Goal: Task Accomplishment & Management: Complete application form

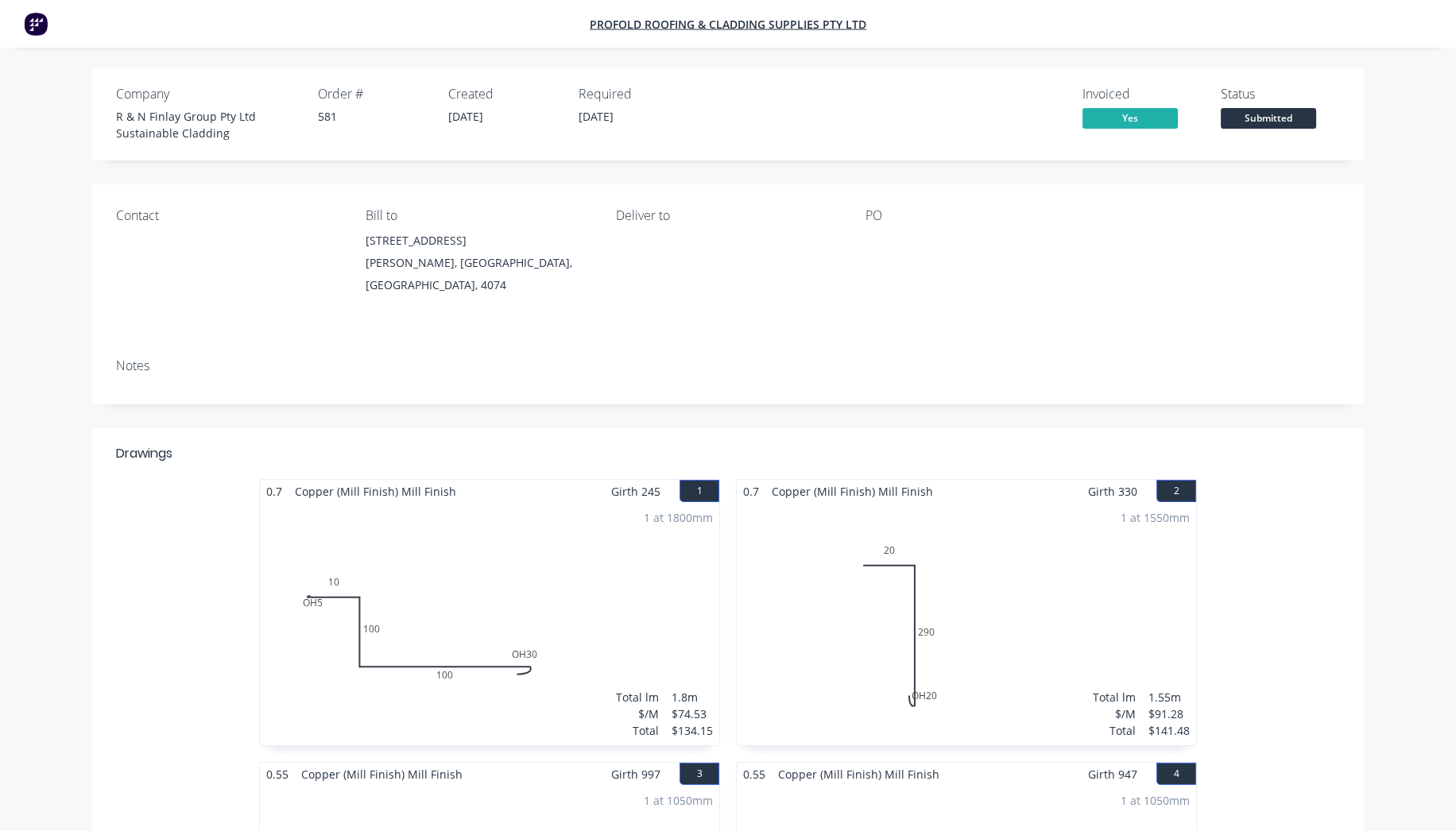
click at [940, 87] on div "Invoiced Yes Status Submitted" at bounding box center [1015, 113] width 650 height 55
click at [38, 25] on img at bounding box center [35, 24] width 24 height 24
click at [37, 25] on img at bounding box center [35, 24] width 24 height 24
click at [32, 20] on img at bounding box center [35, 24] width 24 height 24
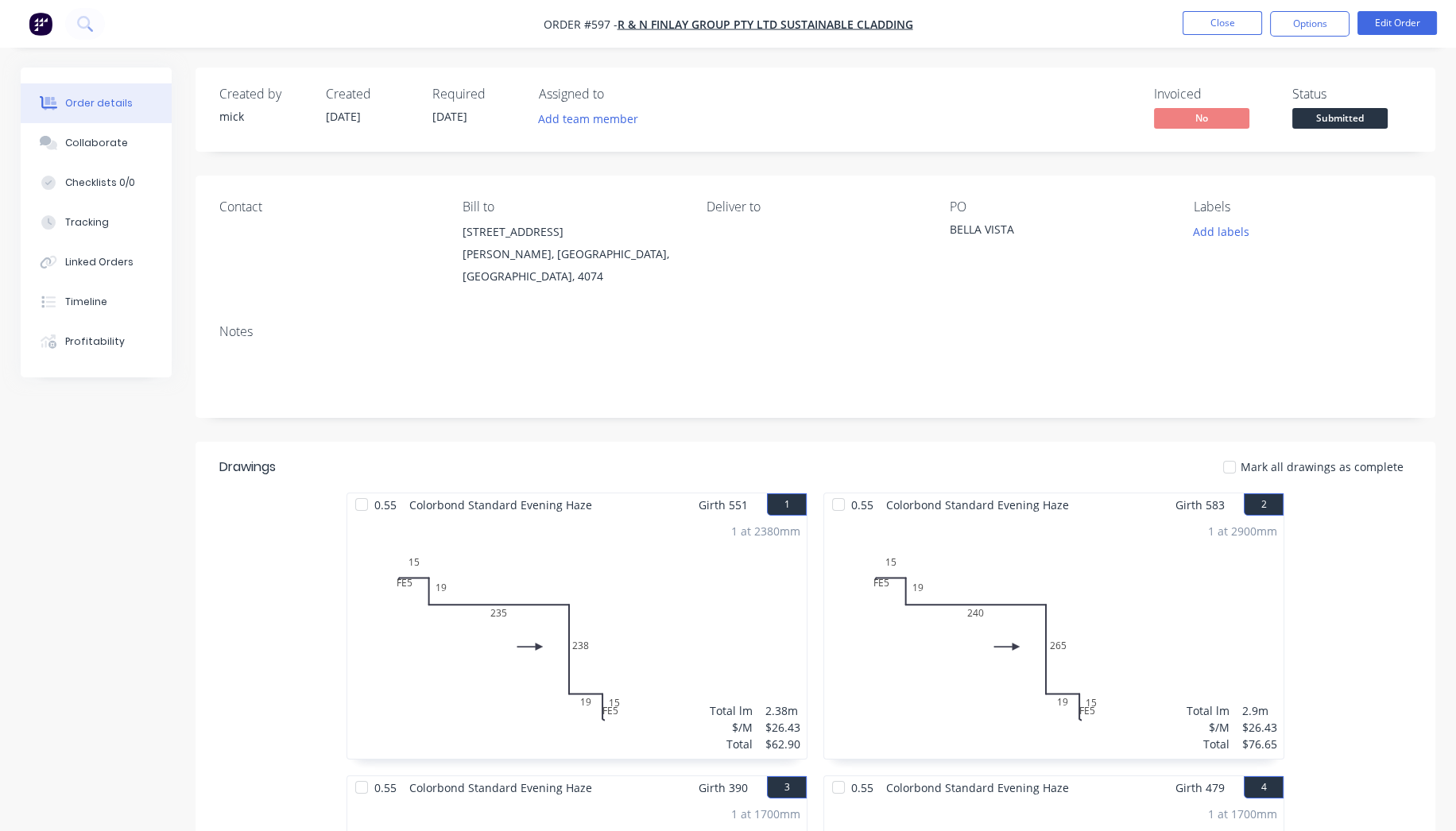
click at [554, 141] on div "Created by mick Created 01/10/25 Required 01/10/25 Assigned to Add team member …" at bounding box center [815, 109] width 1240 height 84
click at [1219, 21] on button "Close" at bounding box center [1222, 23] width 79 height 24
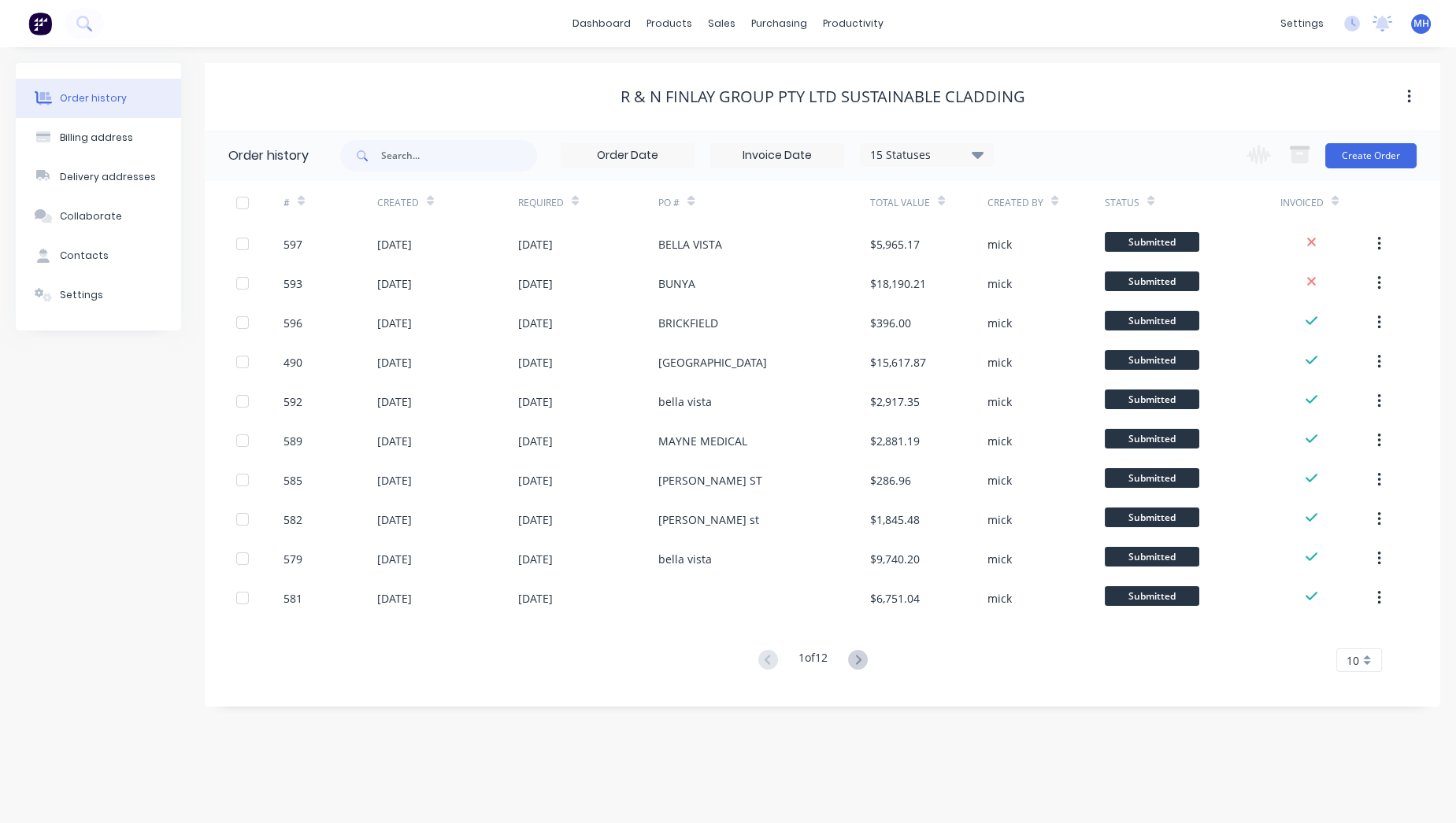
click at [44, 27] on img at bounding box center [40, 23] width 23 height 23
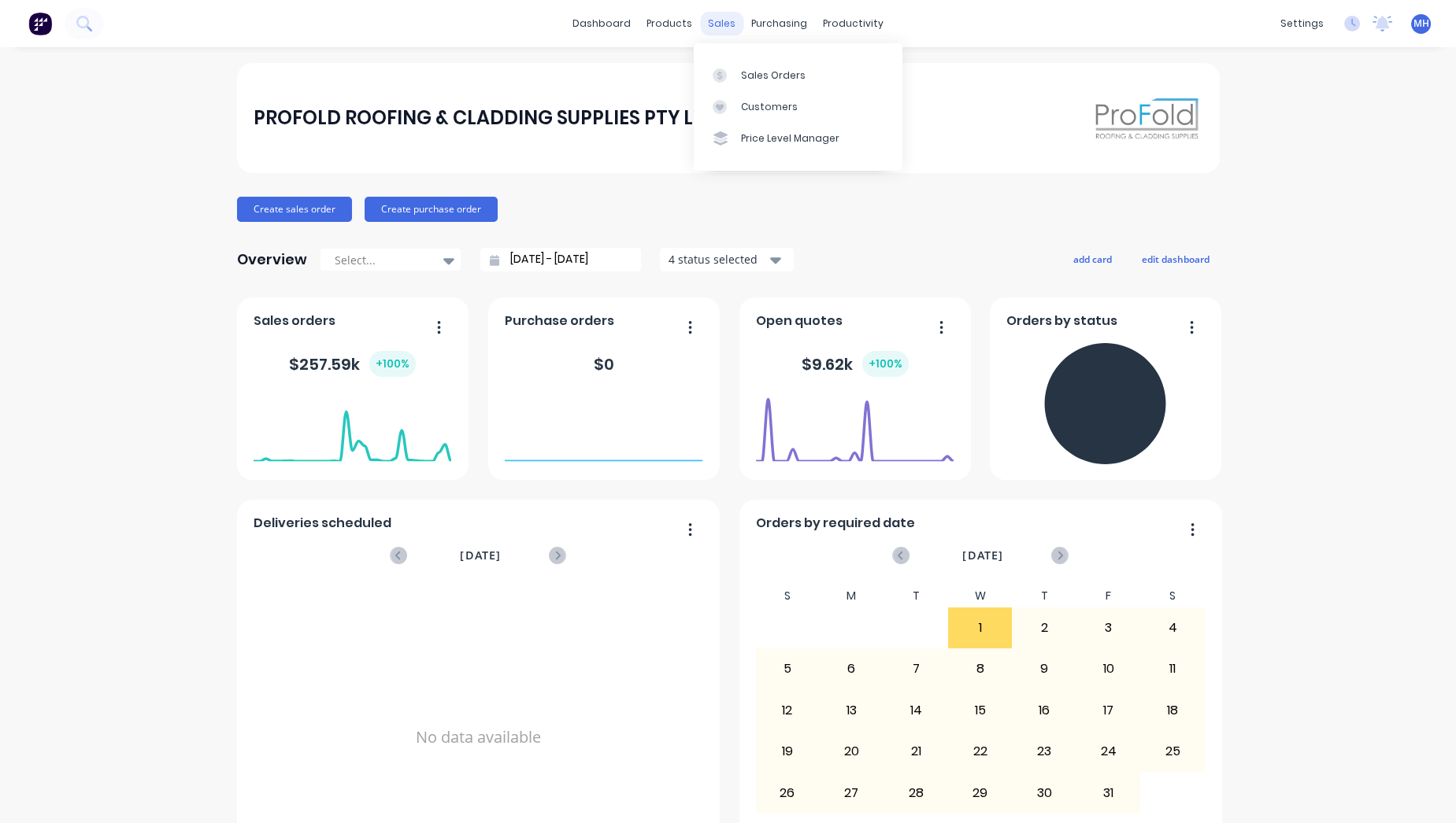
click at [706, 24] on div "sales" at bounding box center [722, 23] width 44 height 23
click at [719, 23] on div "sales" at bounding box center [722, 23] width 44 height 23
click at [730, 74] on div at bounding box center [724, 76] width 23 height 15
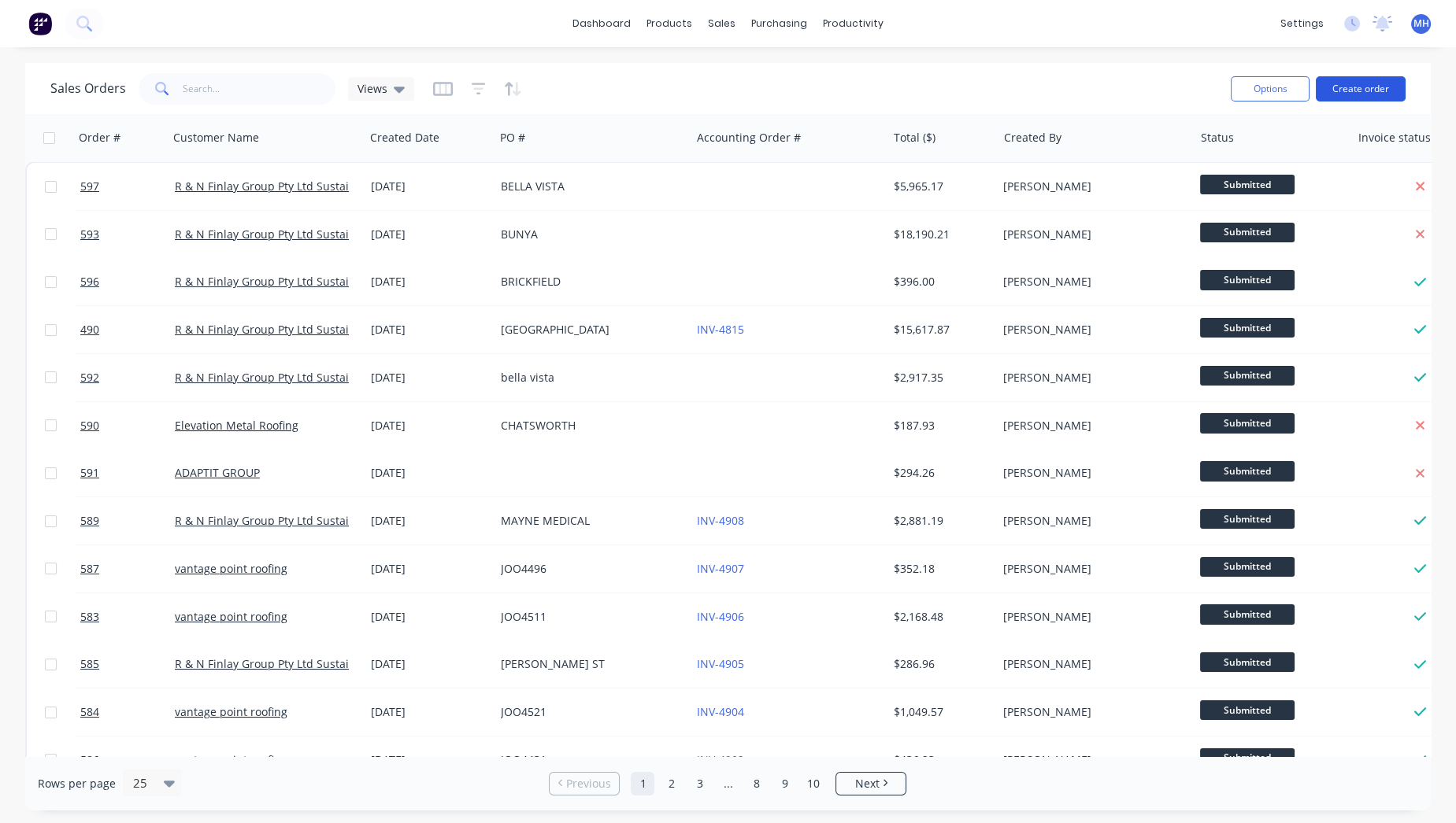
click at [1365, 79] on button "Create order" at bounding box center [1361, 88] width 90 height 25
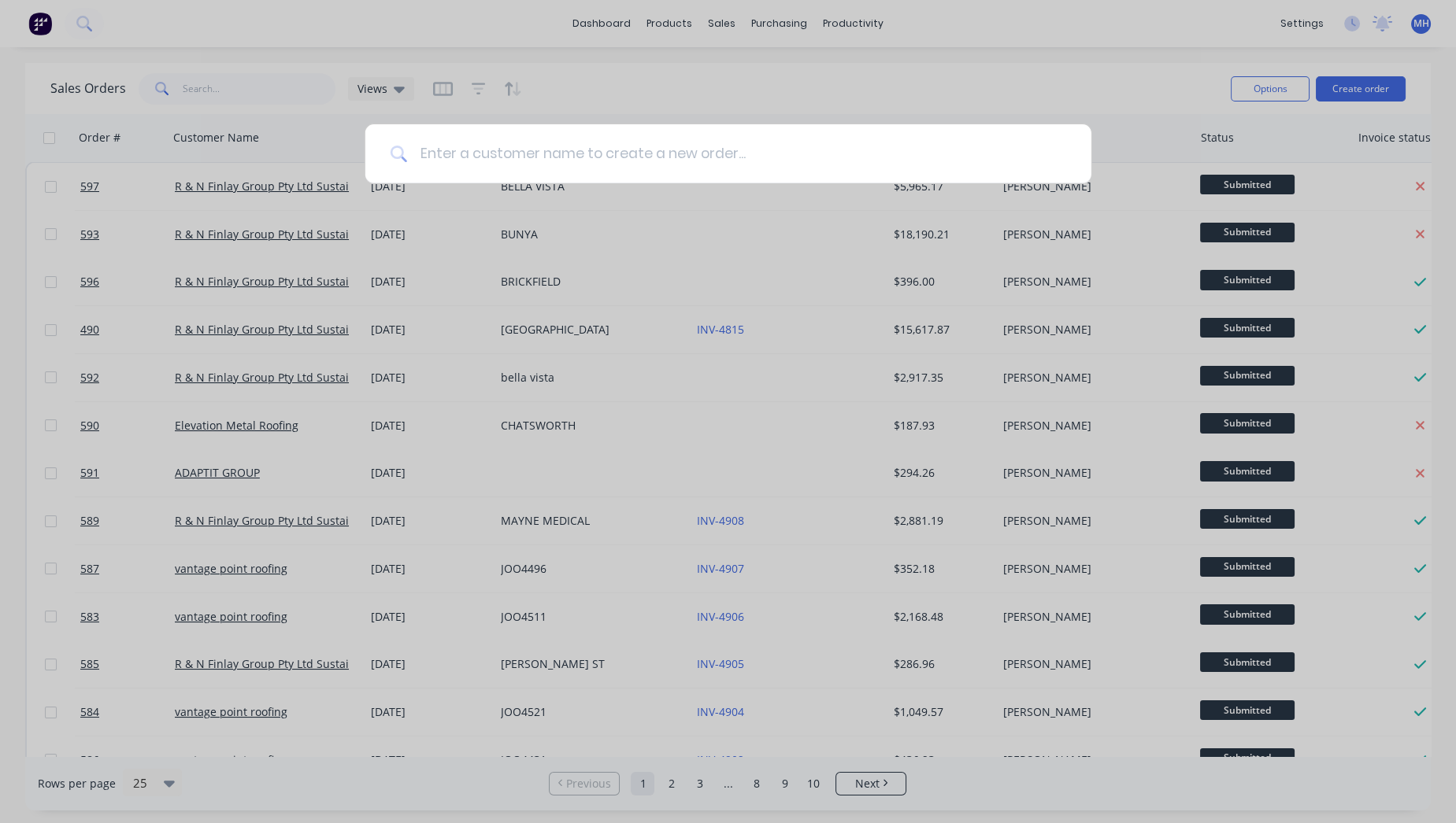
click at [474, 135] on input at bounding box center [736, 154] width 659 height 59
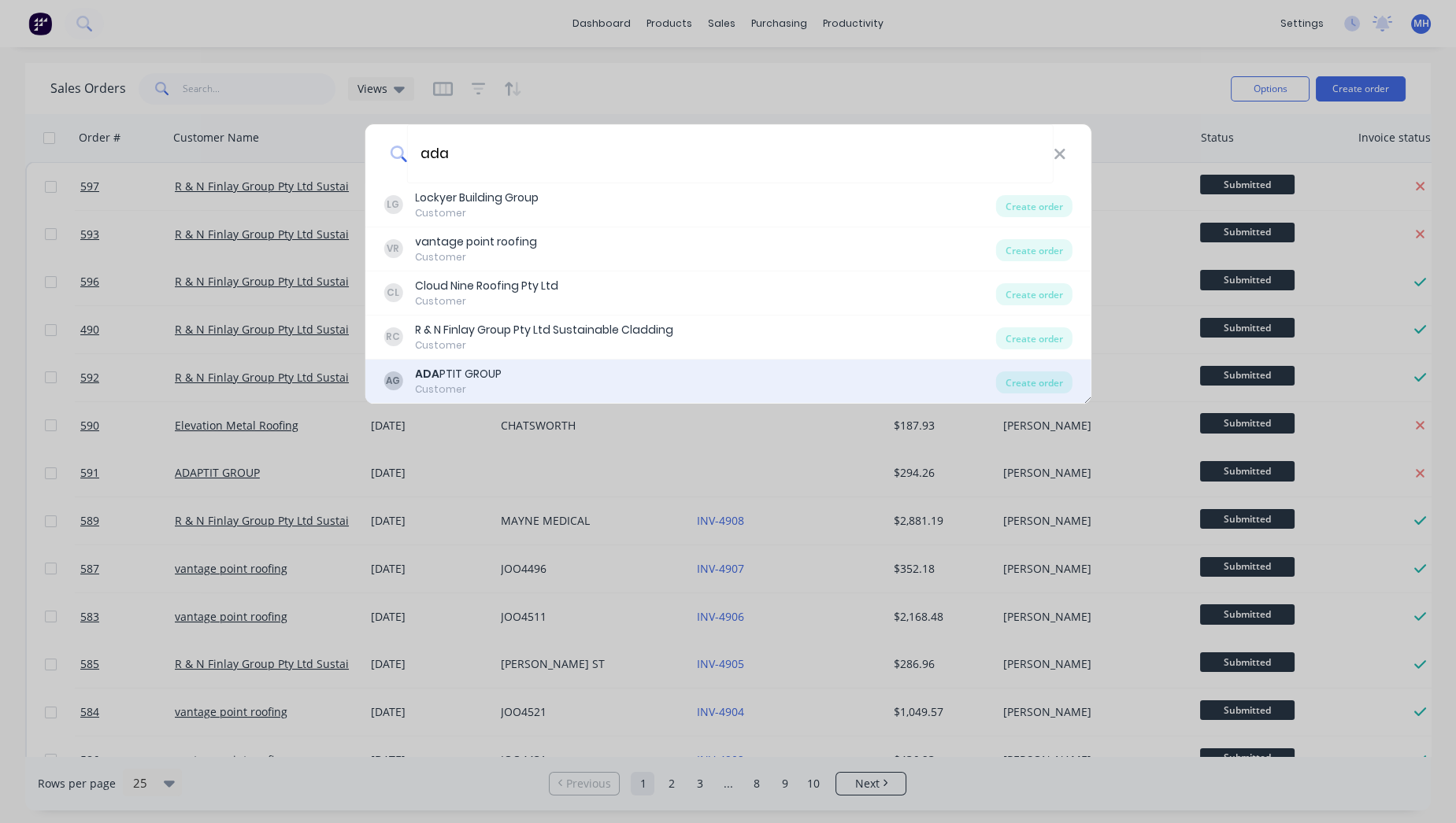
type input "ada"
click at [489, 368] on div "ADA PTIT GROUP" at bounding box center [458, 374] width 87 height 16
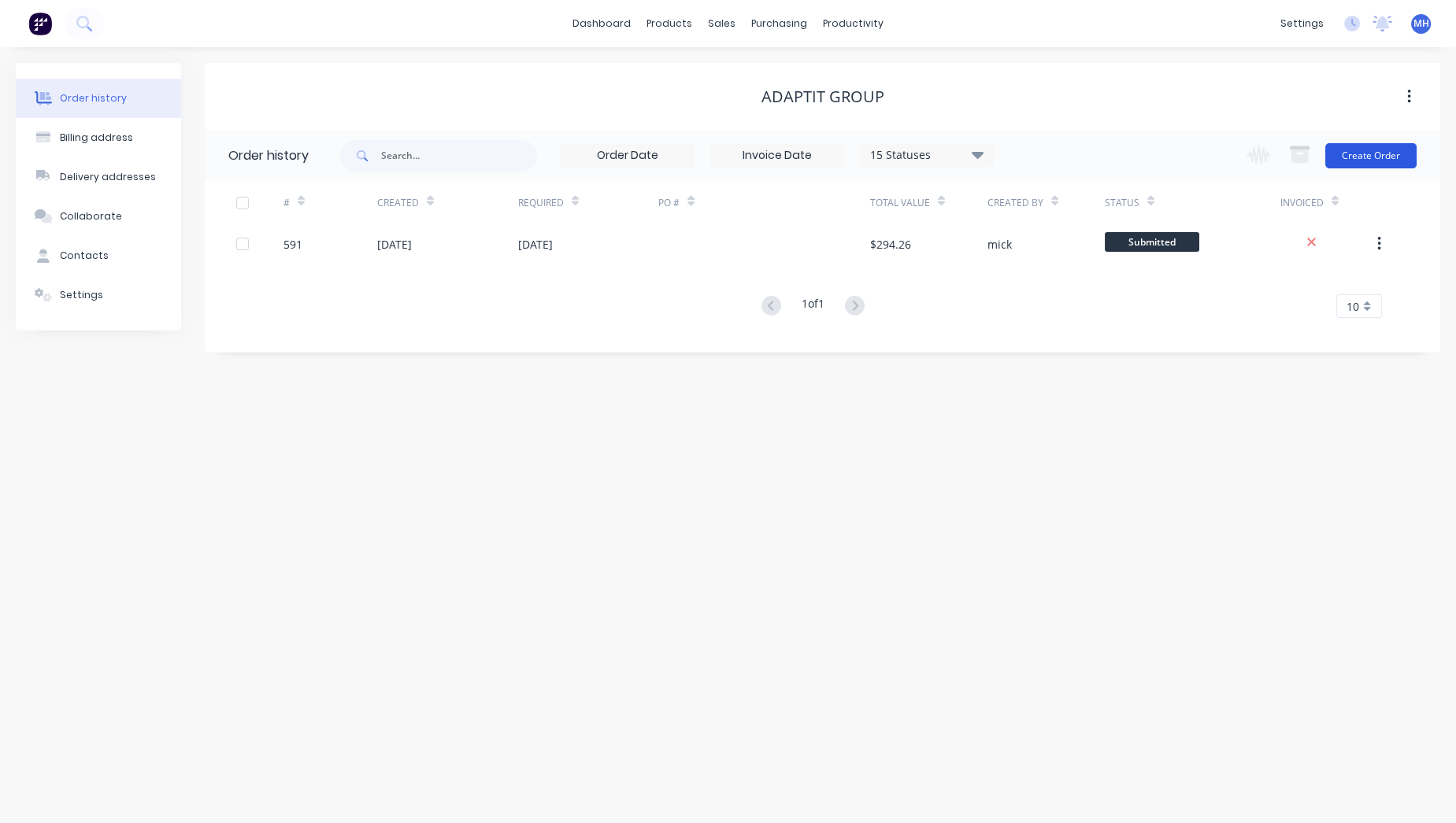
click at [1385, 151] on button "Create Order" at bounding box center [1370, 155] width 91 height 25
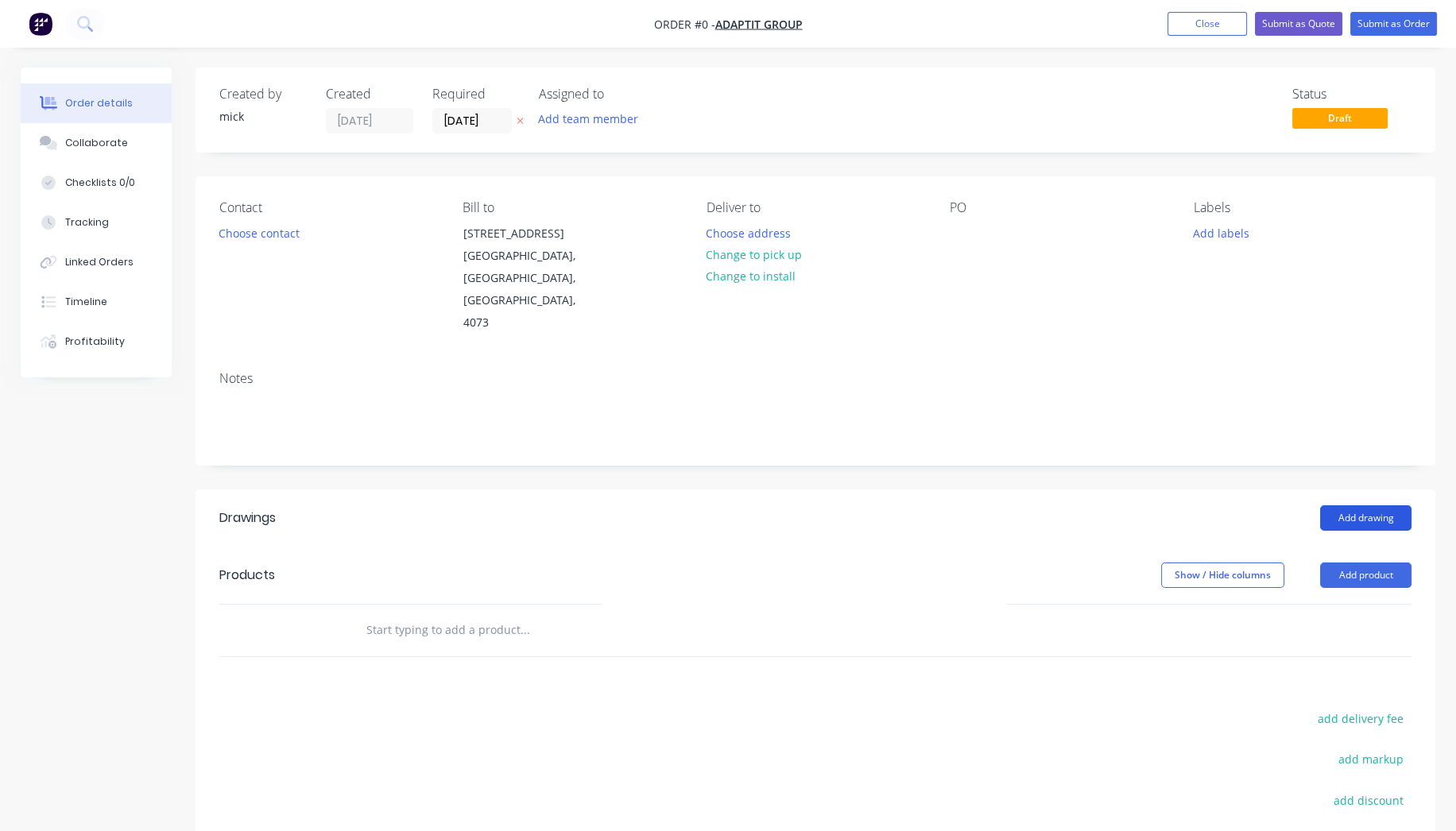
click at [1362, 527] on button "Add drawing" at bounding box center [1366, 518] width 91 height 25
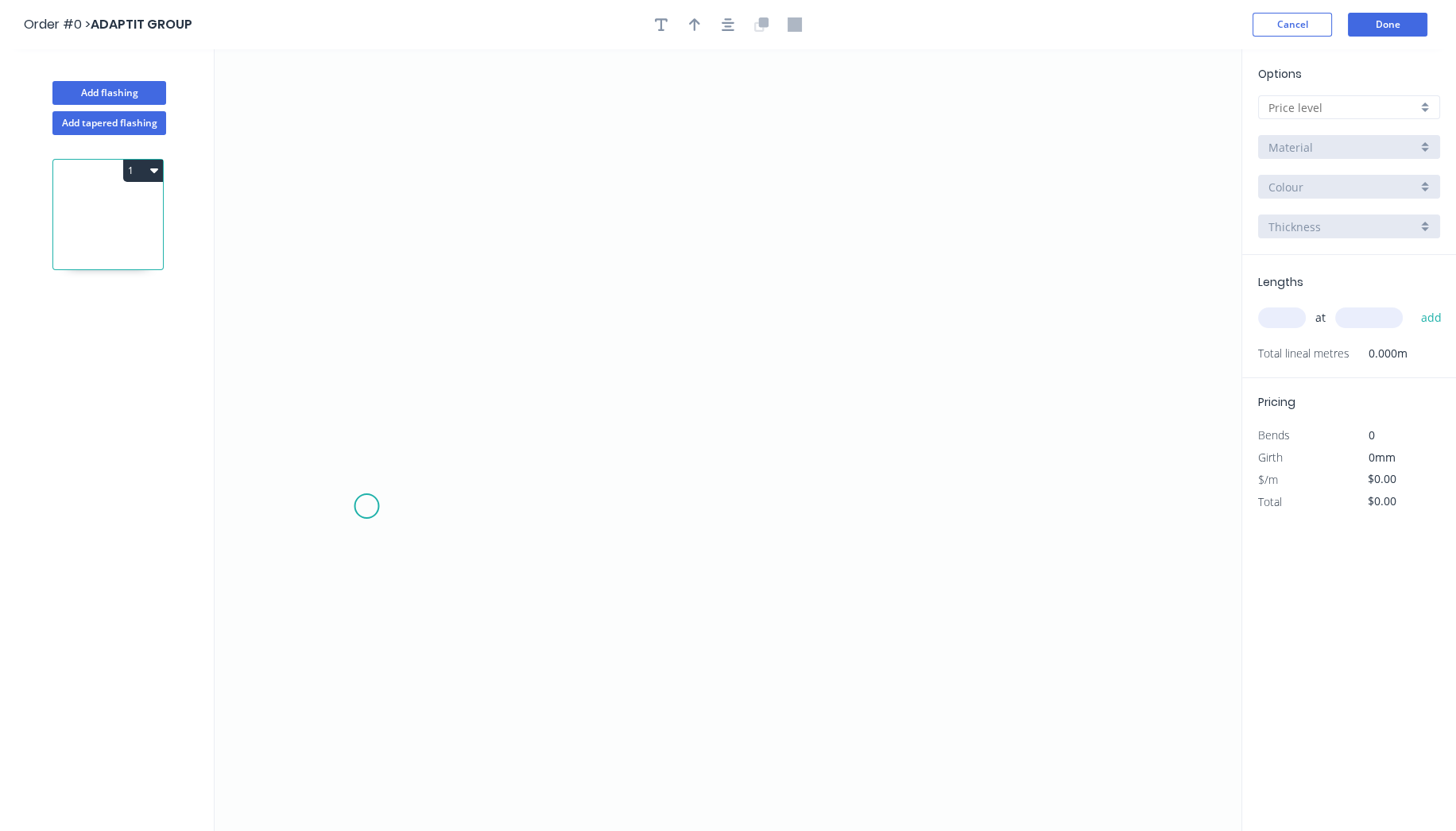
click at [367, 506] on icon "0" at bounding box center [728, 440] width 1027 height 782
click at [557, 500] on icon "0" at bounding box center [728, 440] width 1027 height 782
click at [556, 227] on icon "0 ?" at bounding box center [728, 440] width 1027 height 782
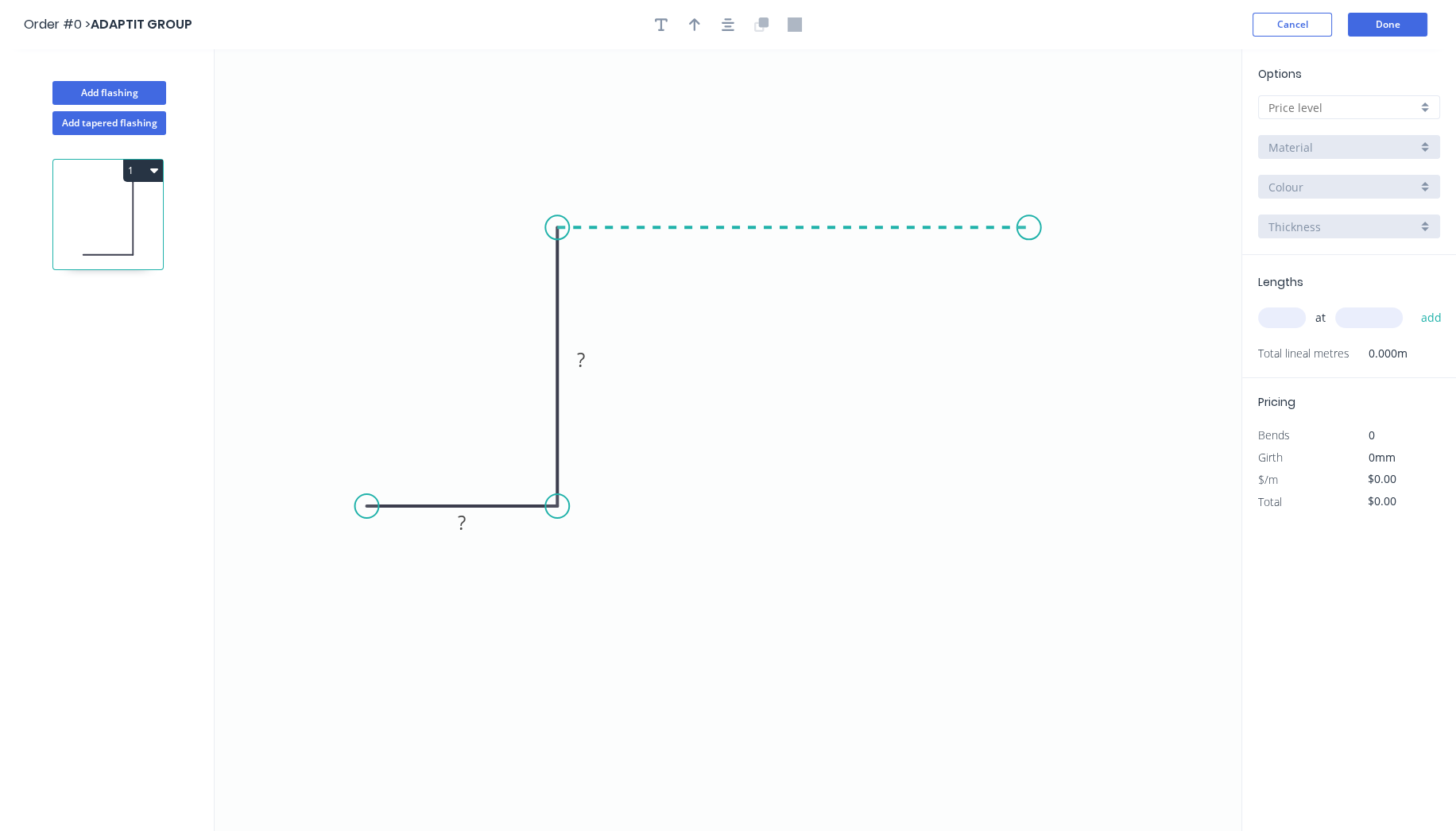
click at [1030, 239] on icon "0 ? ?" at bounding box center [728, 440] width 1027 height 782
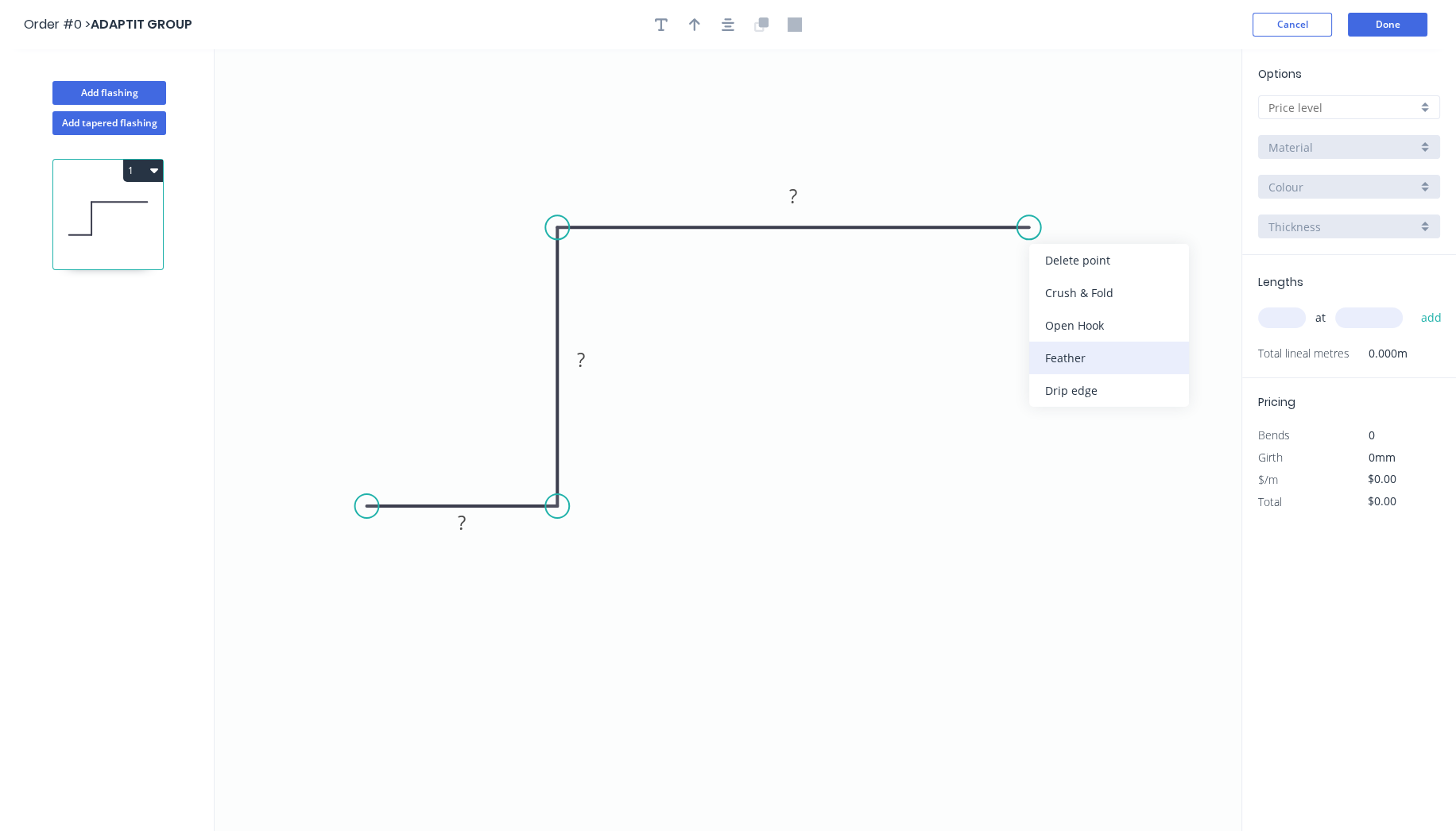
click at [1115, 347] on div "Feather" at bounding box center [1110, 358] width 160 height 33
click at [1074, 272] on div "Flip bend" at bounding box center [1119, 277] width 160 height 33
click at [476, 527] on rect at bounding box center [461, 523] width 32 height 22
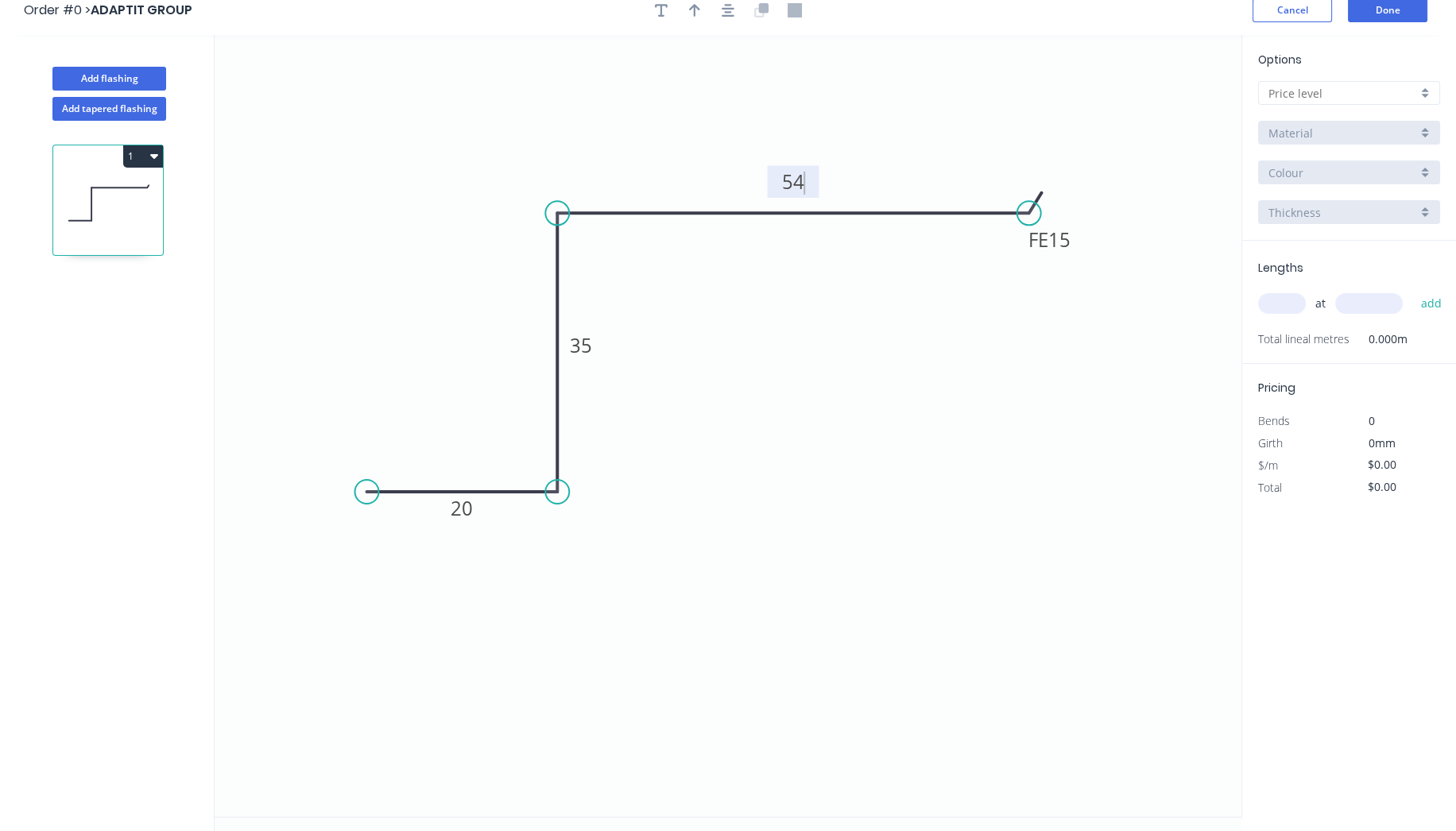
scroll to position [28, 0]
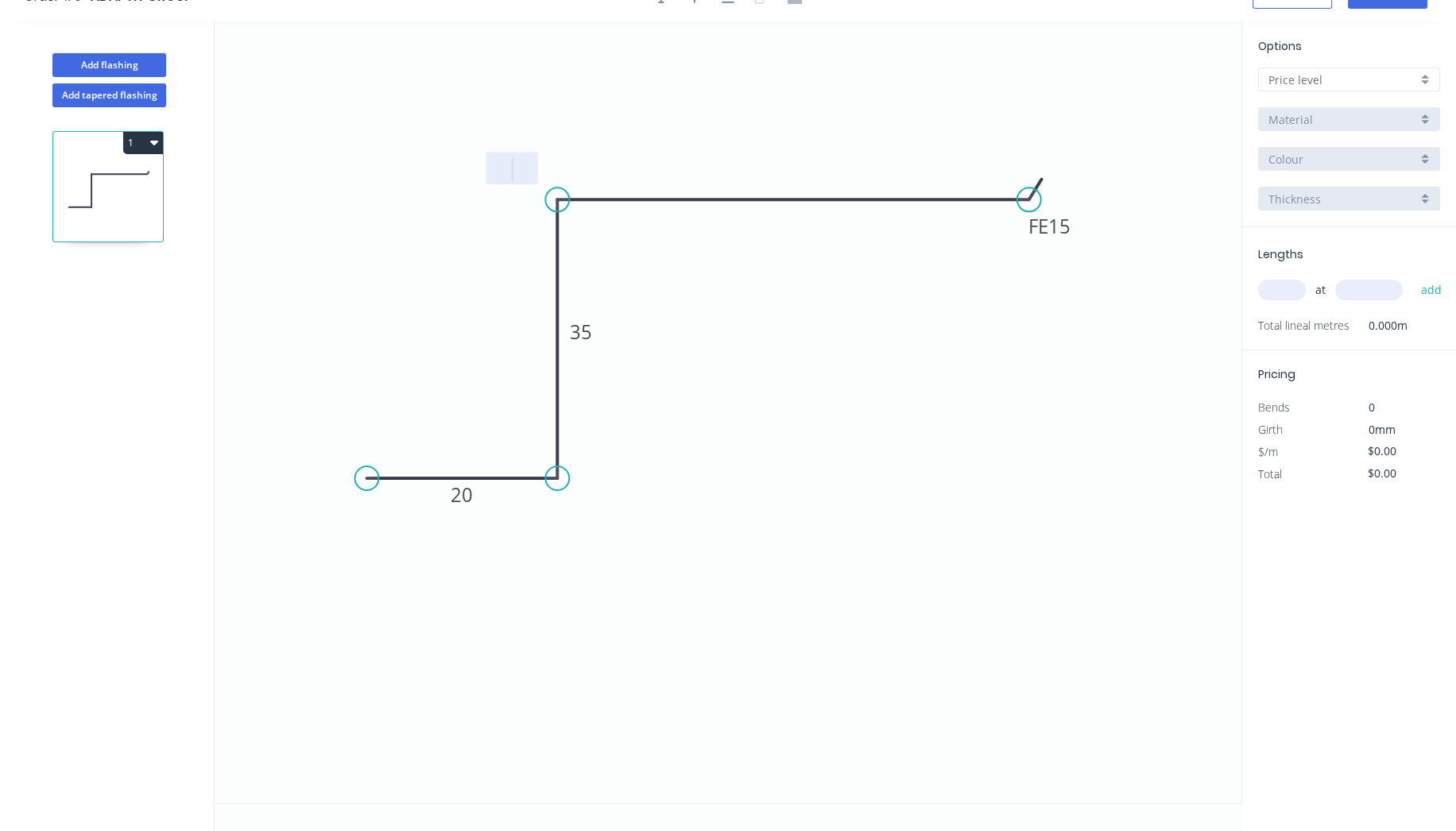
click at [1004, 478] on icon "0 20 35 FE 15" at bounding box center [728, 412] width 1027 height 782
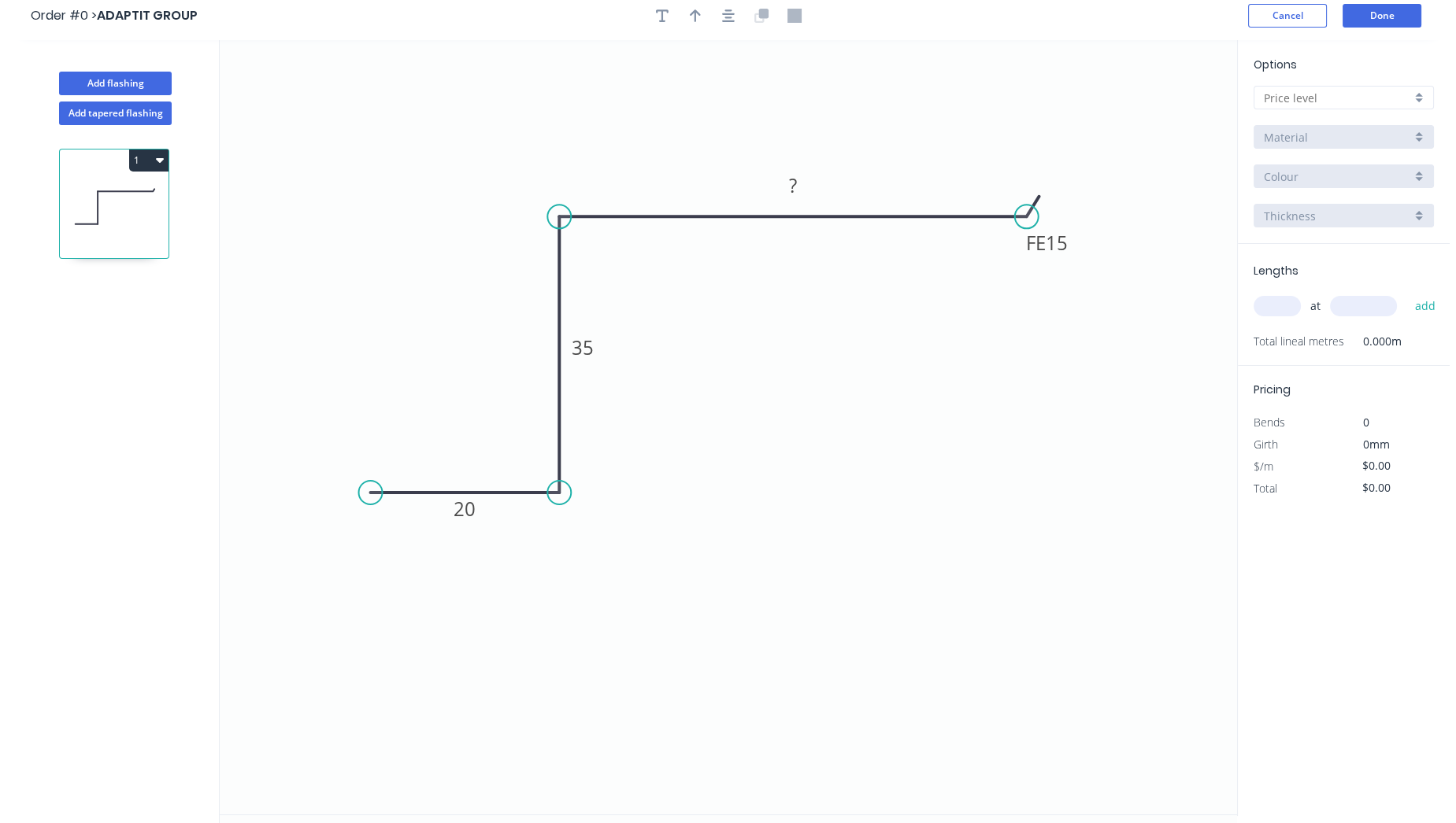
scroll to position [0, 0]
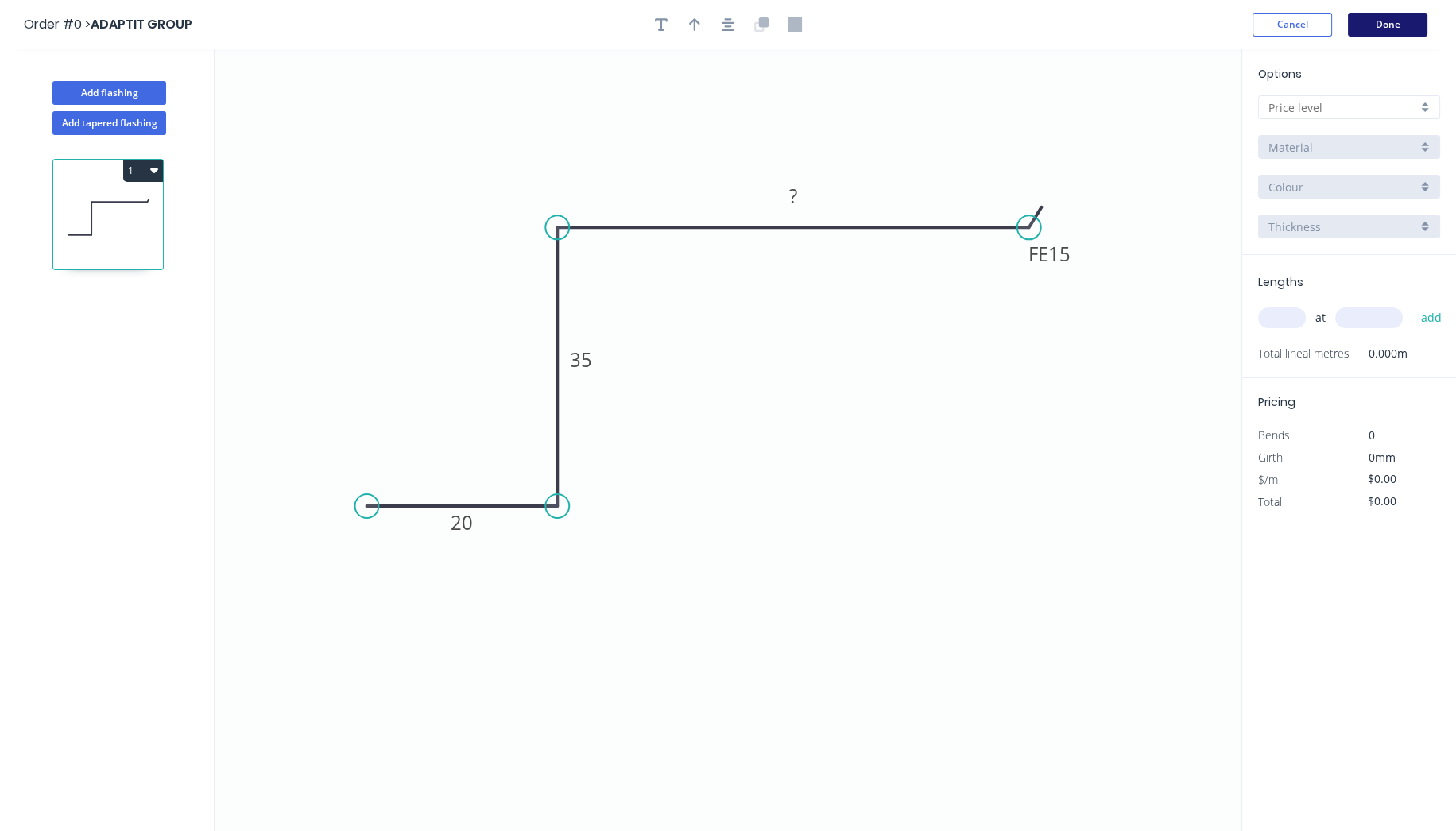
click at [1409, 25] on button "Done" at bounding box center [1387, 24] width 79 height 24
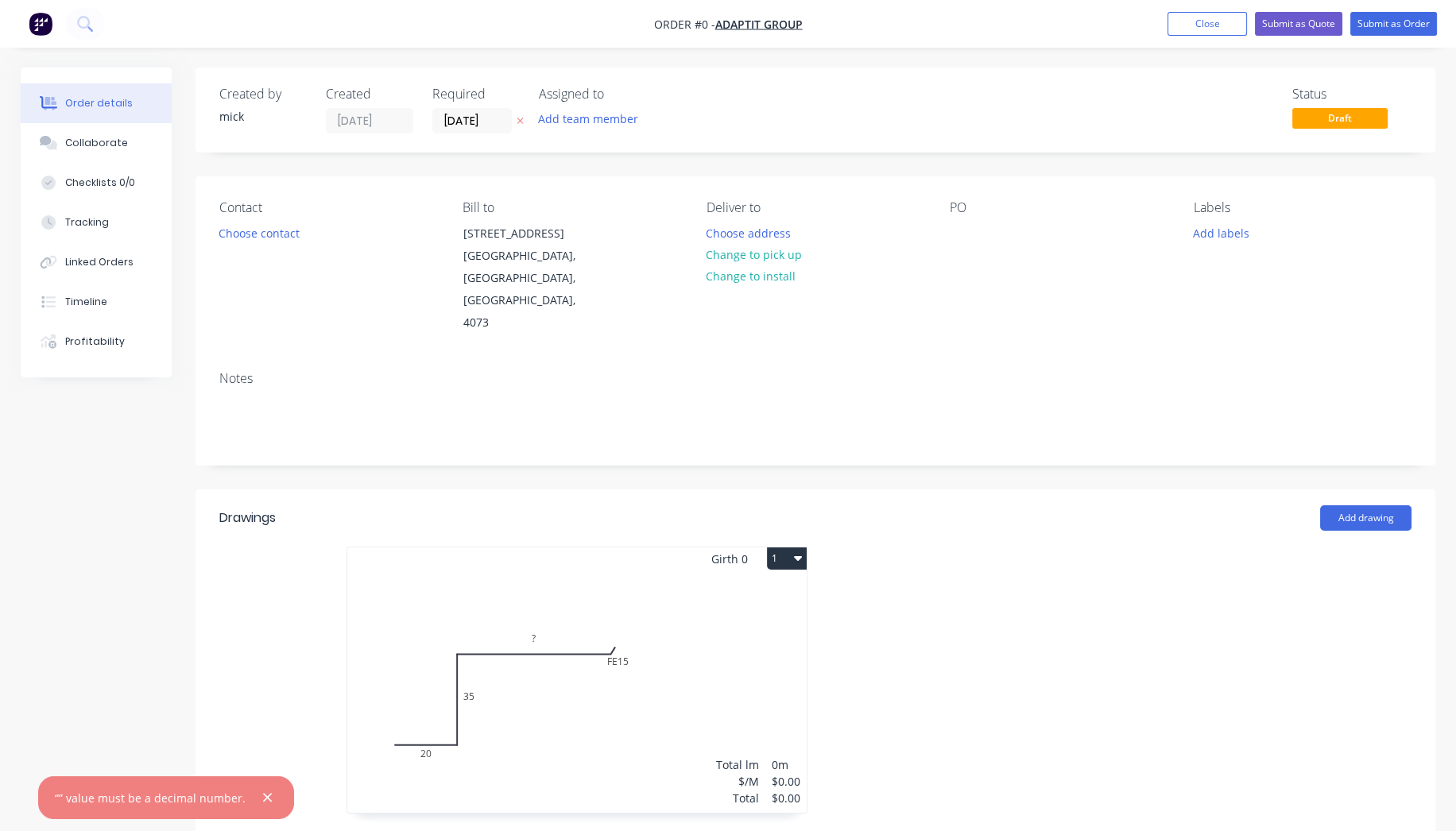
click at [43, 20] on img "button" at bounding box center [40, 24] width 24 height 24
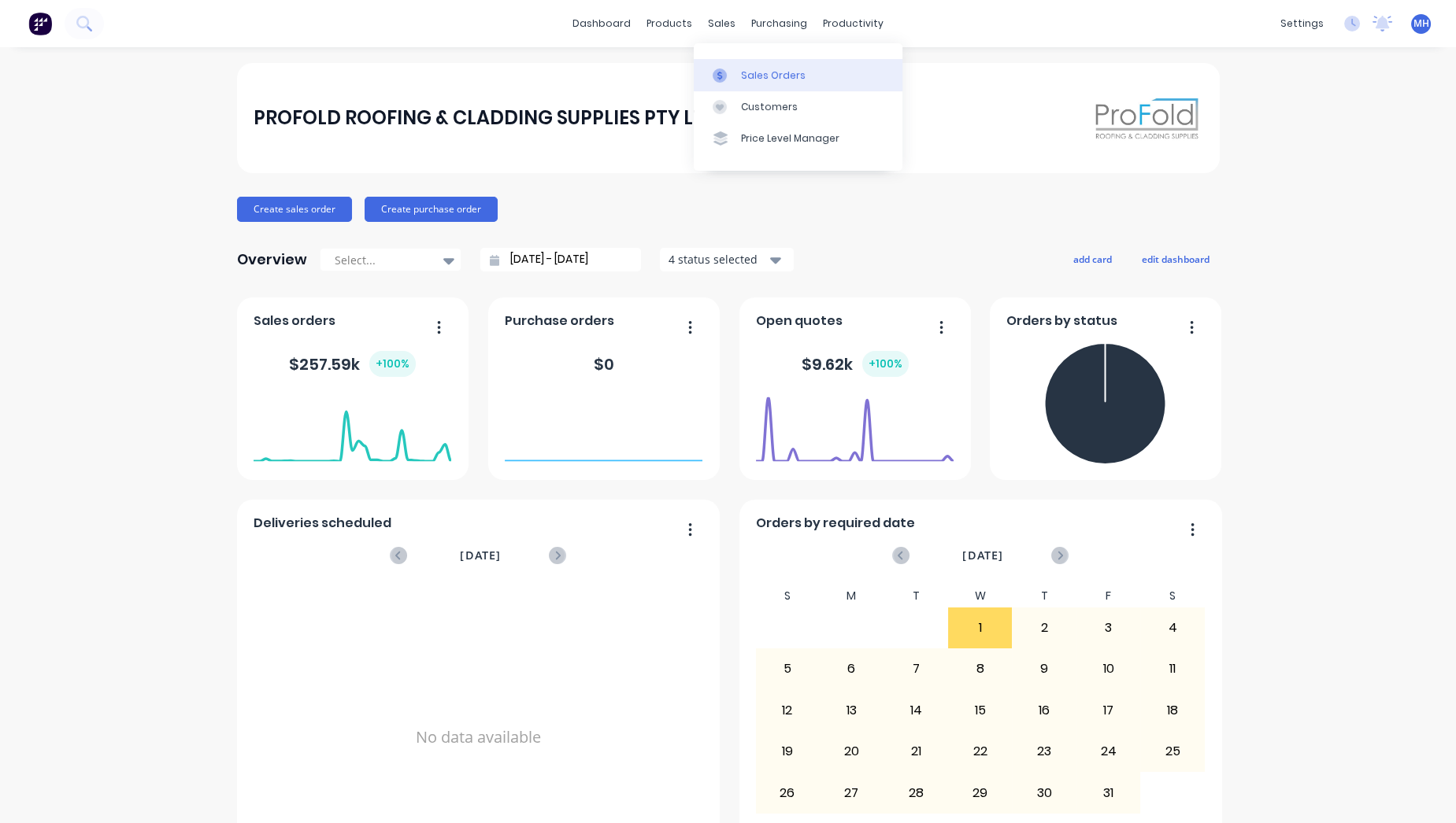
click at [801, 74] on link "Sales Orders" at bounding box center [798, 74] width 209 height 32
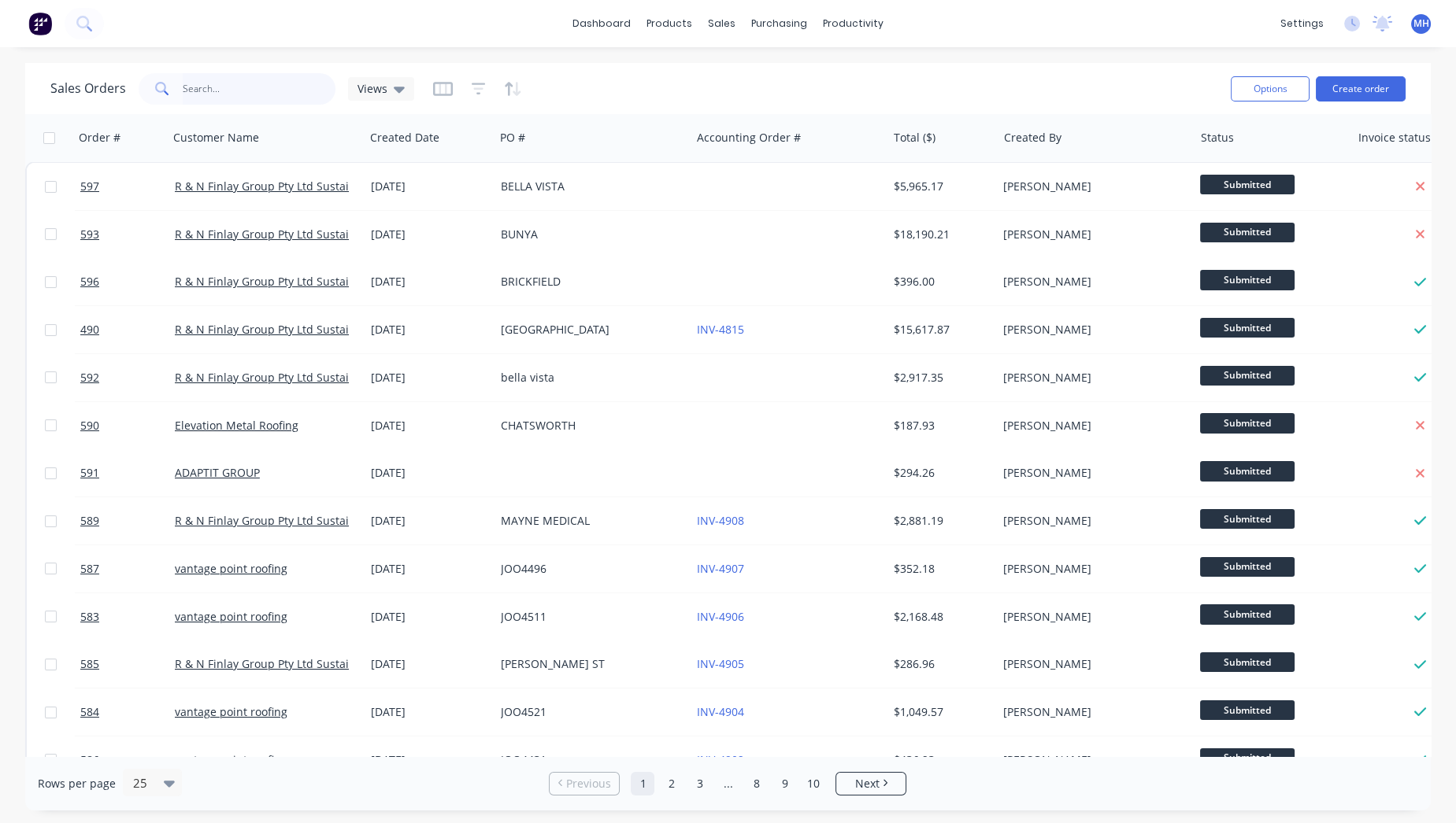
click at [209, 86] on input "text" at bounding box center [260, 89] width 154 height 32
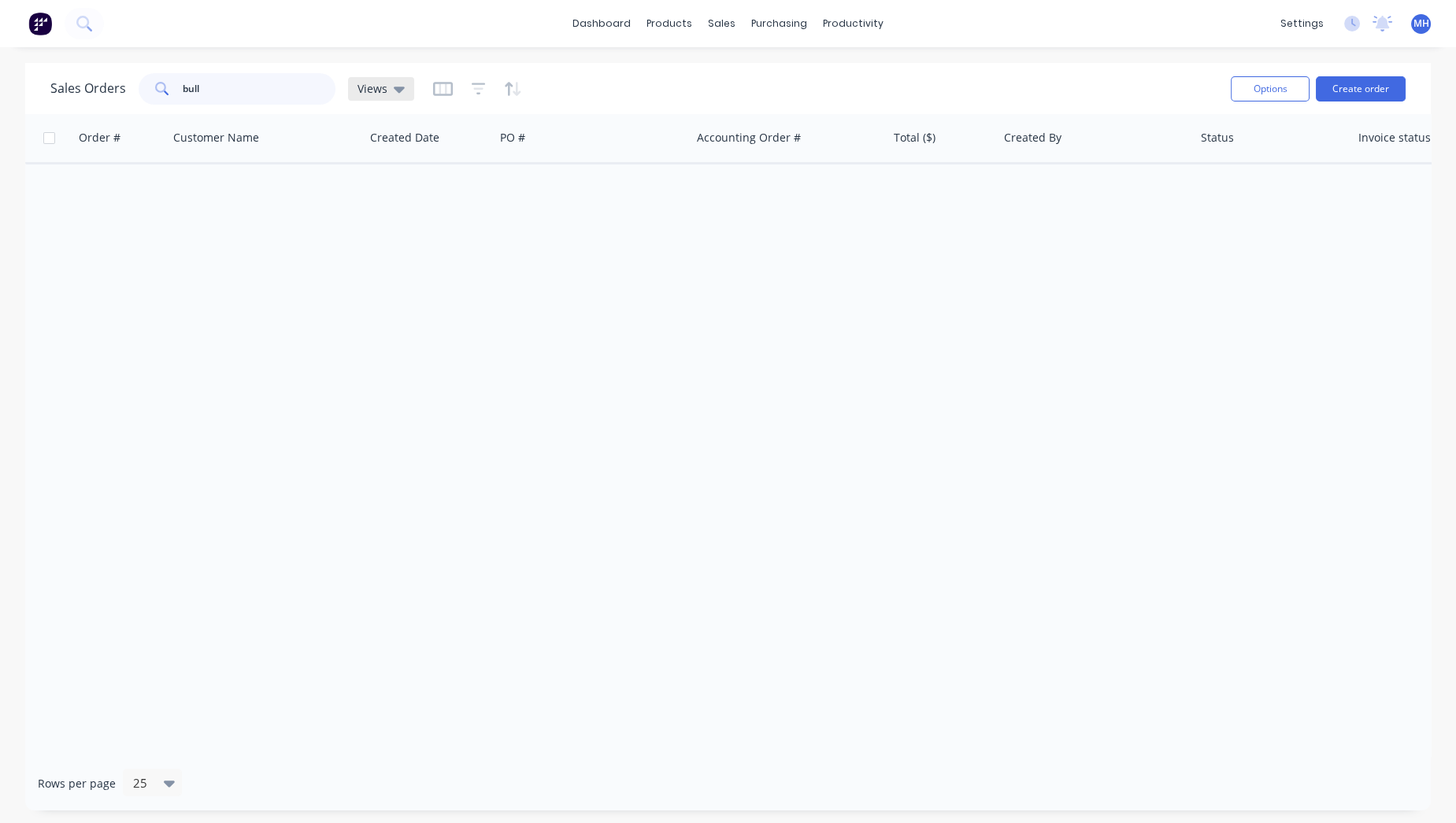
type input "bull"
click at [370, 100] on div "Views" at bounding box center [381, 88] width 66 height 23
click at [428, 87] on div "Sales Orders bull Views" at bounding box center [634, 89] width 1168 height 39
click at [442, 87] on icon "button" at bounding box center [442, 88] width 8 height 11
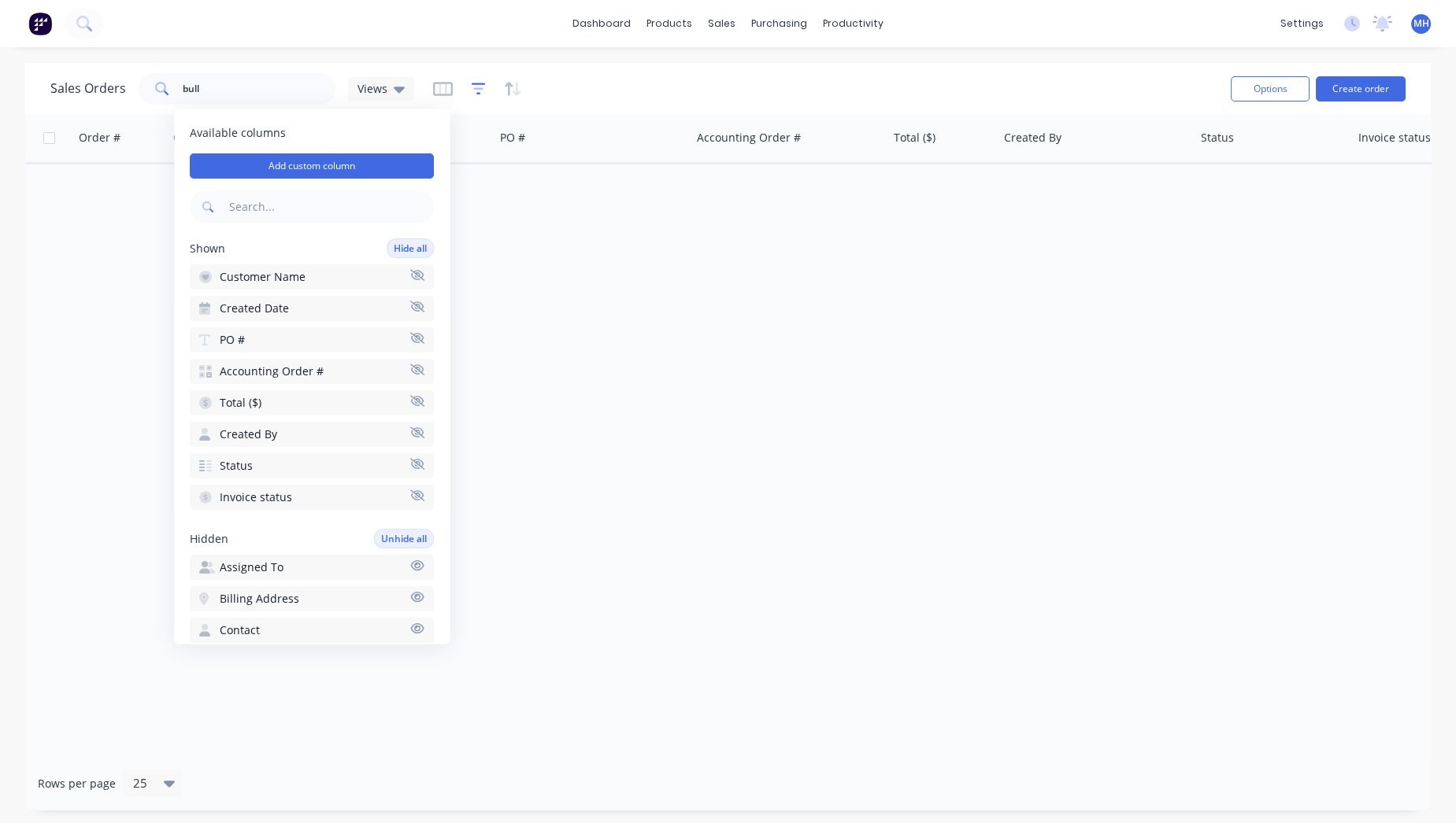
click at [476, 92] on icon "button" at bounding box center [479, 88] width 15 height 15
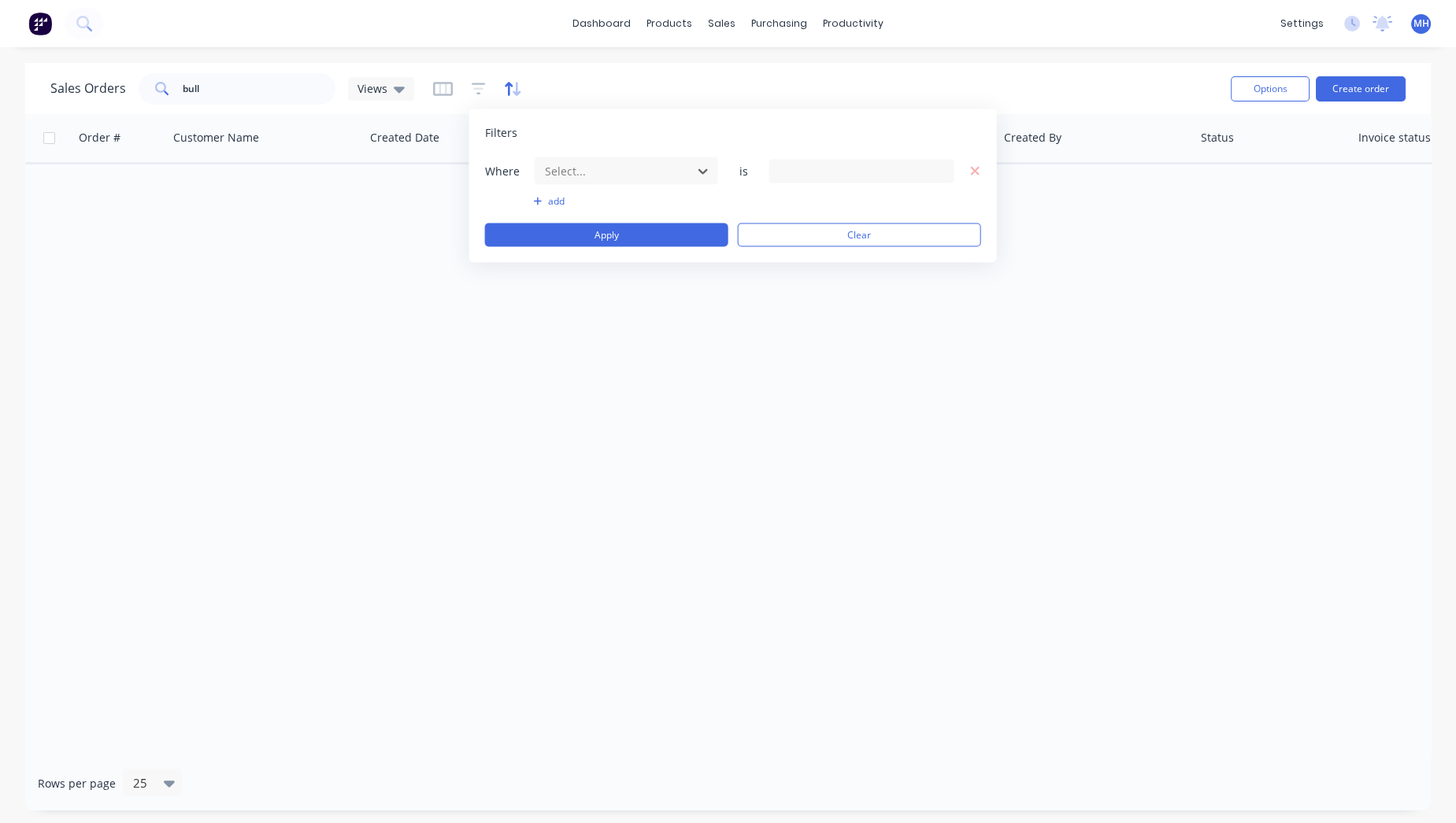
click at [508, 95] on icon "button" at bounding box center [513, 88] width 18 height 15
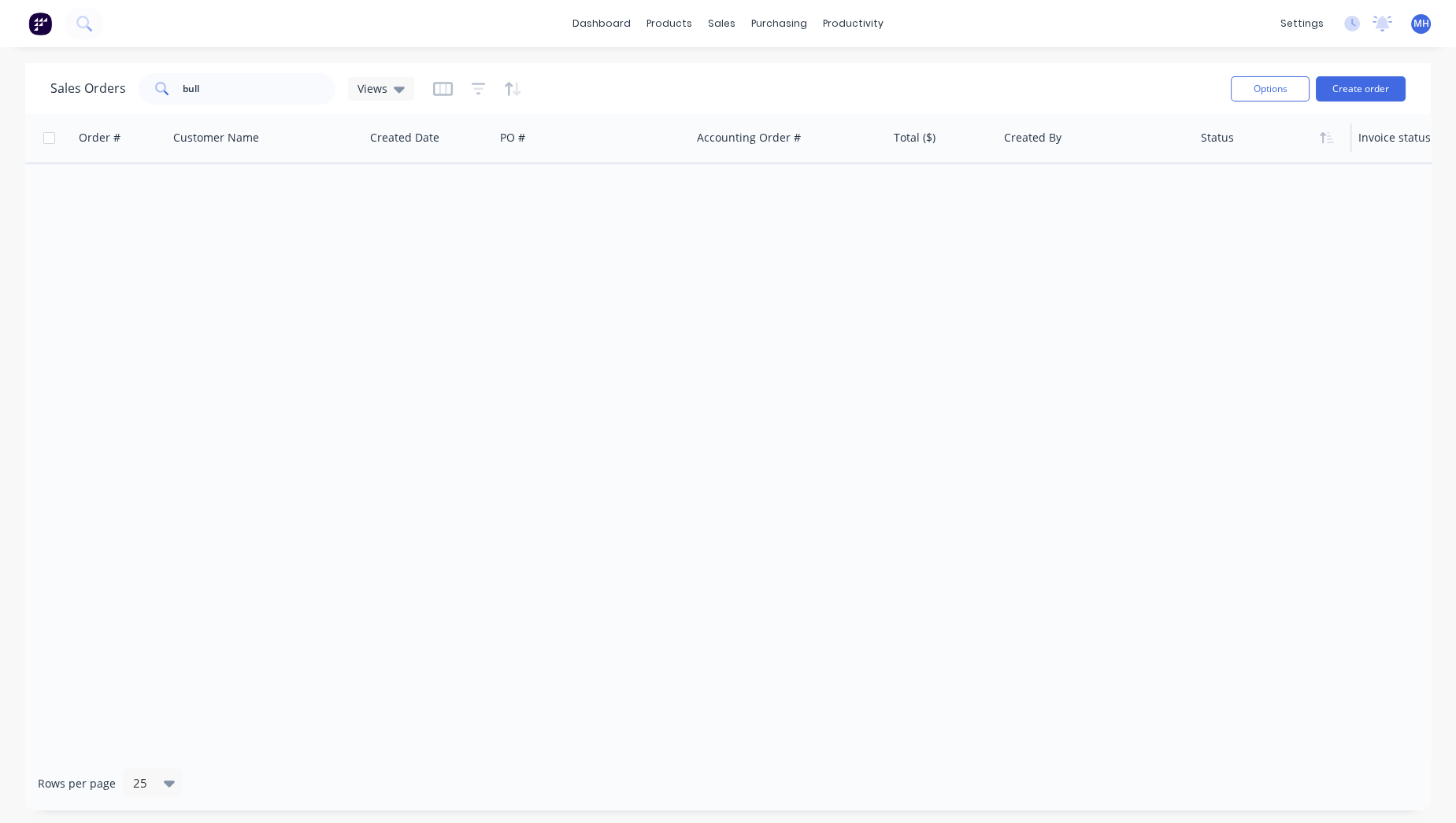
drag, startPoint x: 1295, startPoint y: 296, endPoint x: 1285, endPoint y: 139, distance: 157.3
click at [1295, 296] on div "Order # Customer Name Created Date PO # Accounting Order # Total ($) Created By…" at bounding box center [728, 435] width 1406 height 642
click at [1276, 98] on button "Options" at bounding box center [1269, 88] width 78 height 25
drag, startPoint x: 870, startPoint y: 264, endPoint x: 849, endPoint y: 246, distance: 27.7
click at [867, 266] on div "Order # Customer Name Created Date PO # Accounting Order # Total ($) Created By…" at bounding box center [728, 435] width 1406 height 642
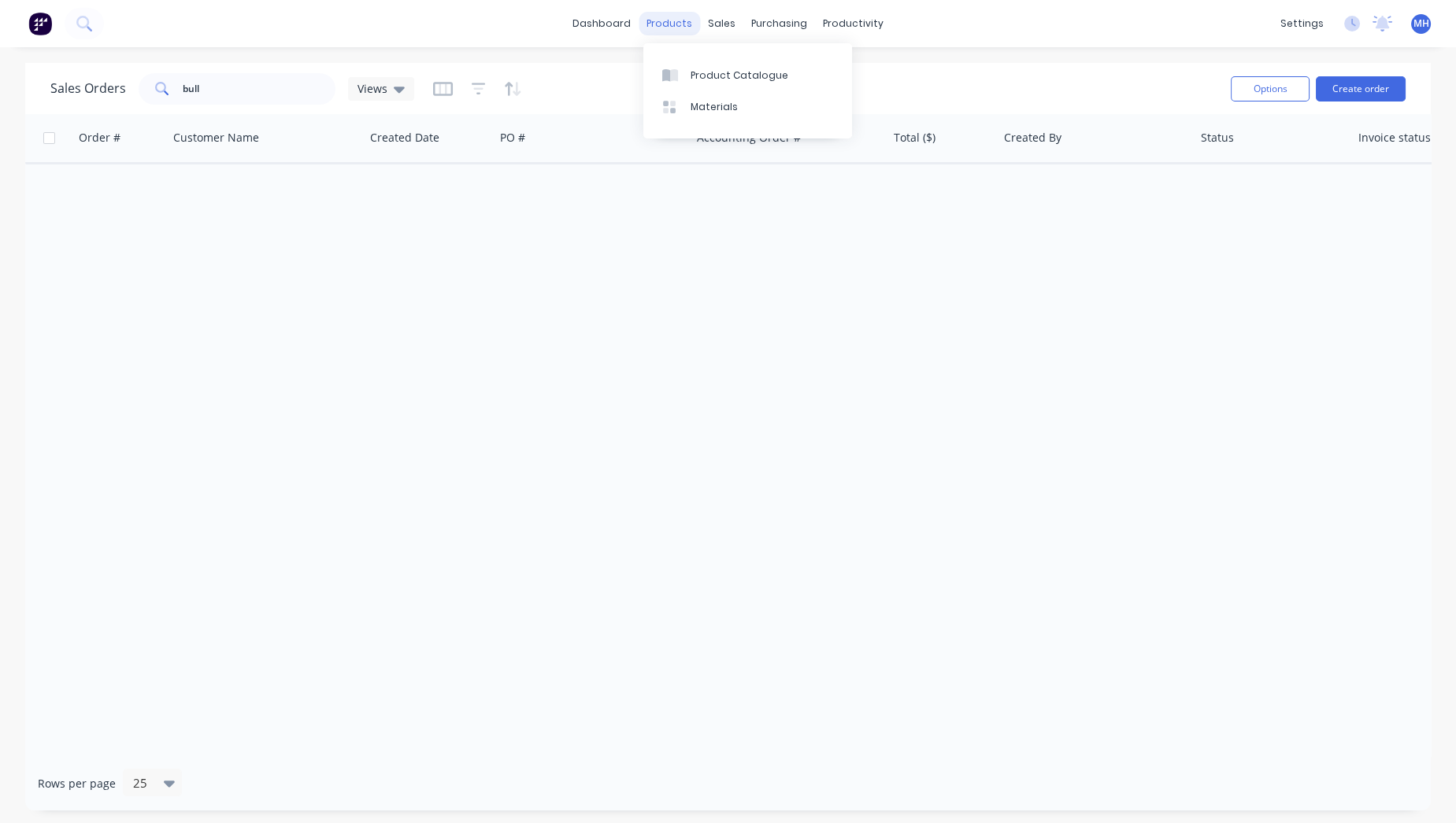
click at [671, 16] on div "products" at bounding box center [669, 23] width 61 height 23
click at [744, 118] on link "Customers" at bounding box center [805, 107] width 209 height 32
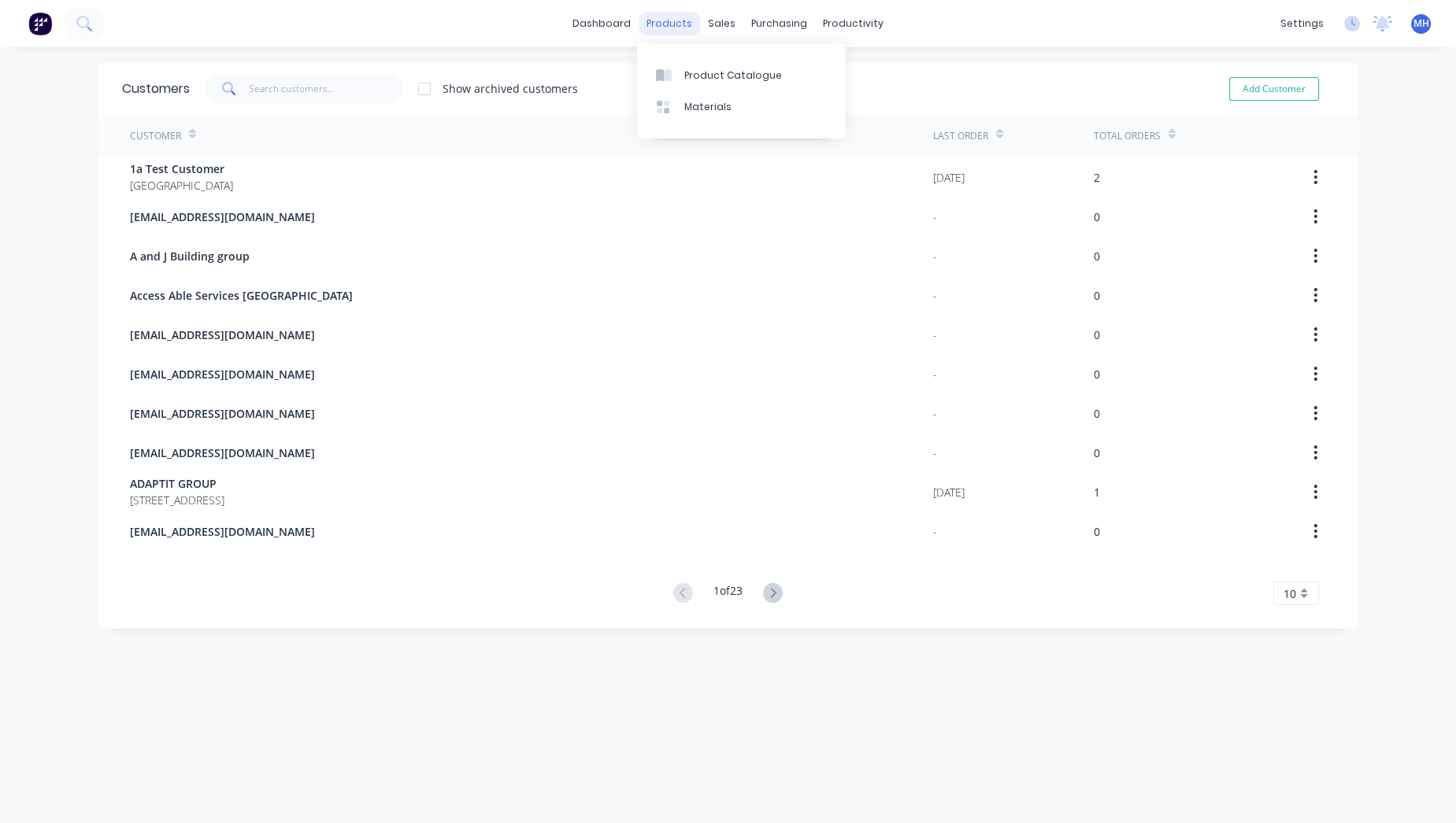
click at [649, 19] on div "products" at bounding box center [669, 23] width 61 height 23
click at [604, 30] on link "dashboard" at bounding box center [602, 23] width 74 height 23
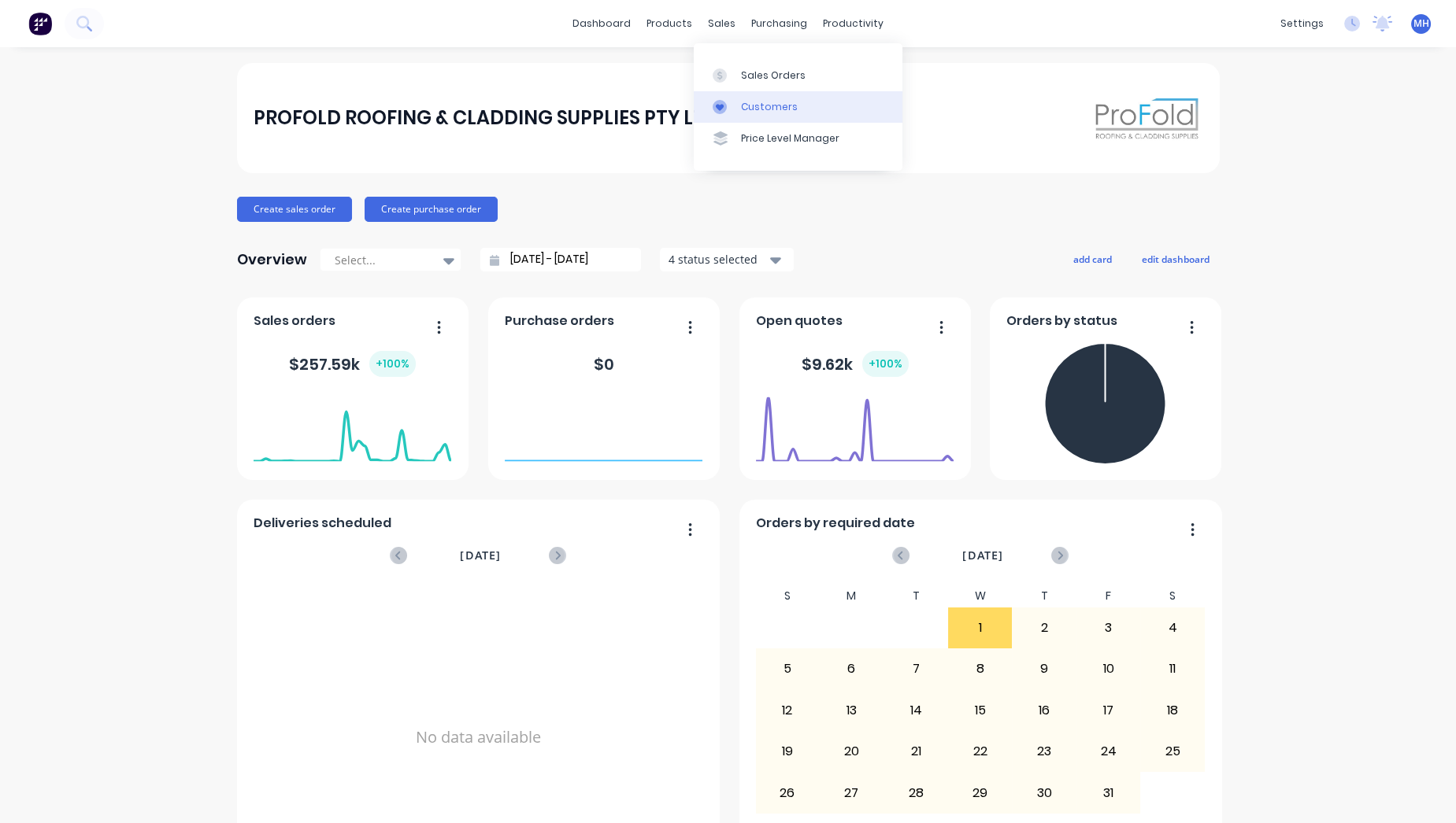
click at [747, 100] on div "Customers" at bounding box center [769, 108] width 57 height 15
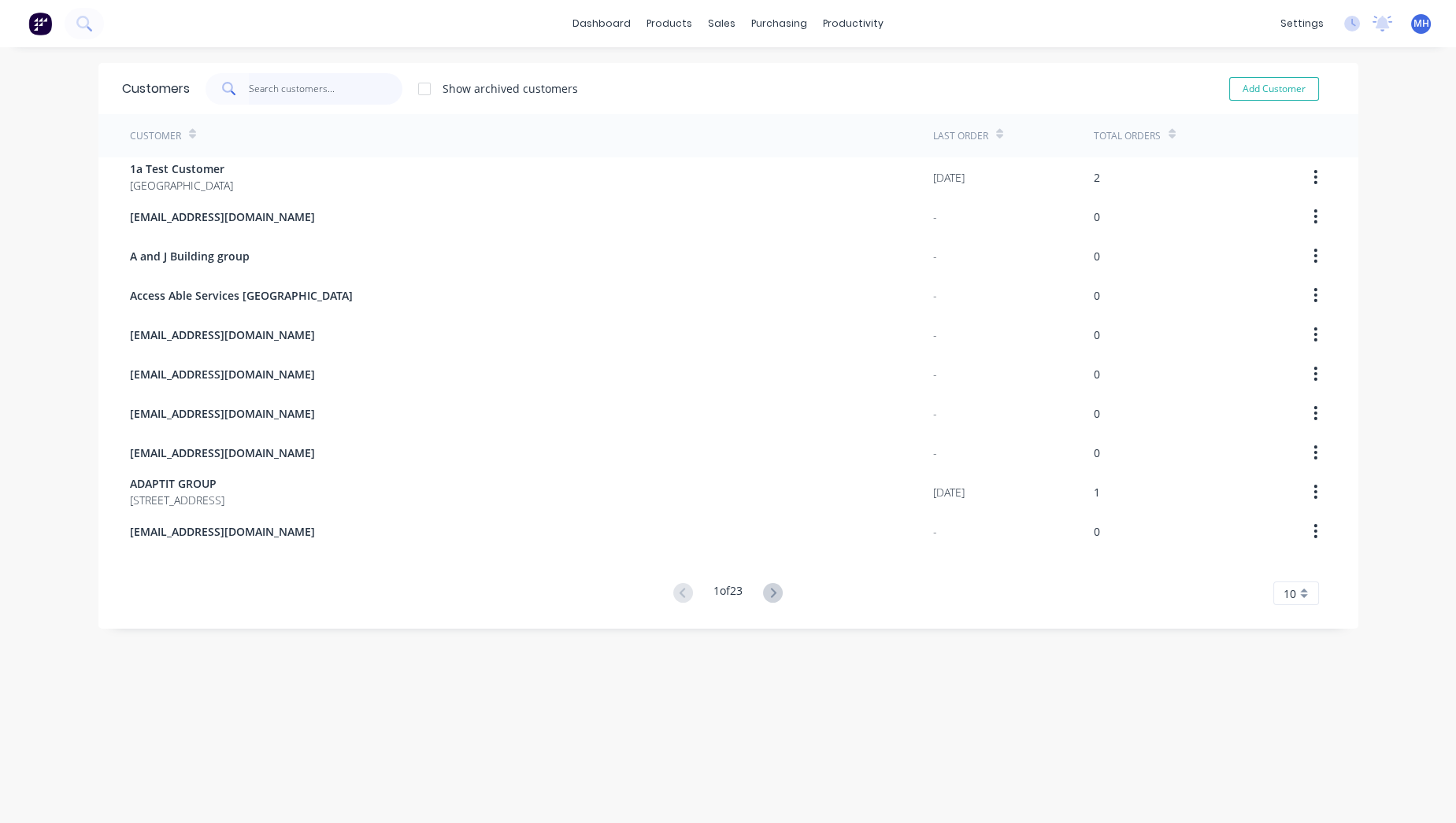
click at [340, 89] on input "text" at bounding box center [326, 89] width 154 height 32
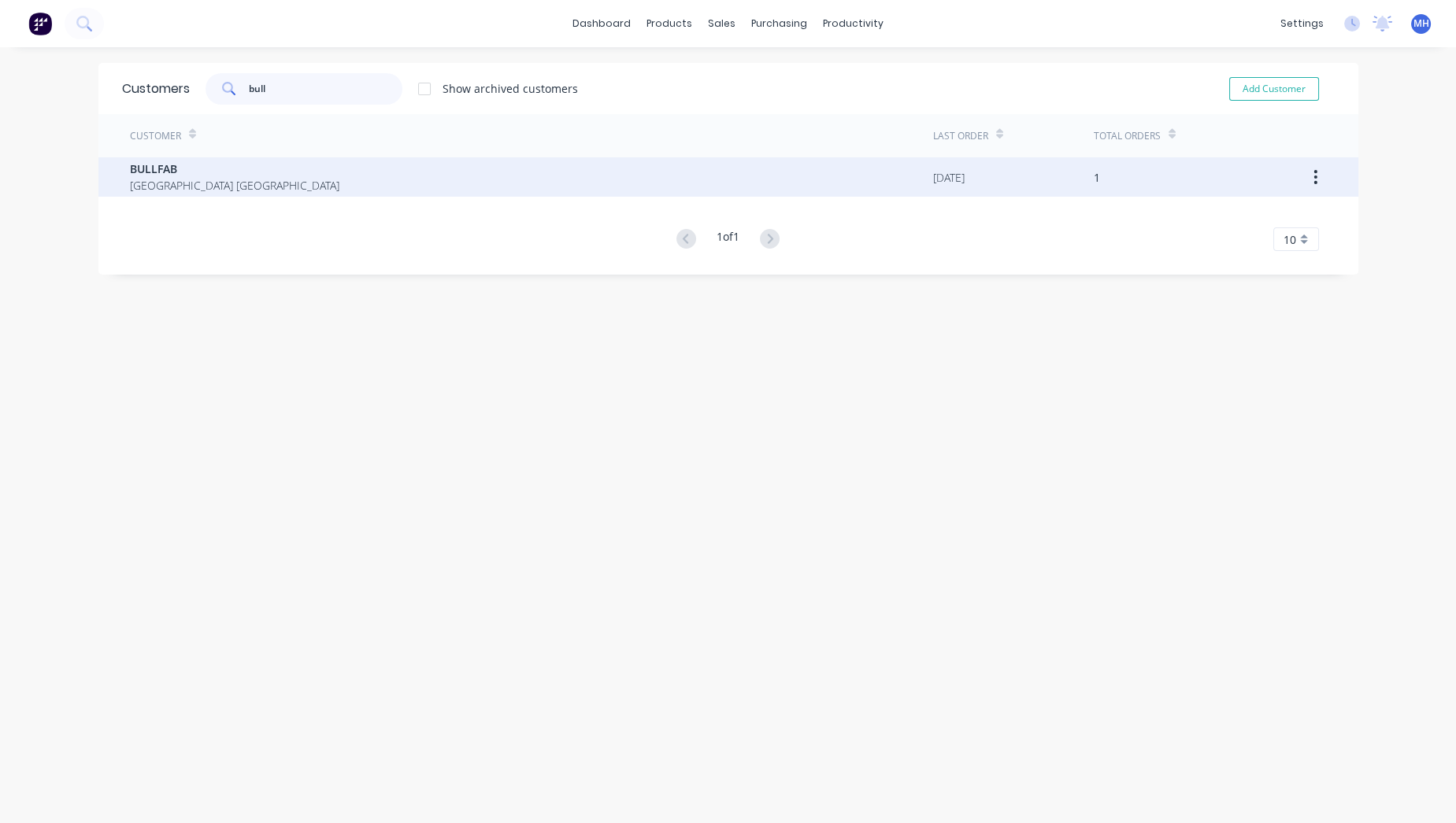
type input "bull"
click at [211, 173] on span "BULLFAB" at bounding box center [235, 169] width 210 height 16
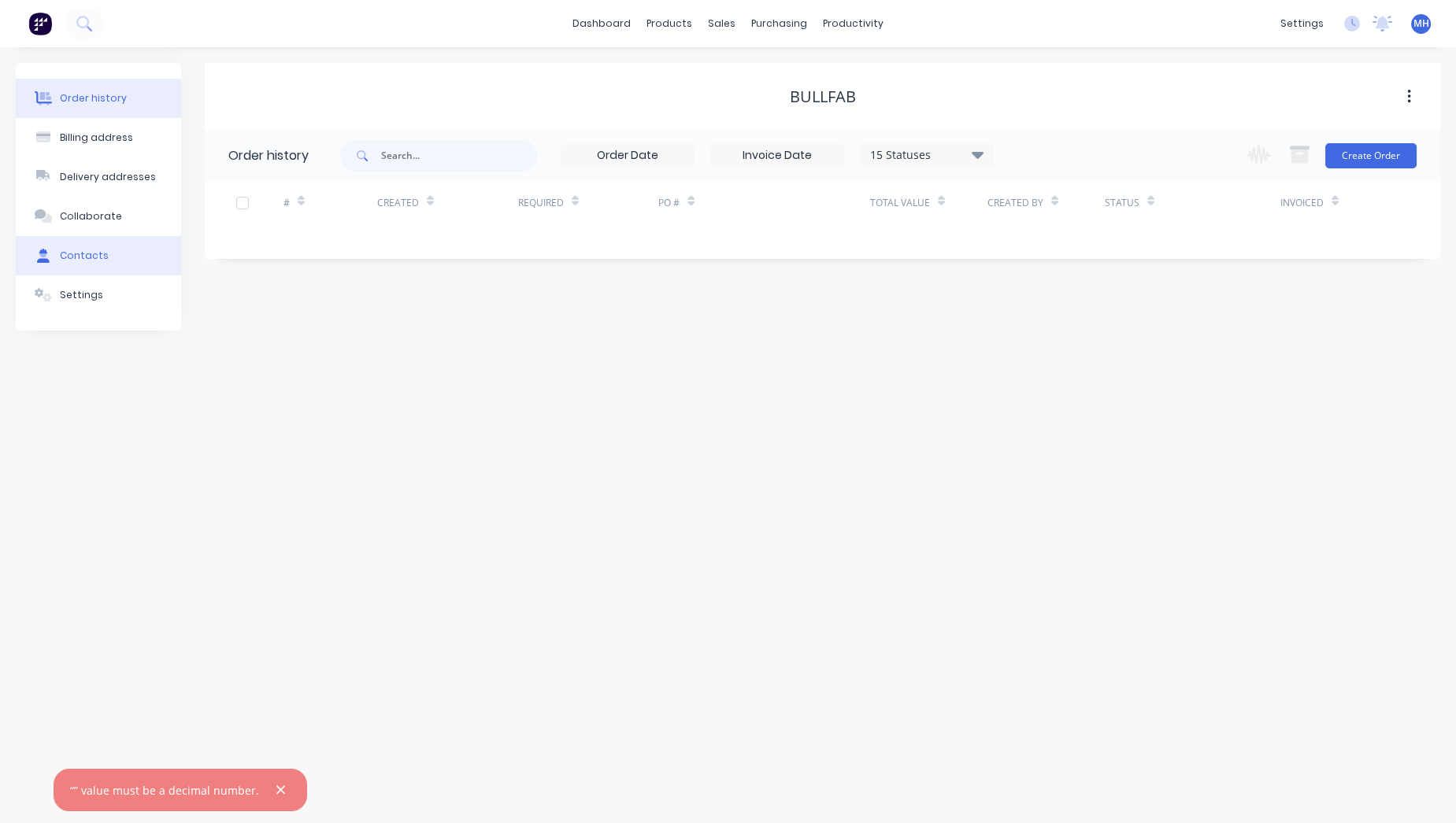
click at [74, 251] on div "Contacts" at bounding box center [84, 256] width 49 height 15
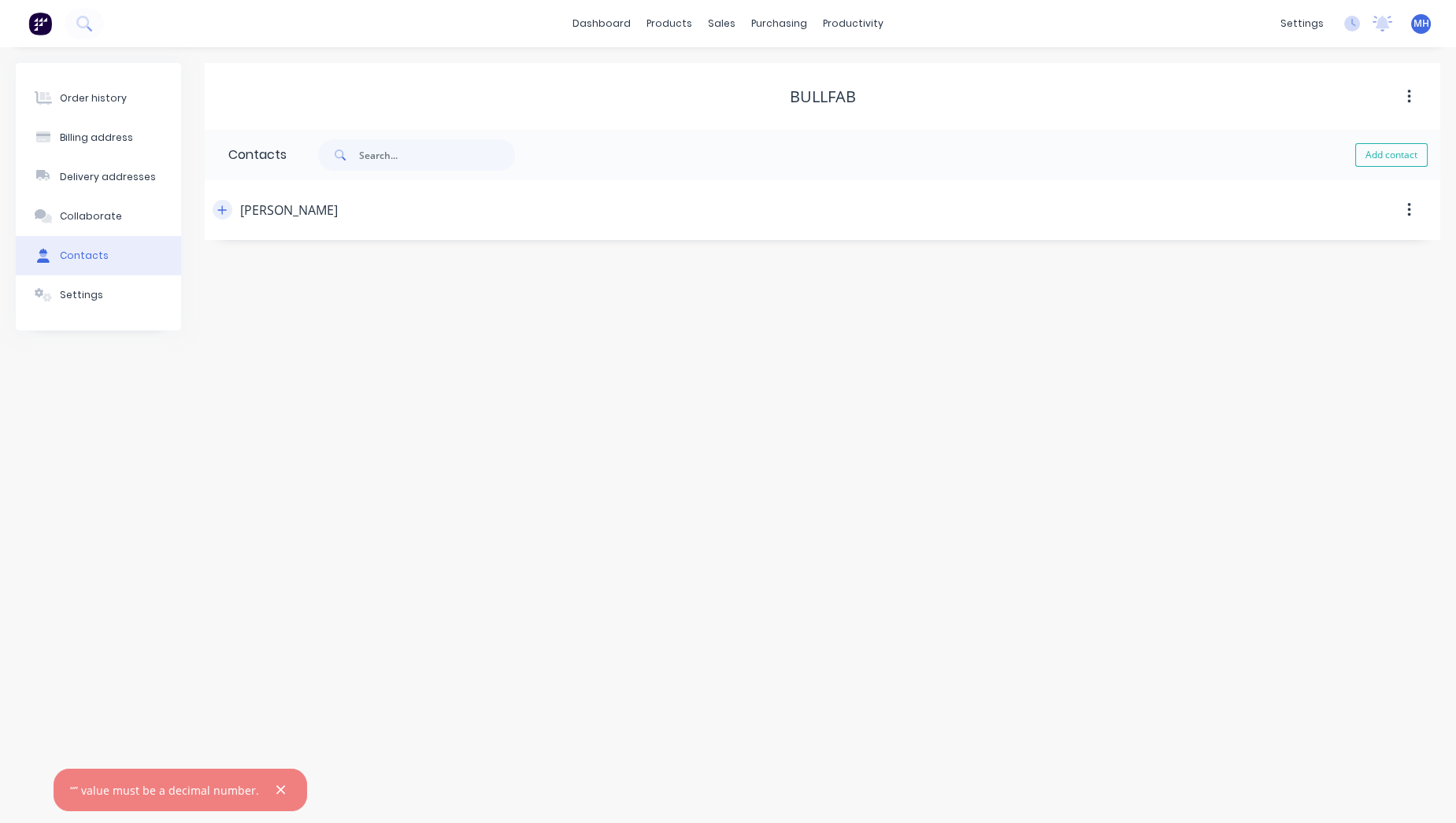
click at [229, 205] on button "button" at bounding box center [222, 209] width 19 height 19
click at [28, 22] on button at bounding box center [40, 23] width 33 height 32
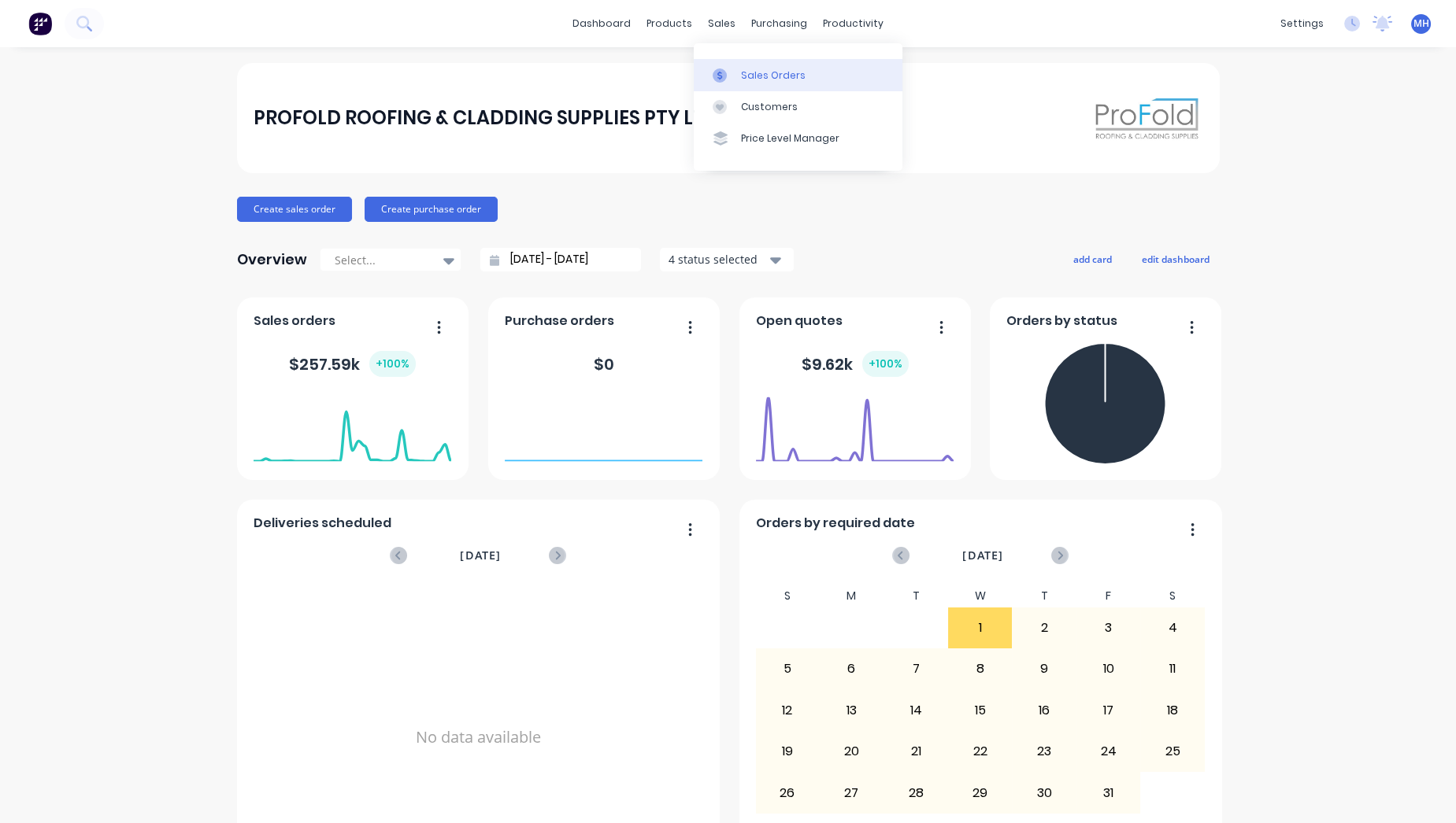
click at [756, 75] on div "Sales Orders" at bounding box center [773, 76] width 65 height 15
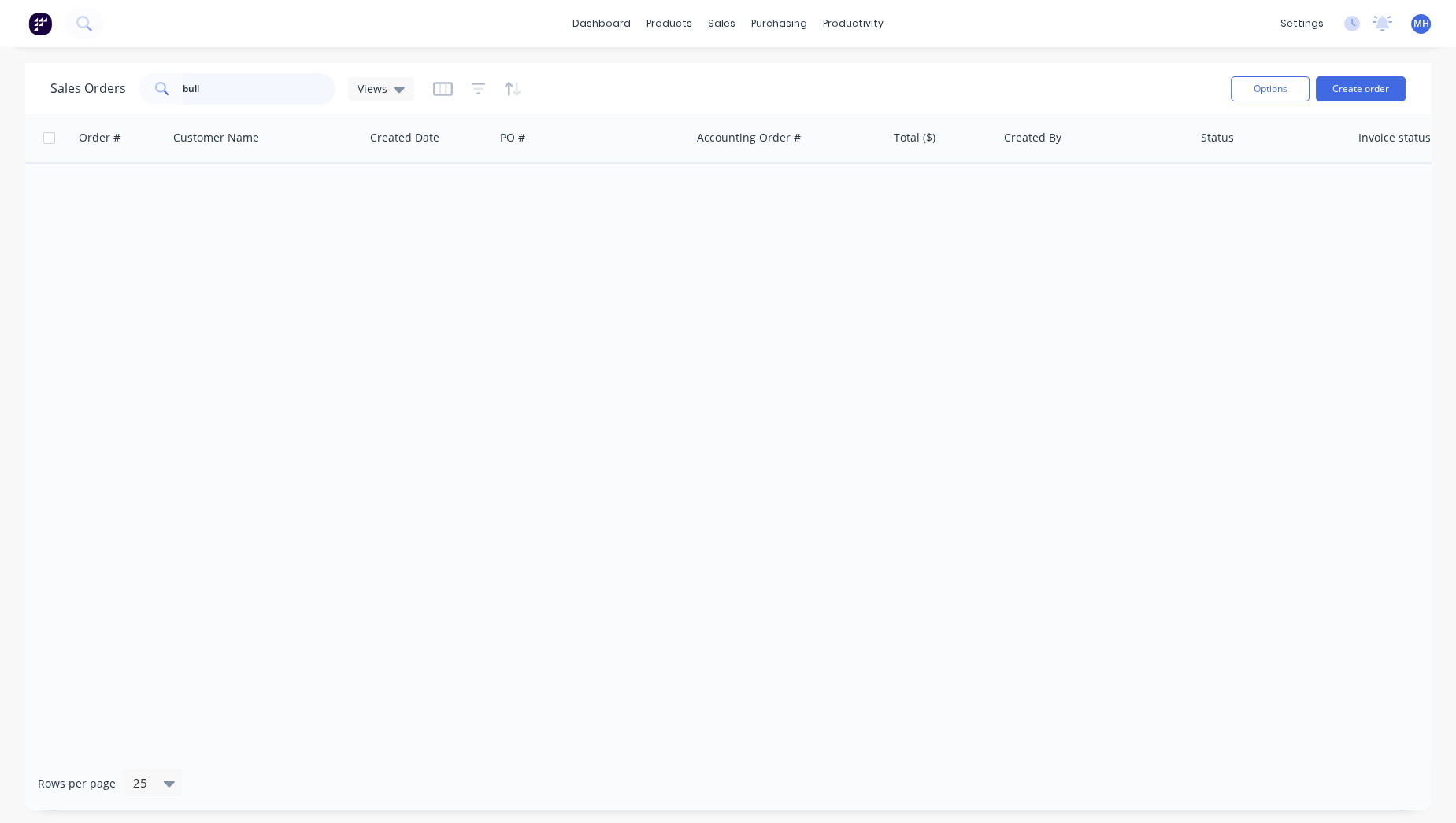
click at [208, 82] on input "bull" at bounding box center [260, 89] width 154 height 32
click at [1393, 93] on button "Create order" at bounding box center [1361, 88] width 90 height 25
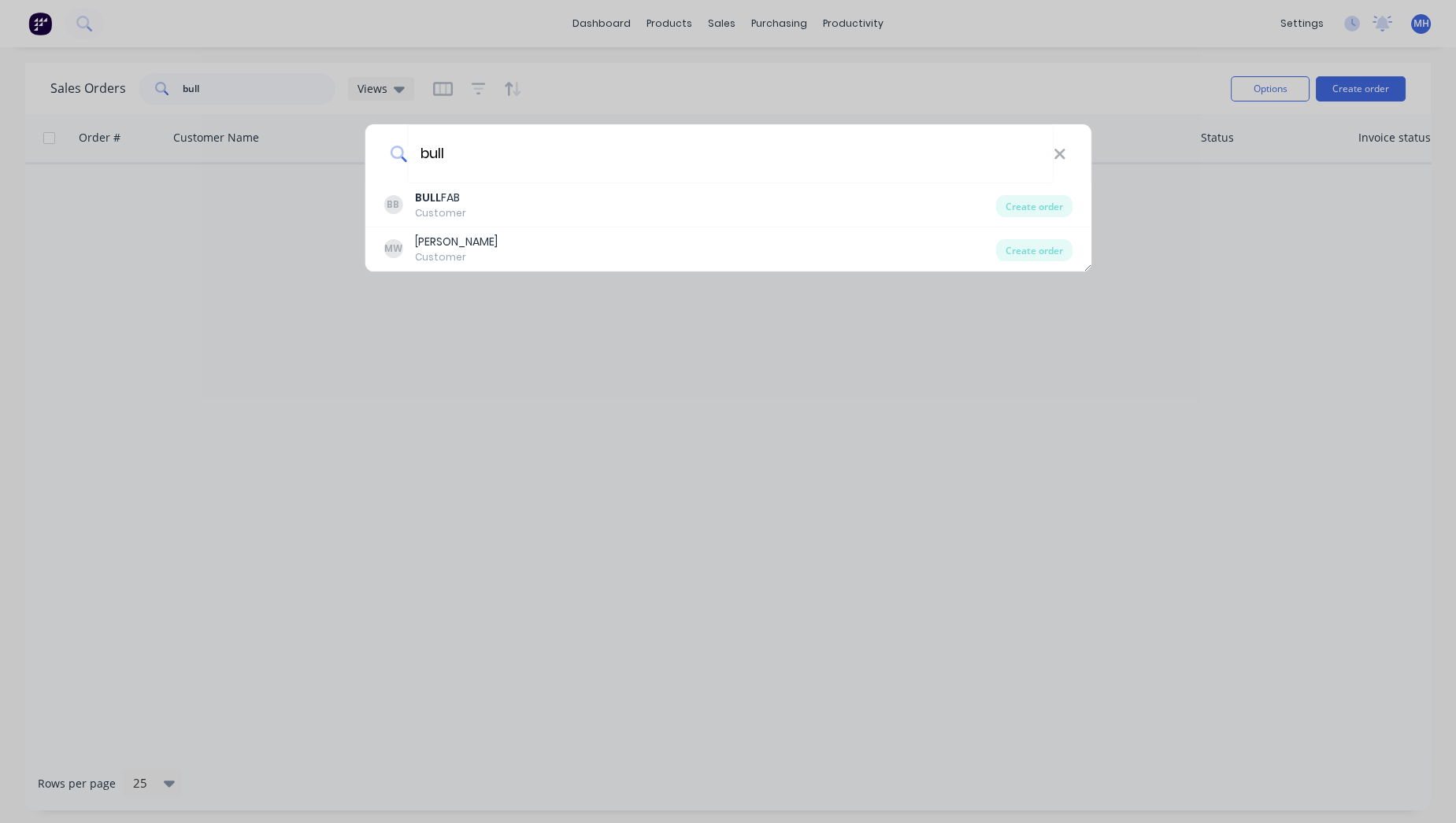
type input "bull"
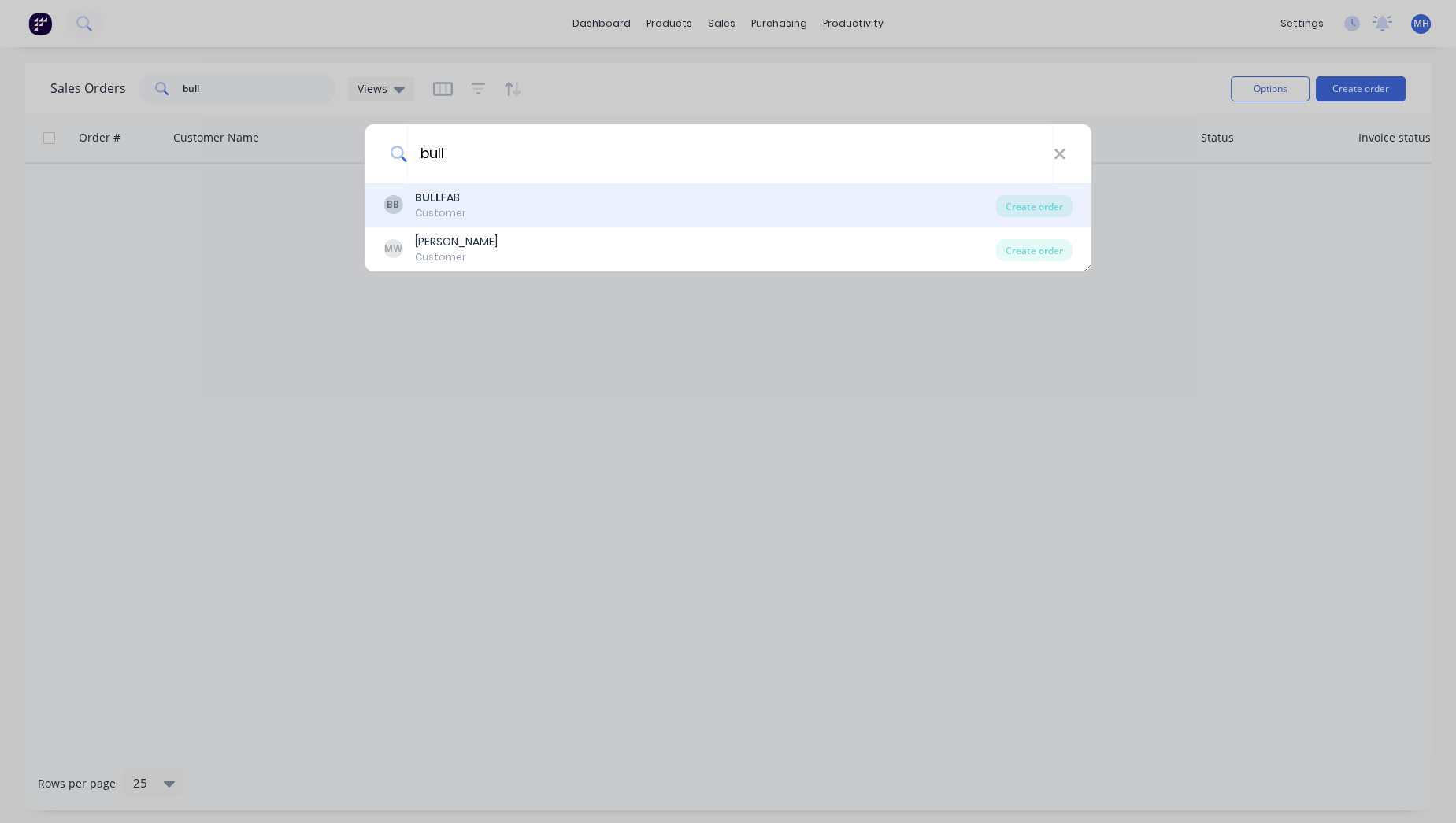
click at [625, 210] on div "BB BULL FAB Customer" at bounding box center [689, 205] width 612 height 31
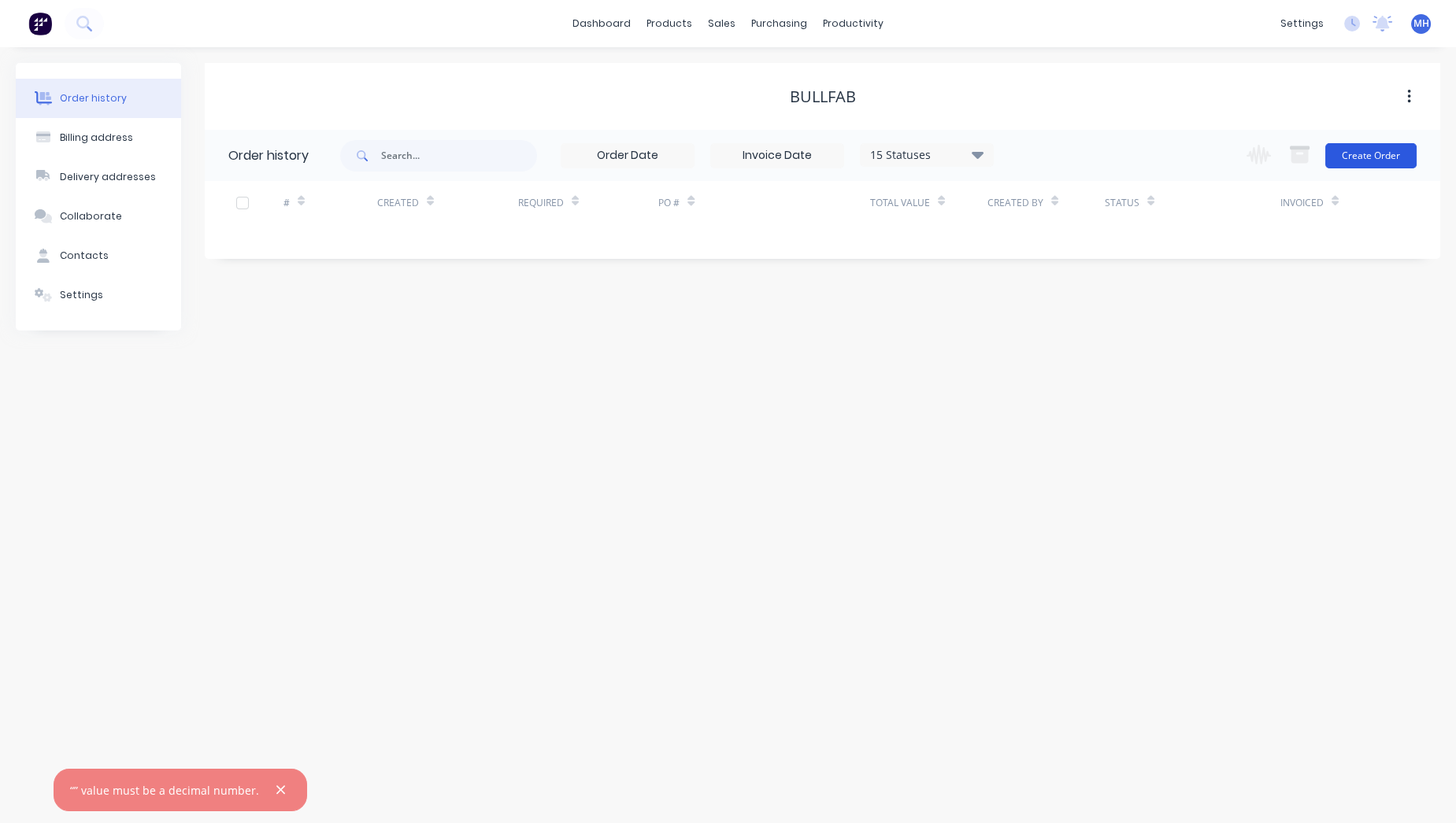
click at [1399, 154] on button "Create Order" at bounding box center [1370, 155] width 91 height 25
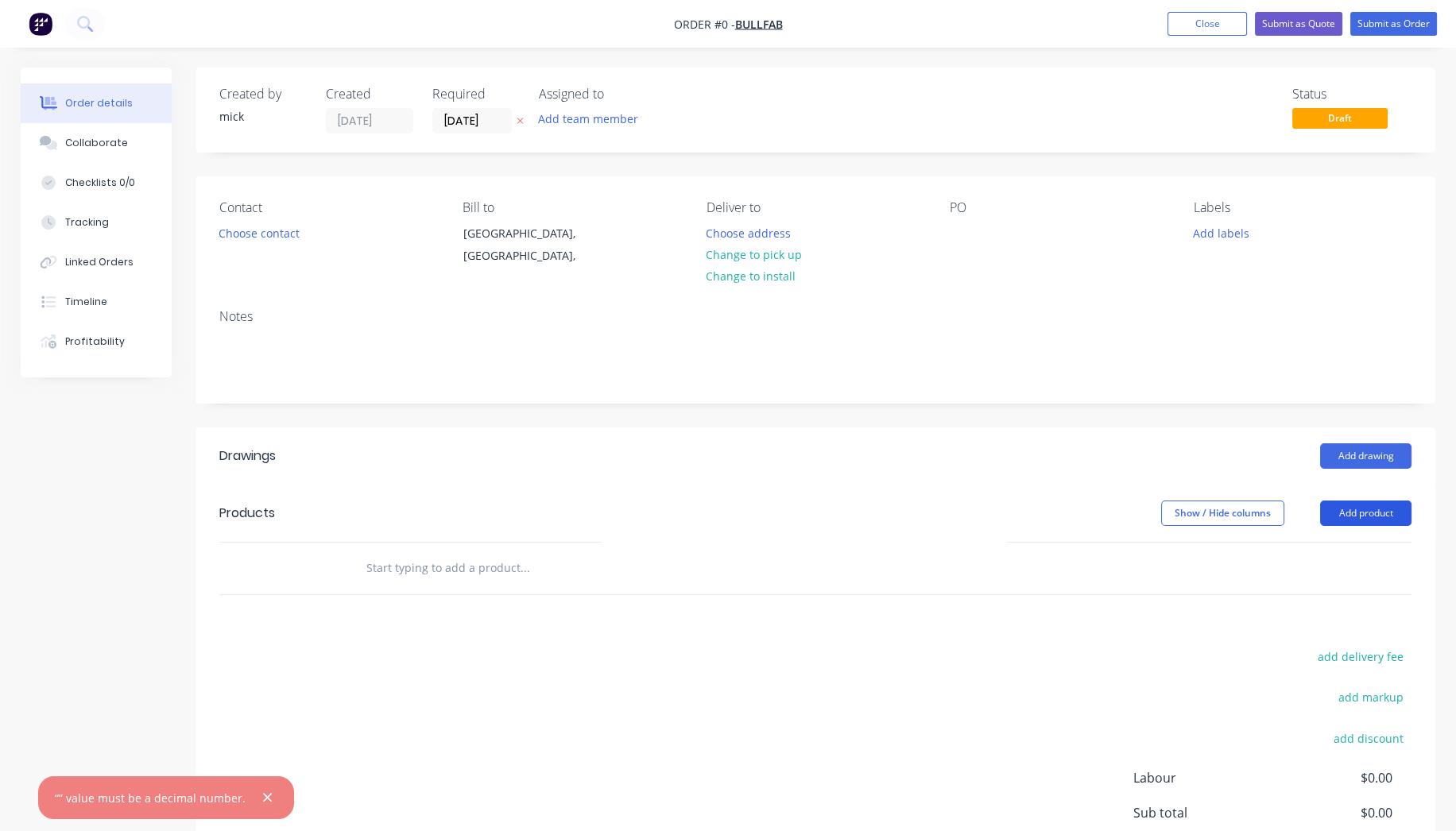
click at [1371, 504] on button "Add product" at bounding box center [1366, 513] width 91 height 25
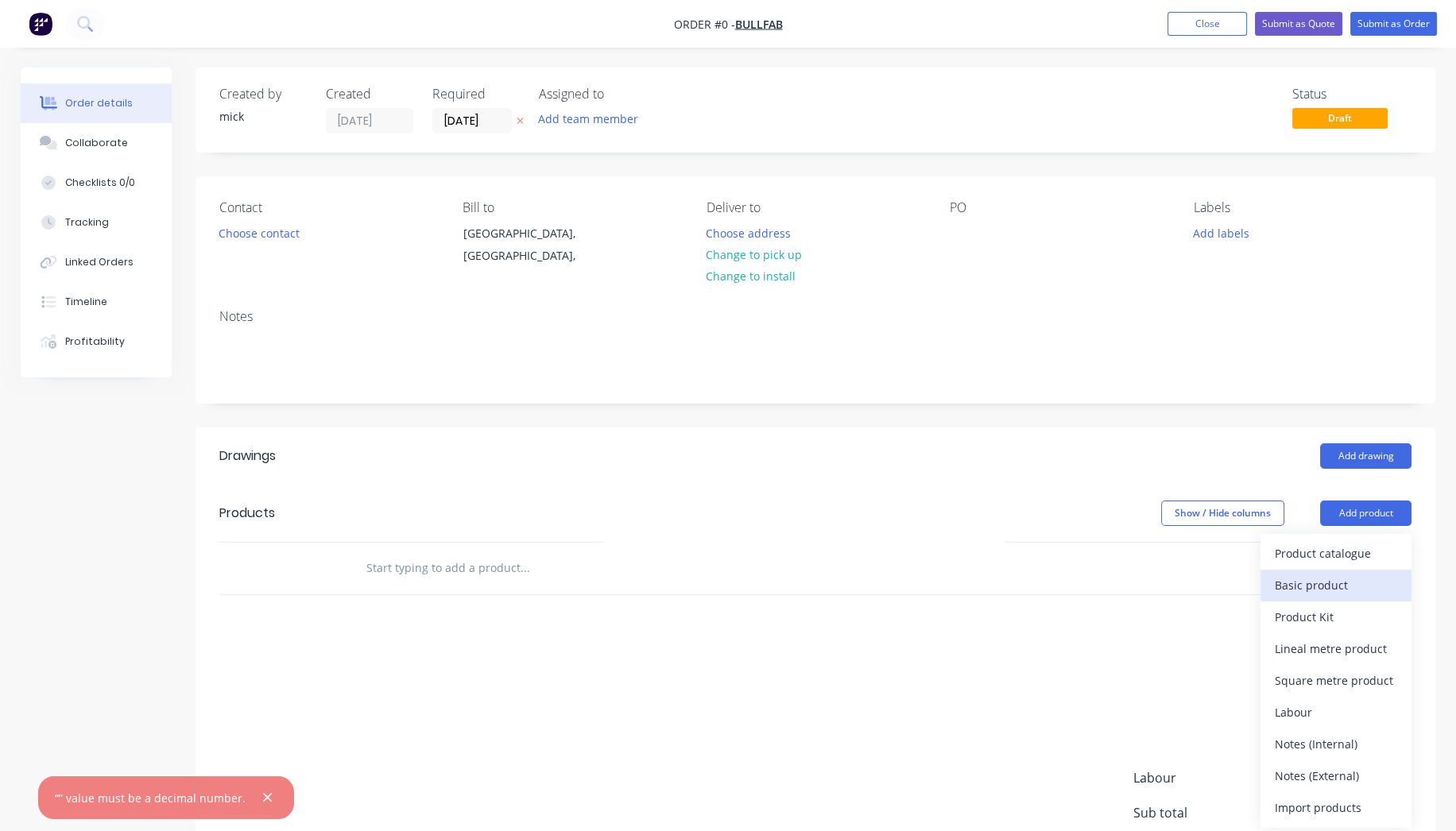
click at [1351, 580] on div "Basic product" at bounding box center [1336, 585] width 122 height 23
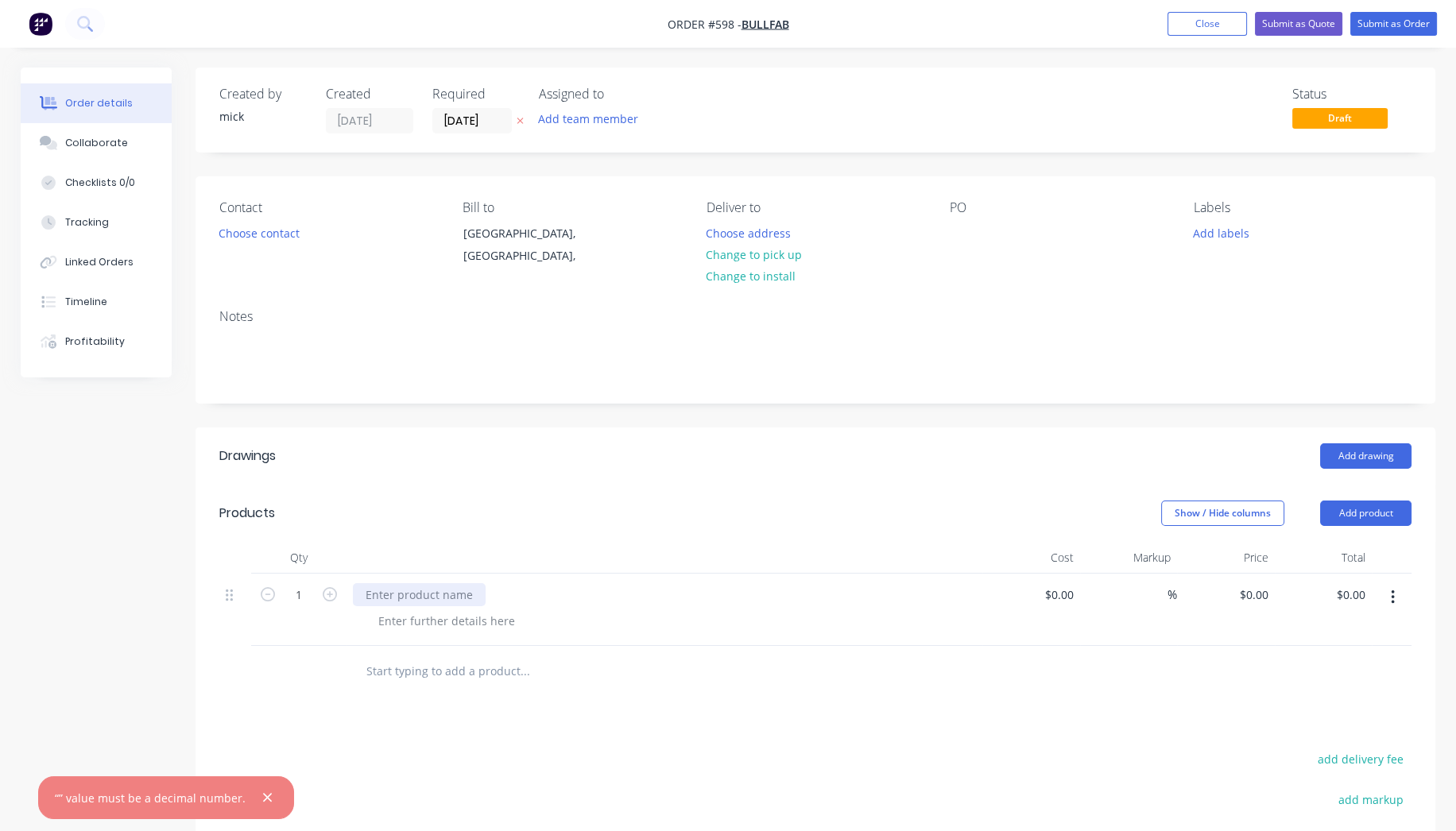
click at [393, 591] on div at bounding box center [419, 595] width 133 height 23
click at [1259, 597] on input "0" at bounding box center [1266, 595] width 18 height 23
type input "$67.75"
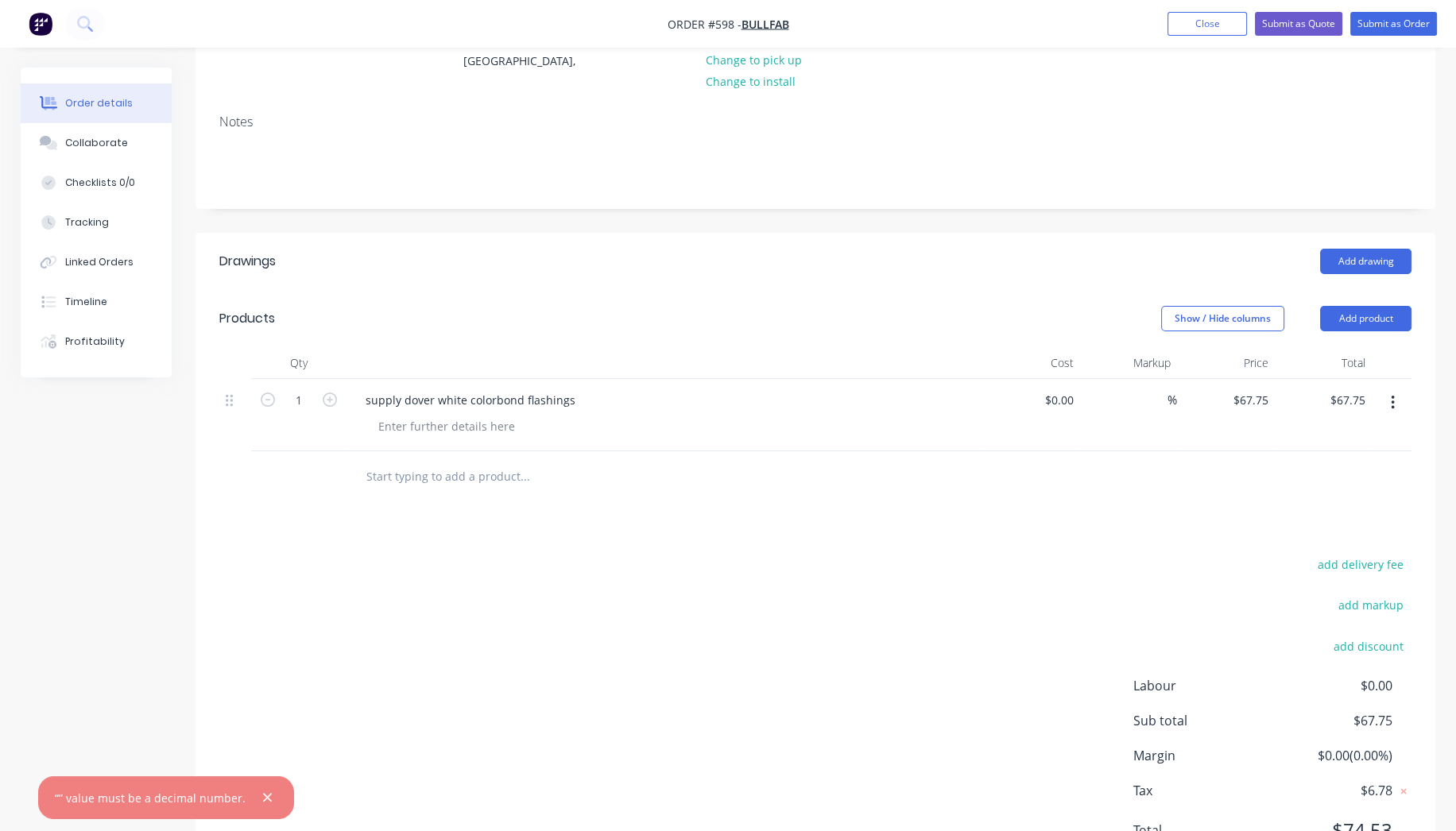
scroll to position [264, 0]
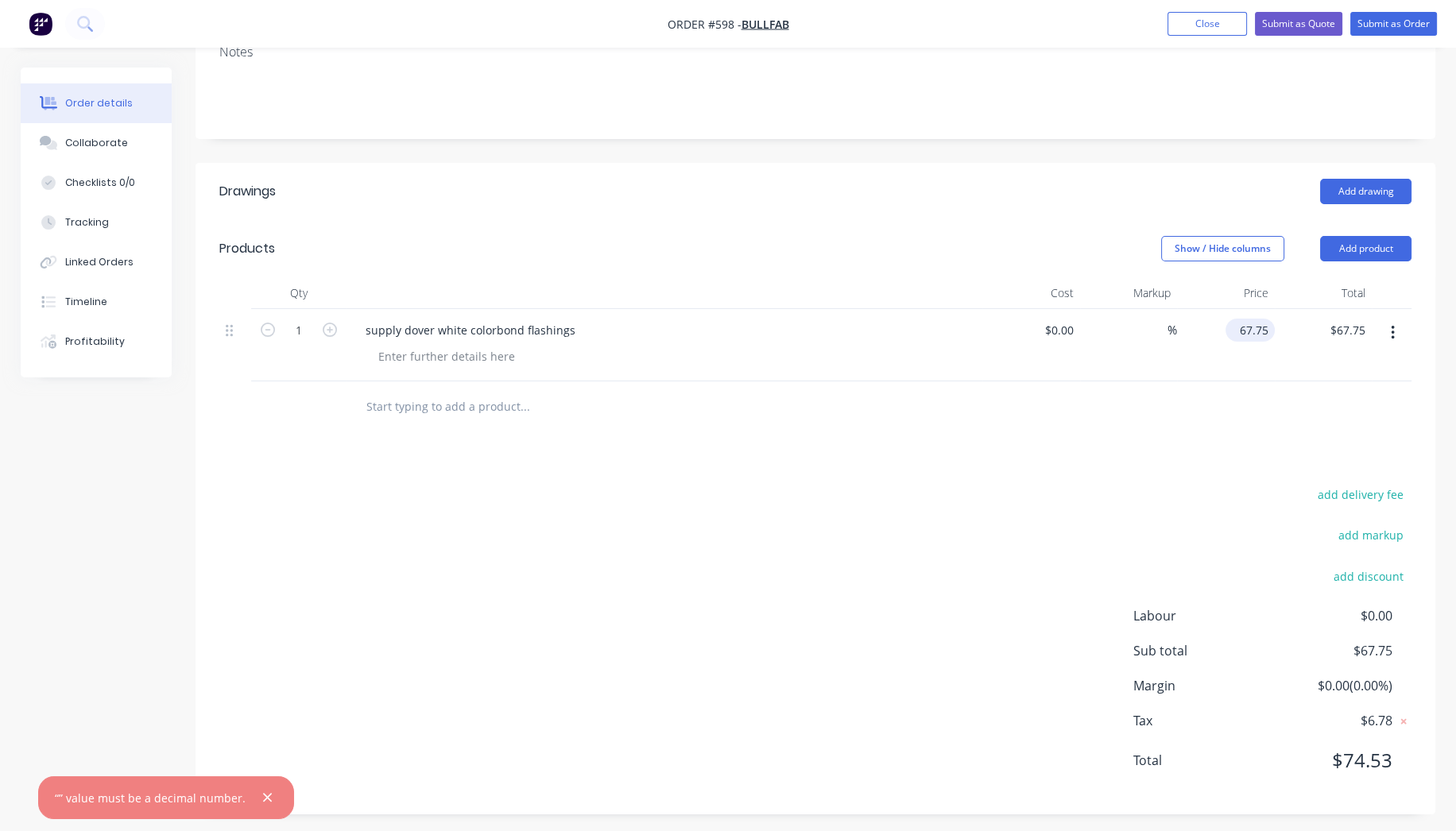
click at [1268, 330] on input "67.75" at bounding box center [1253, 330] width 43 height 23
click at [1268, 330] on input "67.75" at bounding box center [1257, 330] width 37 height 23
click at [1271, 330] on input "67.75" at bounding box center [1257, 330] width 37 height 23
type input "$67.00"
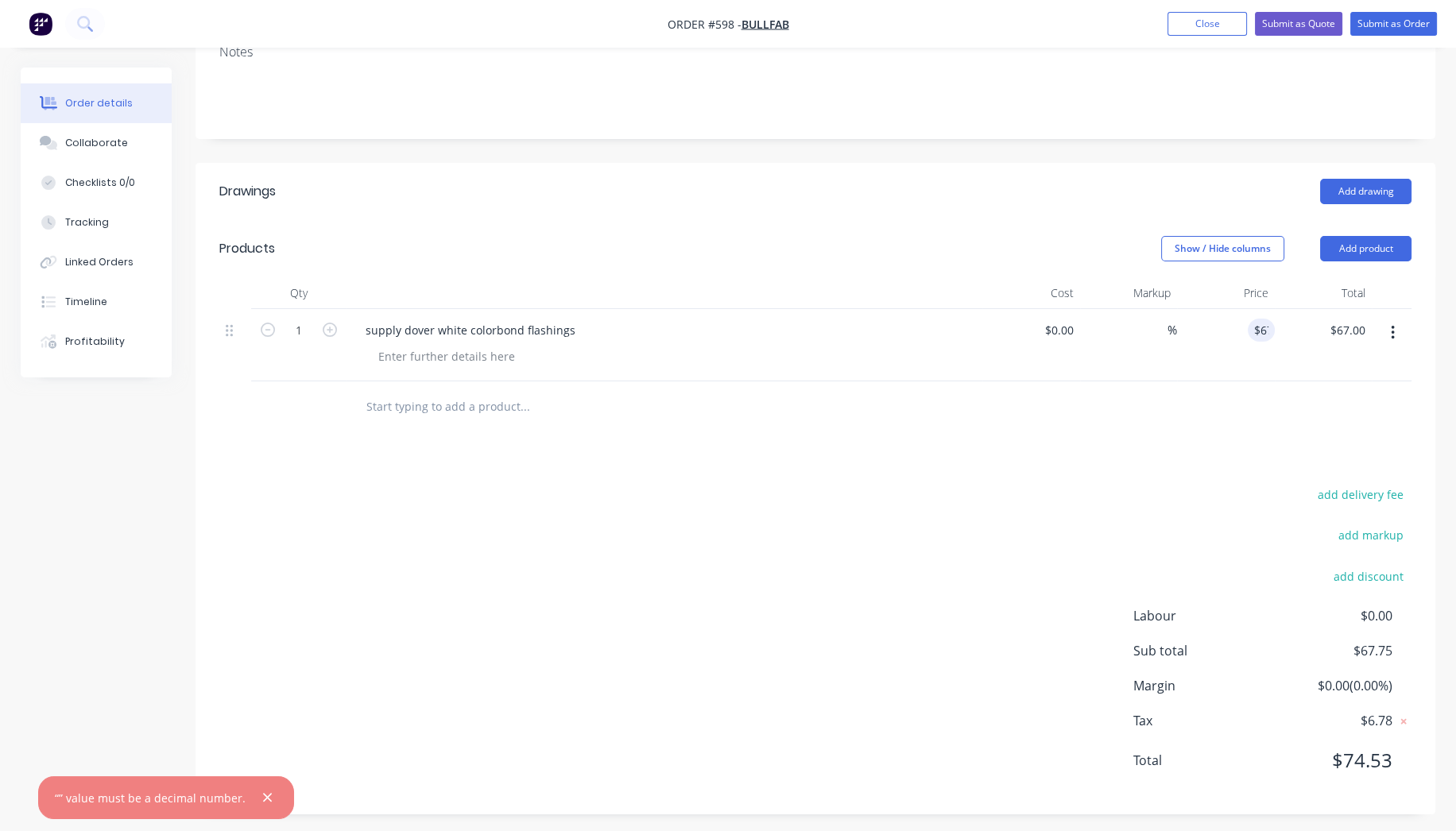
click at [1276, 328] on div "$67.00 $67.75" at bounding box center [1324, 345] width 98 height 73
click at [1256, 332] on input "67" at bounding box center [1253, 330] width 43 height 23
type input "67"
type input "$68.06"
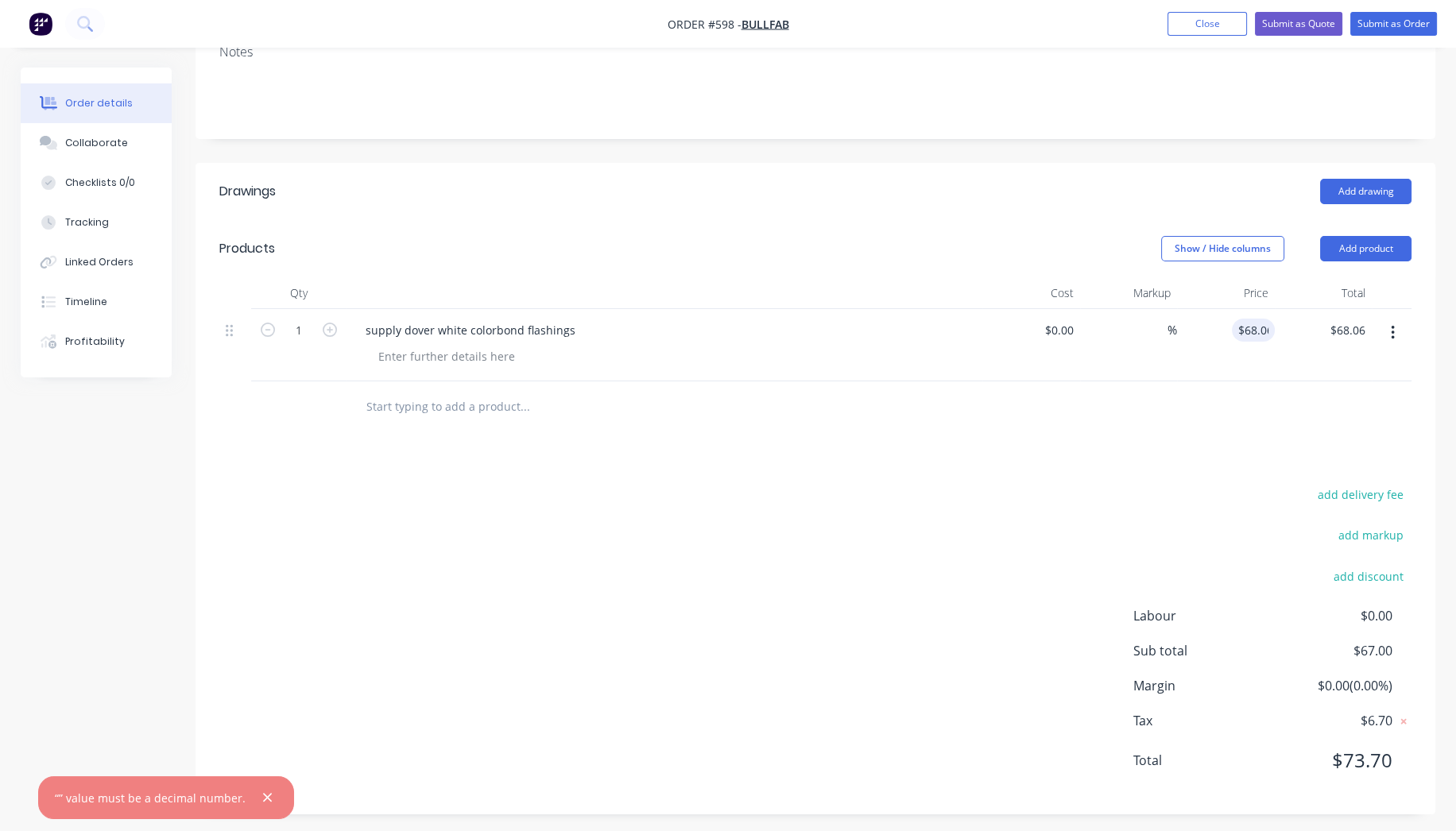
click at [1074, 403] on div at bounding box center [816, 407] width 1192 height 51
click at [1271, 327] on input "68.06" at bounding box center [1253, 330] width 43 height 23
click at [1271, 327] on input "68.06" at bounding box center [1257, 330] width 37 height 23
type input "$68.50"
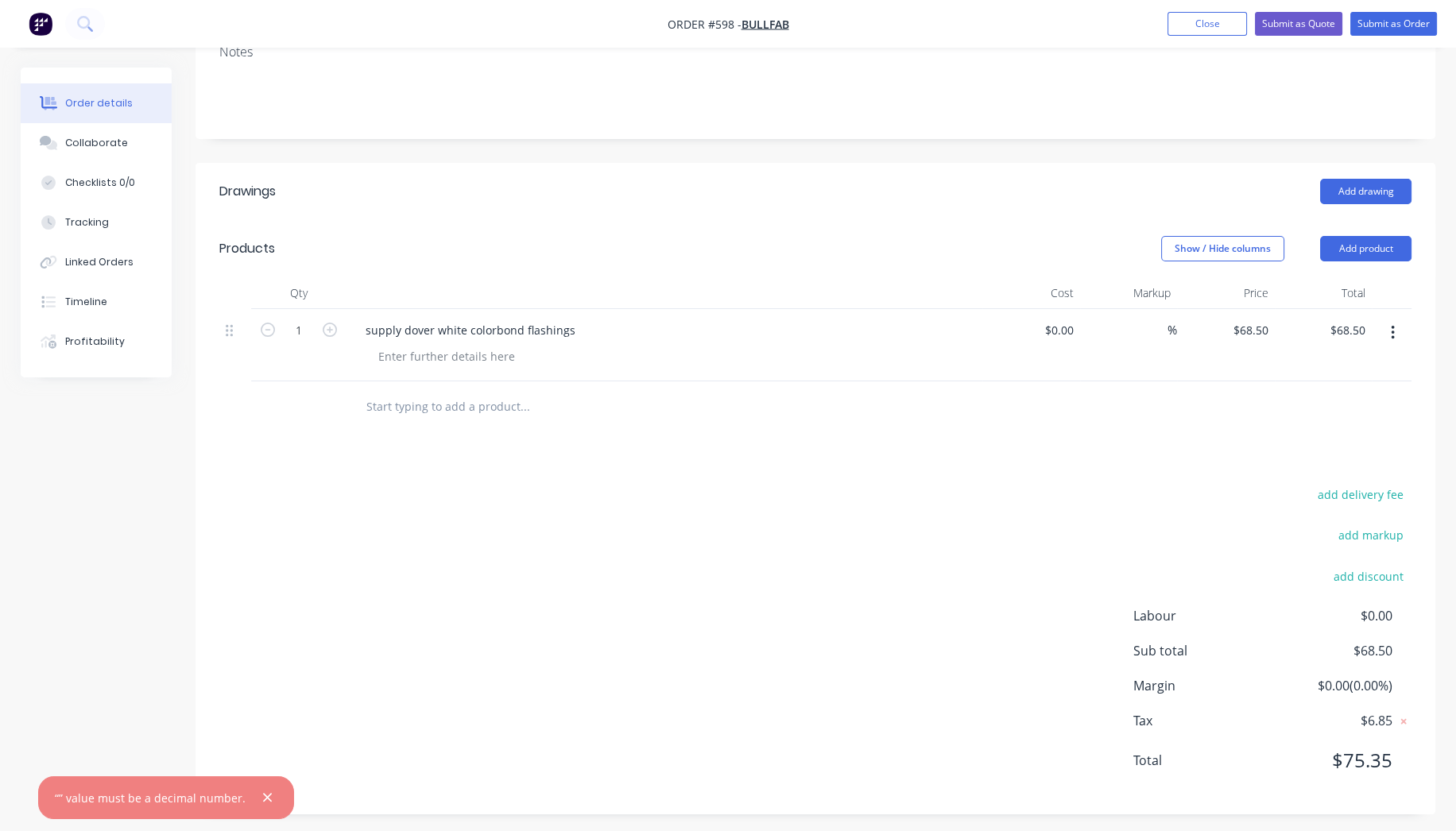
click at [1144, 485] on div "add delivery fee add markup add discount Labour $0.00 Sub total $68.50 Margin $…" at bounding box center [816, 638] width 1192 height 307
click at [1267, 332] on input "68.5" at bounding box center [1253, 330] width 43 height 23
drag, startPoint x: 1267, startPoint y: 332, endPoint x: 1275, endPoint y: 316, distance: 17.9
click at [1267, 332] on input "68.5" at bounding box center [1259, 330] width 30 height 23
type input "$68.48"
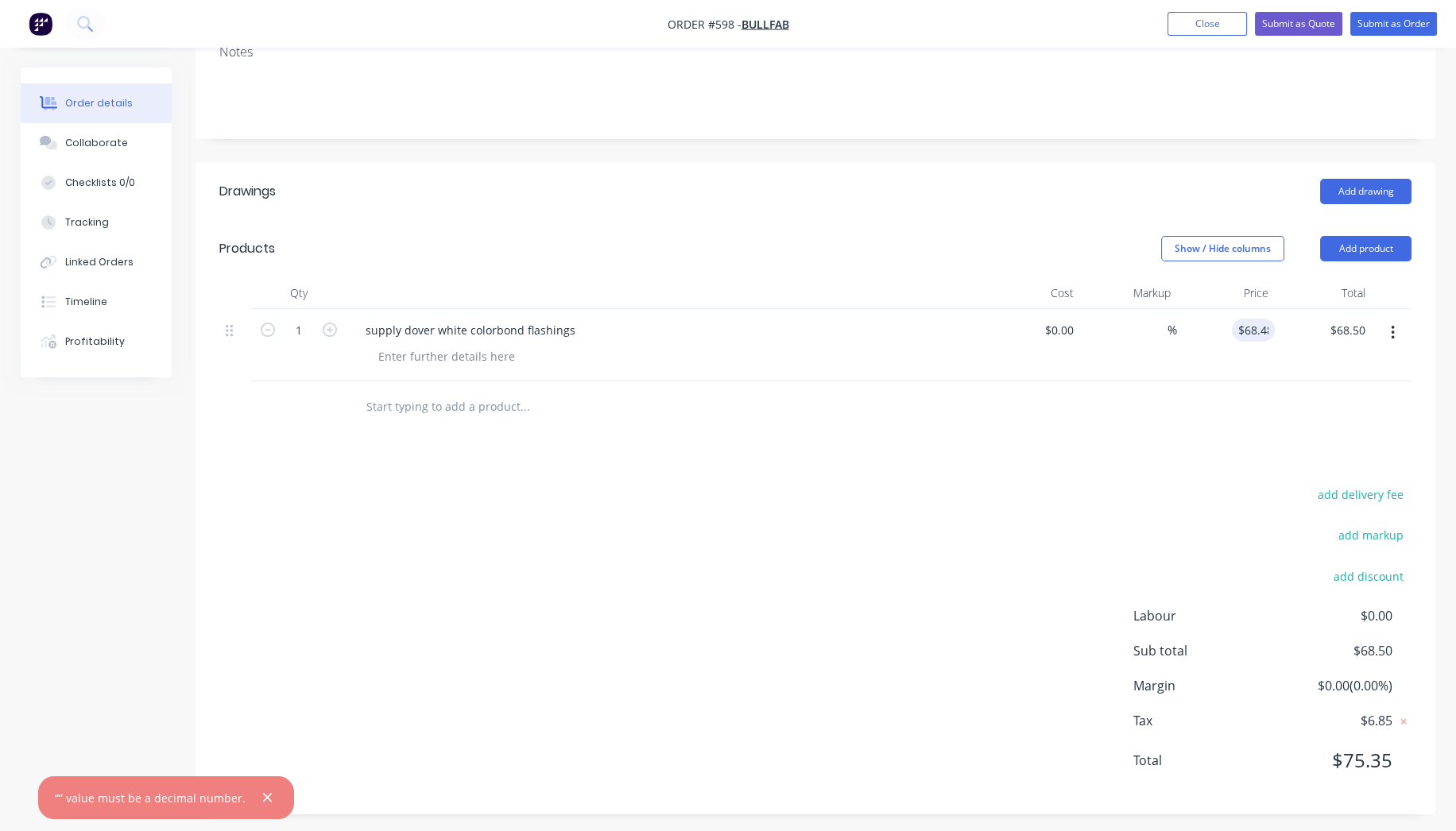
type input "$68.48"
click at [1118, 470] on div "Drawings Add drawing Products Show / Hide columns Add product Qty Cost Markup P…" at bounding box center [815, 489] width 1240 height 651
click at [1264, 329] on input "68.48" at bounding box center [1253, 330] width 43 height 23
click at [1272, 329] on input "68.48" at bounding box center [1257, 330] width 37 height 23
click at [1266, 329] on input "68.48" at bounding box center [1257, 330] width 37 height 23
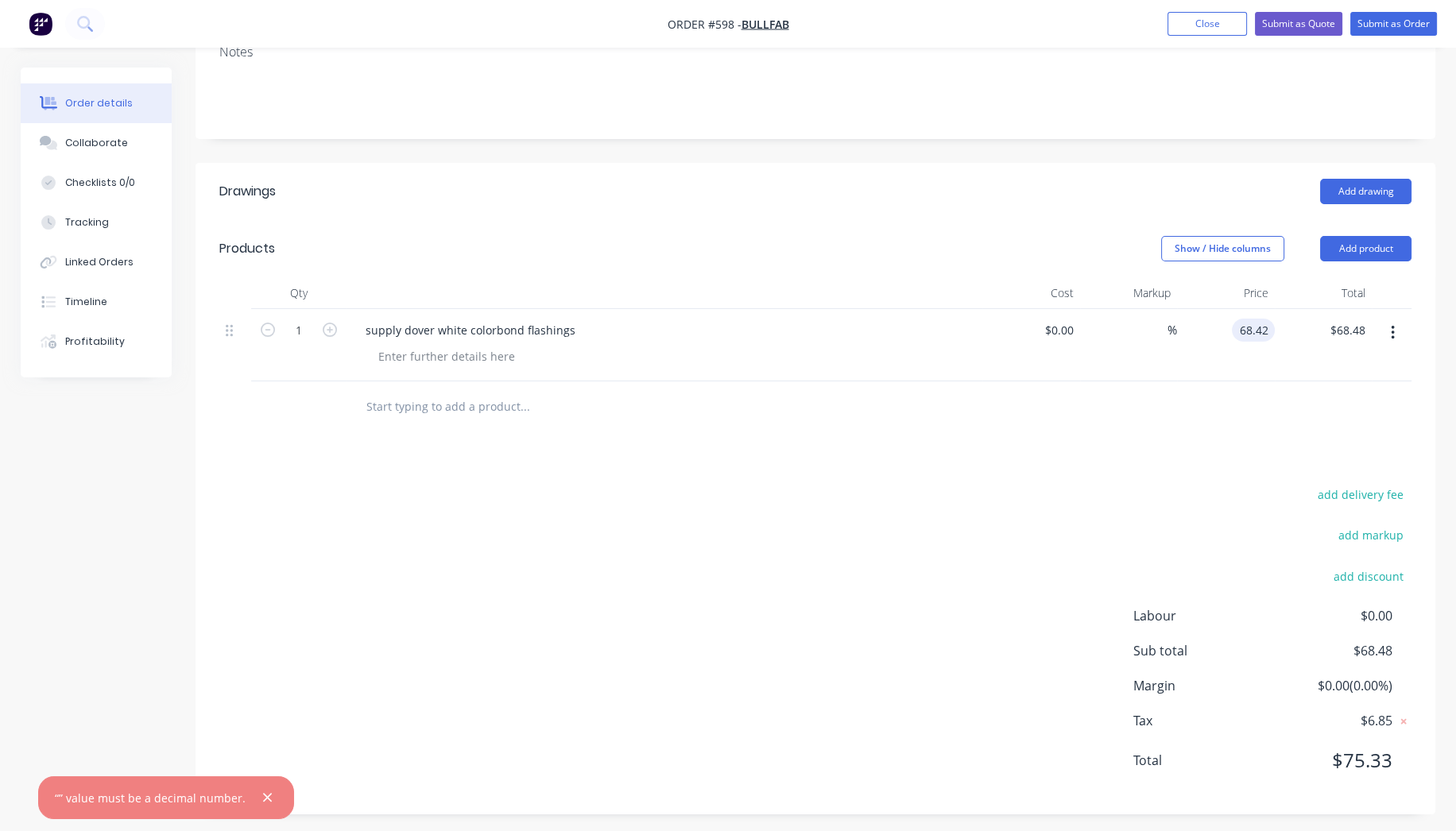
type input "$68.42"
click at [1058, 536] on div "add delivery fee add markup add discount Labour $0.00 Sub total $68.48 Margin $…" at bounding box center [816, 638] width 1192 height 307
click at [1271, 331] on input "68.42" at bounding box center [1257, 330] width 37 height 23
type input "$68.43"
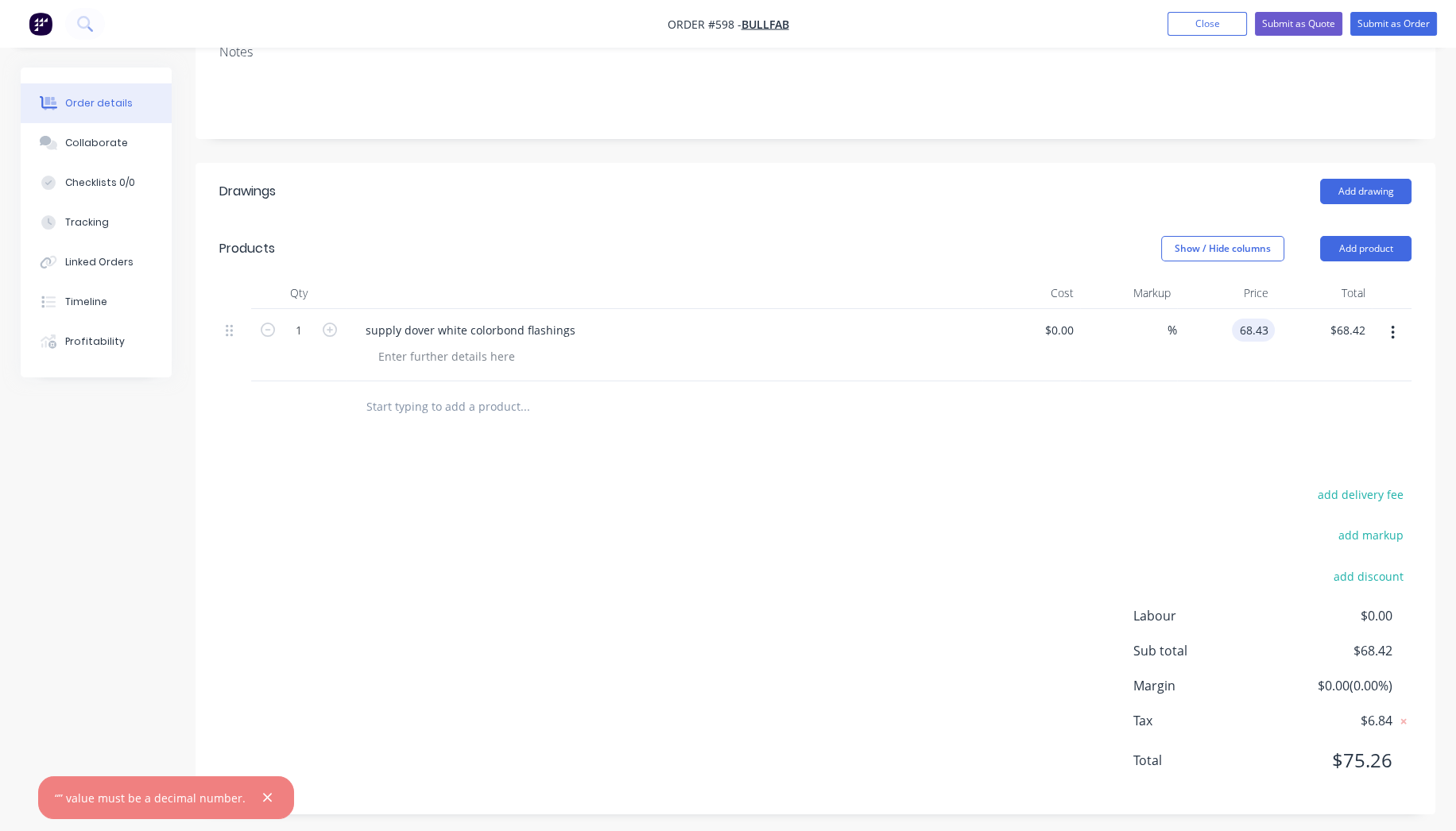
type input "$68.43"
click at [1051, 429] on div at bounding box center [816, 407] width 1192 height 51
click at [1271, 331] on input "68.43" at bounding box center [1253, 330] width 43 height 23
click at [1272, 331] on input "68.43" at bounding box center [1257, 330] width 37 height 23
click at [1294, 327] on div "$68.43 $68.43" at bounding box center [1324, 345] width 98 height 73
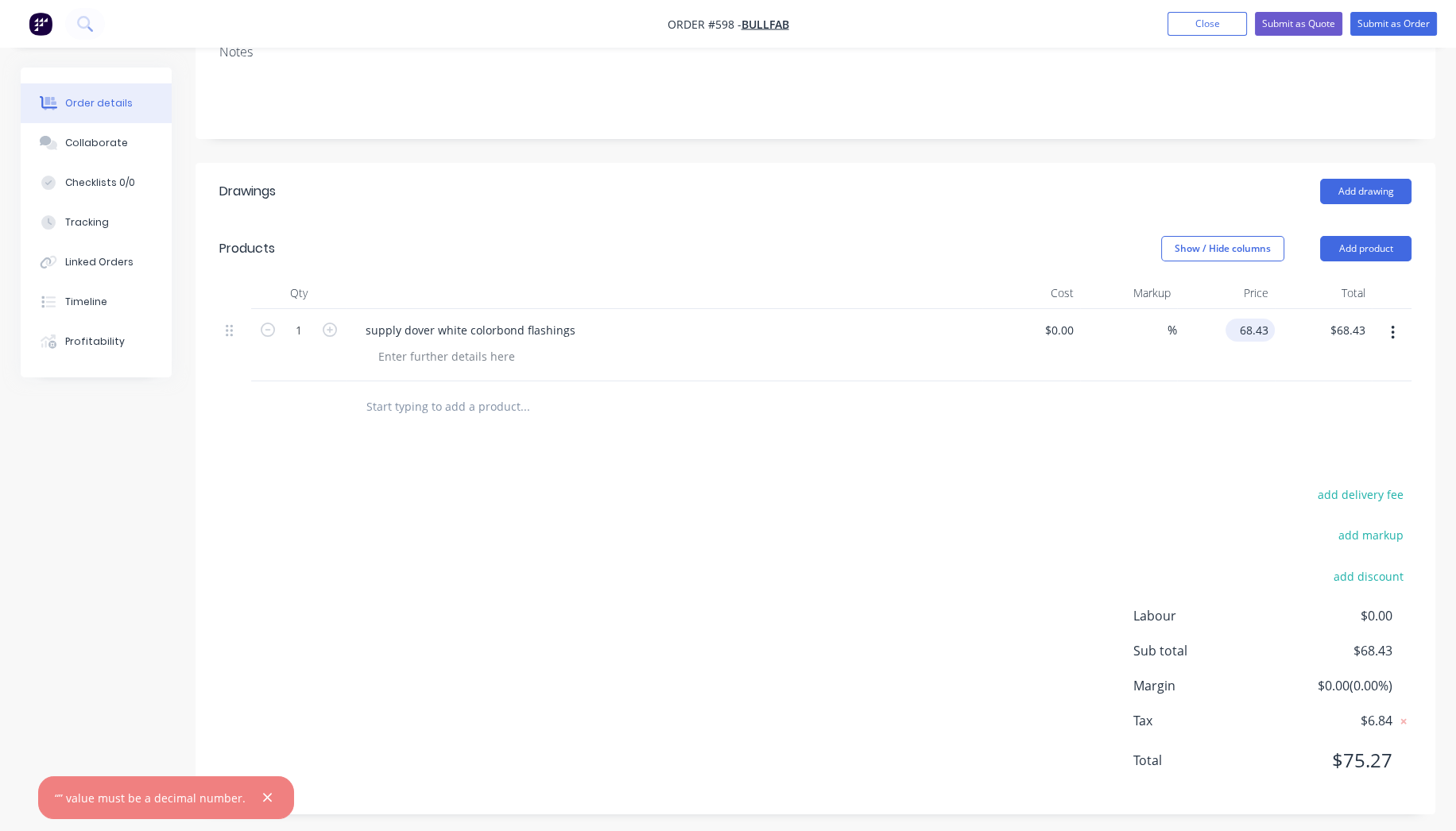
click at [1272, 330] on input "68.43" at bounding box center [1253, 330] width 43 height 23
type input "$68.44"
click at [989, 502] on div "add delivery fee add markup add discount Labour $0.00 Sub total $68.43 Margin $…" at bounding box center [816, 638] width 1192 height 307
drag, startPoint x: 714, startPoint y: 349, endPoint x: 693, endPoint y: 358, distance: 22.8
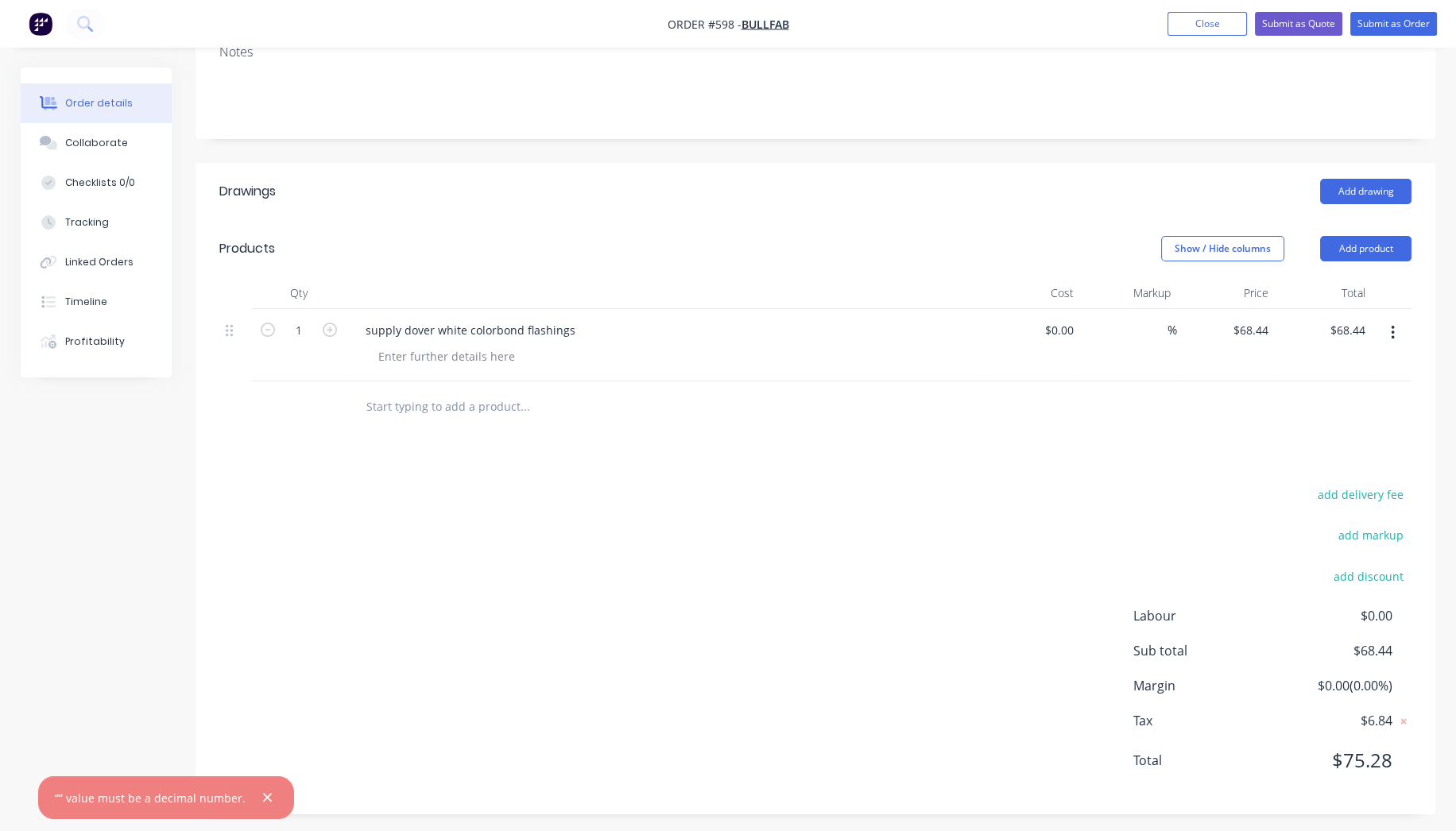
click at [708, 349] on div at bounding box center [671, 356] width 611 height 23
click at [694, 359] on div at bounding box center [671, 356] width 611 height 23
click at [1420, 20] on button "Submit as Order" at bounding box center [1394, 24] width 87 height 24
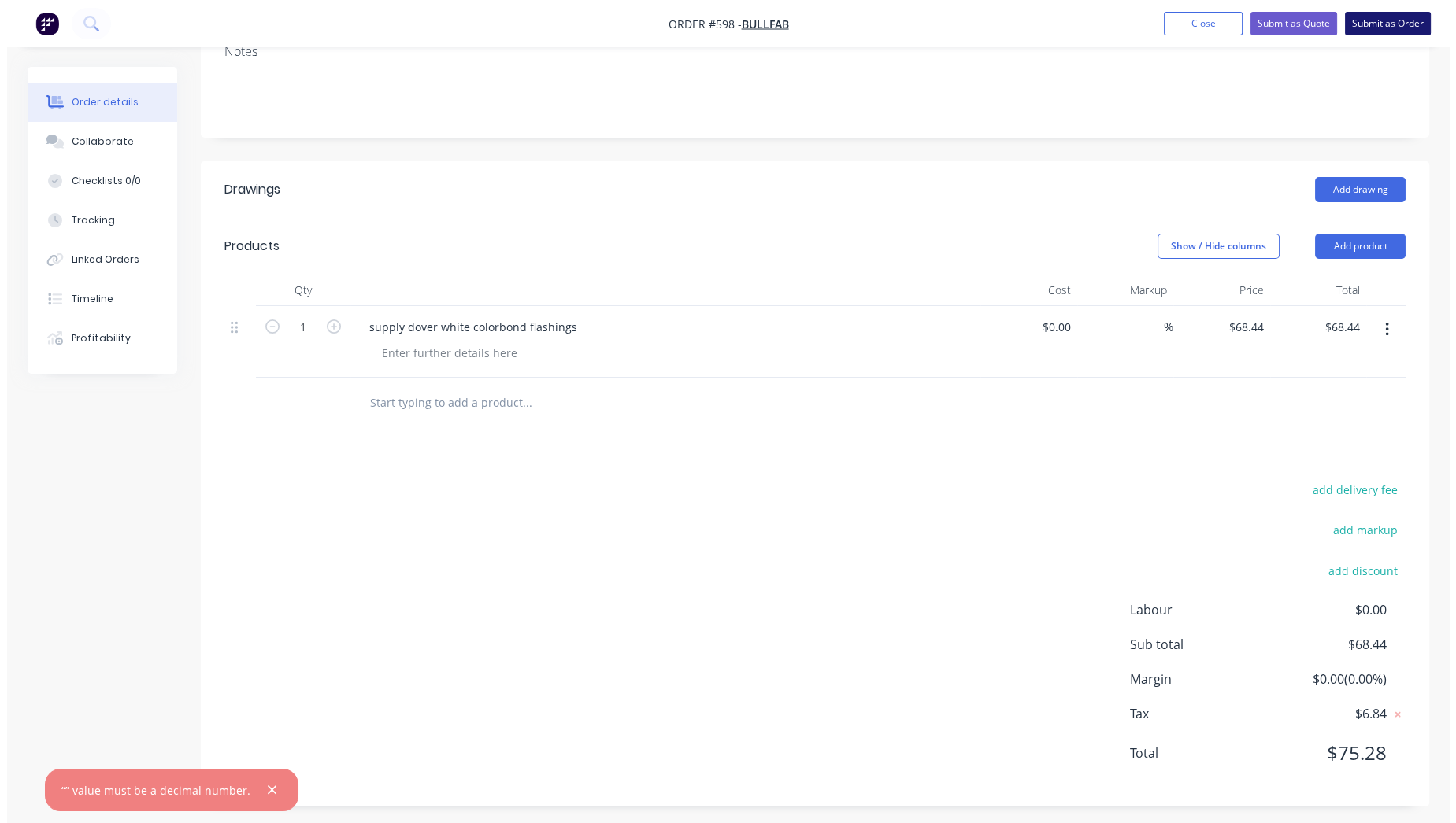
scroll to position [0, 0]
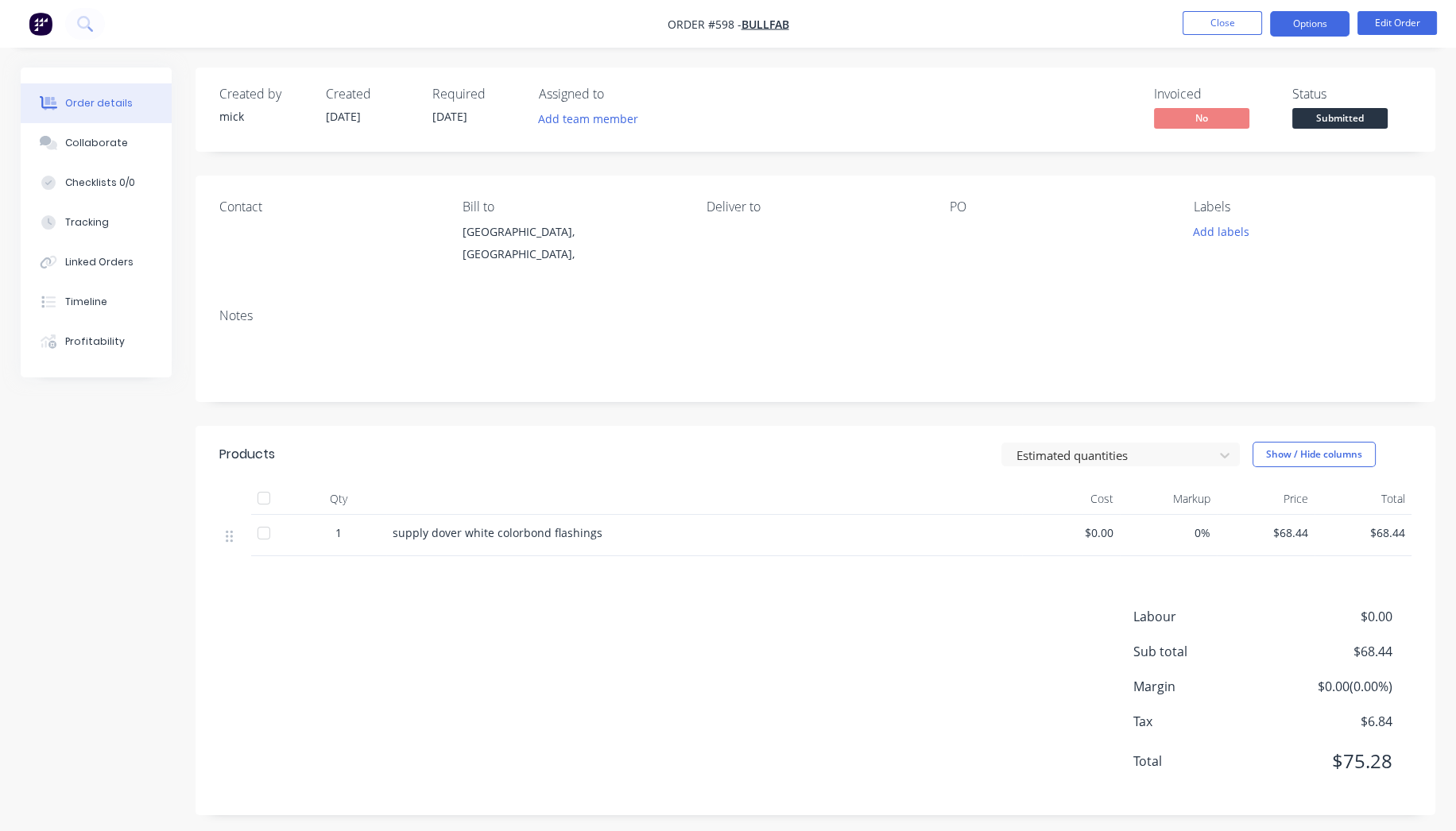
click at [1343, 28] on button "Options" at bounding box center [1310, 24] width 79 height 25
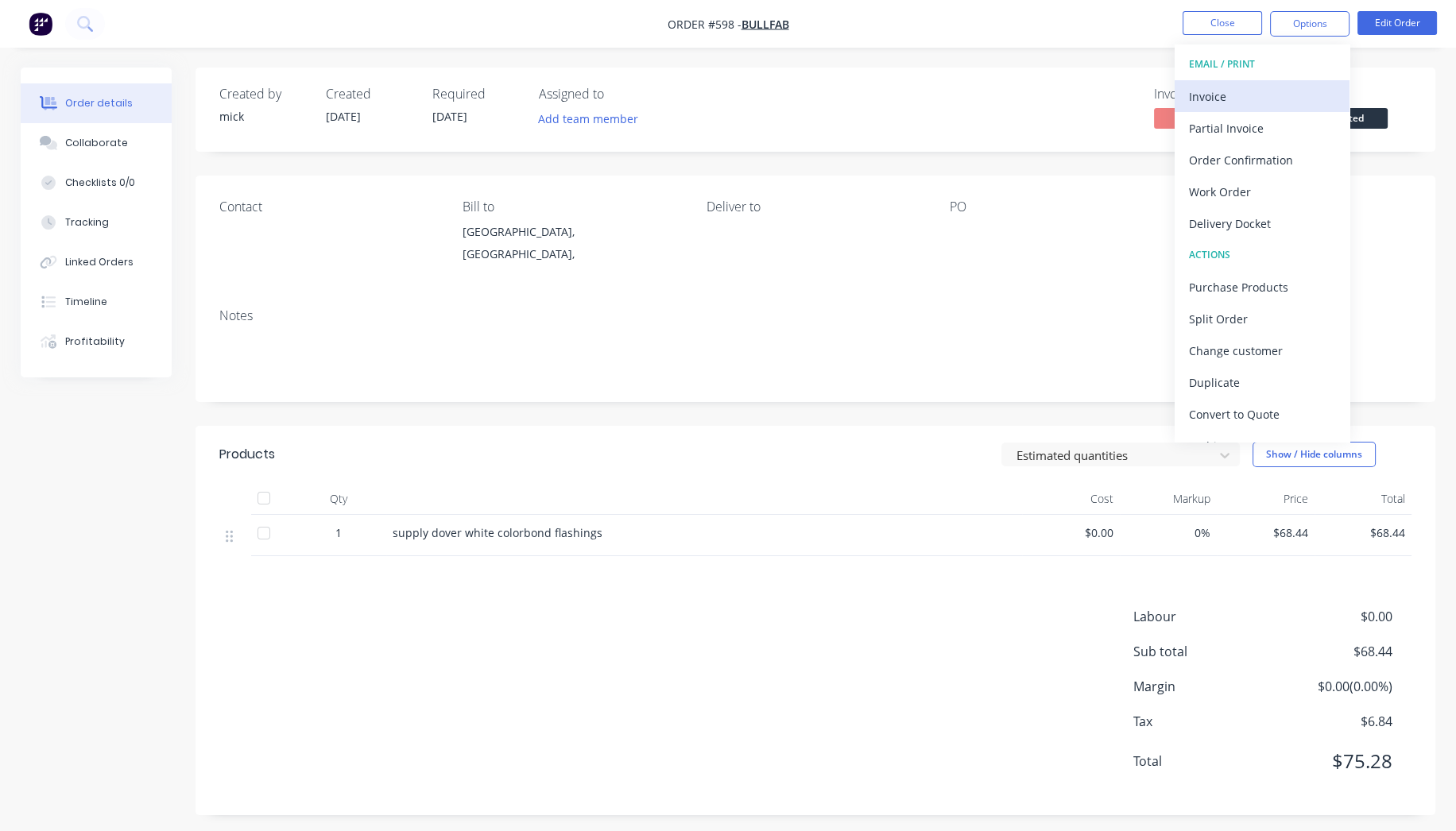
click at [1265, 94] on div "Invoice" at bounding box center [1262, 96] width 146 height 23
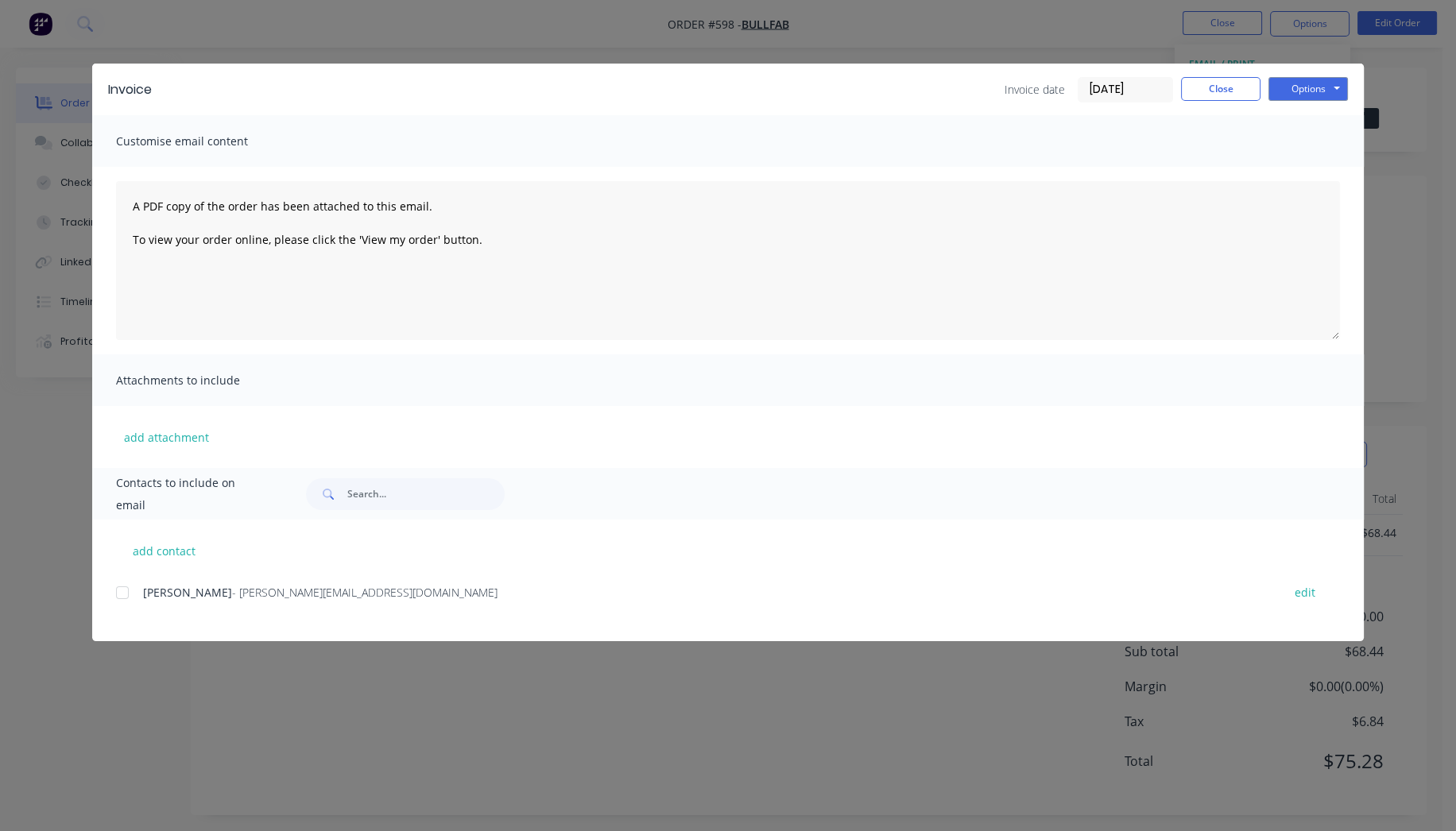
click at [127, 590] on div at bounding box center [122, 593] width 32 height 32
click at [1305, 91] on button "Options" at bounding box center [1308, 88] width 79 height 24
click at [1310, 173] on button "Email" at bounding box center [1320, 170] width 102 height 26
click at [1209, 94] on button "Close" at bounding box center [1221, 88] width 79 height 24
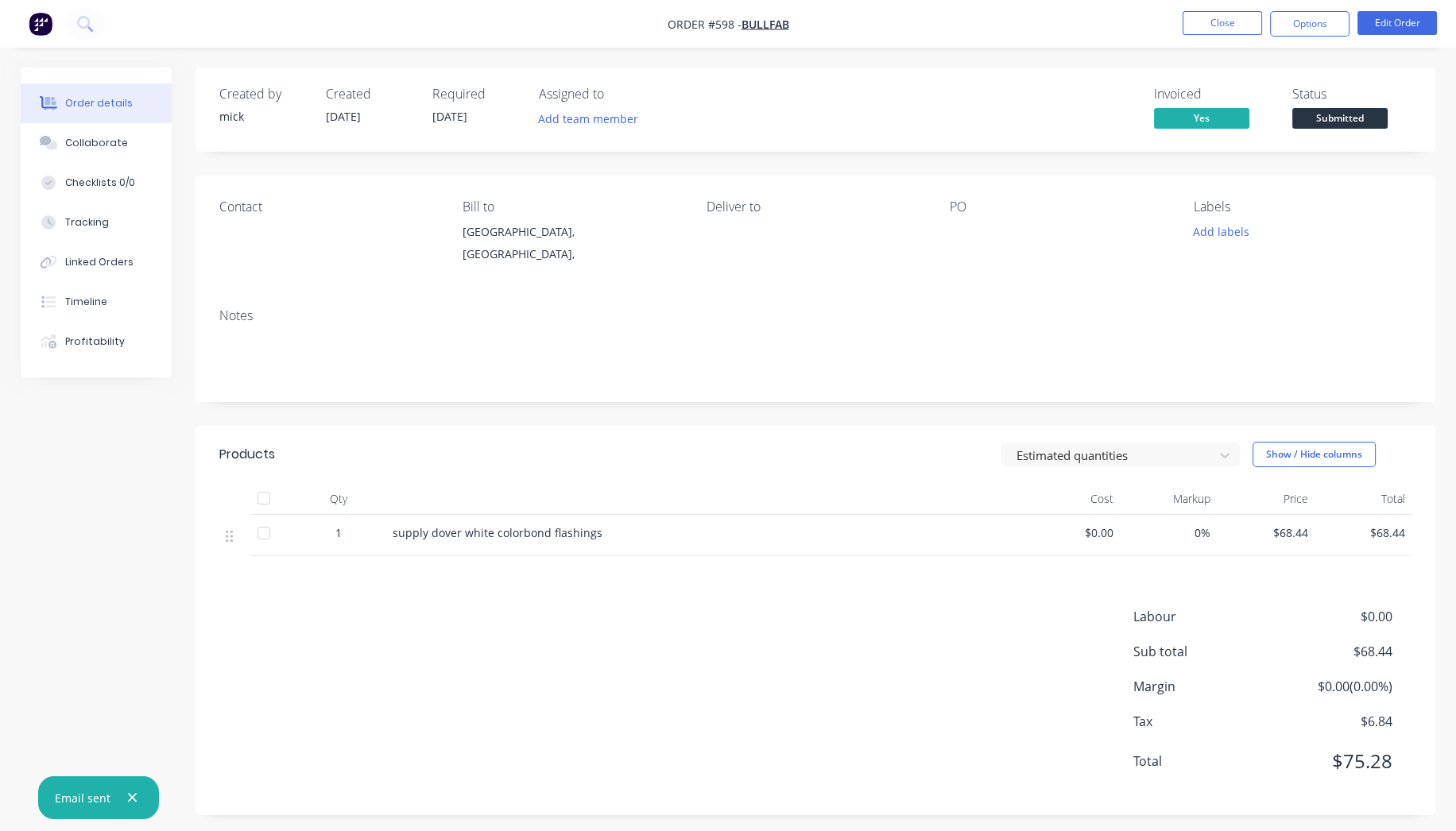
click at [45, 28] on img "button" at bounding box center [40, 24] width 24 height 24
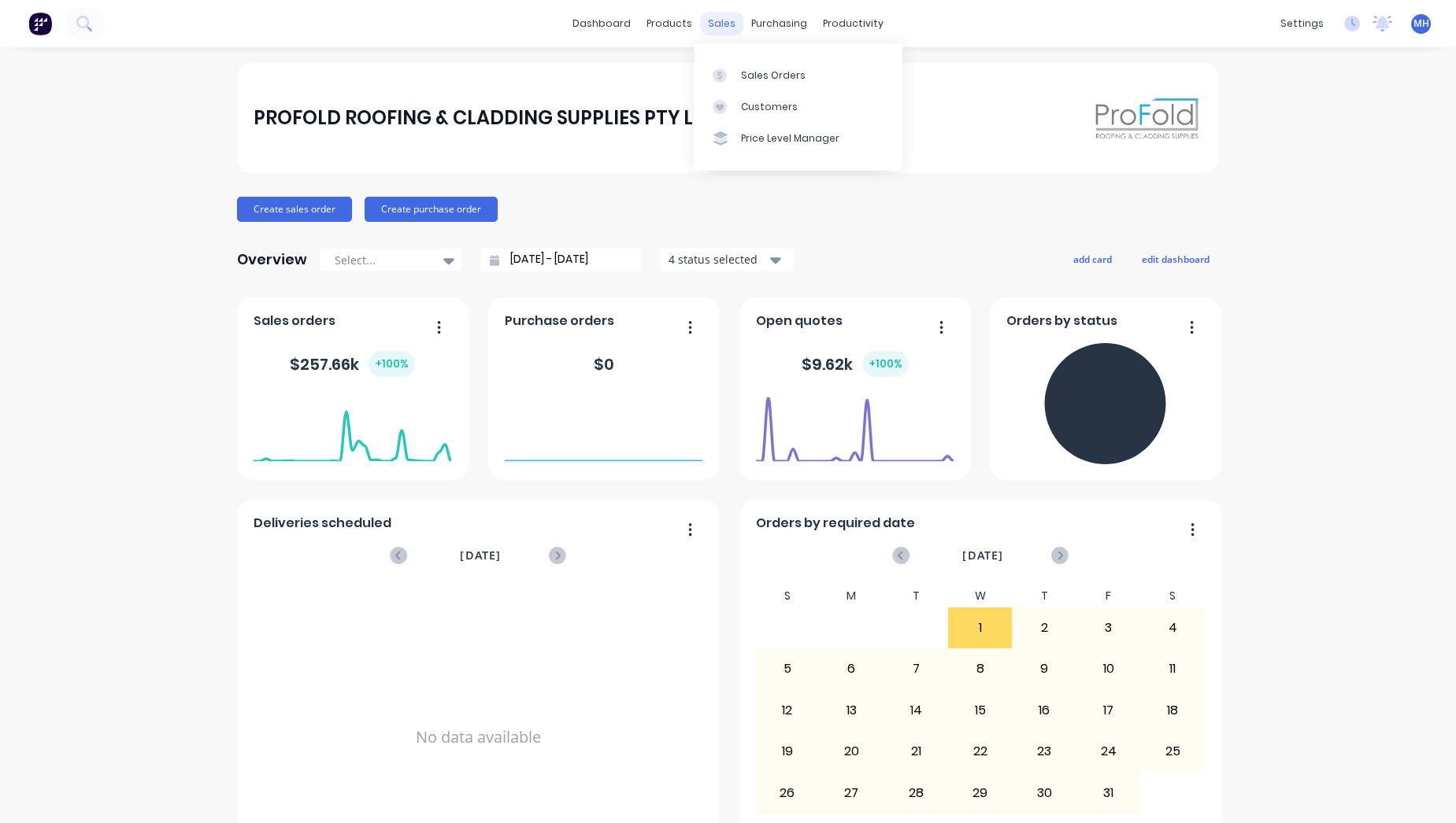
click at [709, 23] on div "sales" at bounding box center [722, 23] width 44 height 23
click at [749, 64] on link "Sales Orders" at bounding box center [798, 74] width 209 height 32
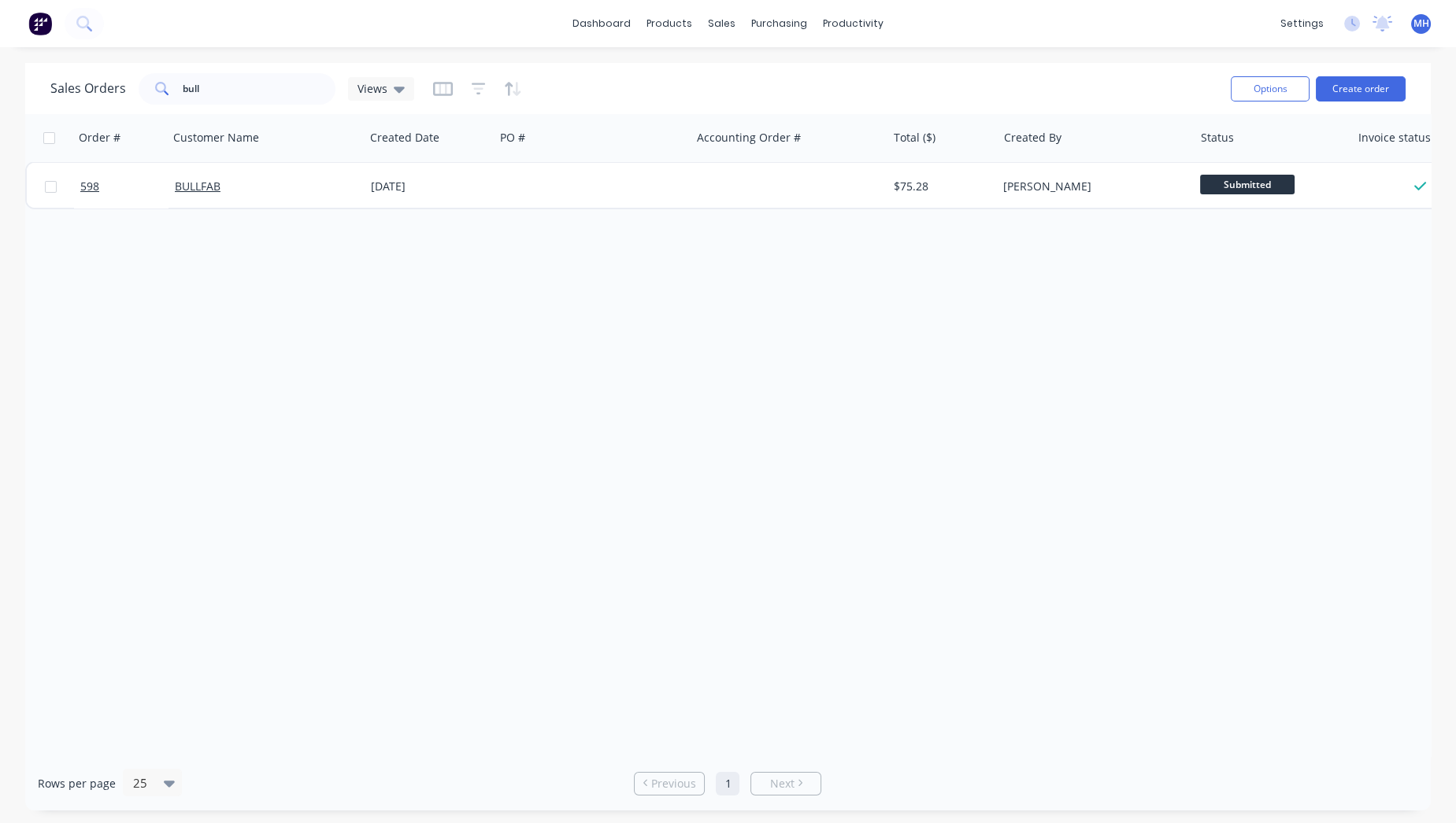
click at [42, 30] on img at bounding box center [40, 23] width 23 height 23
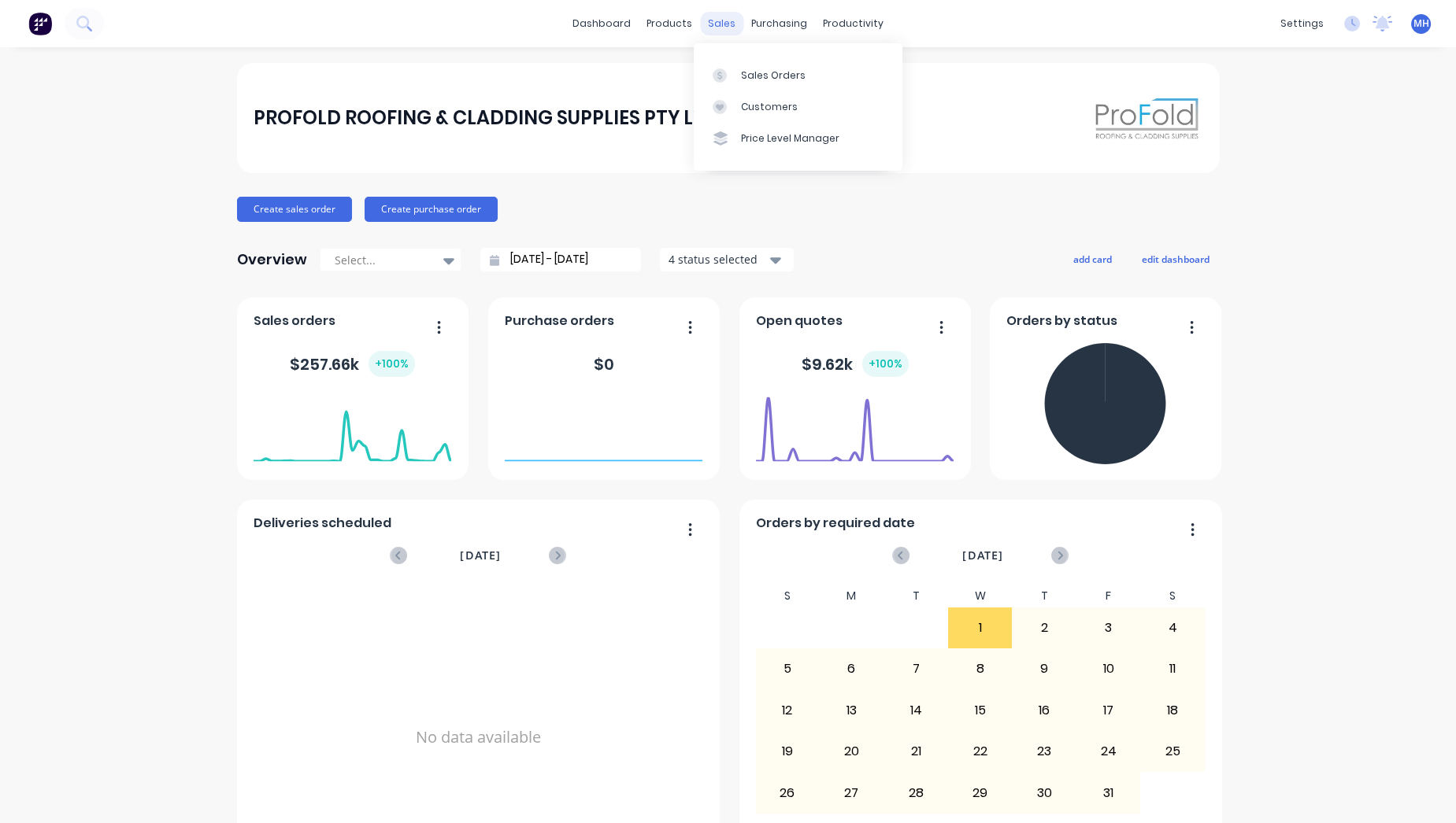
click at [719, 19] on div "sales" at bounding box center [722, 23] width 44 height 23
click at [820, 83] on link "Sales Orders" at bounding box center [798, 74] width 209 height 32
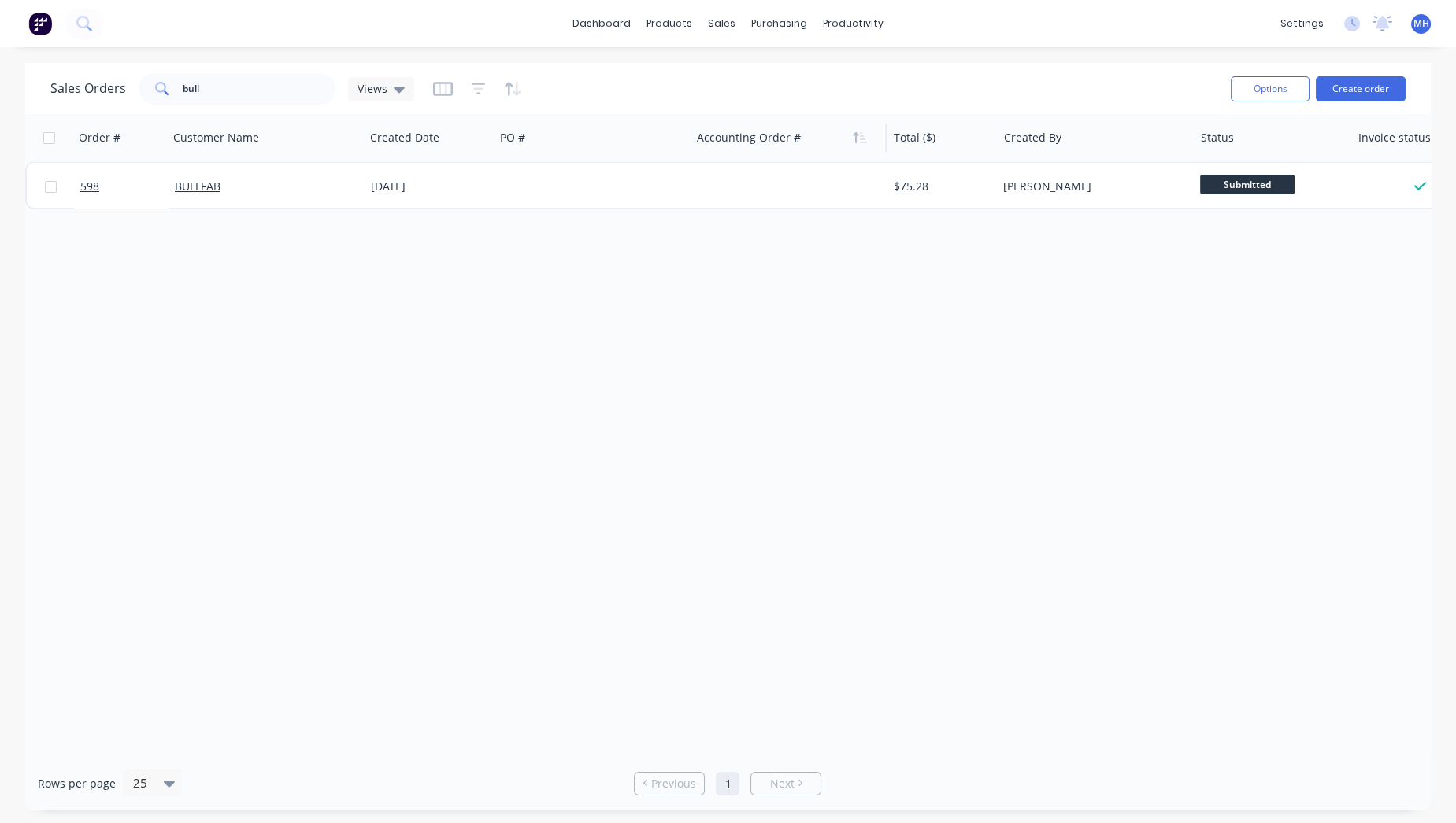
click at [730, 149] on div at bounding box center [784, 137] width 175 height 32
click at [738, 137] on div at bounding box center [784, 137] width 175 height 32
click at [737, 137] on div at bounding box center [784, 137] width 175 height 32
click at [738, 137] on div at bounding box center [784, 137] width 175 height 32
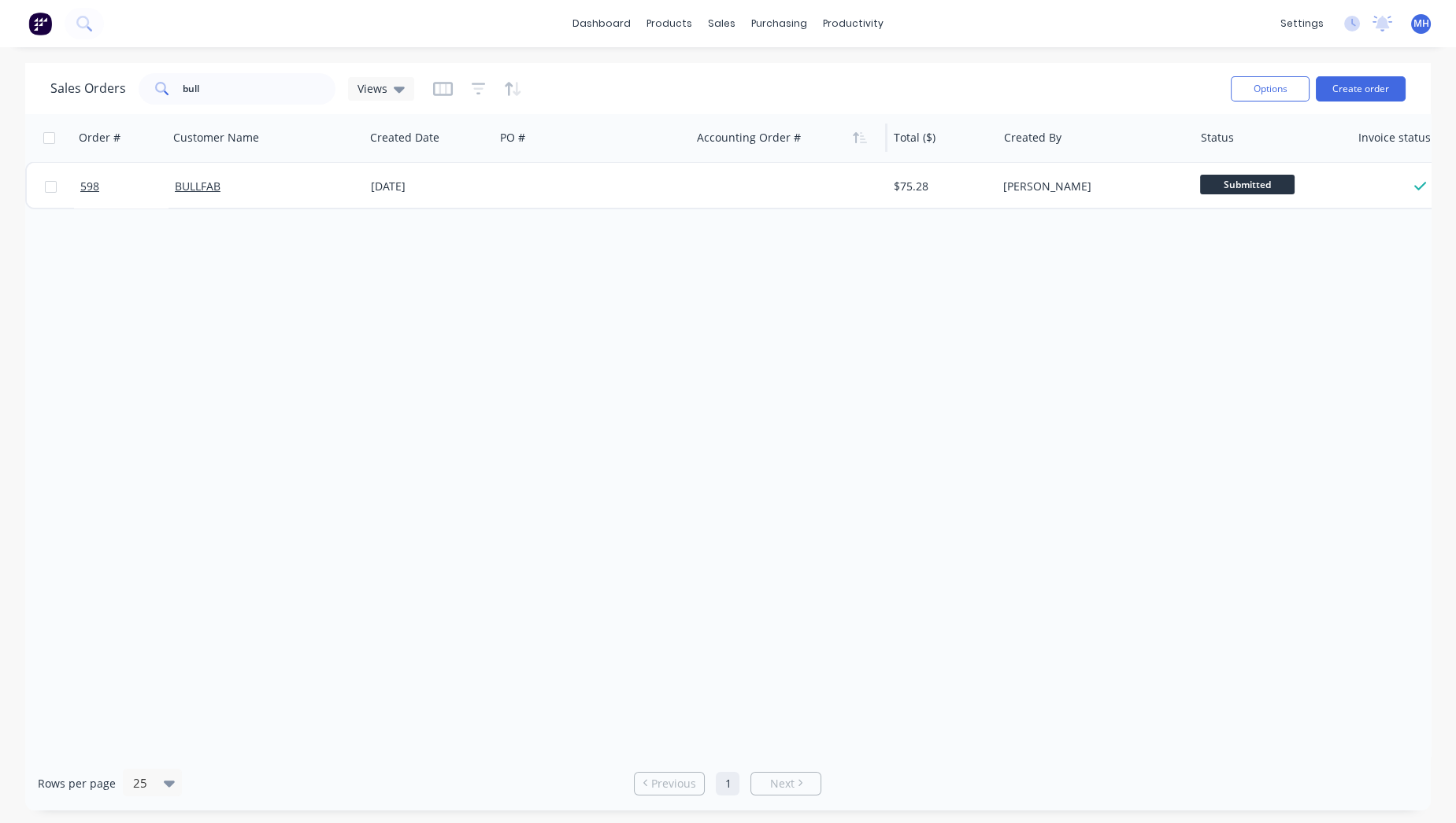
click at [738, 137] on div at bounding box center [784, 137] width 175 height 32
click at [737, 137] on div at bounding box center [784, 137] width 175 height 32
click at [739, 137] on div at bounding box center [784, 137] width 175 height 32
drag, startPoint x: 740, startPoint y: 135, endPoint x: 732, endPoint y: 136, distance: 8.1
click at [739, 135] on div at bounding box center [784, 137] width 175 height 32
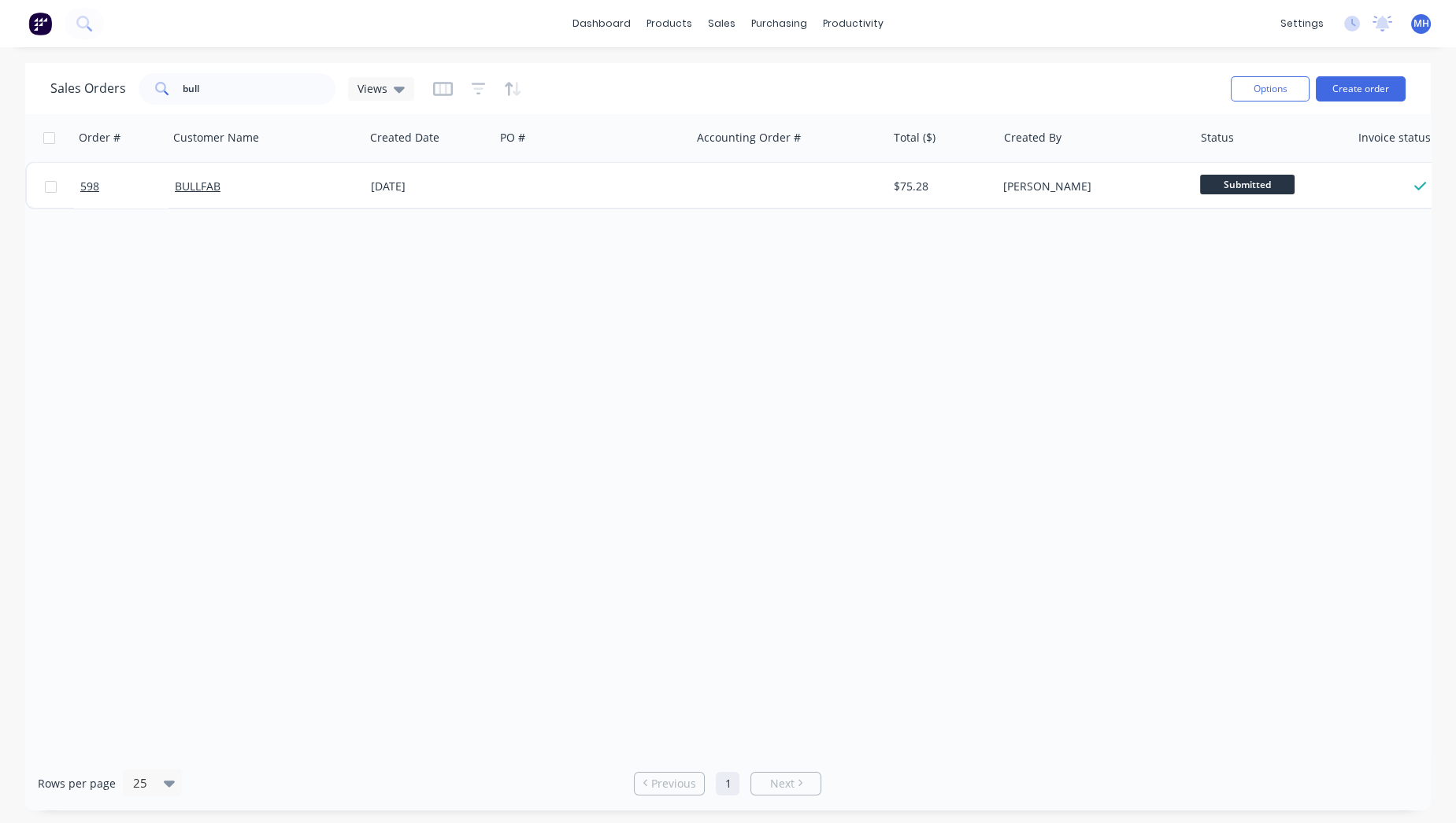
click at [43, 26] on img at bounding box center [40, 23] width 23 height 23
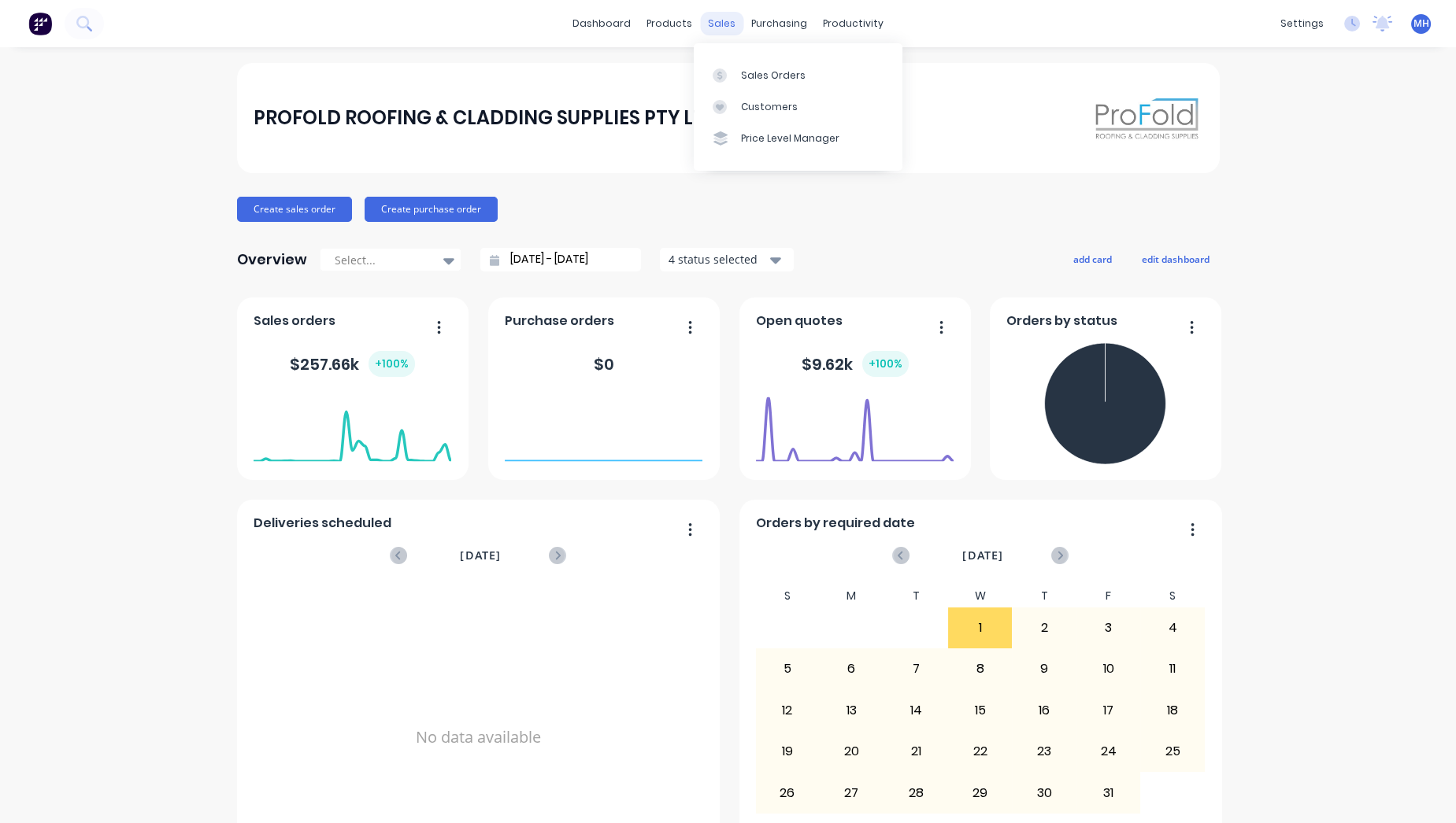
click at [719, 25] on div "sales" at bounding box center [722, 23] width 44 height 23
click at [781, 106] on div "Customers" at bounding box center [769, 108] width 57 height 15
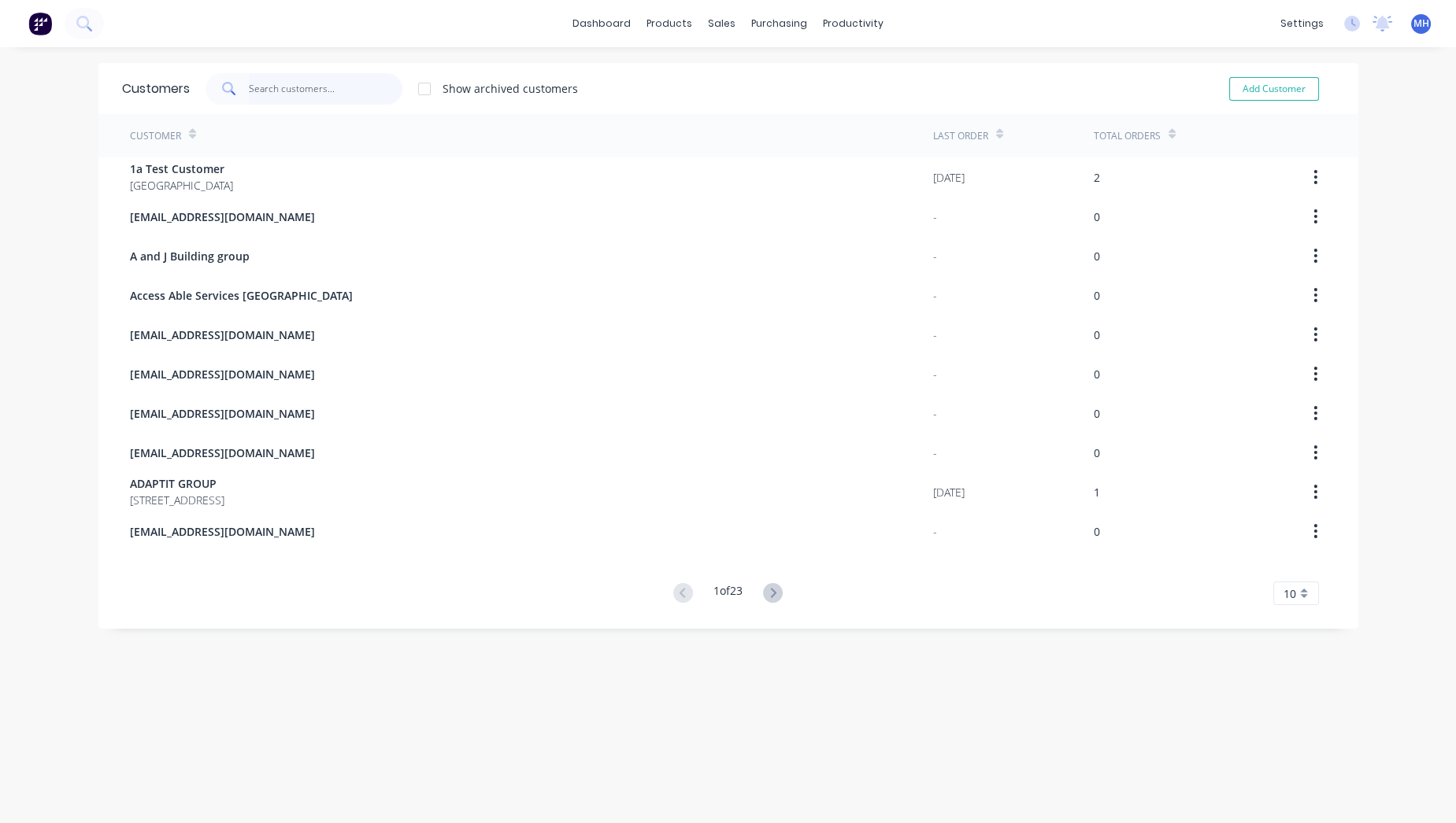
click at [312, 90] on input "text" at bounding box center [326, 89] width 154 height 32
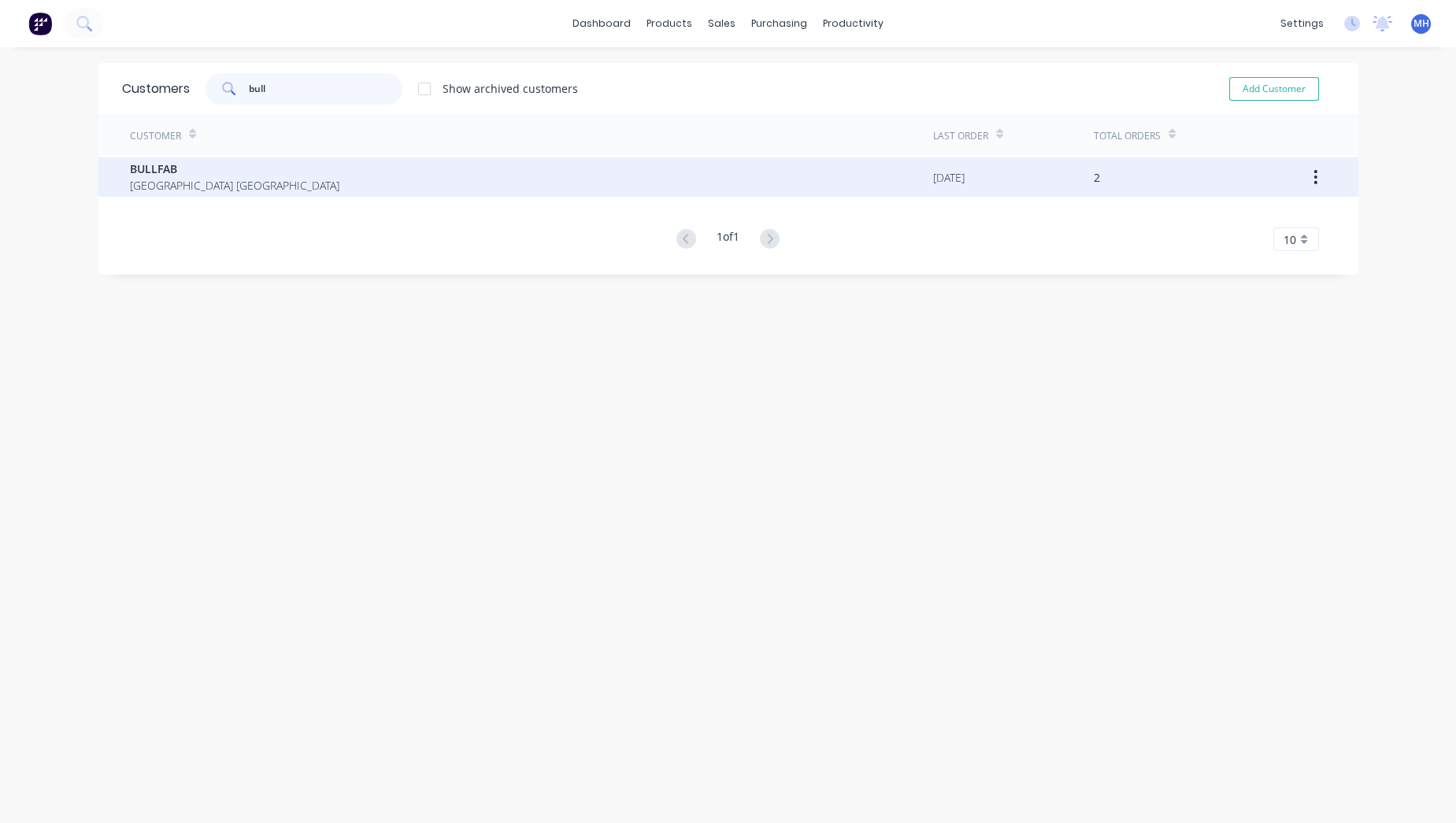
type input "bull"
click at [197, 174] on span "BULLFAB" at bounding box center [235, 169] width 210 height 16
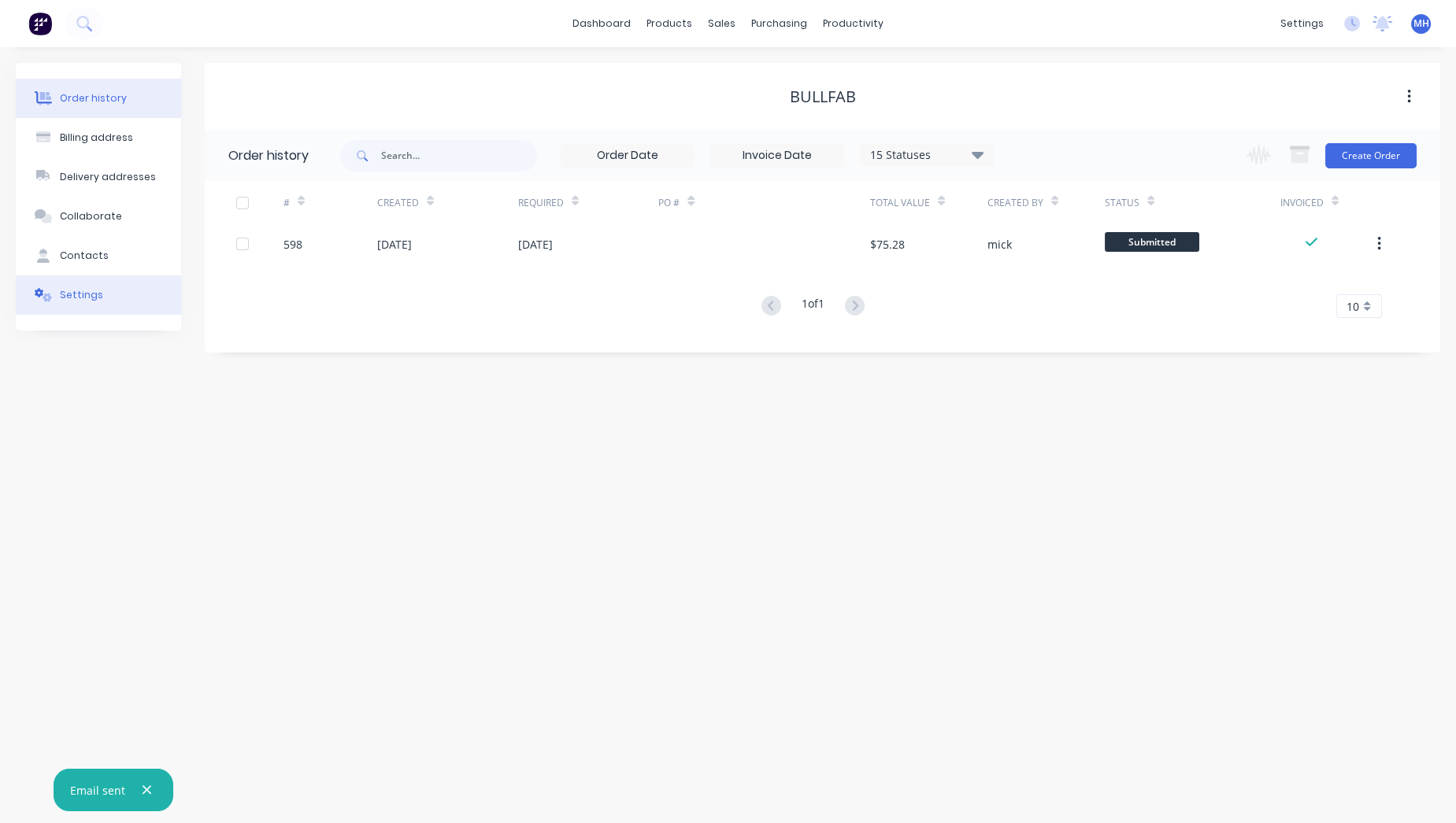
click at [108, 284] on button "Settings" at bounding box center [98, 295] width 165 height 40
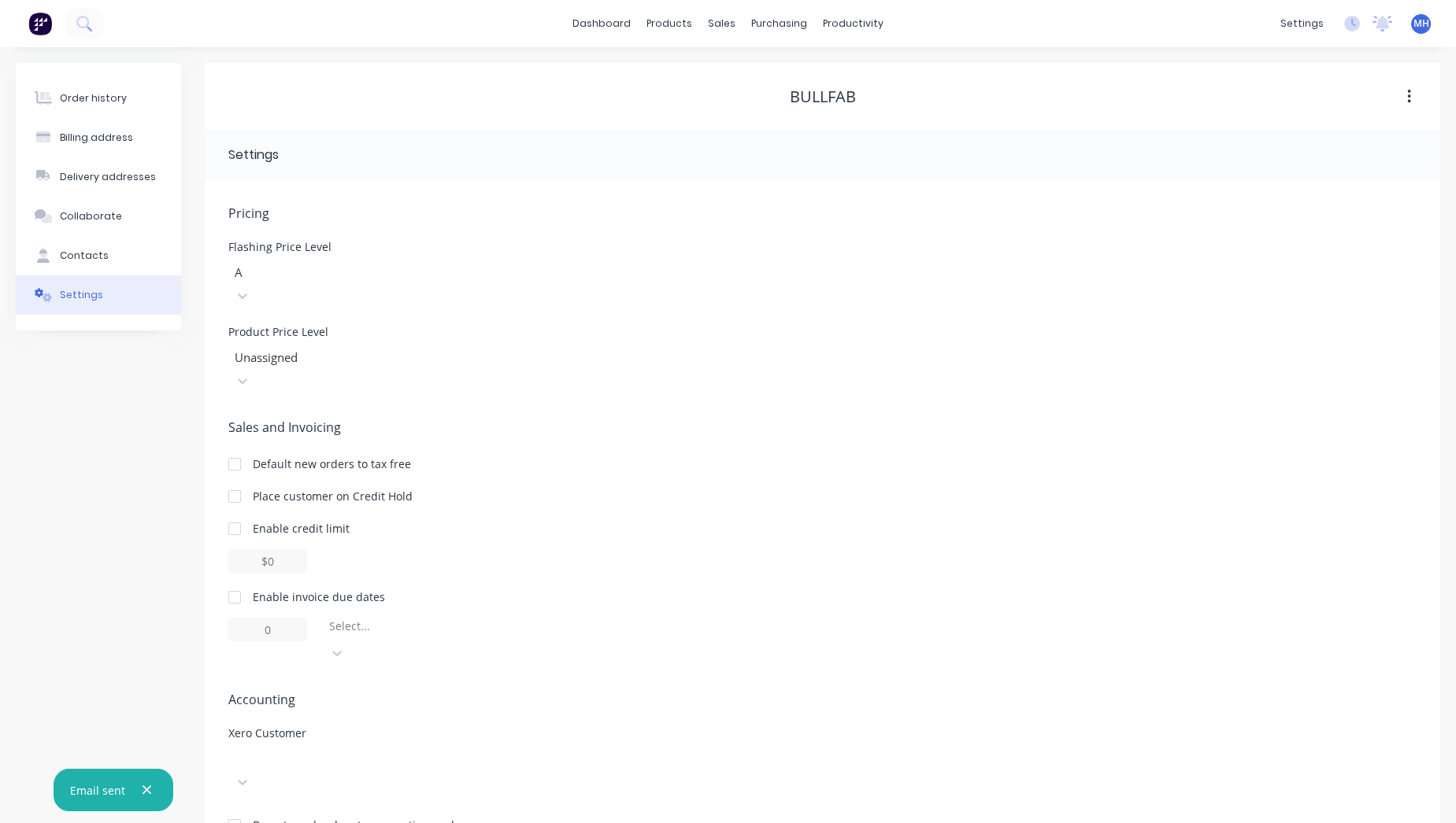
click at [274, 749] on div at bounding box center [346, 759] width 226 height 19
type input "bull"
click at [657, 589] on div "Enable invoice due dates Select..." at bounding box center [822, 627] width 1188 height 76
click at [98, 241] on button "Contacts" at bounding box center [98, 255] width 165 height 40
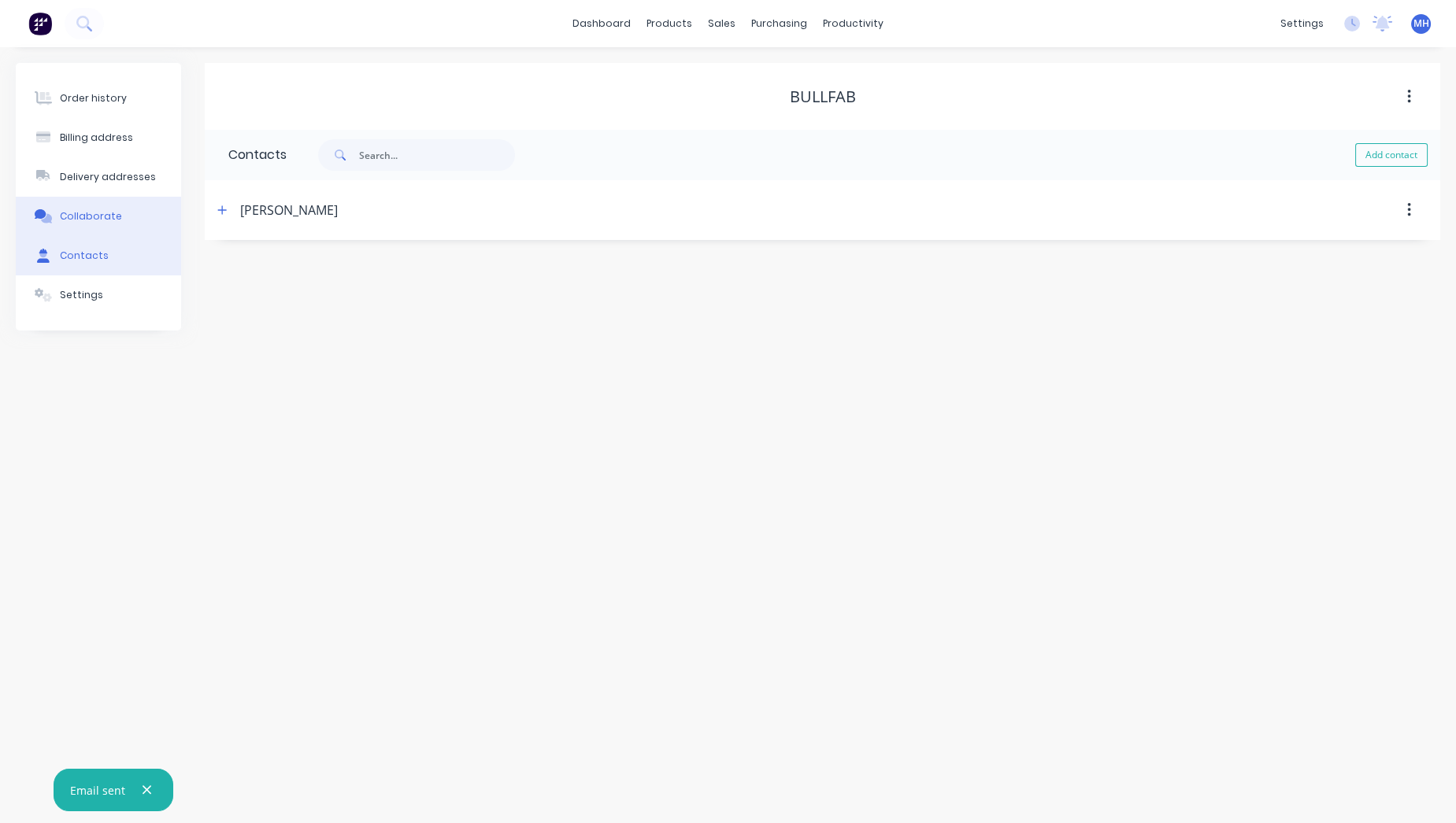
click at [100, 218] on div "Collaborate" at bounding box center [91, 217] width 62 height 15
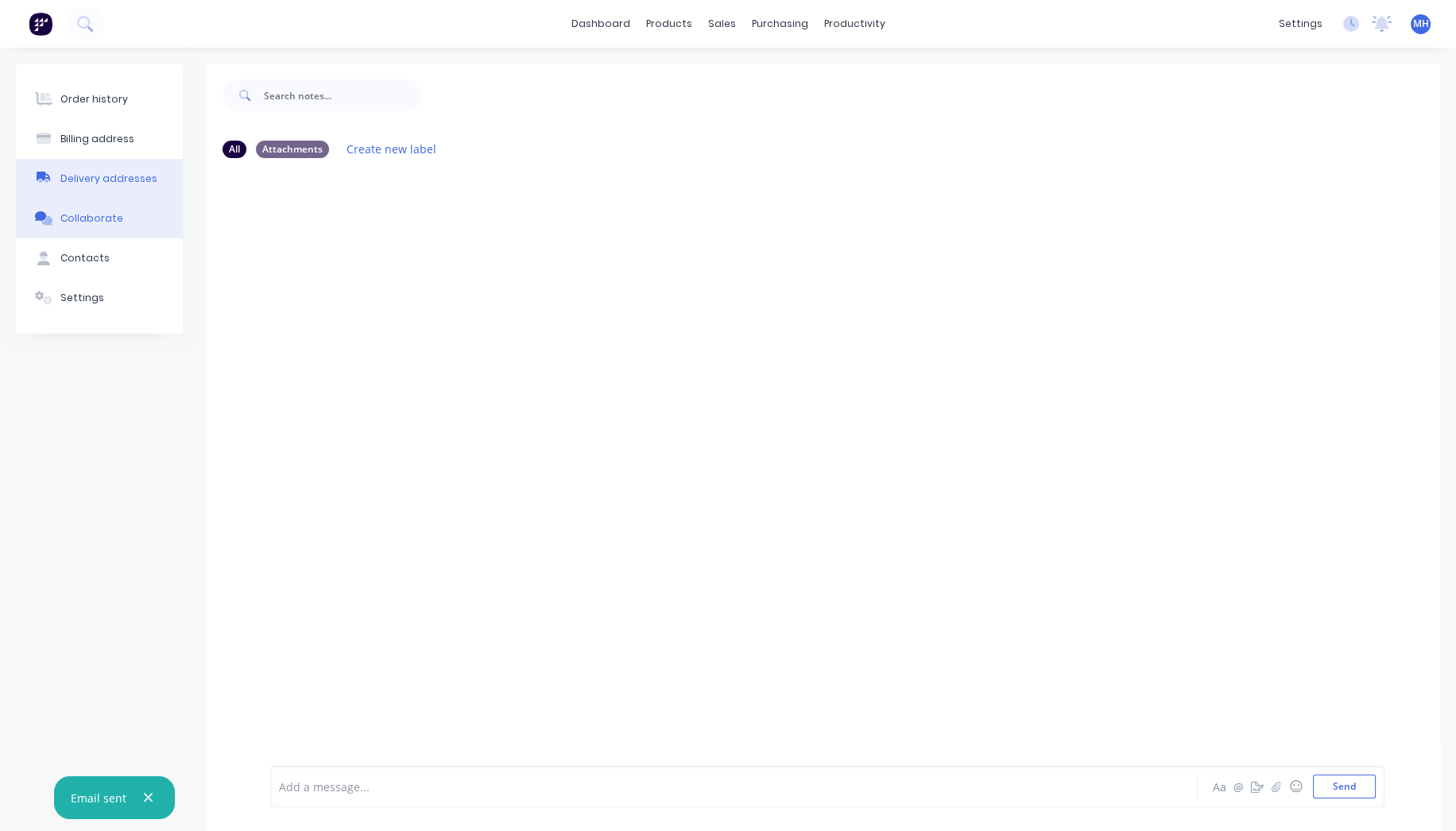
click at [107, 184] on div "Delivery addresses" at bounding box center [109, 179] width 97 height 15
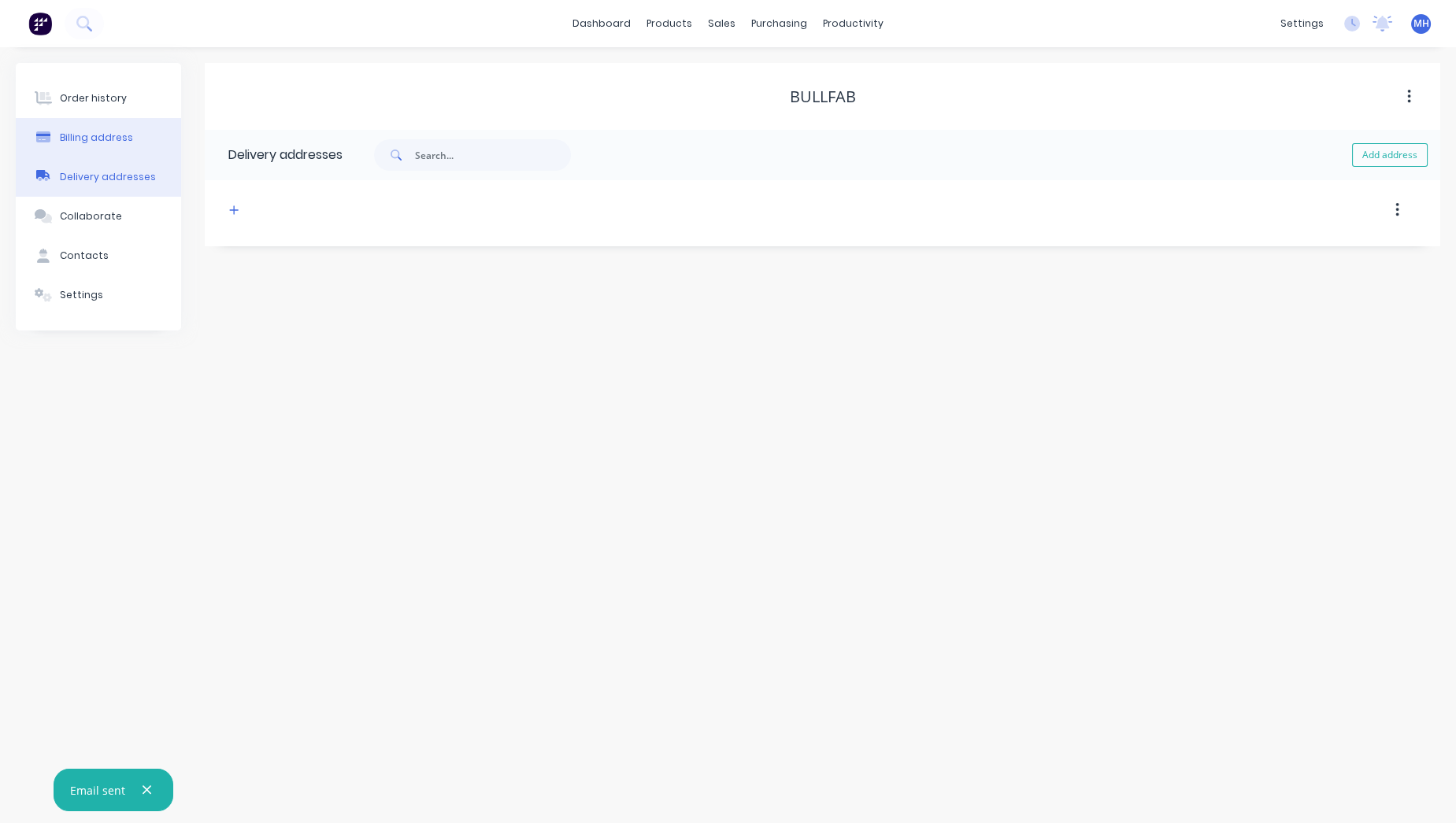
click at [105, 140] on div "Billing address" at bounding box center [96, 138] width 74 height 15
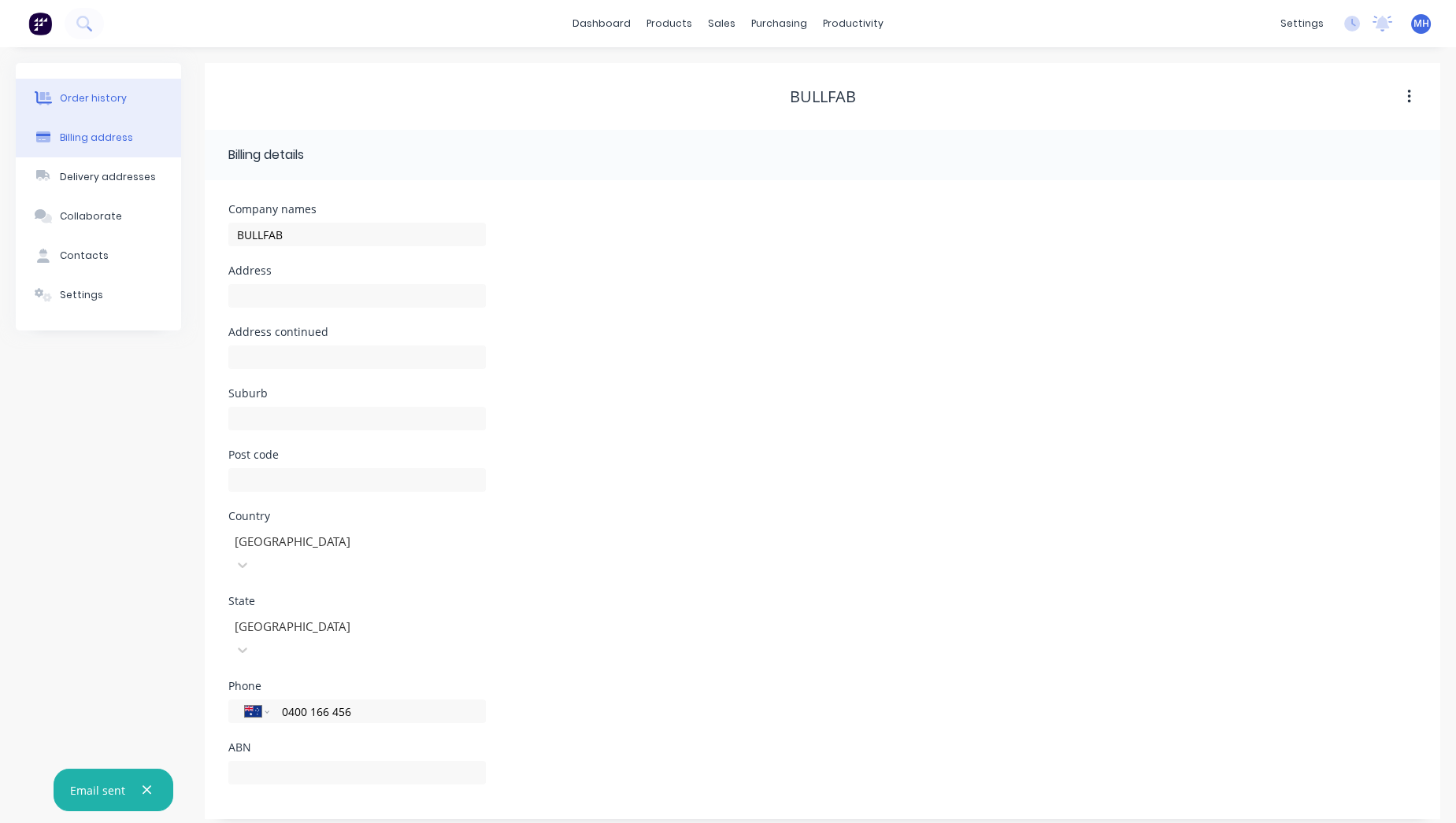
click at [108, 82] on button "Order history" at bounding box center [98, 98] width 165 height 40
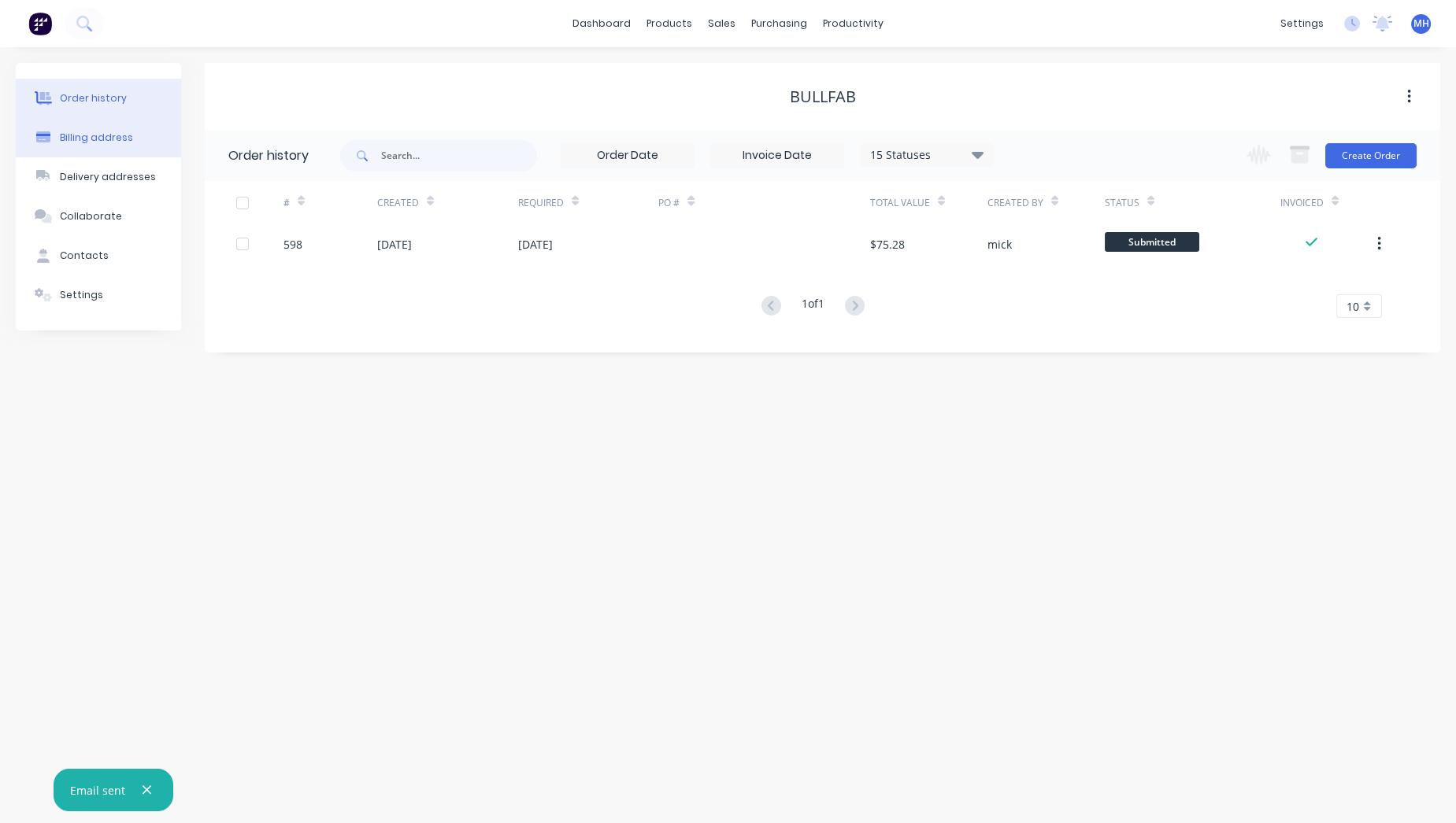
click at [112, 137] on div "Billing address" at bounding box center [96, 138] width 74 height 15
select select "AU"
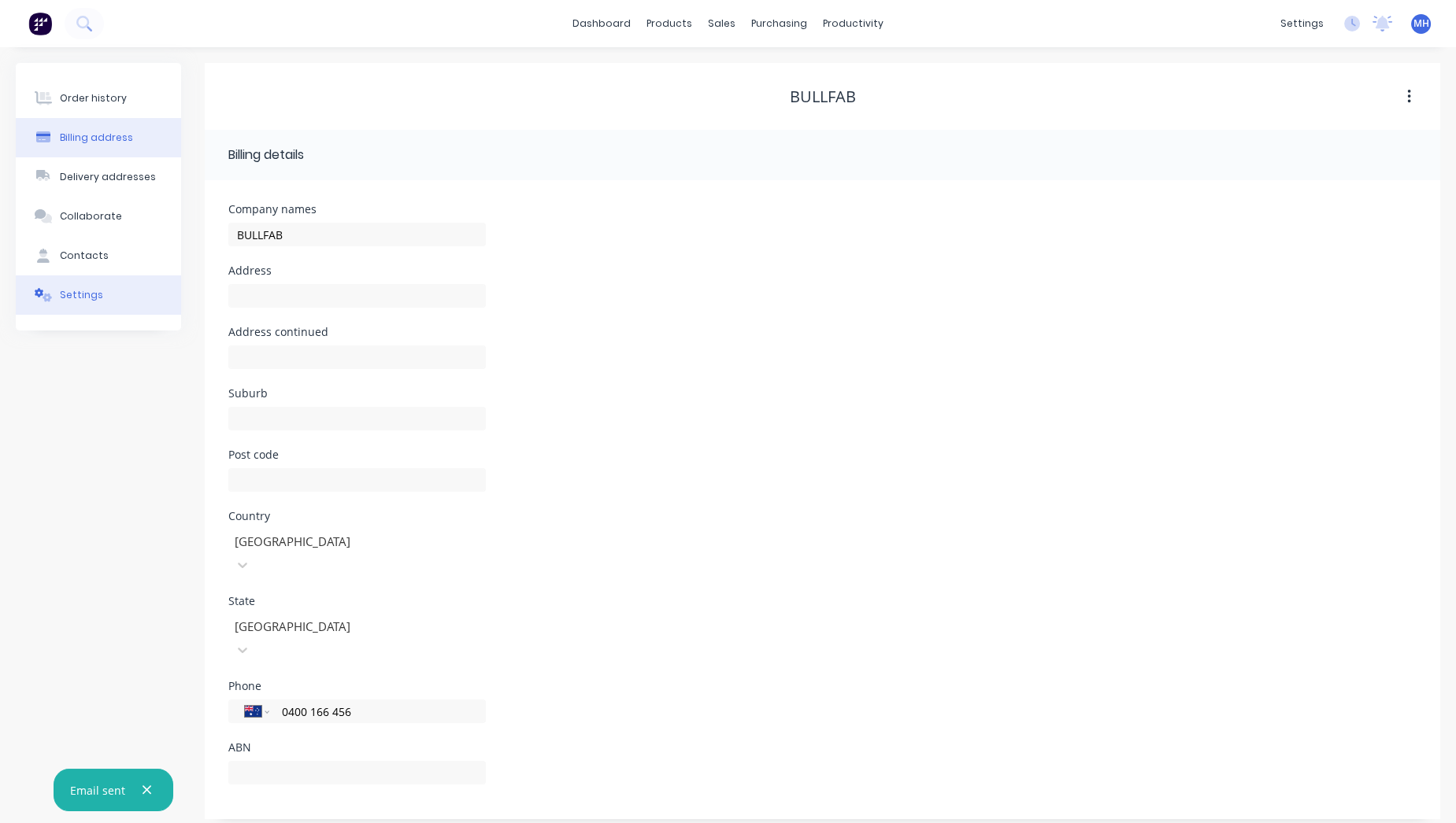
click at [95, 285] on button "Settings" at bounding box center [98, 295] width 165 height 40
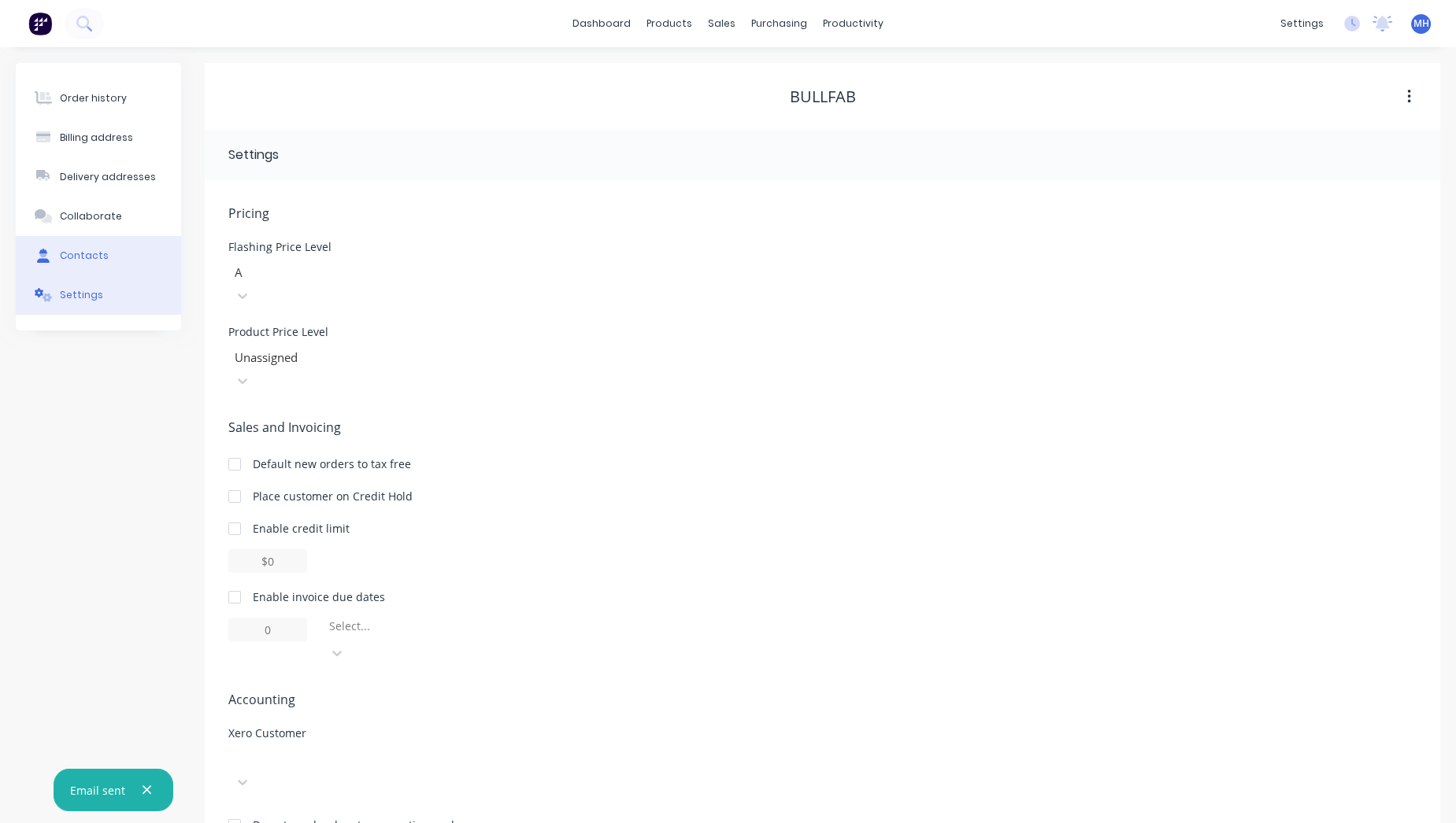
click at [92, 253] on div "Contacts" at bounding box center [84, 256] width 49 height 15
select select "AU"
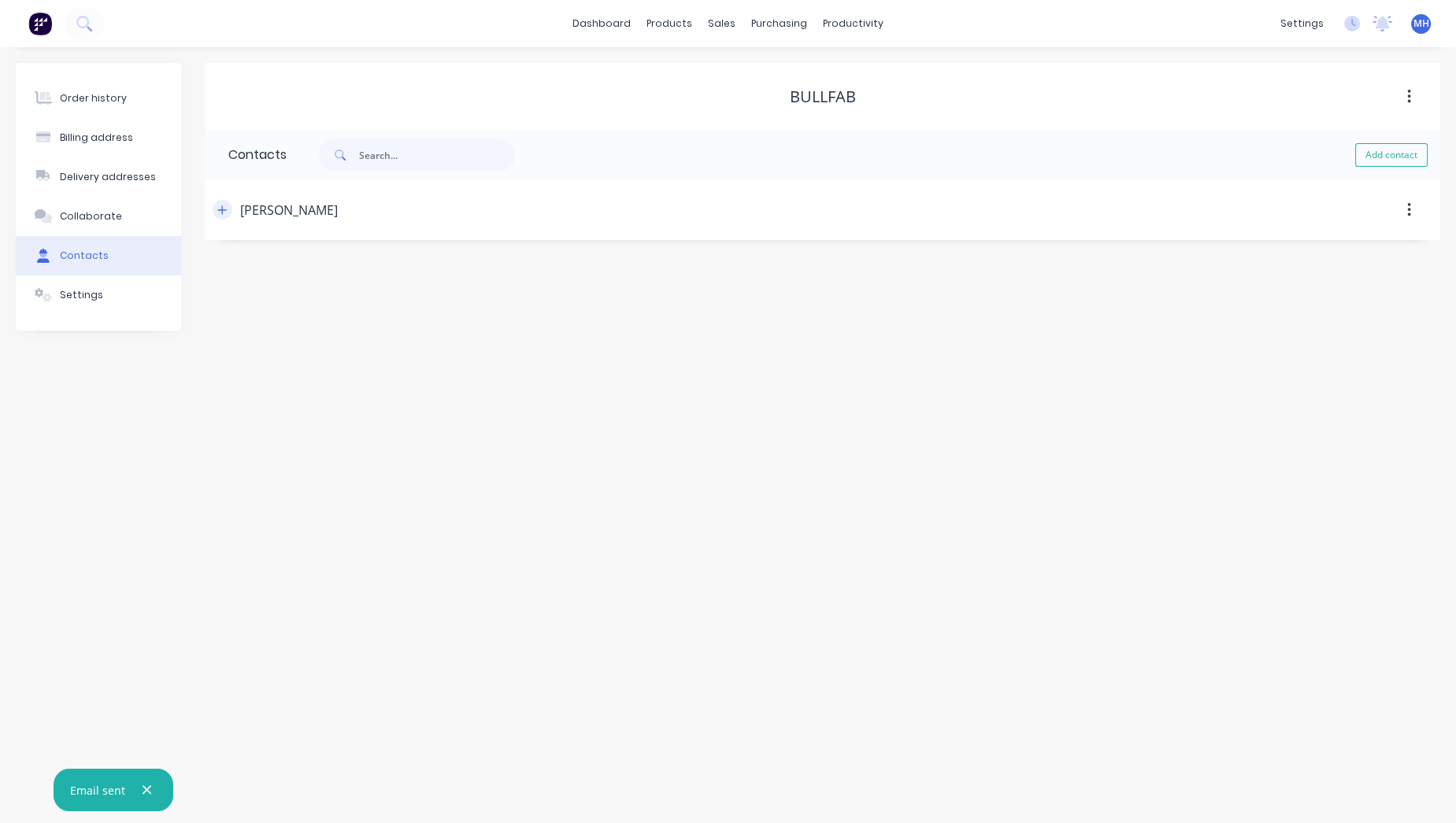
click at [229, 213] on button "button" at bounding box center [222, 209] width 19 height 19
drag, startPoint x: 396, startPoint y: 331, endPoint x: 245, endPoint y: 325, distance: 151.1
click at [211, 330] on div "Contact name JOE Email address Joe.bull@bullfabrication.com Phone International…" at bounding box center [822, 370] width 1235 height 261
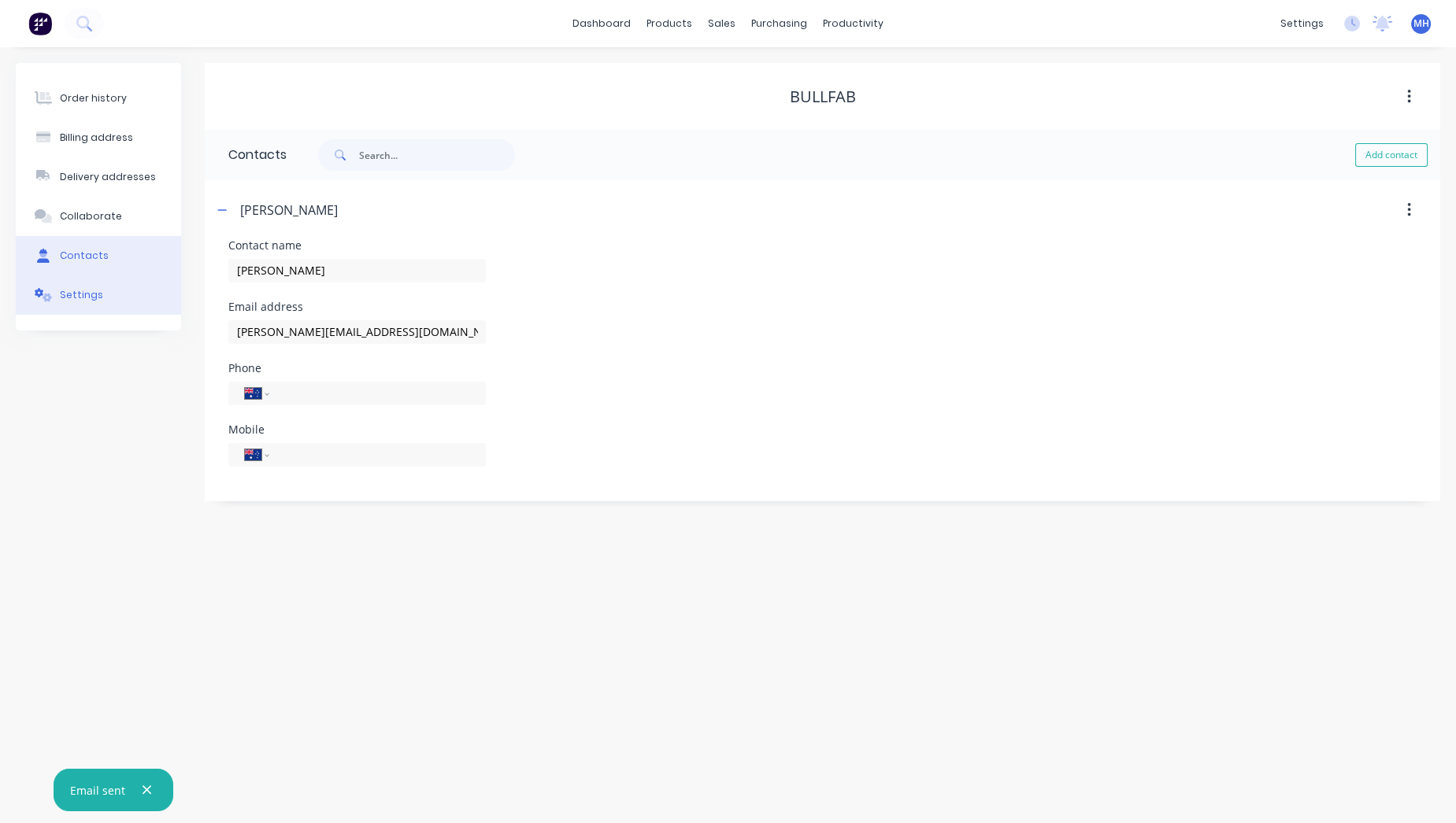
click at [80, 279] on button "Settings" at bounding box center [98, 295] width 165 height 40
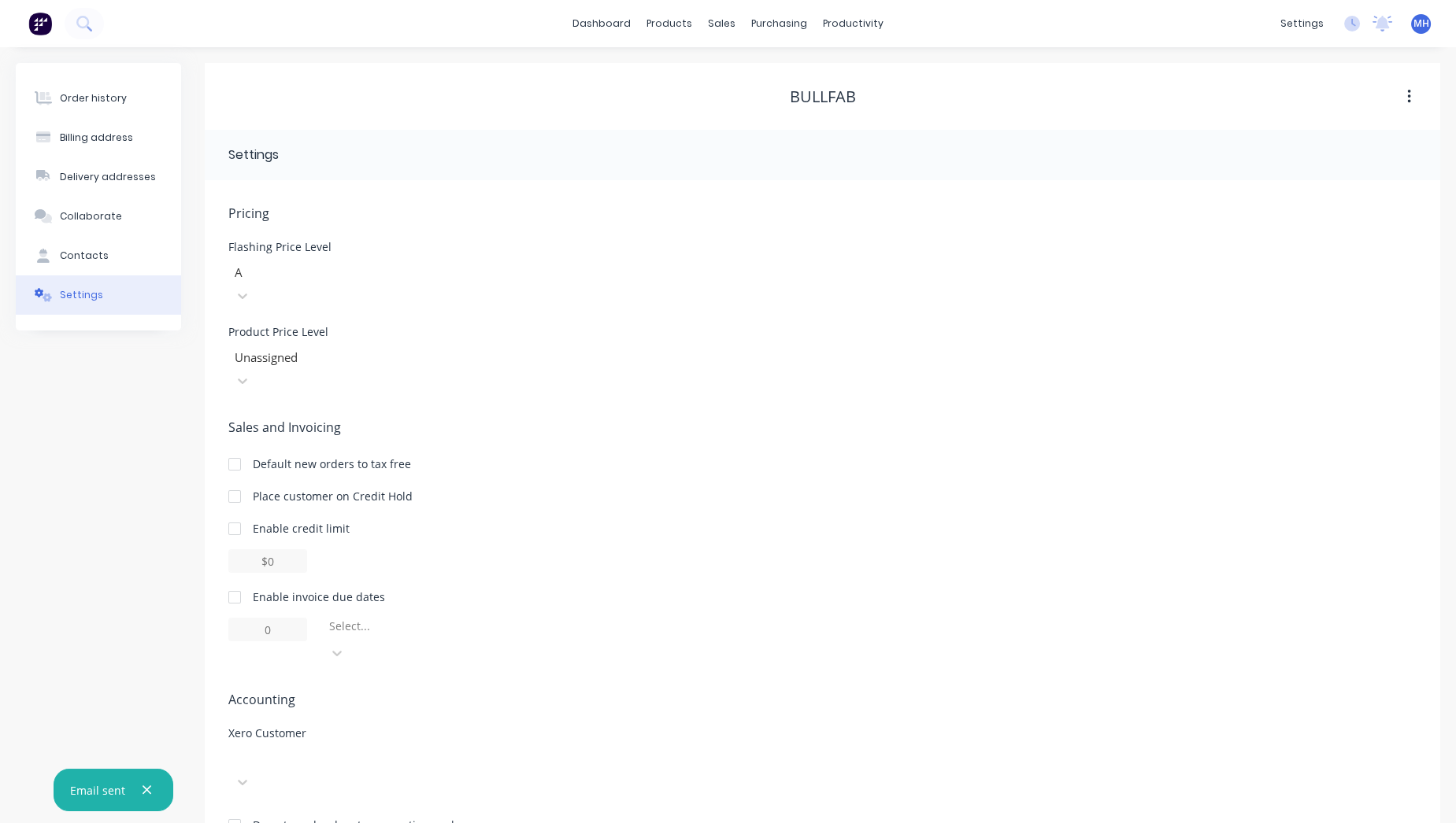
click at [403, 749] on div at bounding box center [346, 759] width 226 height 19
type input "bull"
click at [278, 749] on div at bounding box center [346, 759] width 226 height 19
type input "bull"
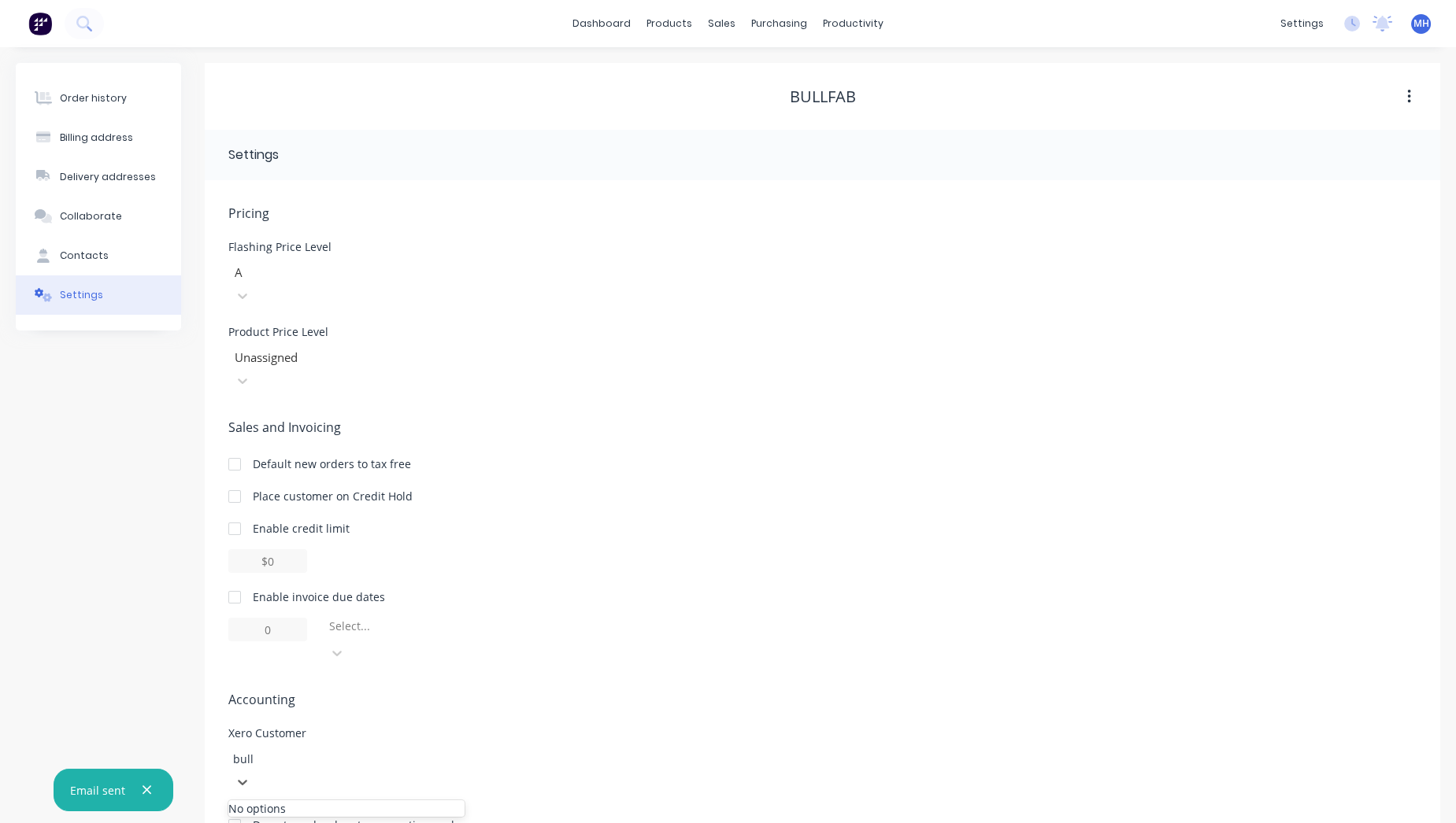
scroll to position [0, 0]
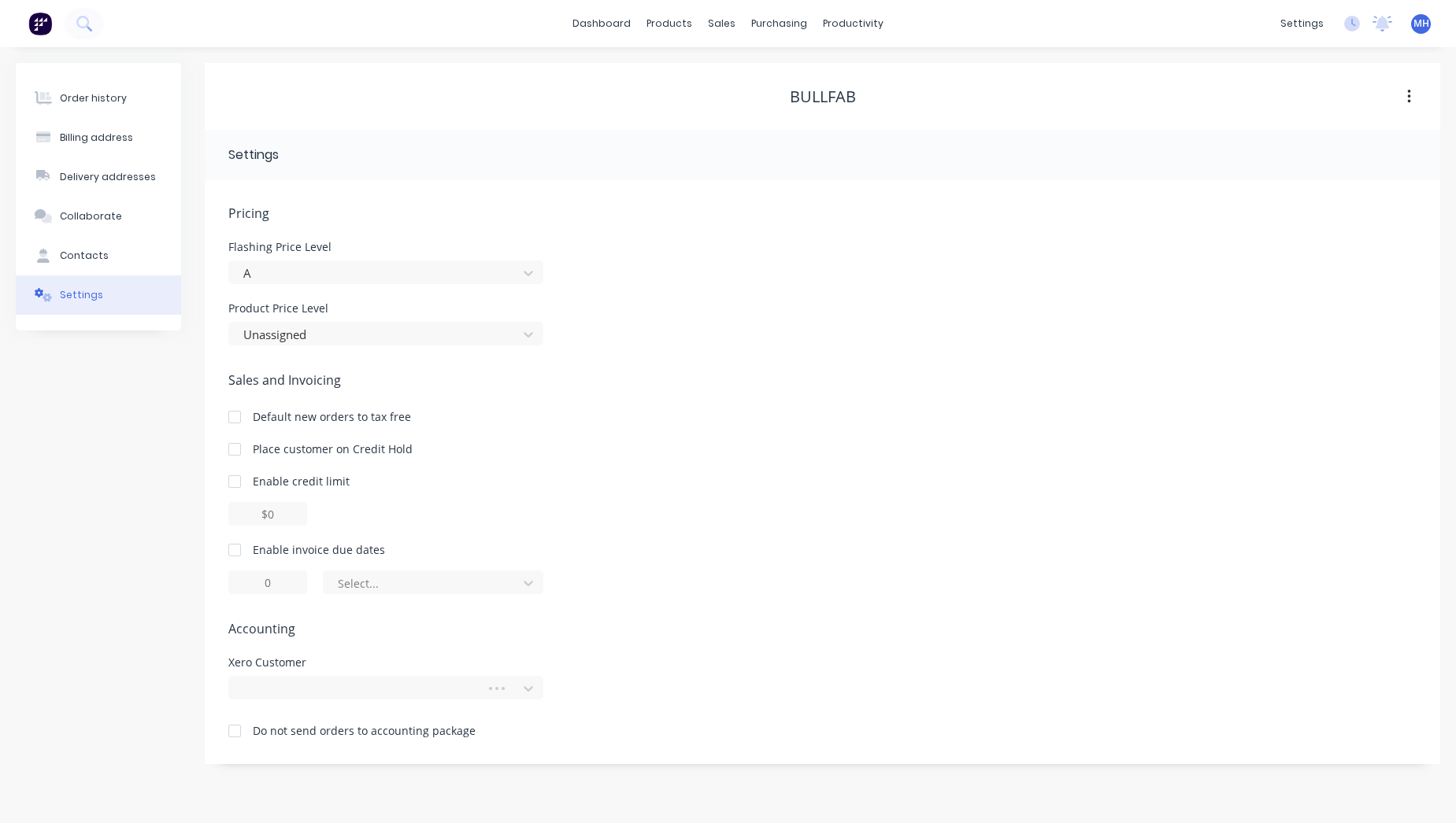
click at [343, 679] on div at bounding box center [360, 689] width 236 height 19
type input "bull"
click at [37, 23] on img at bounding box center [40, 23] width 23 height 23
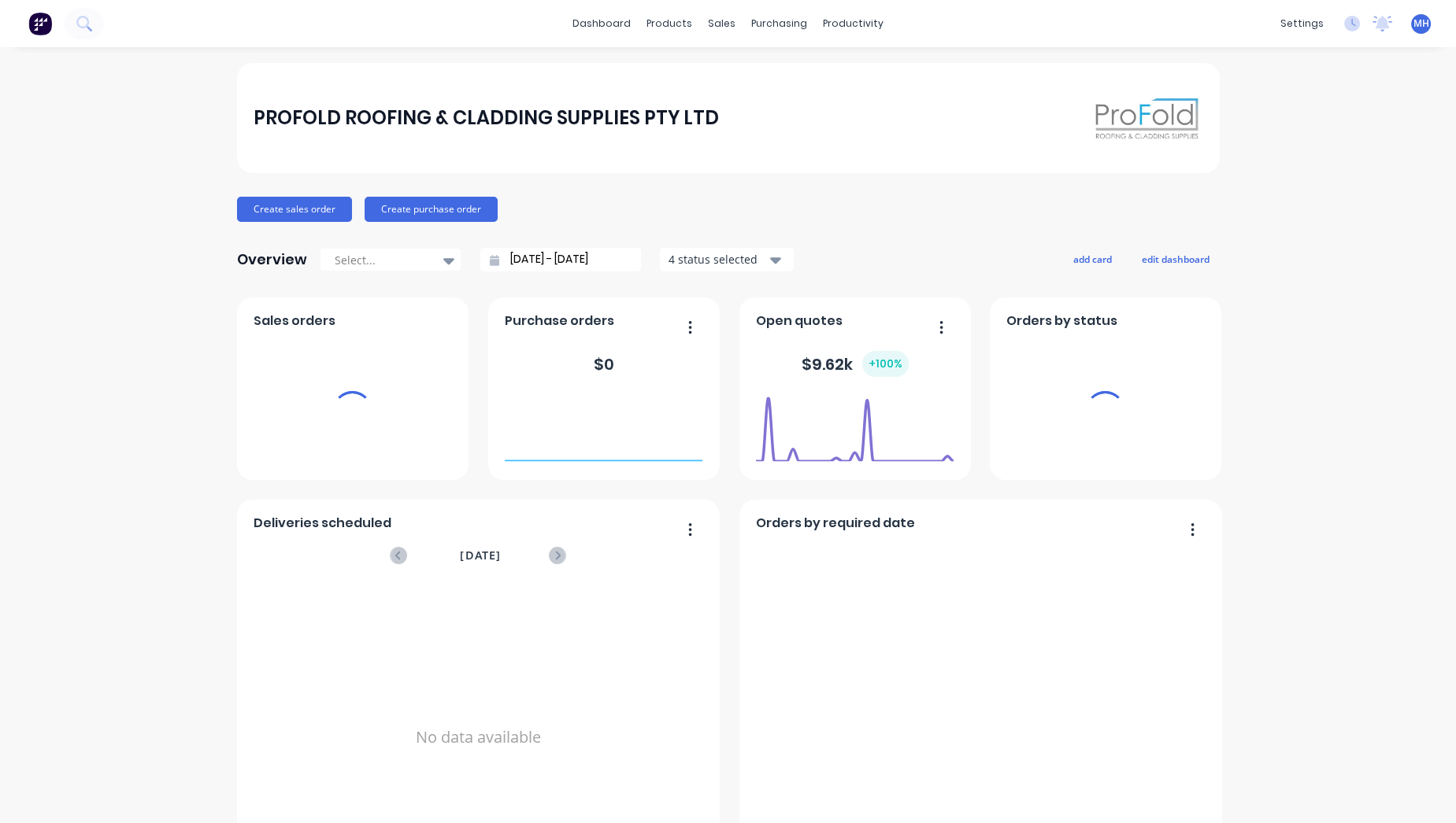
click at [1413, 22] on span "MH" at bounding box center [1420, 23] width 15 height 15
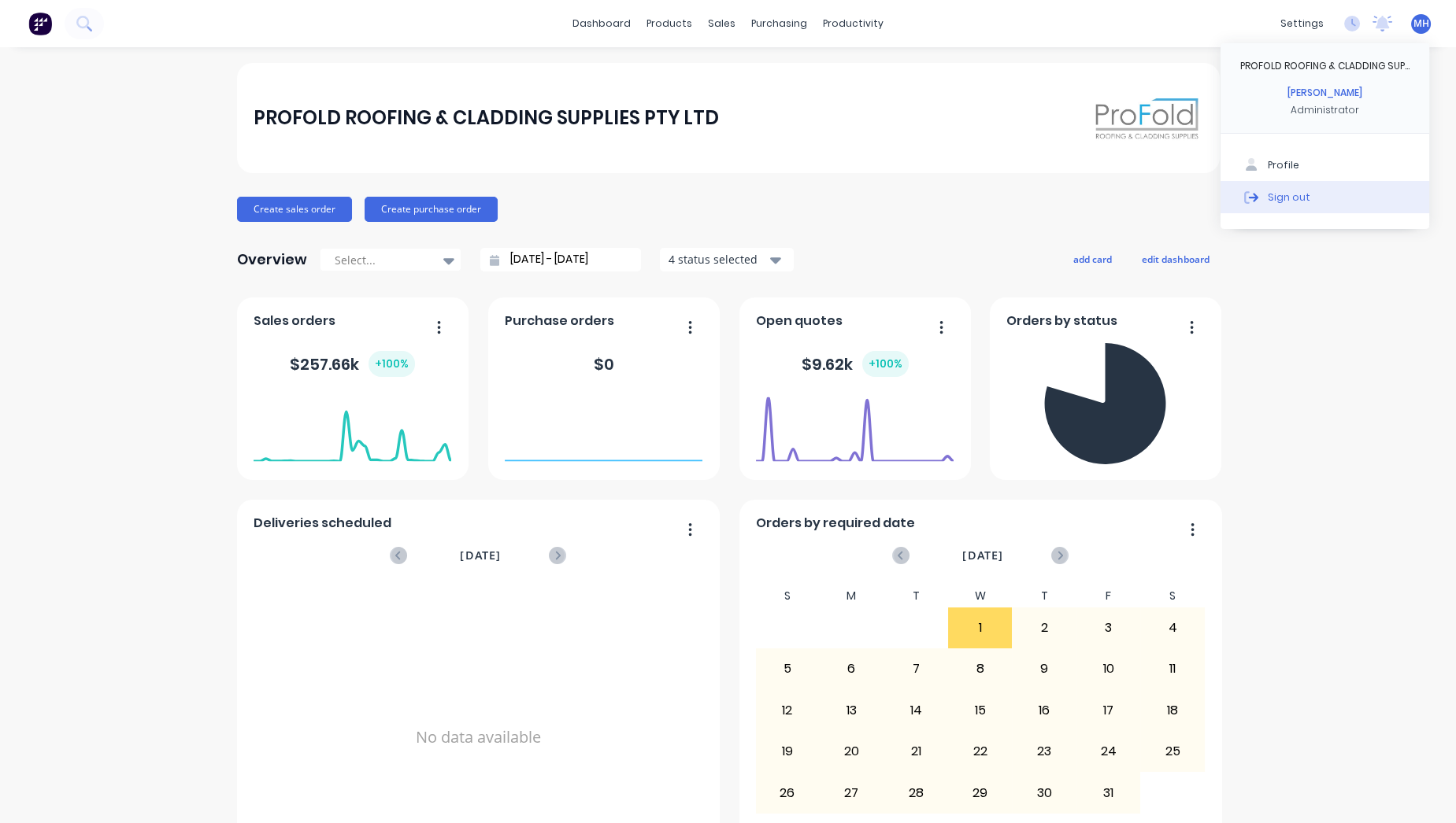
click at [1344, 196] on button "Sign out" at bounding box center [1325, 196] width 209 height 32
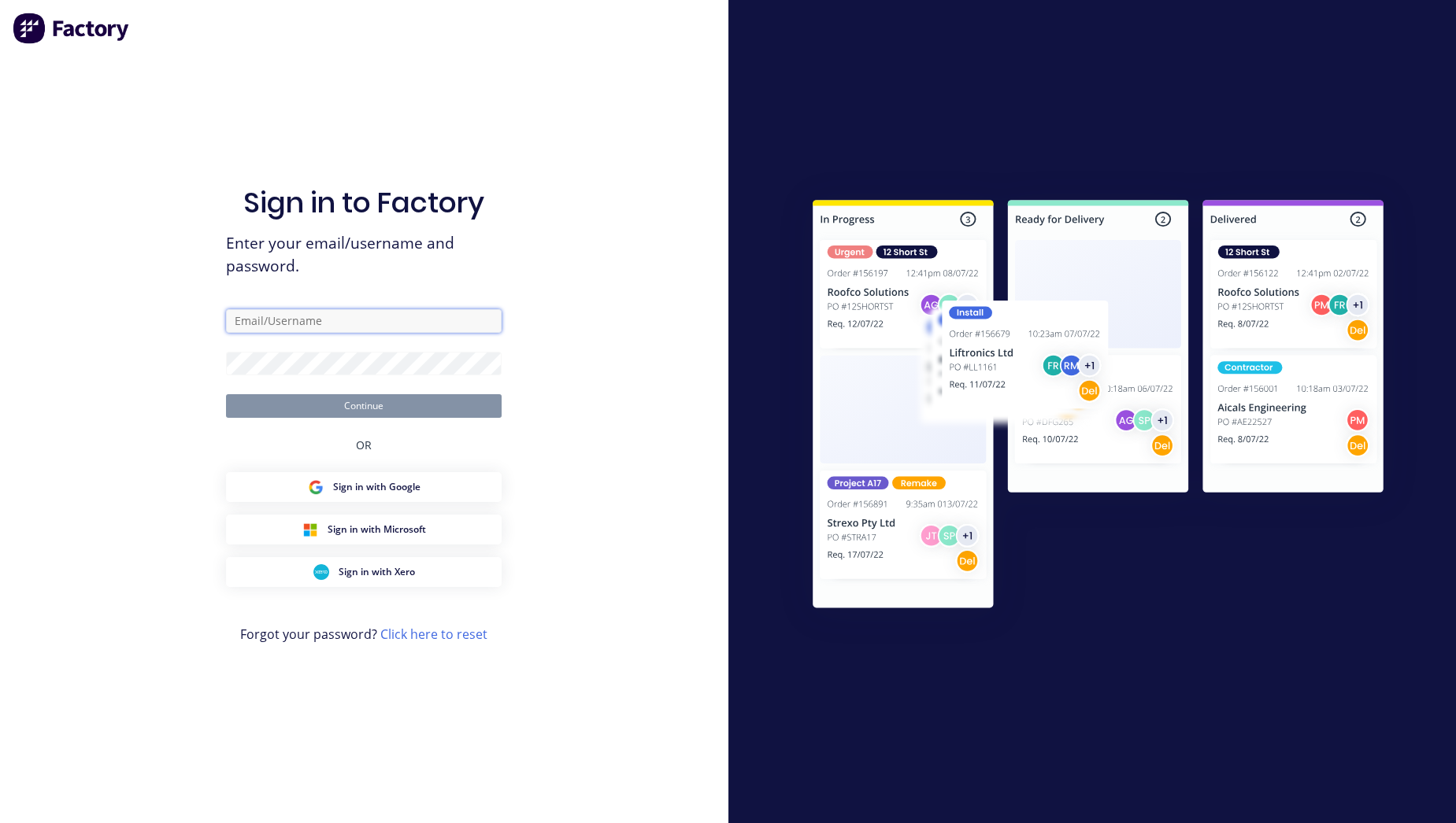
type input "[PERSON_NAME][EMAIL_ADDRESS][DOMAIN_NAME]"
click at [350, 407] on button "Continue" at bounding box center [363, 406] width 276 height 23
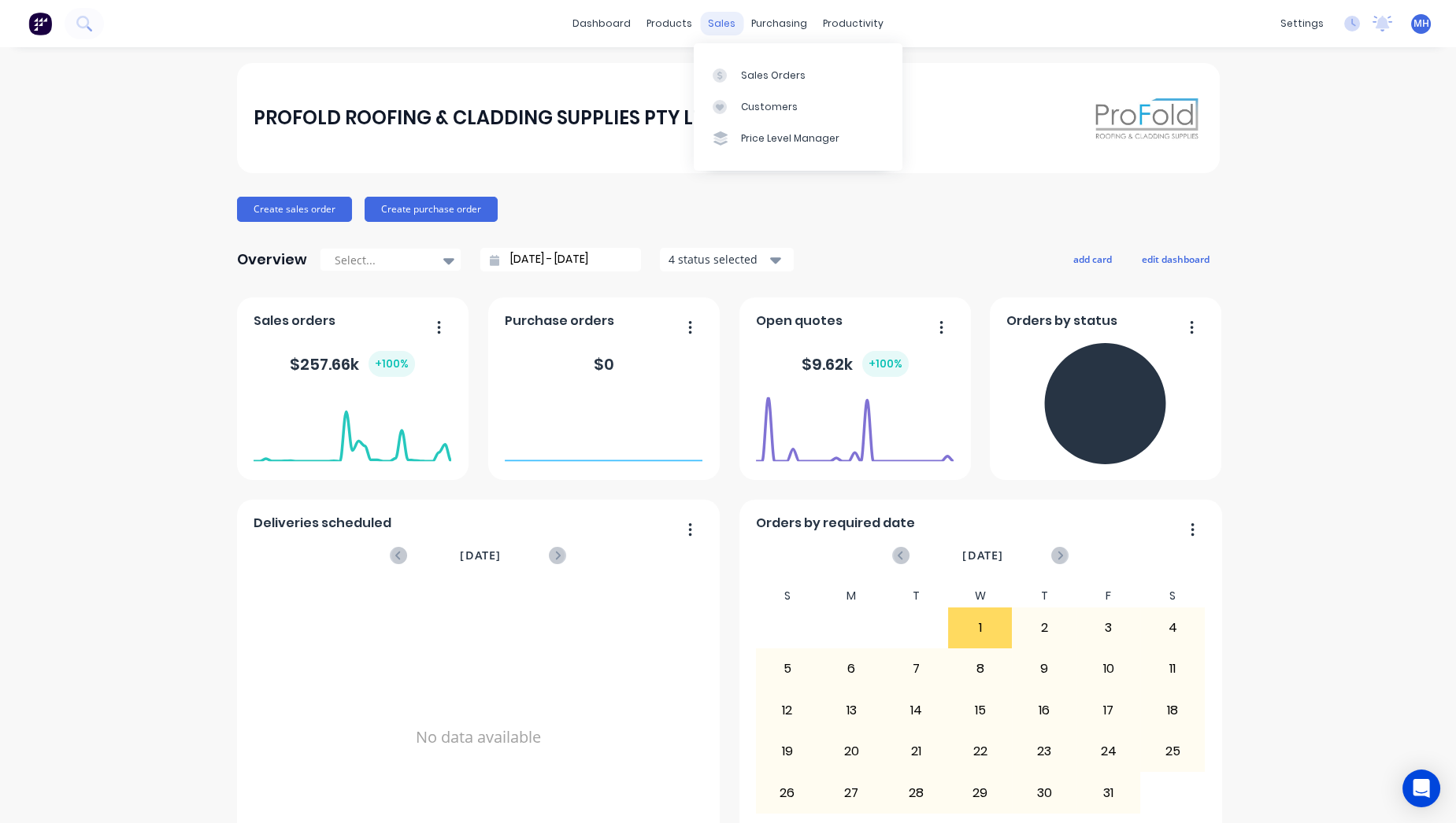
click at [722, 23] on div "sales" at bounding box center [722, 23] width 44 height 23
click at [733, 63] on link "Sales Orders" at bounding box center [798, 74] width 209 height 32
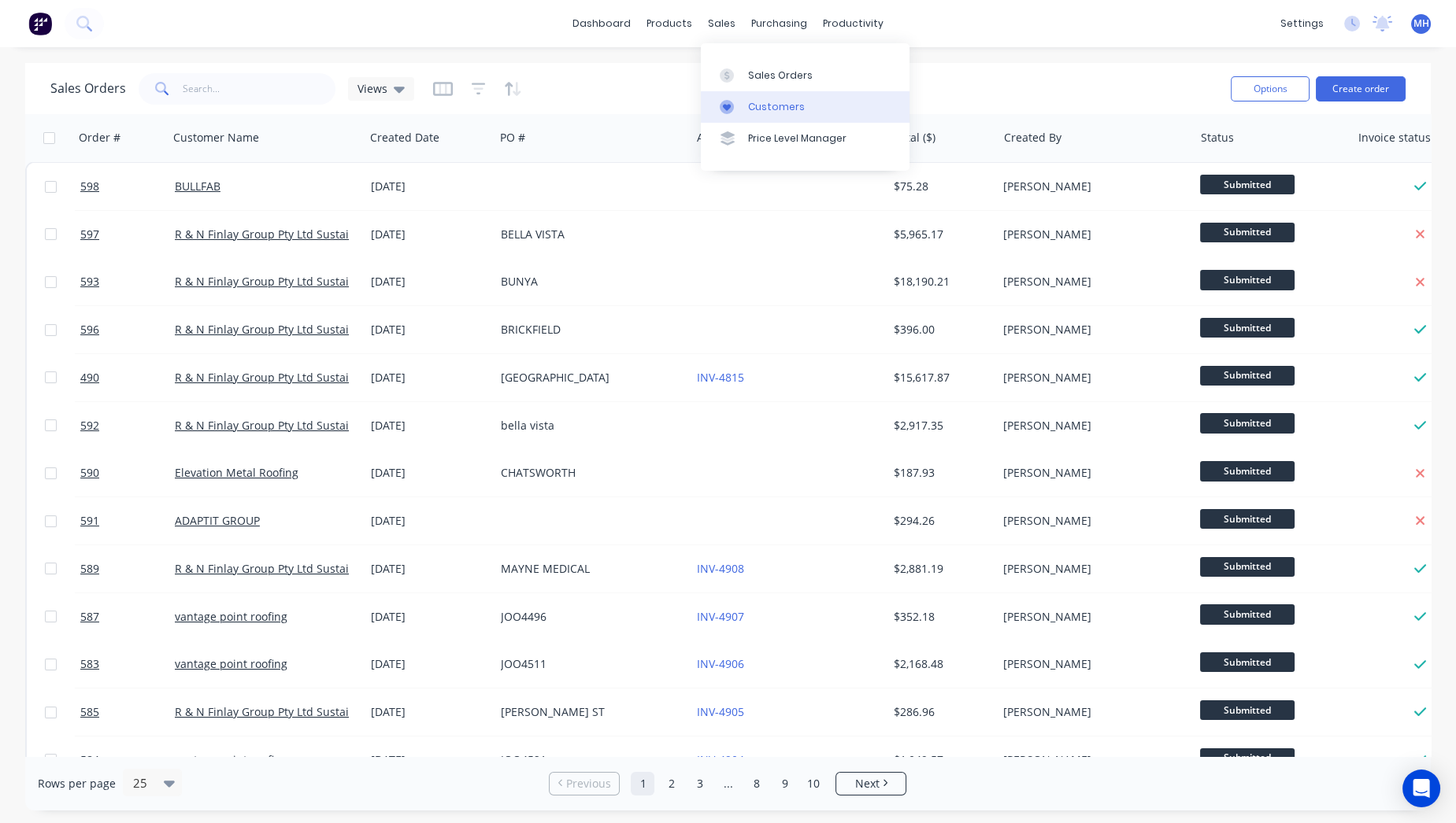
click at [815, 103] on link "Customers" at bounding box center [805, 107] width 209 height 32
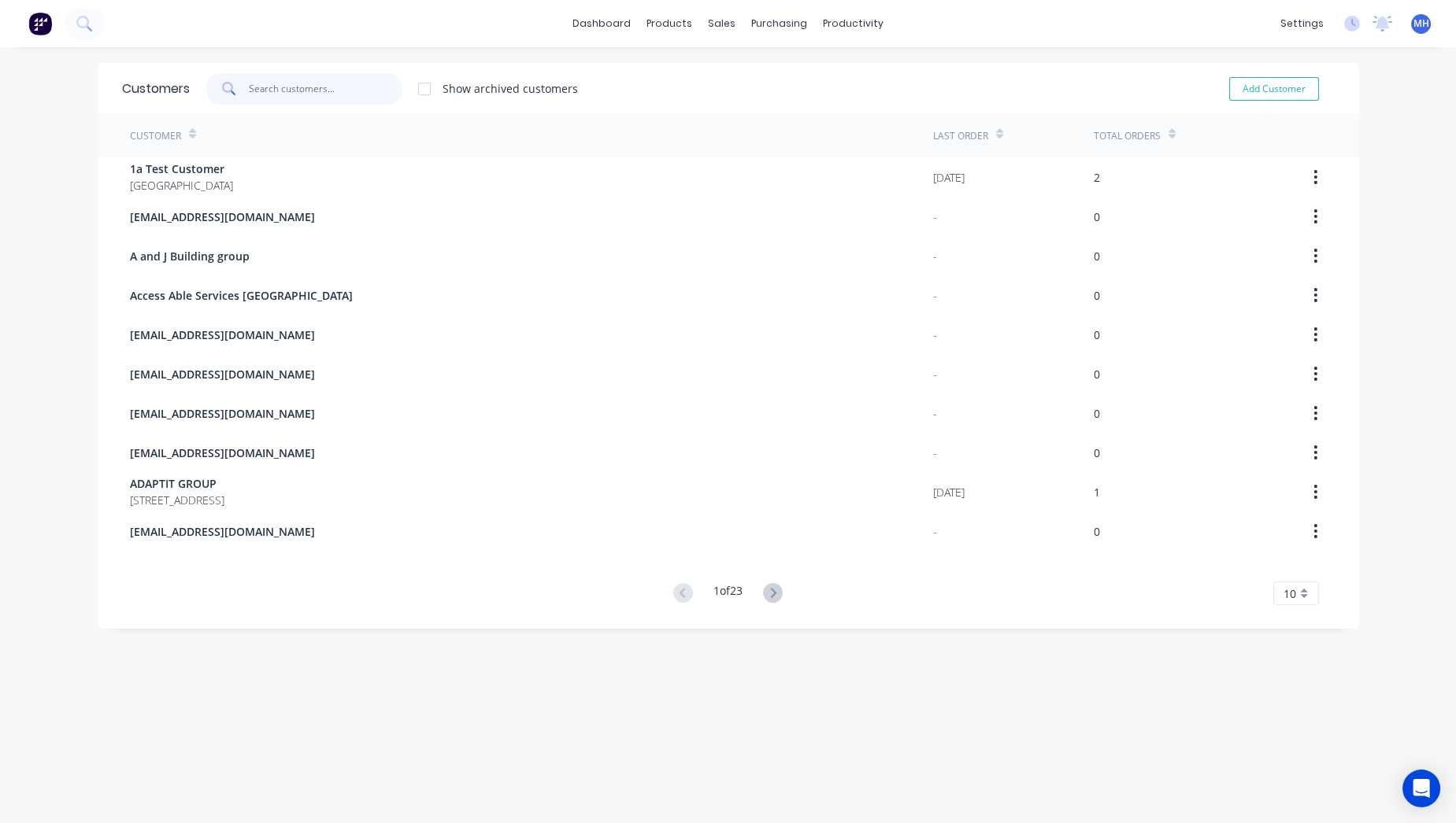
click at [370, 88] on input "text" at bounding box center [326, 89] width 154 height 32
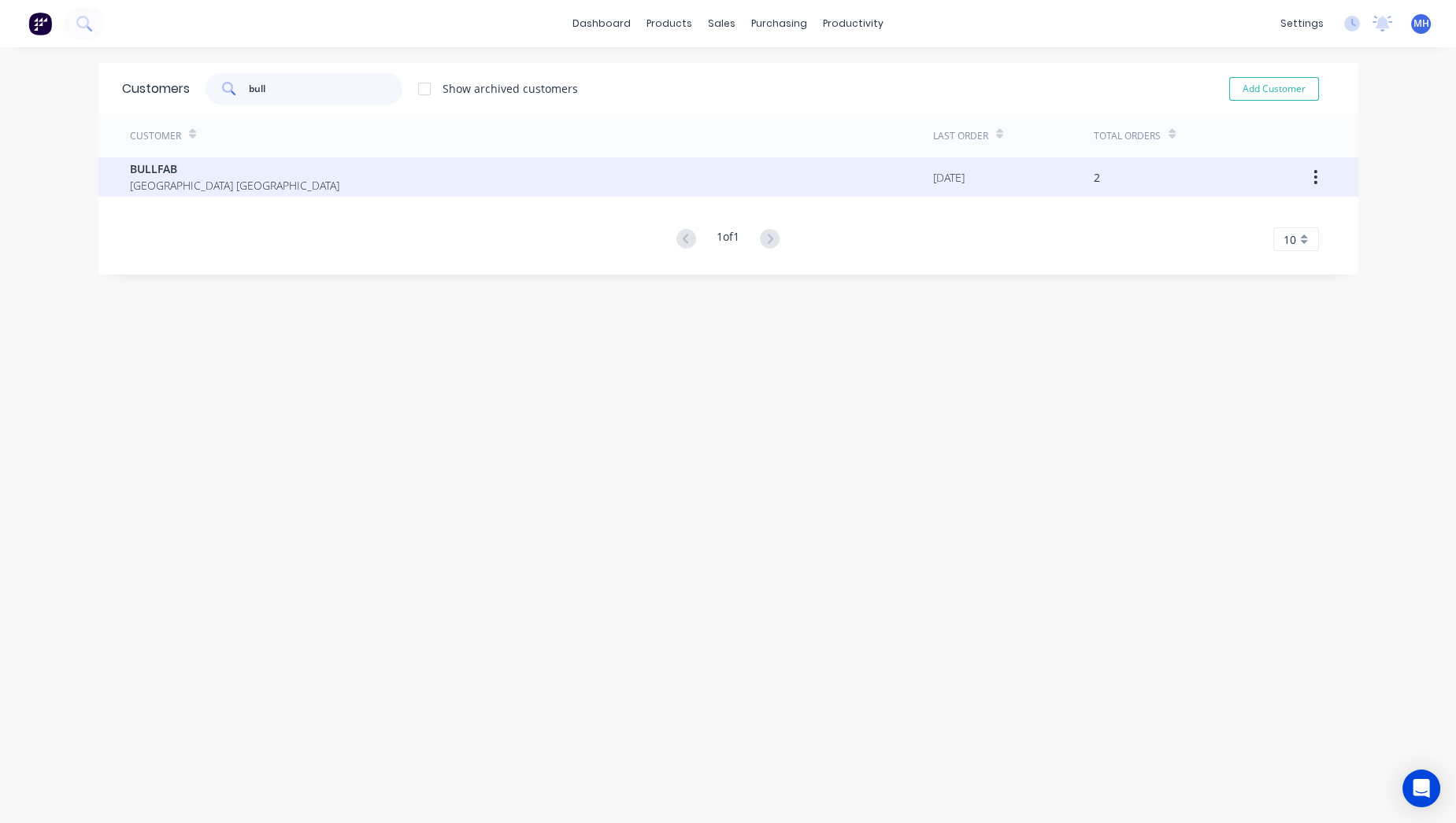
type input "bull"
click at [221, 171] on span "BULLFAB" at bounding box center [235, 169] width 210 height 16
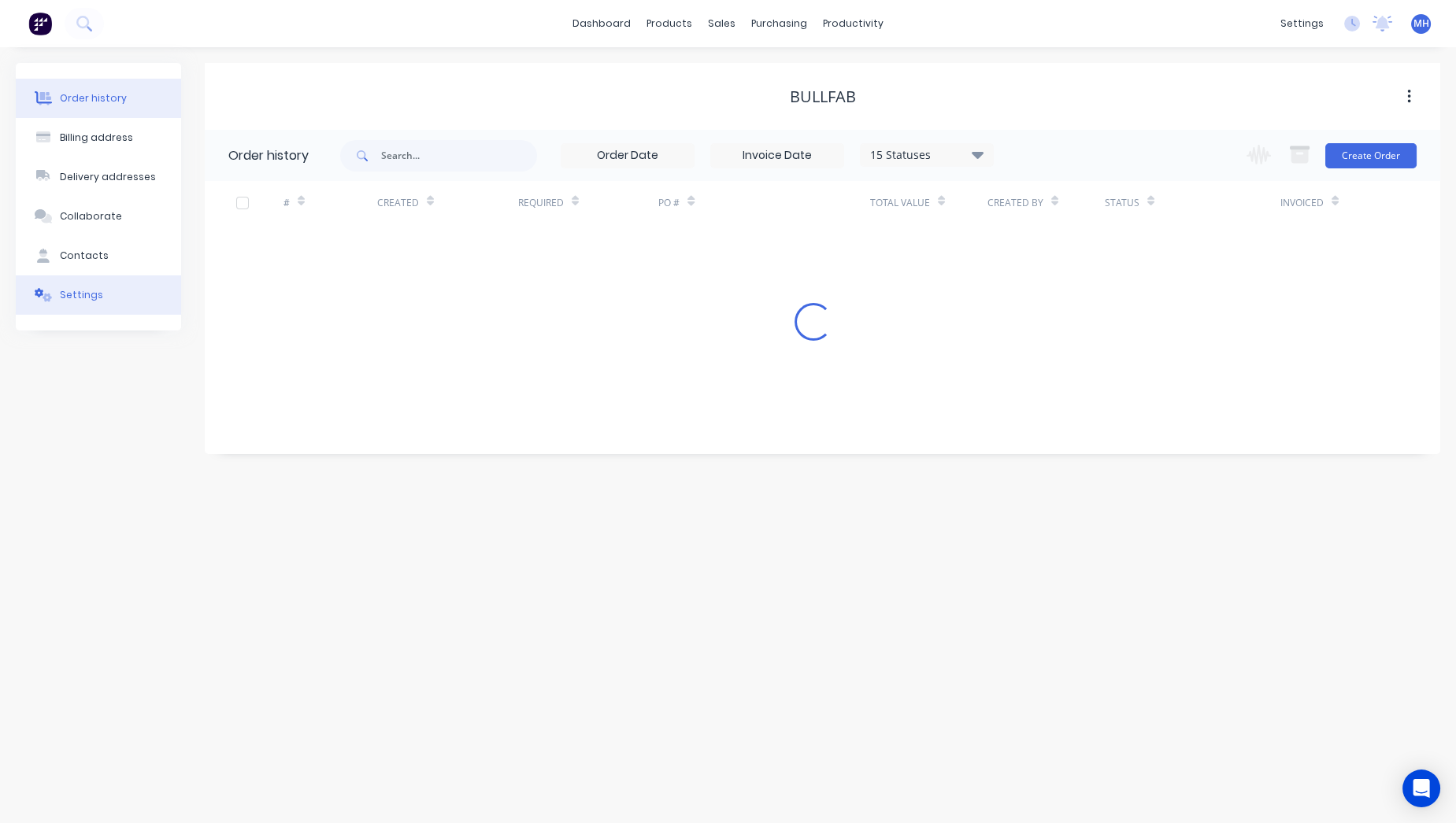
click at [86, 299] on div "Settings" at bounding box center [82, 295] width 44 height 15
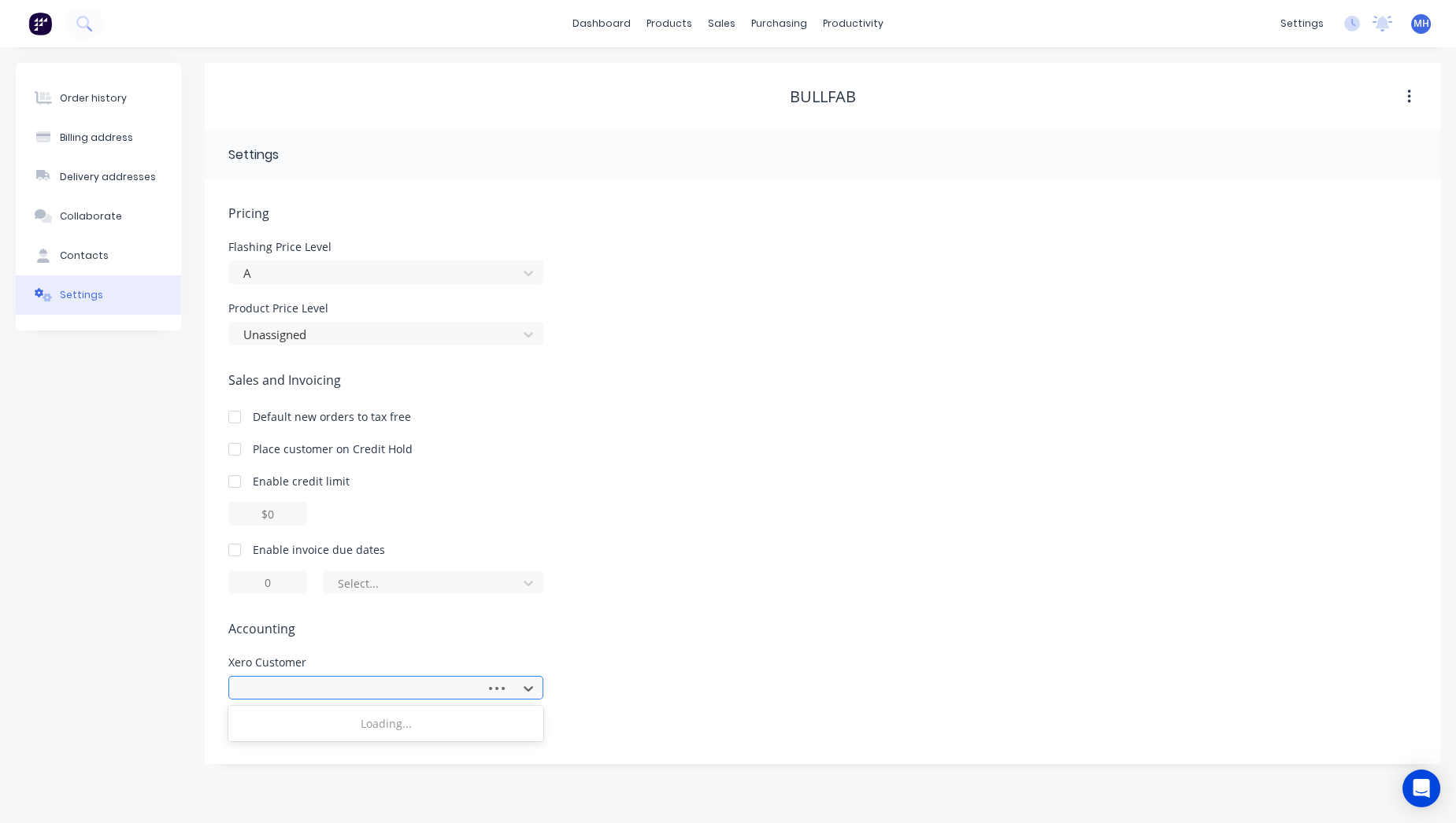
click at [285, 691] on div at bounding box center [360, 689] width 236 height 19
type input "Bull"
click at [35, 19] on img at bounding box center [40, 23] width 23 height 23
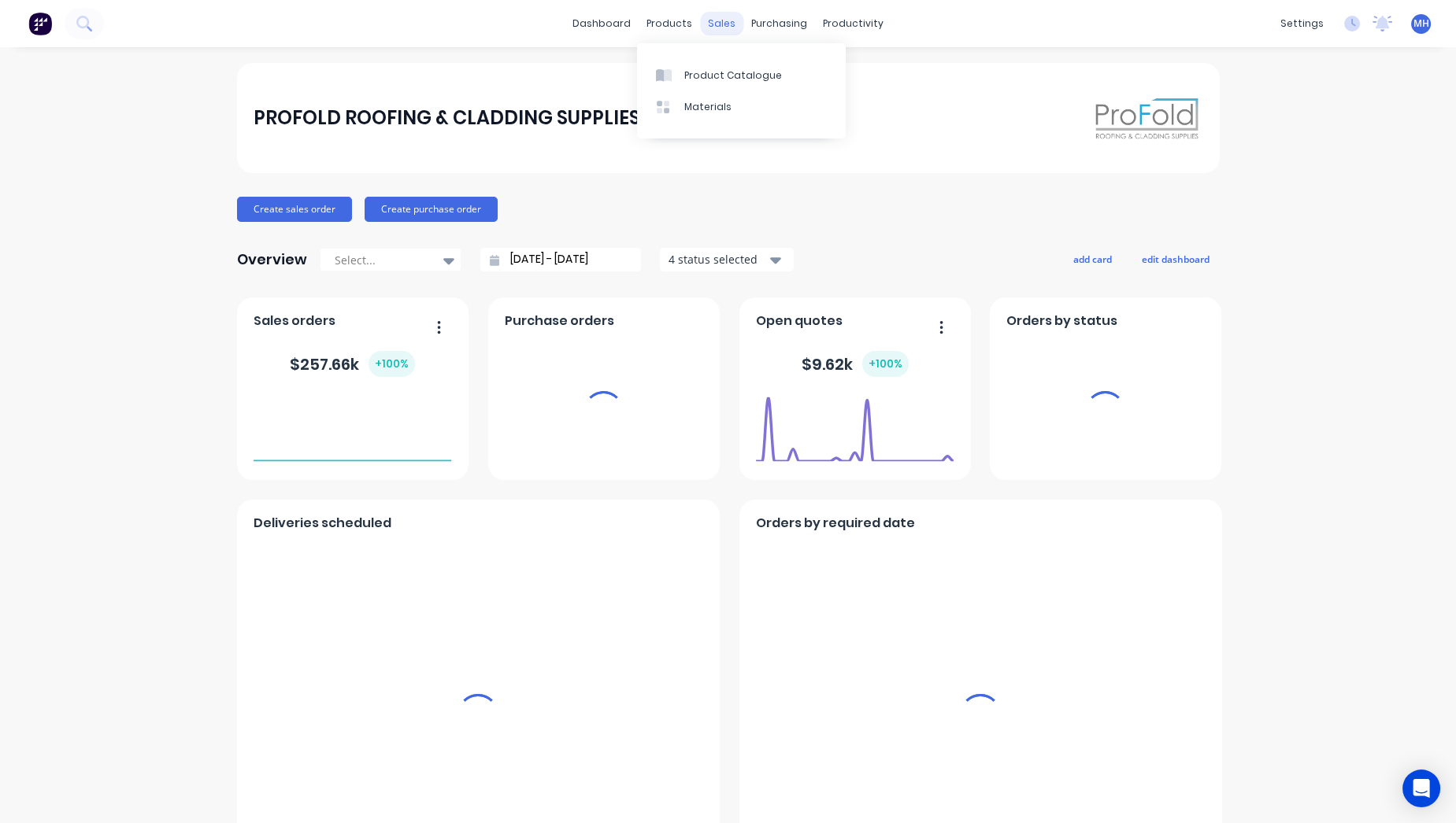
click at [718, 32] on div "sales" at bounding box center [722, 23] width 44 height 23
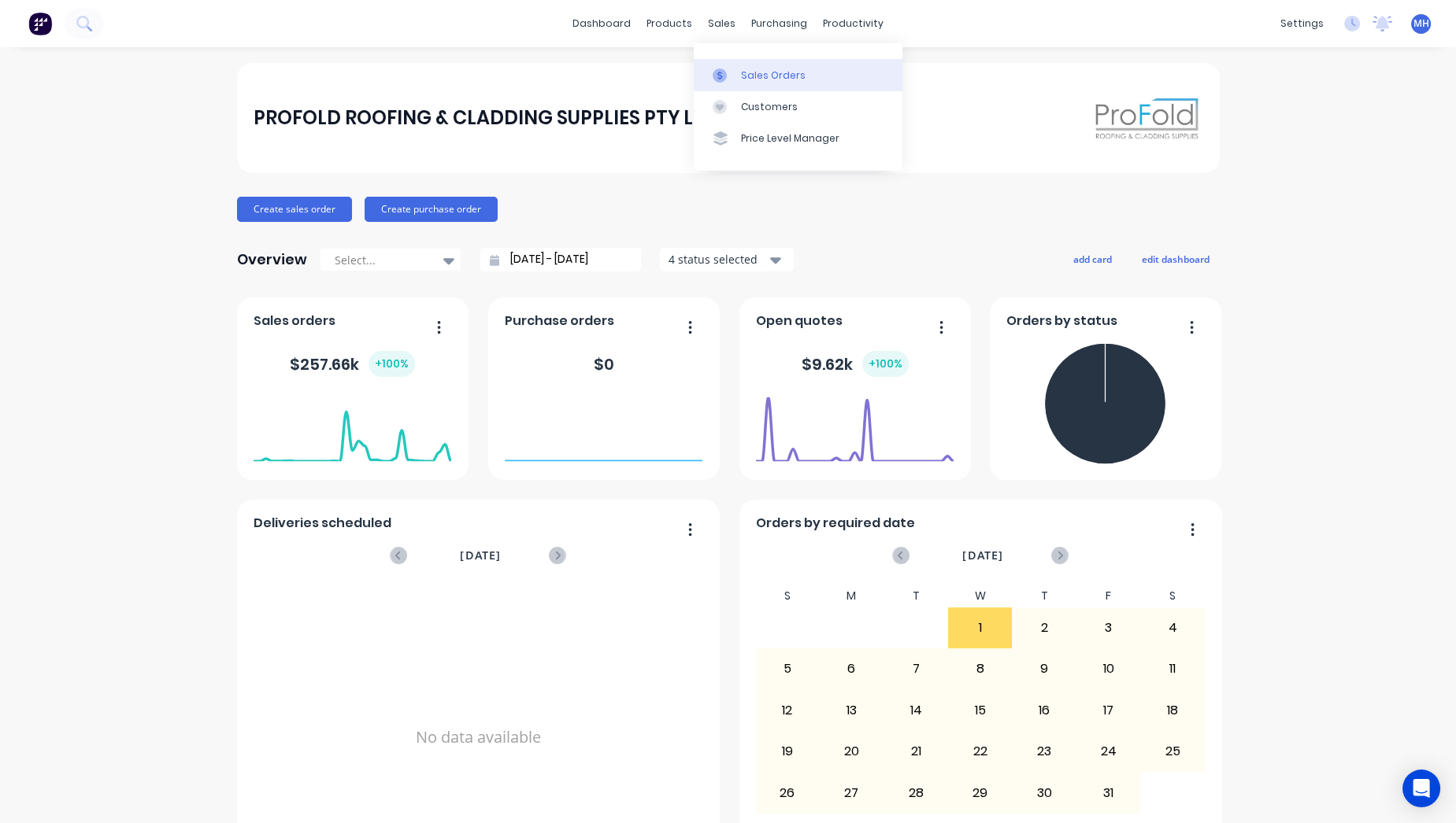
click at [735, 74] on div at bounding box center [724, 76] width 23 height 15
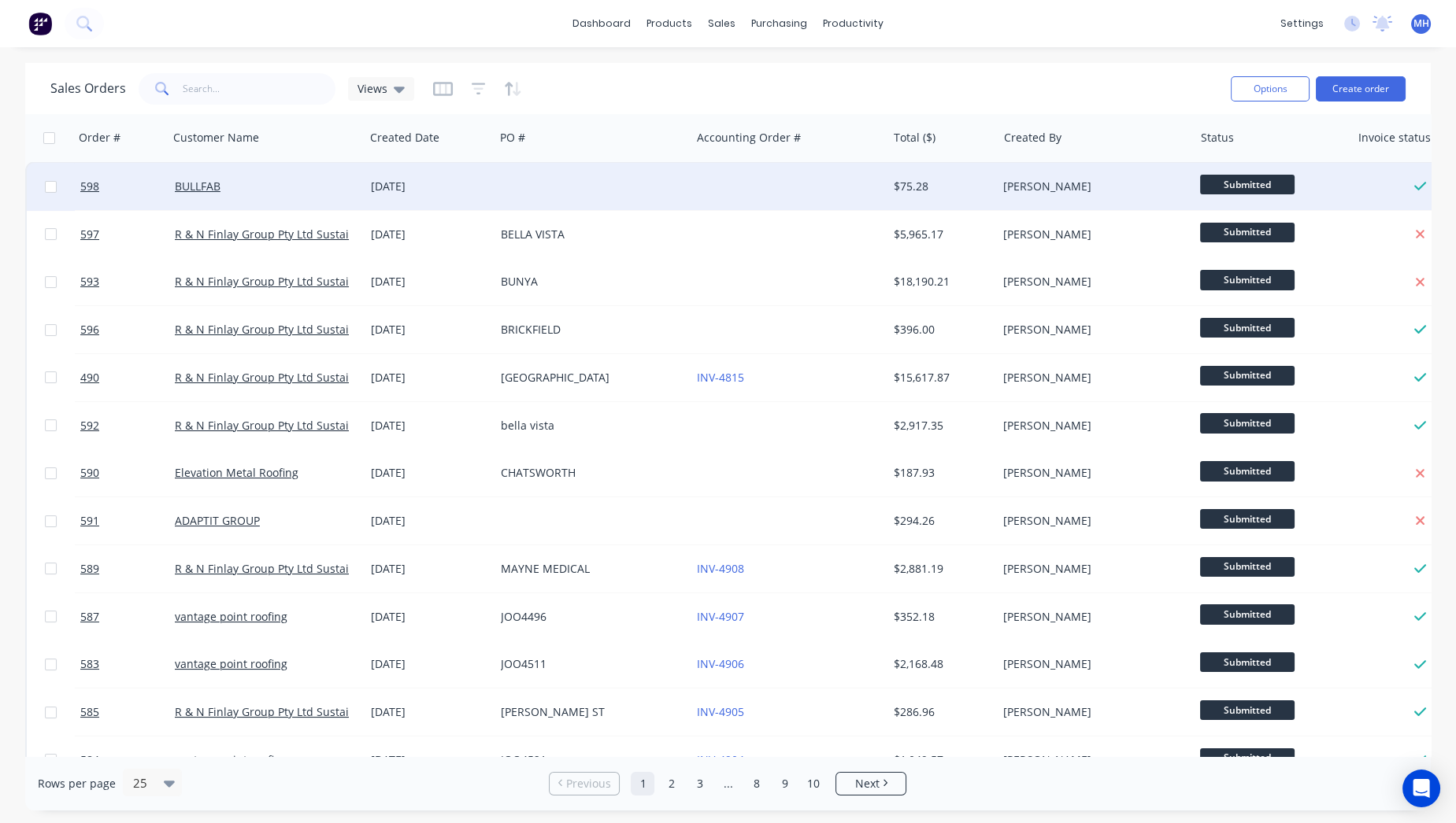
click at [542, 198] on div at bounding box center [592, 187] width 196 height 47
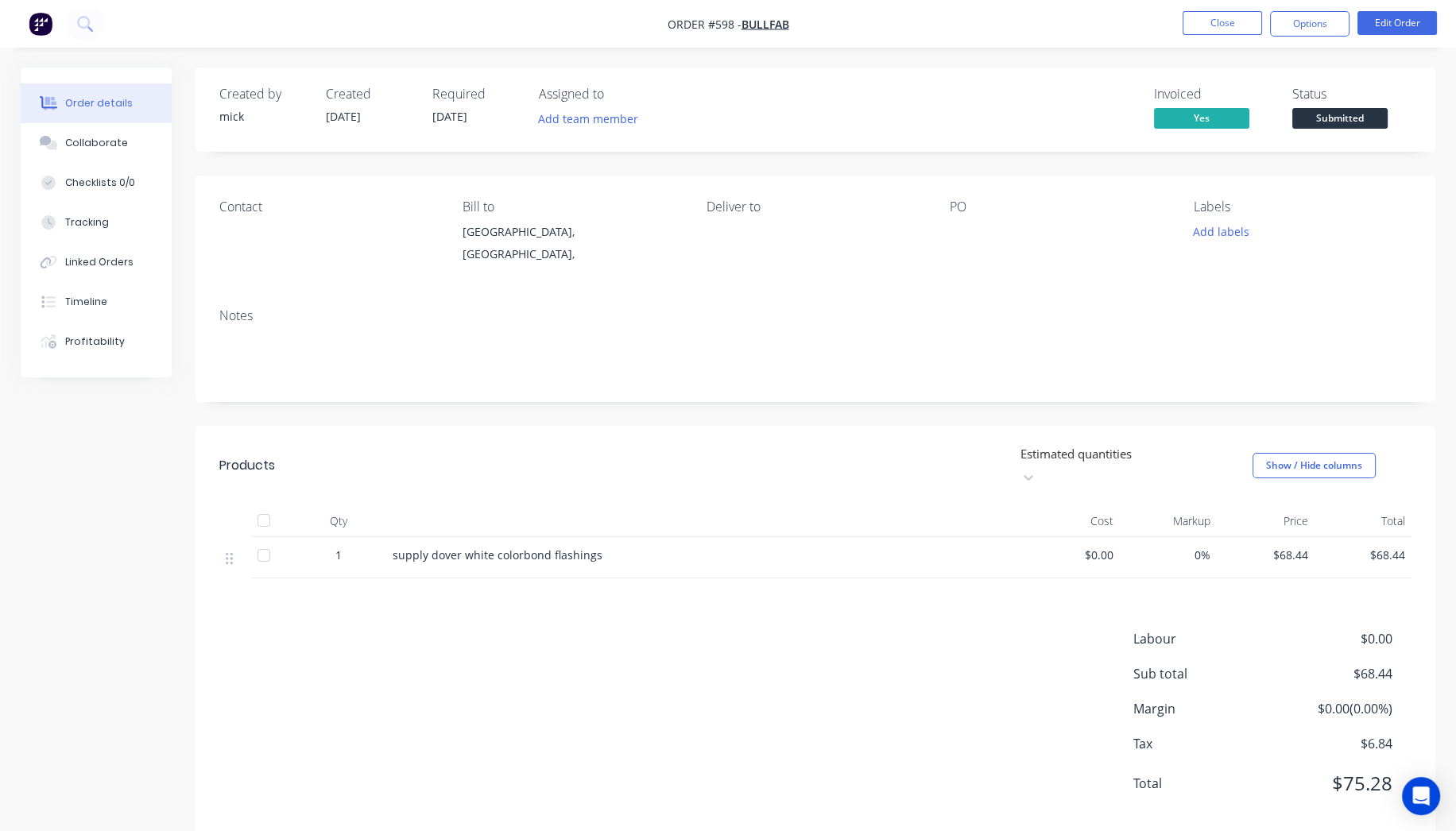
click at [51, 31] on img "button" at bounding box center [40, 24] width 24 height 24
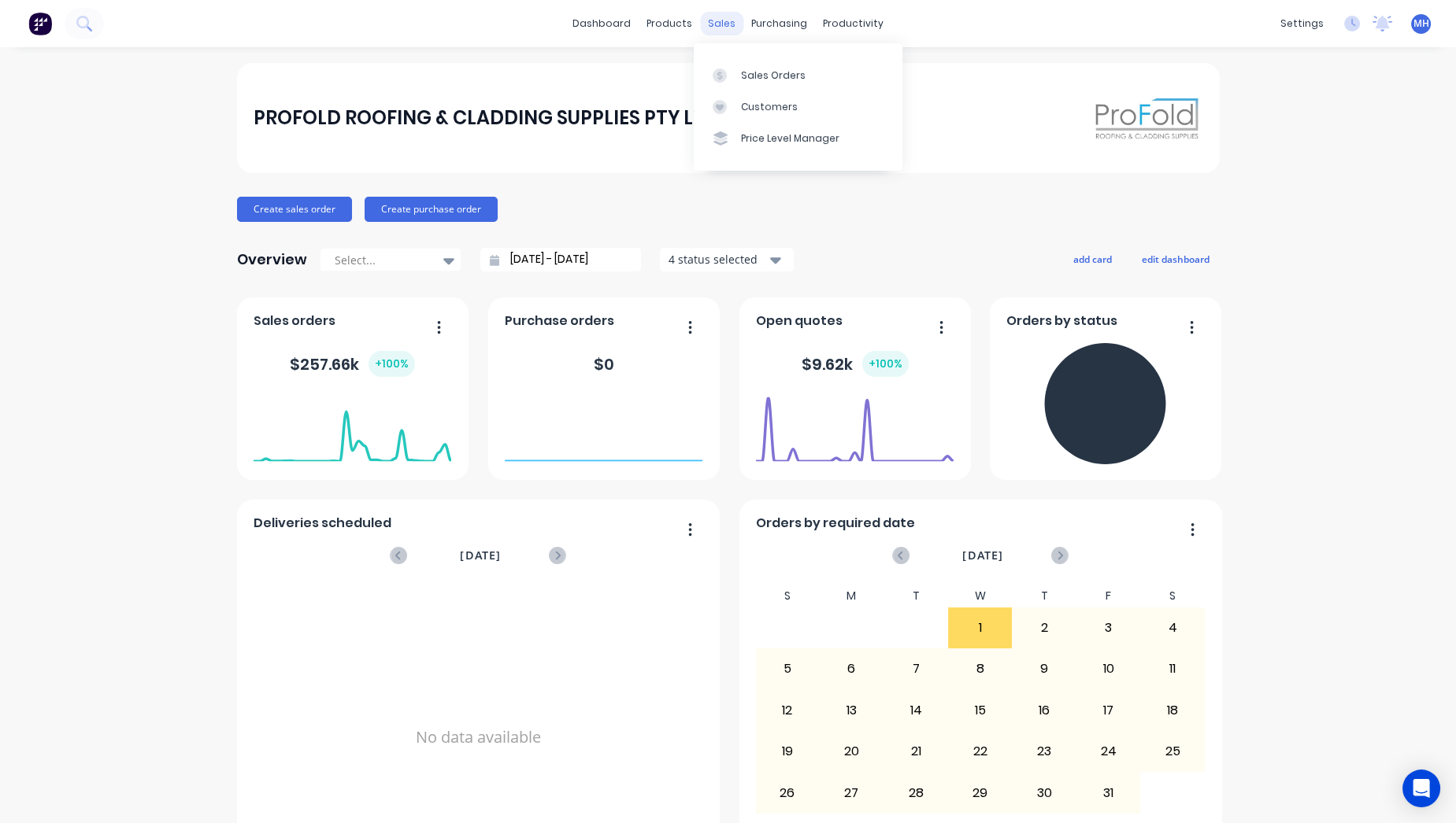
click at [705, 27] on div "sales" at bounding box center [722, 23] width 44 height 23
click at [738, 64] on link "Sales Orders" at bounding box center [798, 74] width 209 height 32
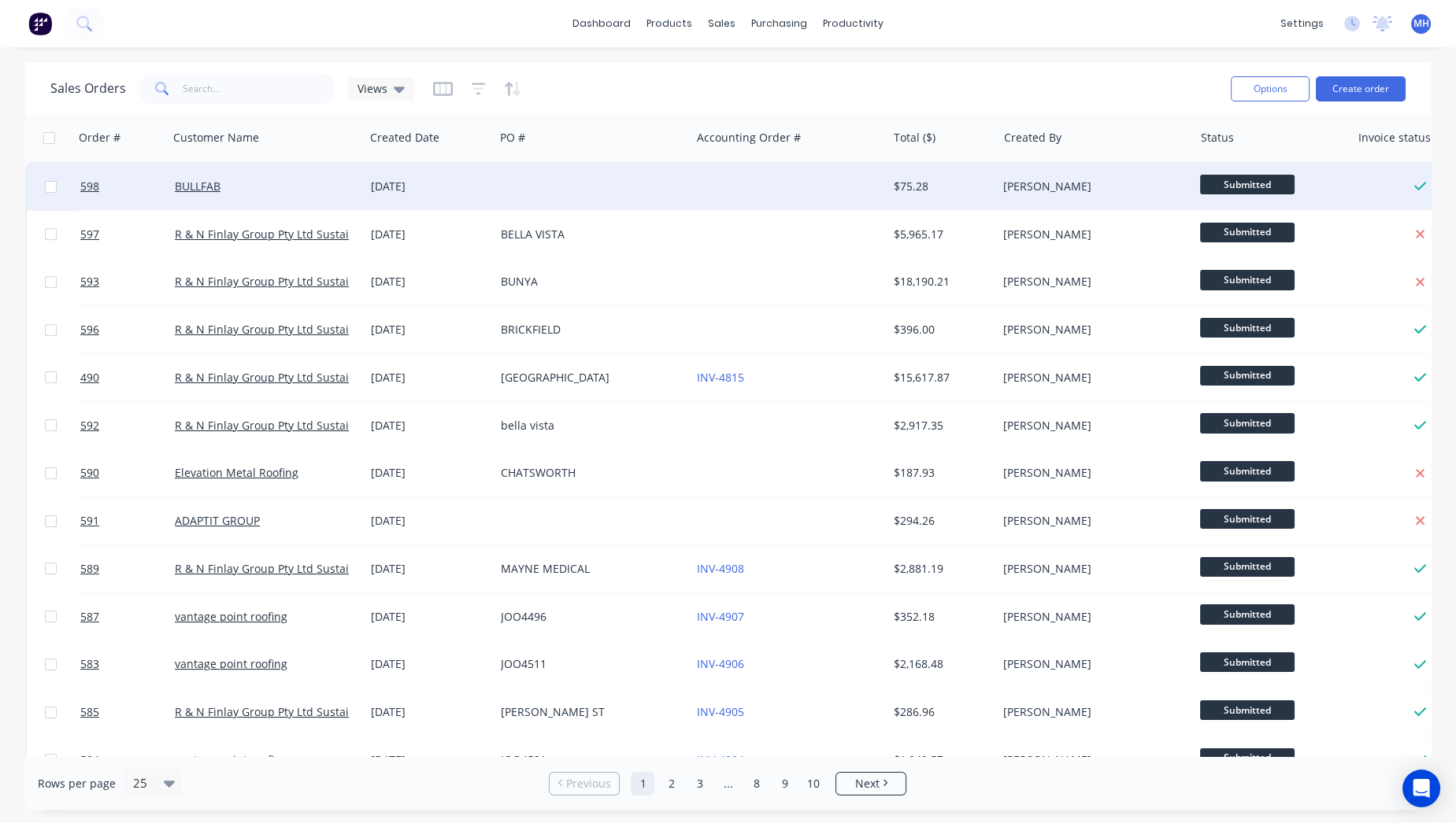
click at [526, 186] on div at bounding box center [592, 187] width 196 height 47
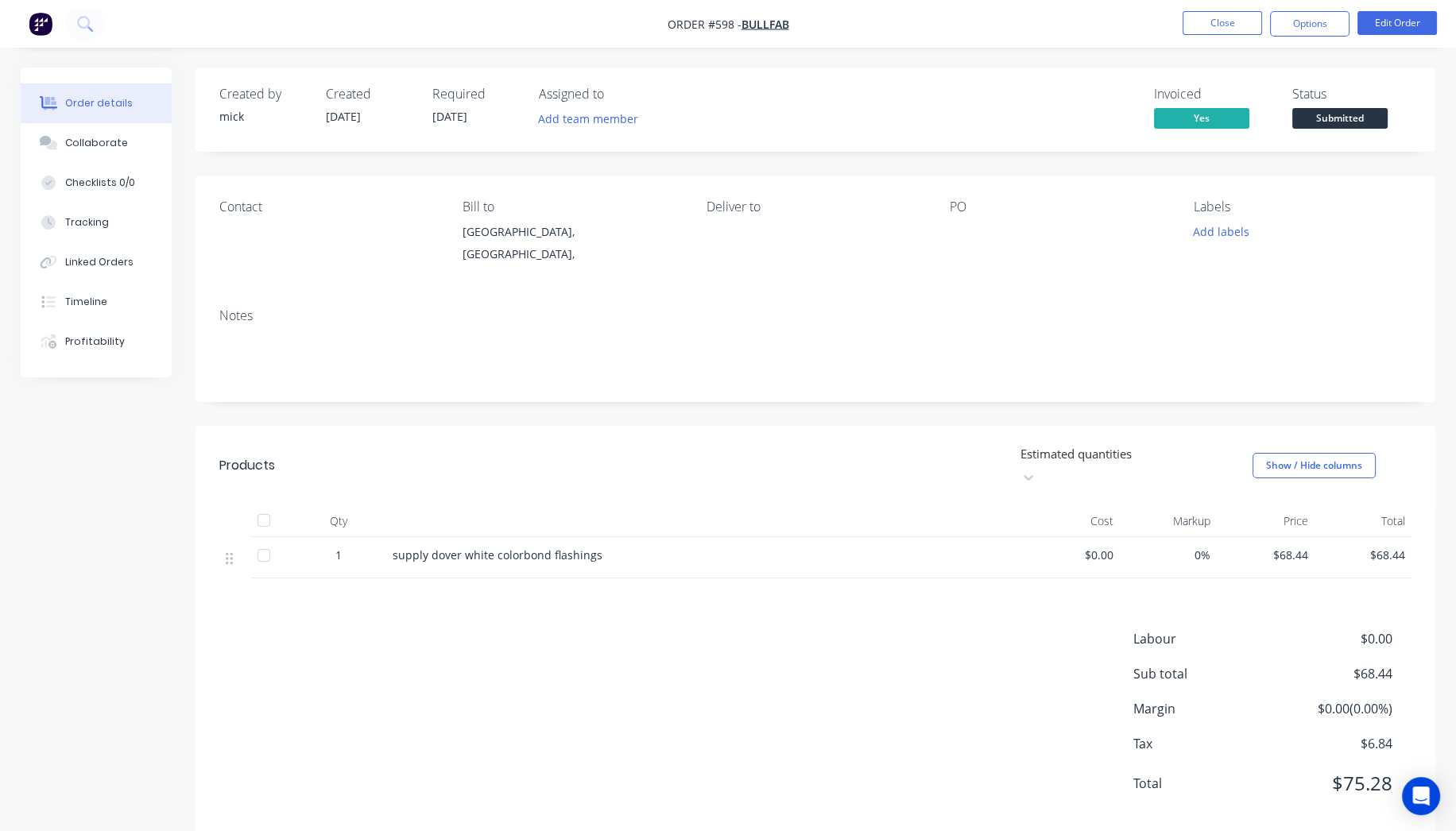
click at [41, 25] on img "button" at bounding box center [40, 24] width 24 height 24
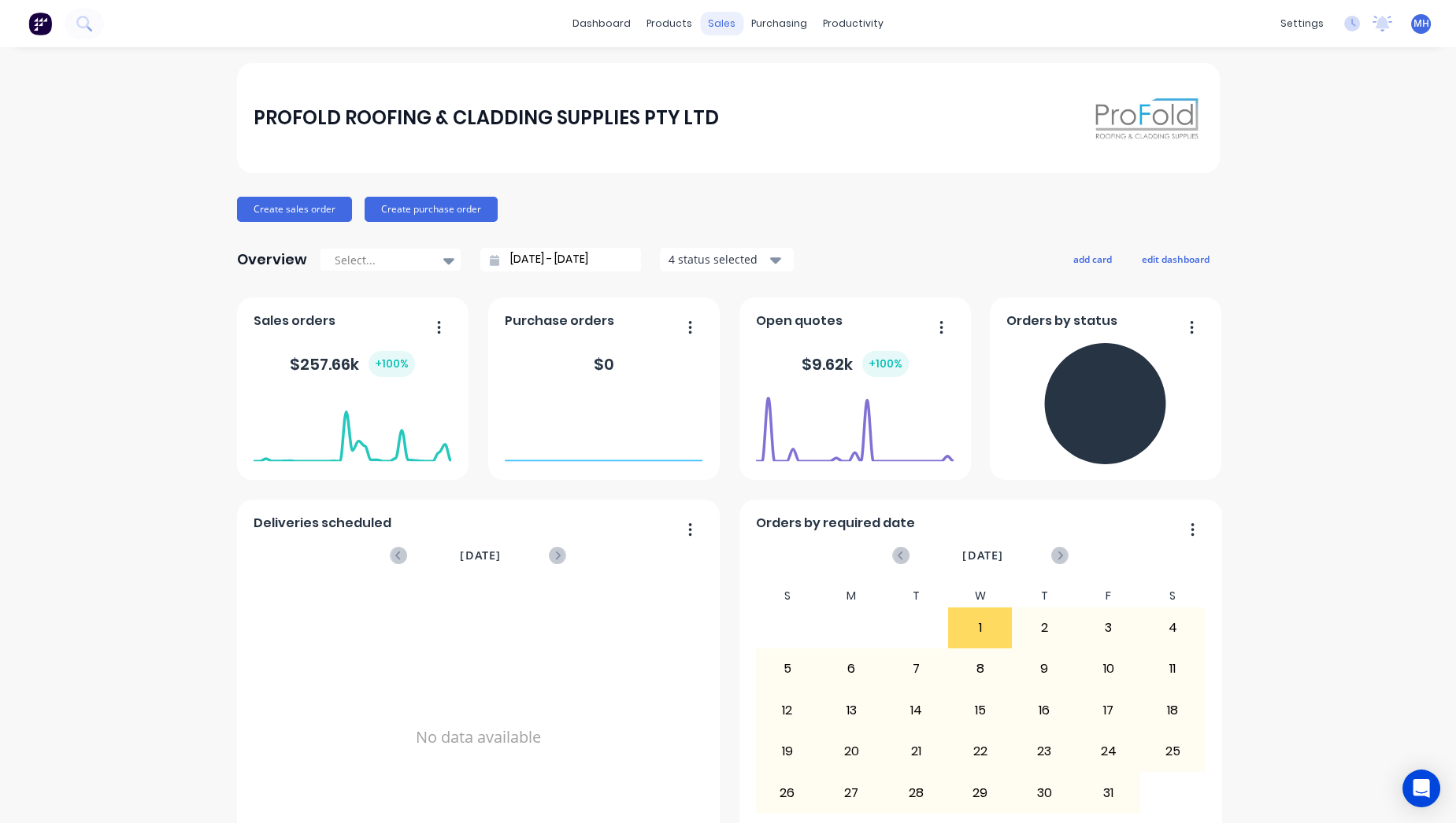
click at [708, 21] on div "sales" at bounding box center [722, 23] width 44 height 23
click at [720, 100] on icon at bounding box center [720, 108] width 15 height 15
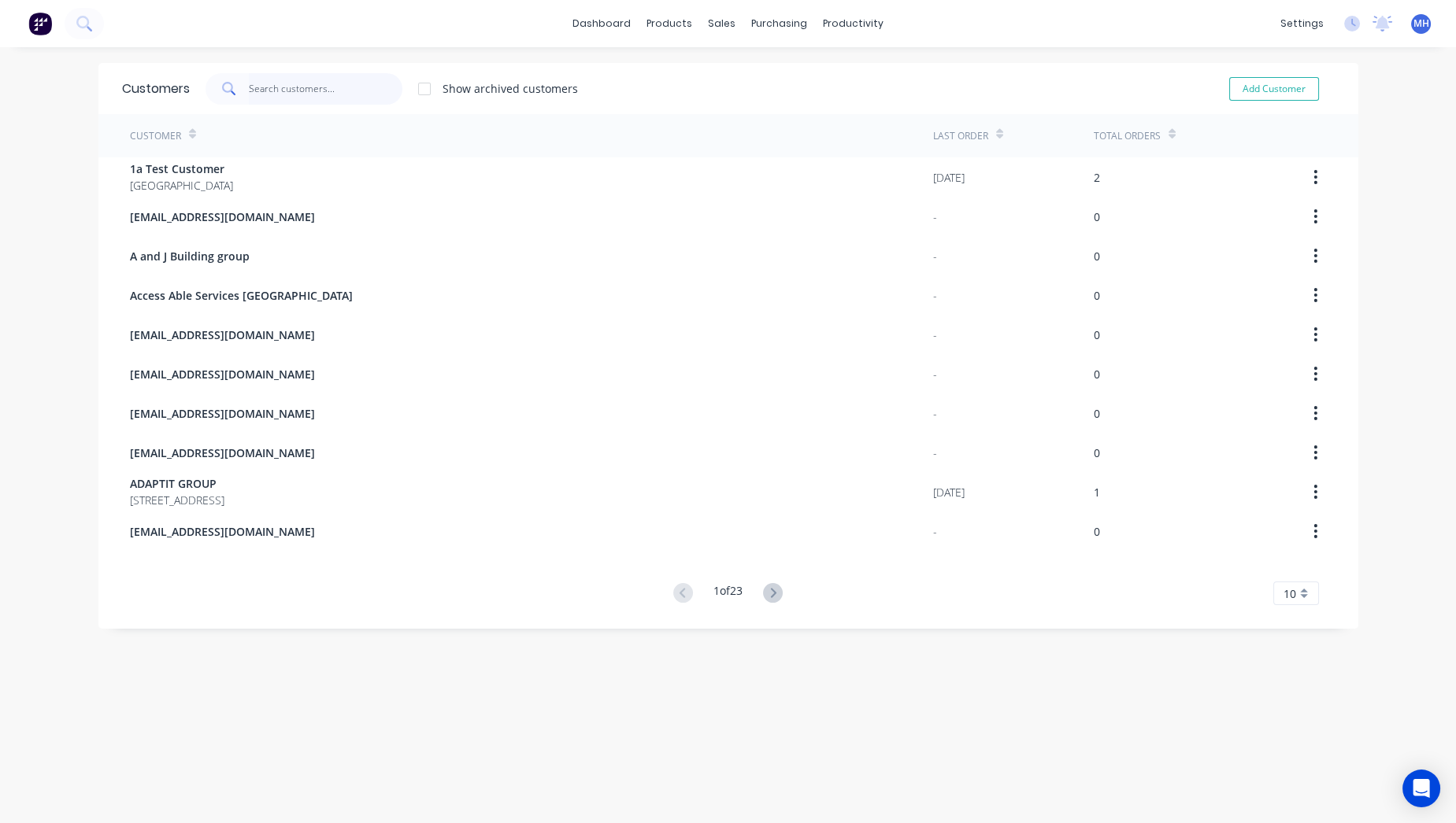
click at [292, 93] on input "text" at bounding box center [326, 89] width 154 height 32
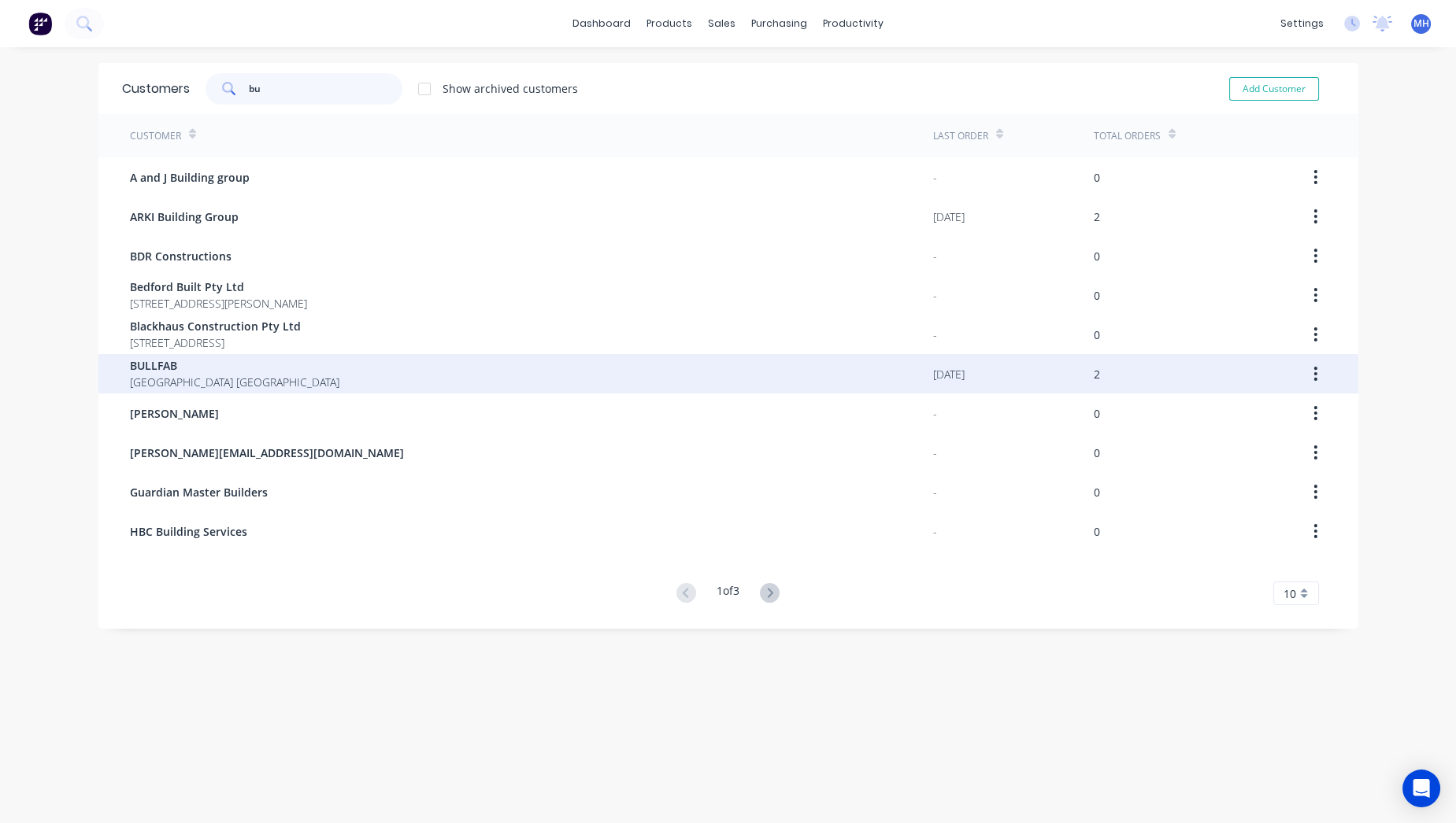
type input "bu"
click at [145, 369] on span "BULLFAB" at bounding box center [235, 365] width 210 height 16
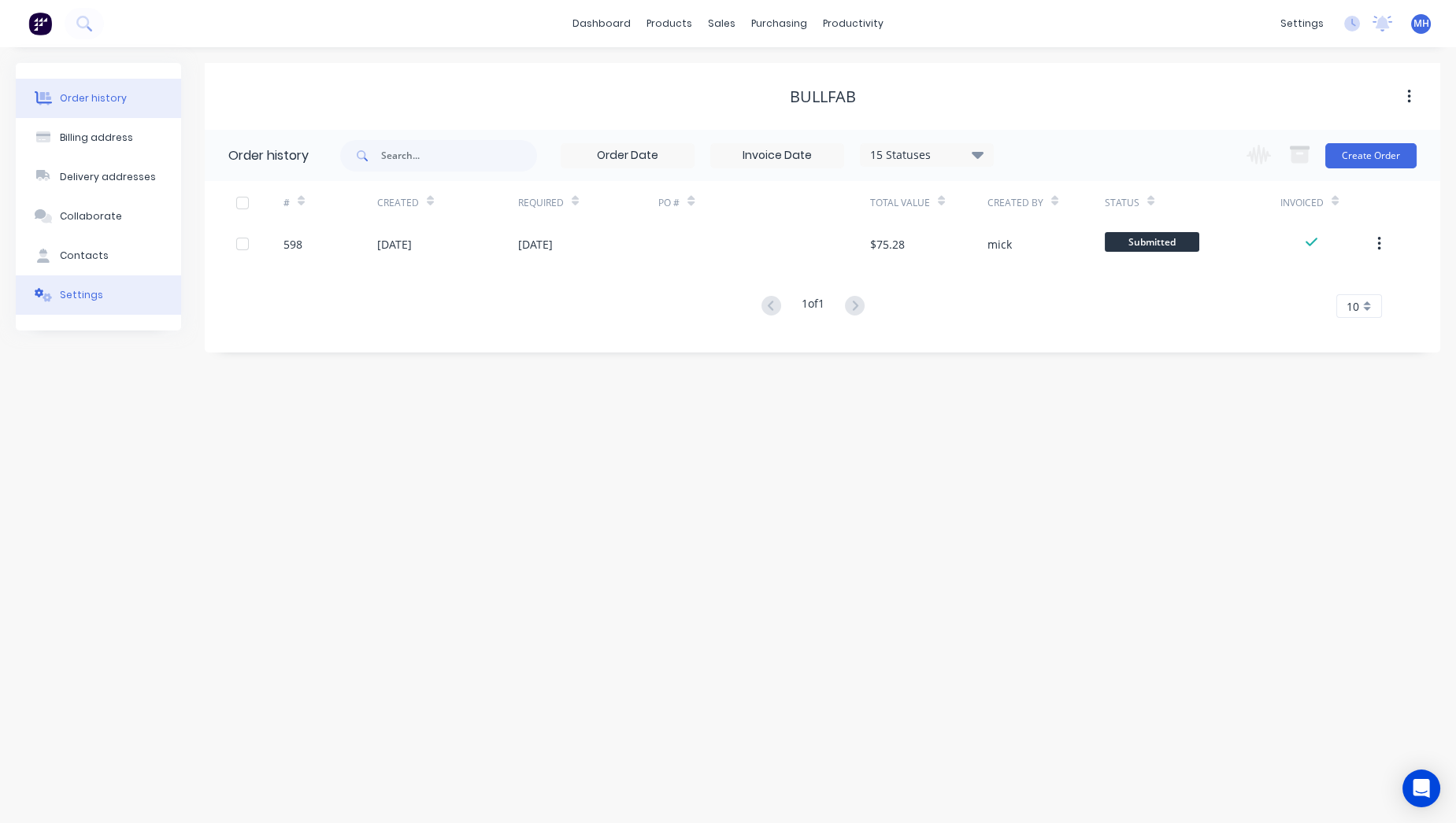
click at [162, 305] on button "Settings" at bounding box center [98, 295] width 165 height 40
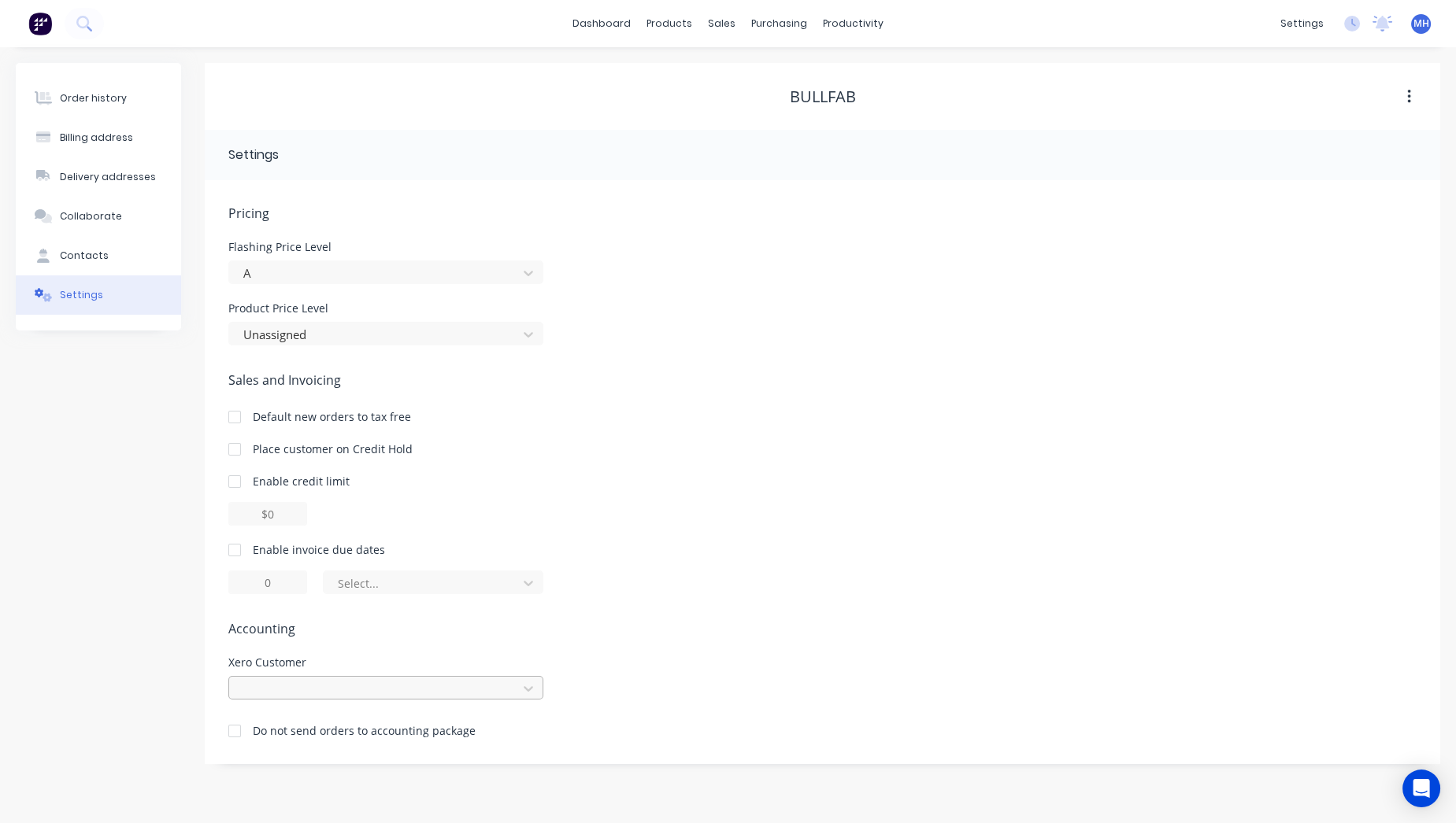
click at [279, 682] on div at bounding box center [375, 689] width 268 height 19
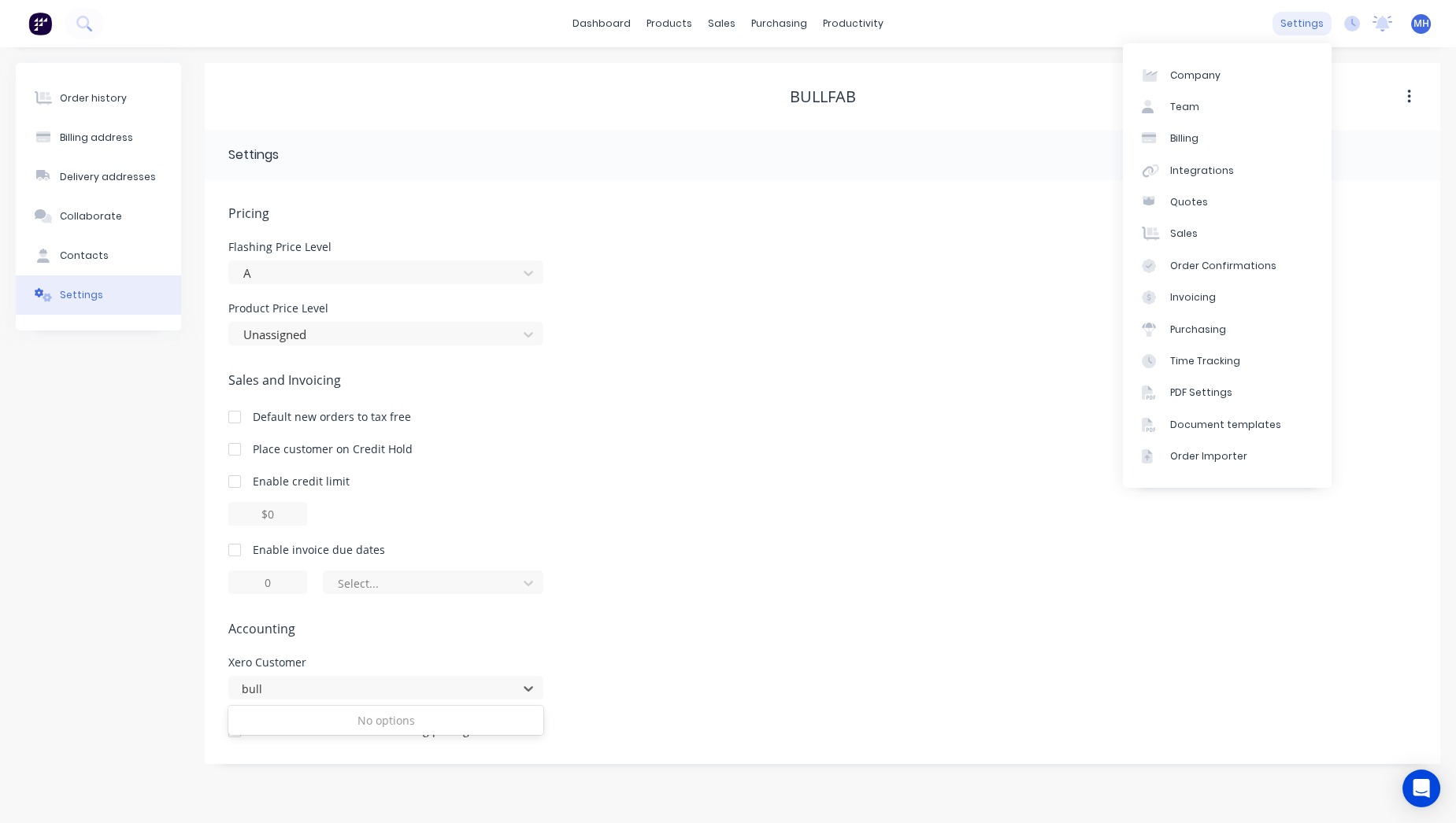
type input "bull"
click at [1309, 23] on div "settings" at bounding box center [1302, 23] width 59 height 23
click at [1208, 167] on div "Integrations" at bounding box center [1202, 171] width 64 height 15
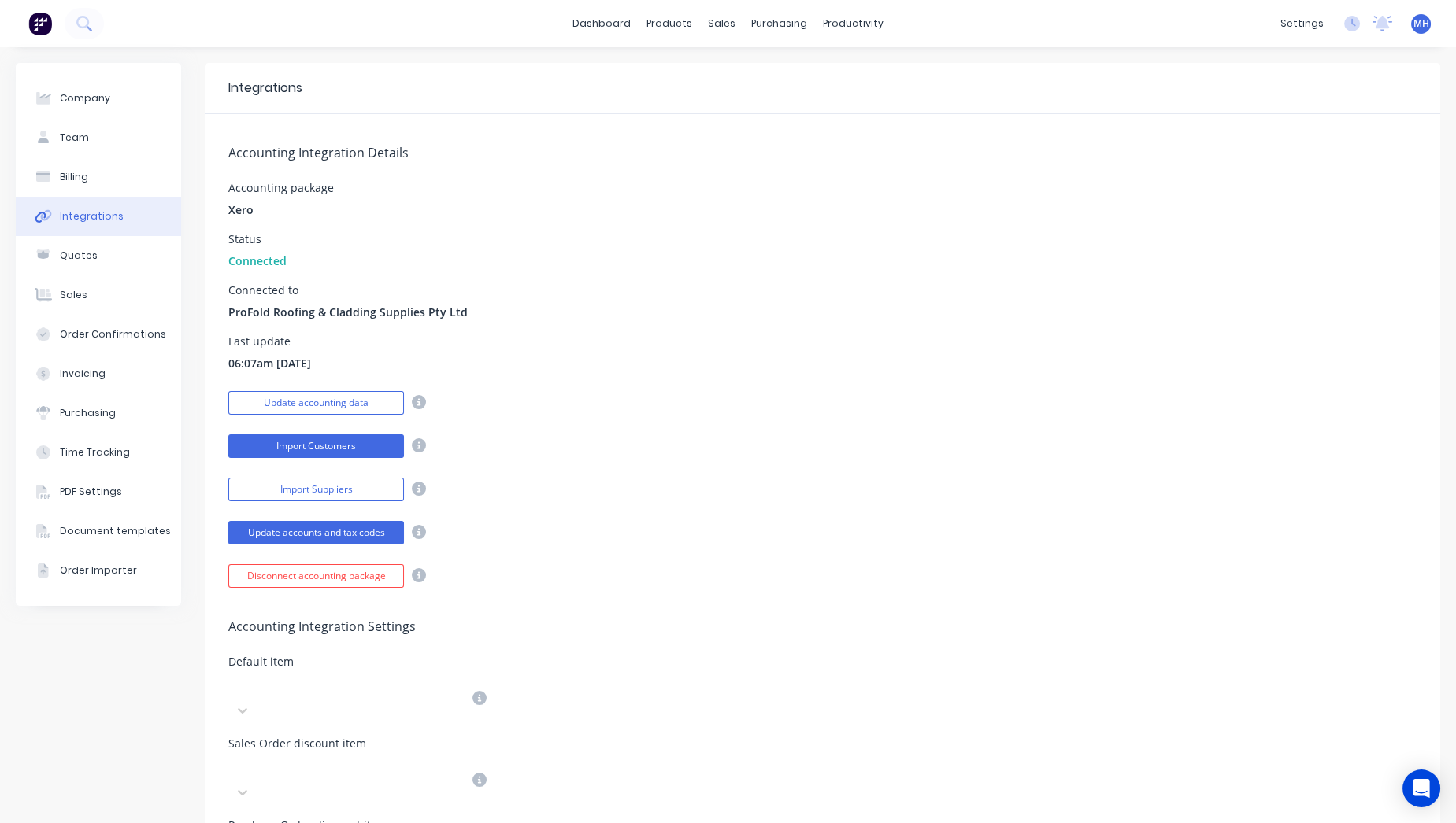
click at [349, 441] on button "Import Customers" at bounding box center [315, 445] width 176 height 23
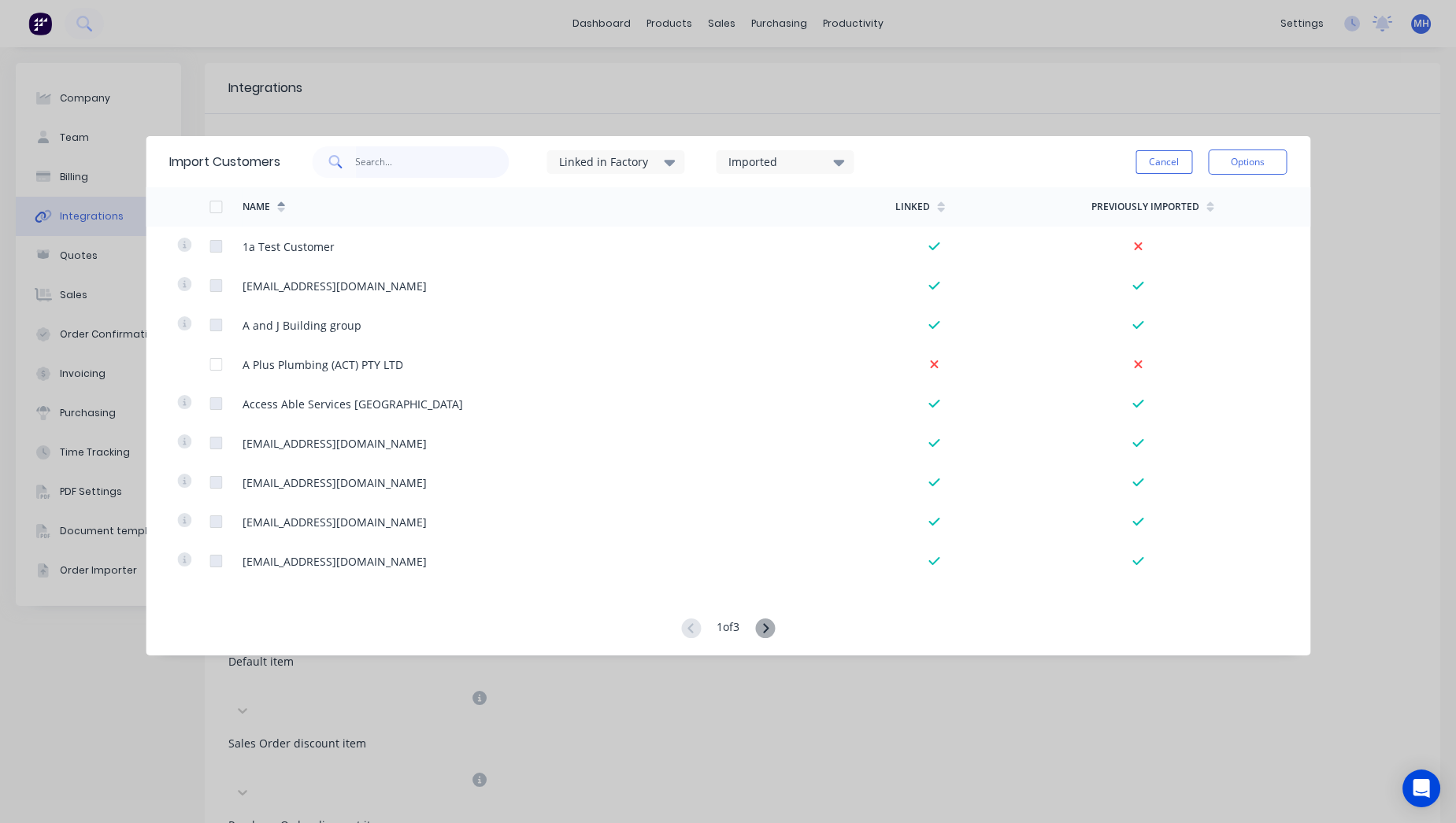
click at [440, 161] on input "text" at bounding box center [432, 162] width 154 height 32
type input "bull"
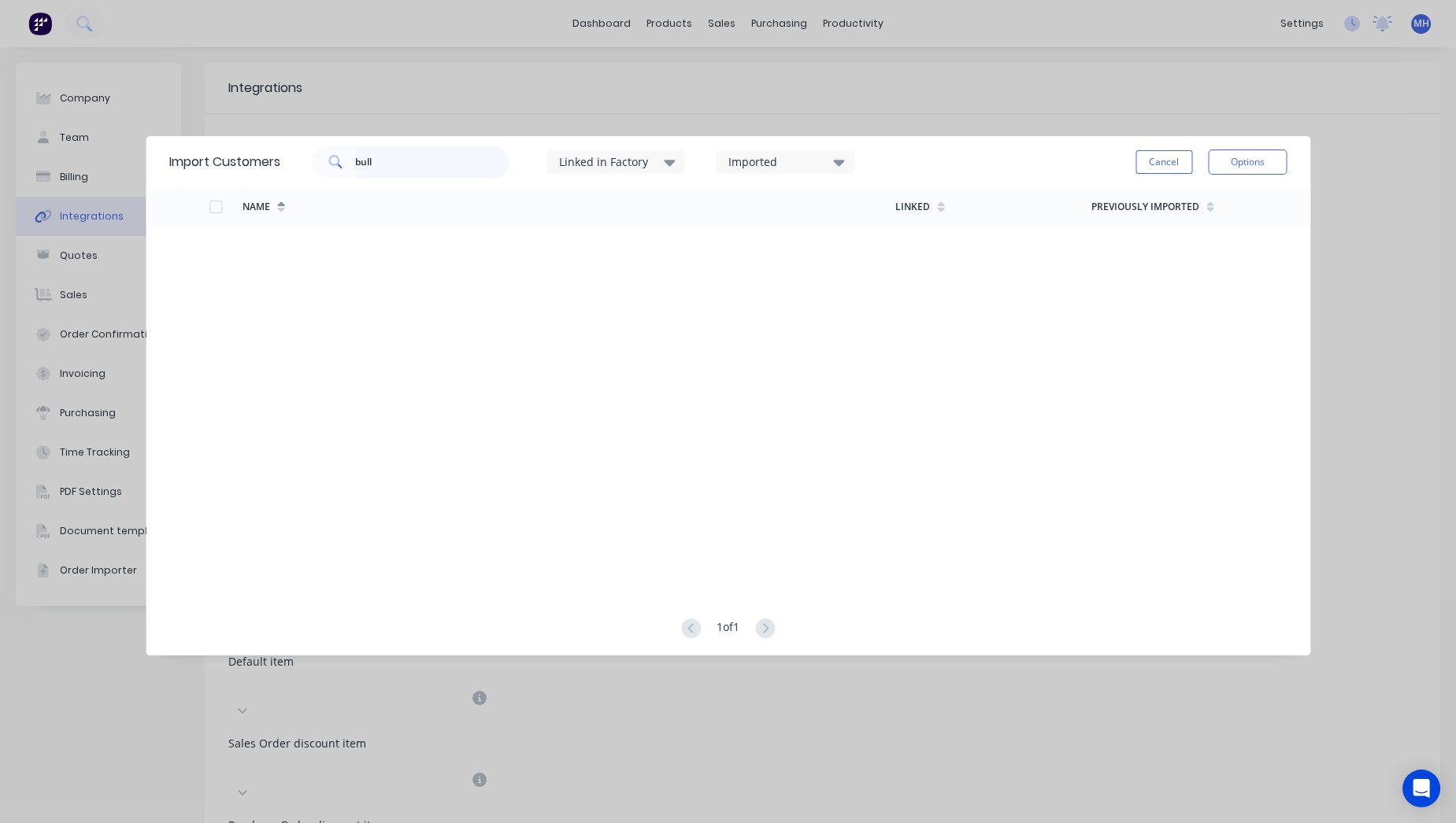
drag, startPoint x: 425, startPoint y: 166, endPoint x: 143, endPoint y: 65, distance: 299.5
click at [147, 66] on div "Import Customers bull Linked in Factory Imported Cancel Options Name Linked Pre…" at bounding box center [728, 412] width 1456 height 823
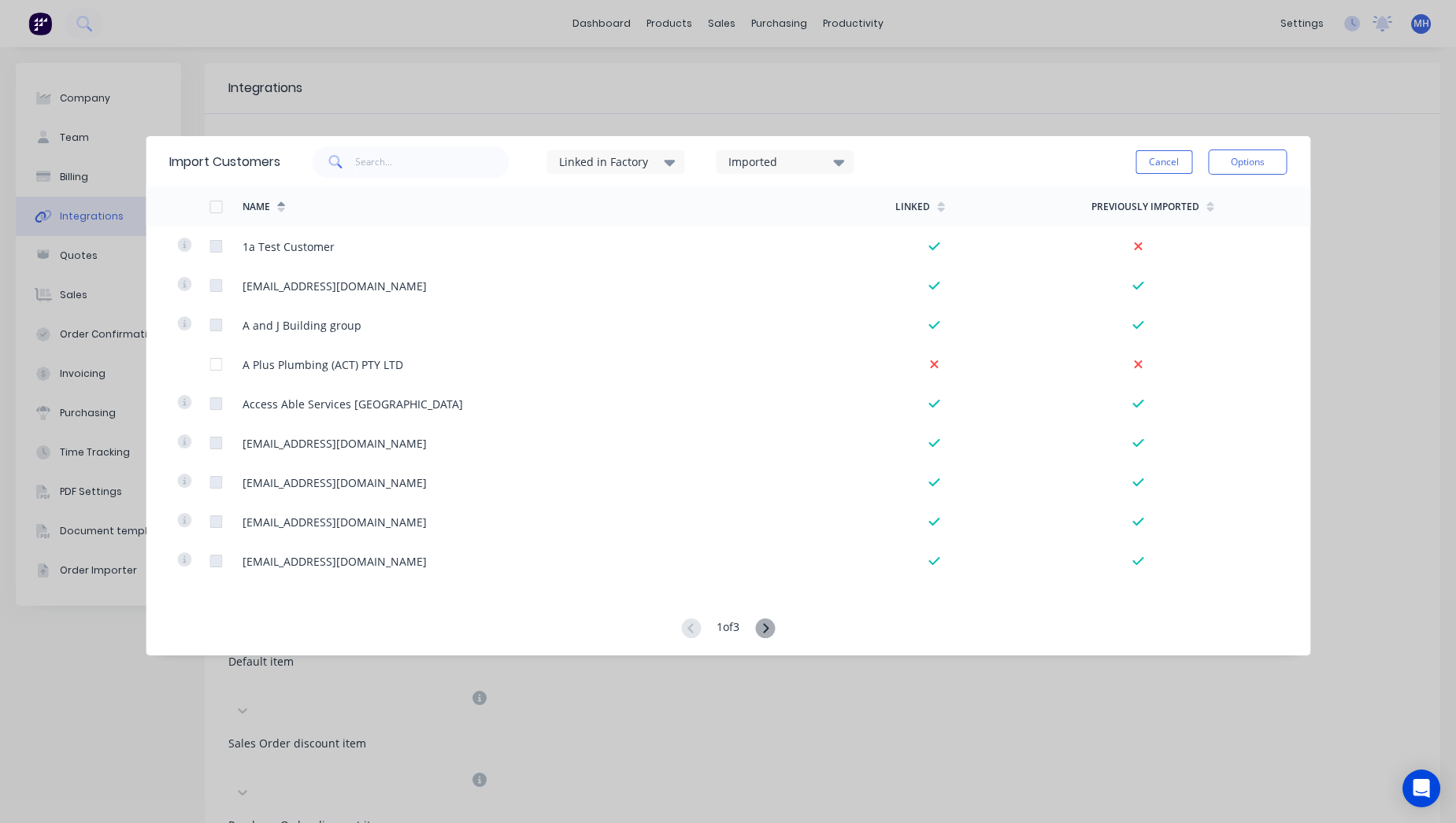
click at [668, 159] on icon at bounding box center [670, 162] width 11 height 17
click at [752, 629] on div "1 of 3" at bounding box center [728, 629] width 94 height 21
click at [763, 628] on icon at bounding box center [765, 628] width 19 height 19
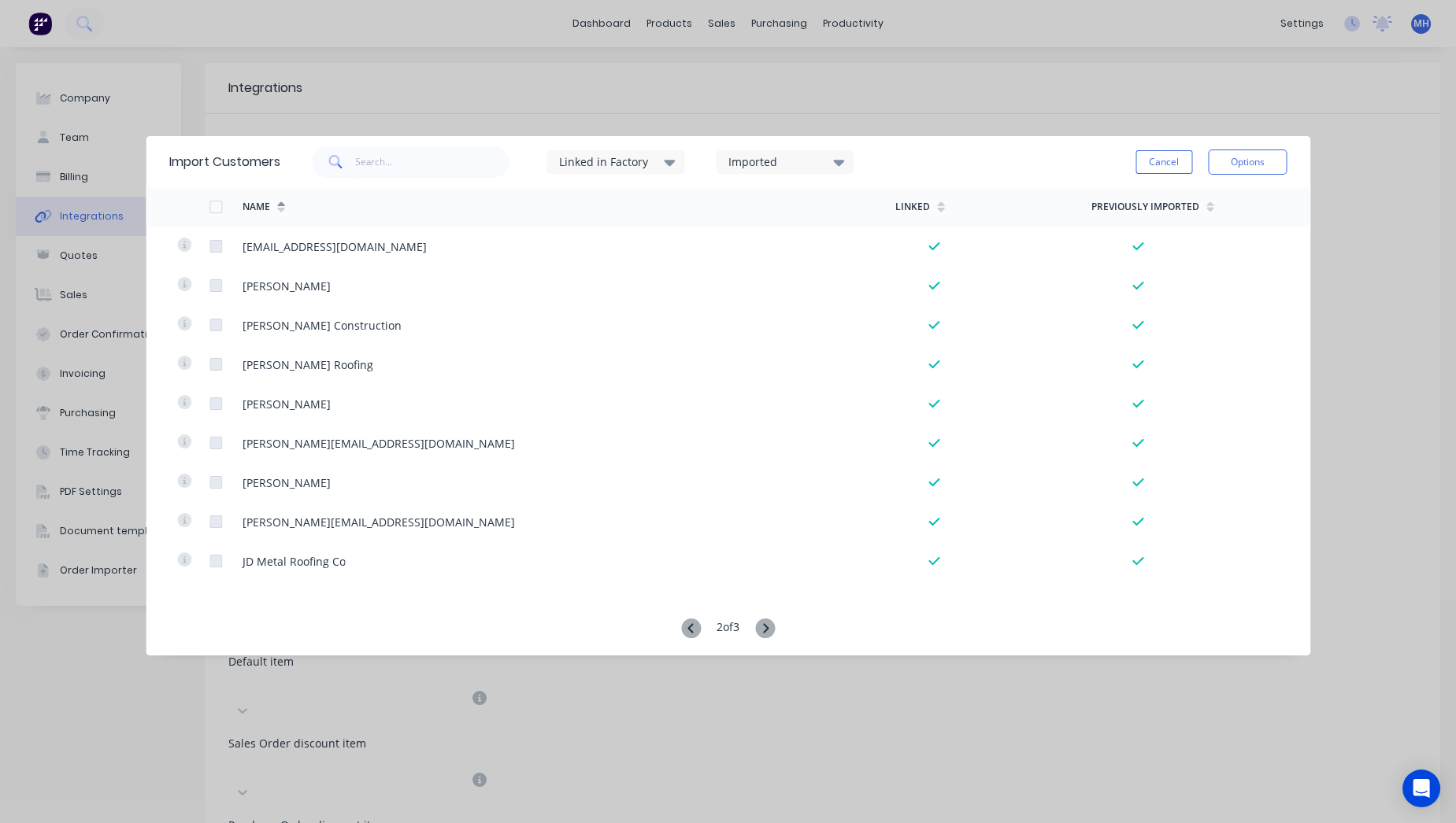
click at [763, 628] on icon at bounding box center [765, 628] width 19 height 19
click at [751, 729] on div "Import Customers Linked in Factory Imported Cancel Options Name Linked Previous…" at bounding box center [728, 412] width 1456 height 823
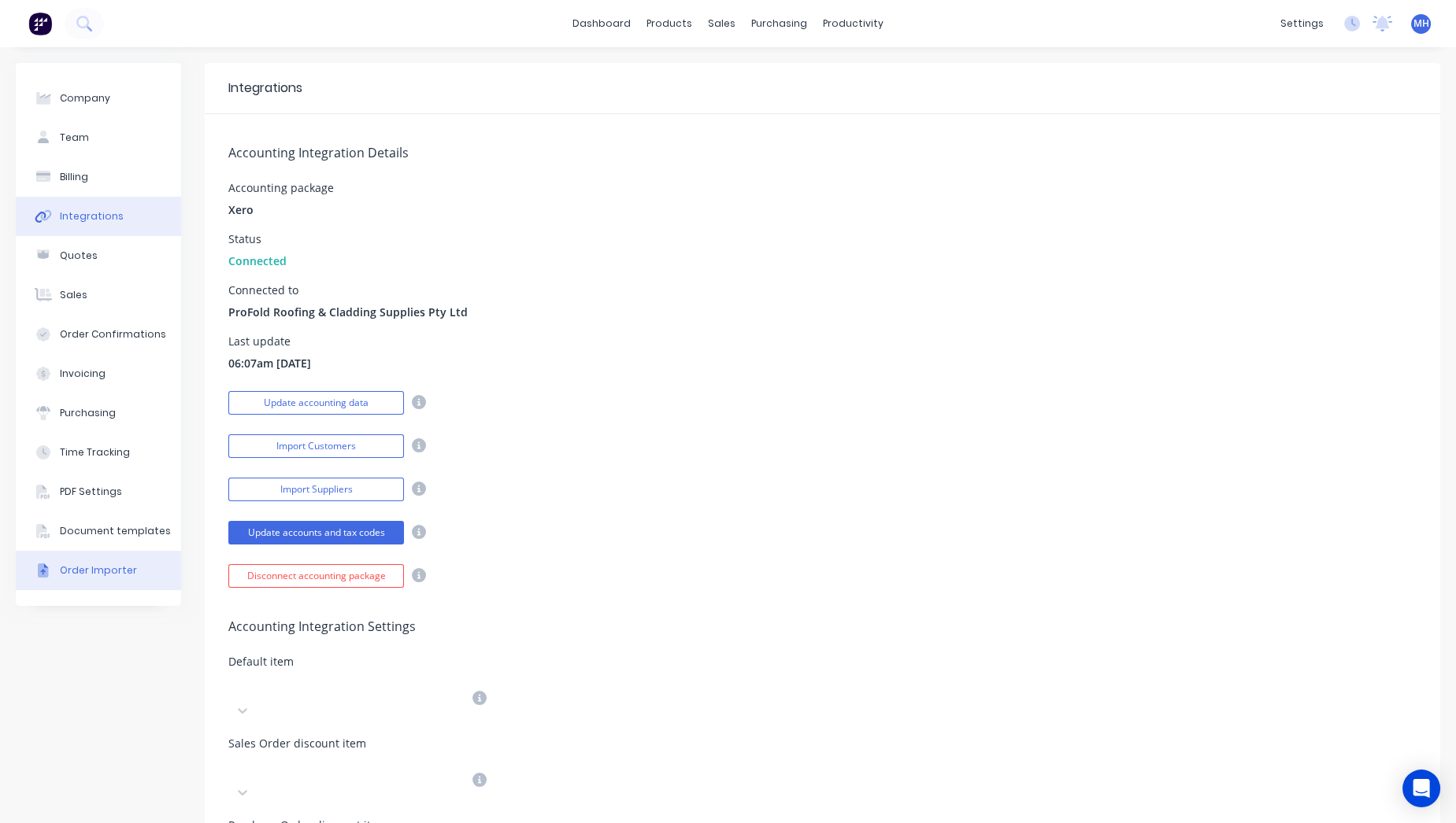
click at [78, 563] on div "Order Importer" at bounding box center [98, 571] width 77 height 15
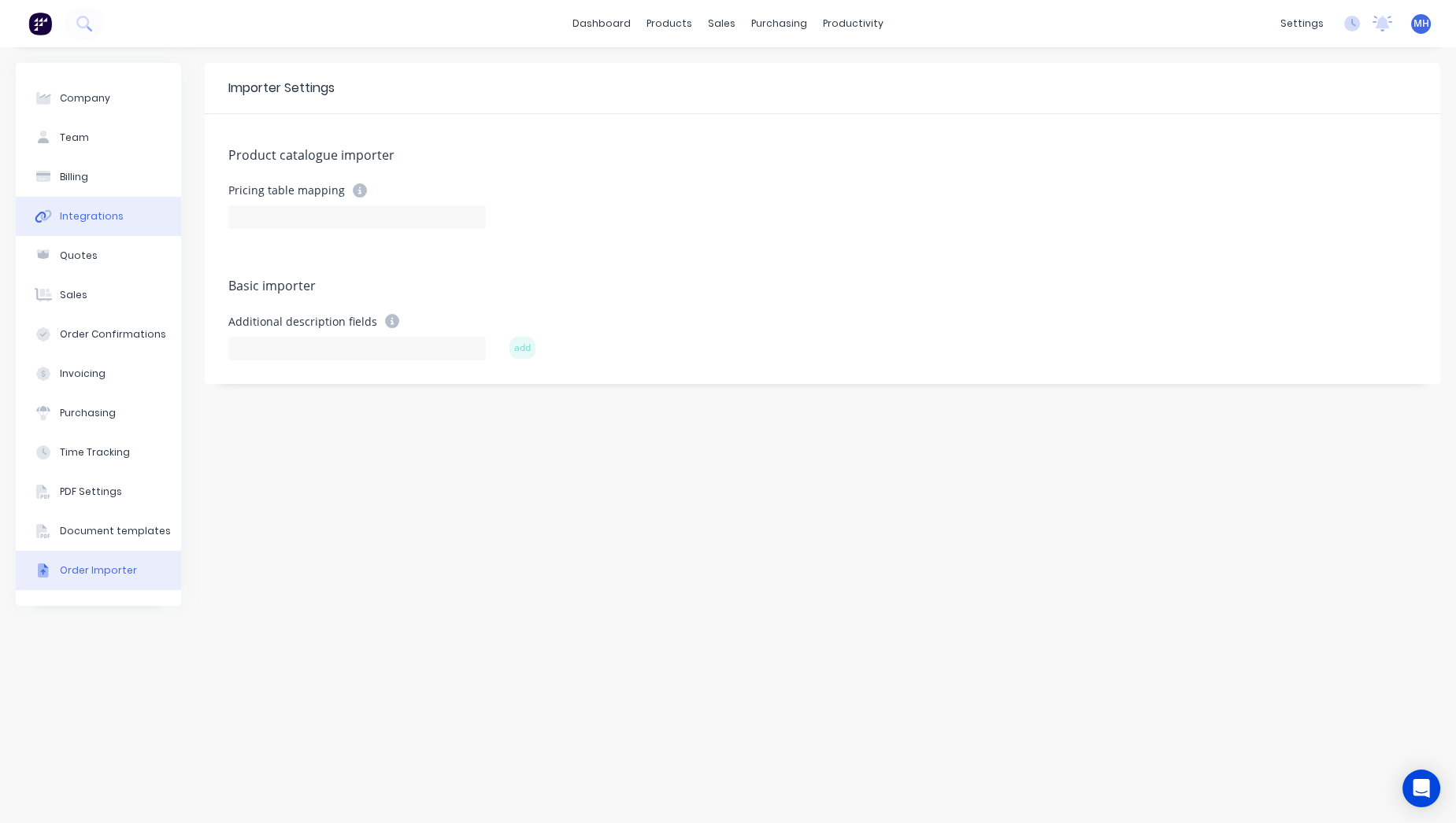
click at [104, 209] on div "Integrations" at bounding box center [91, 217] width 64 height 15
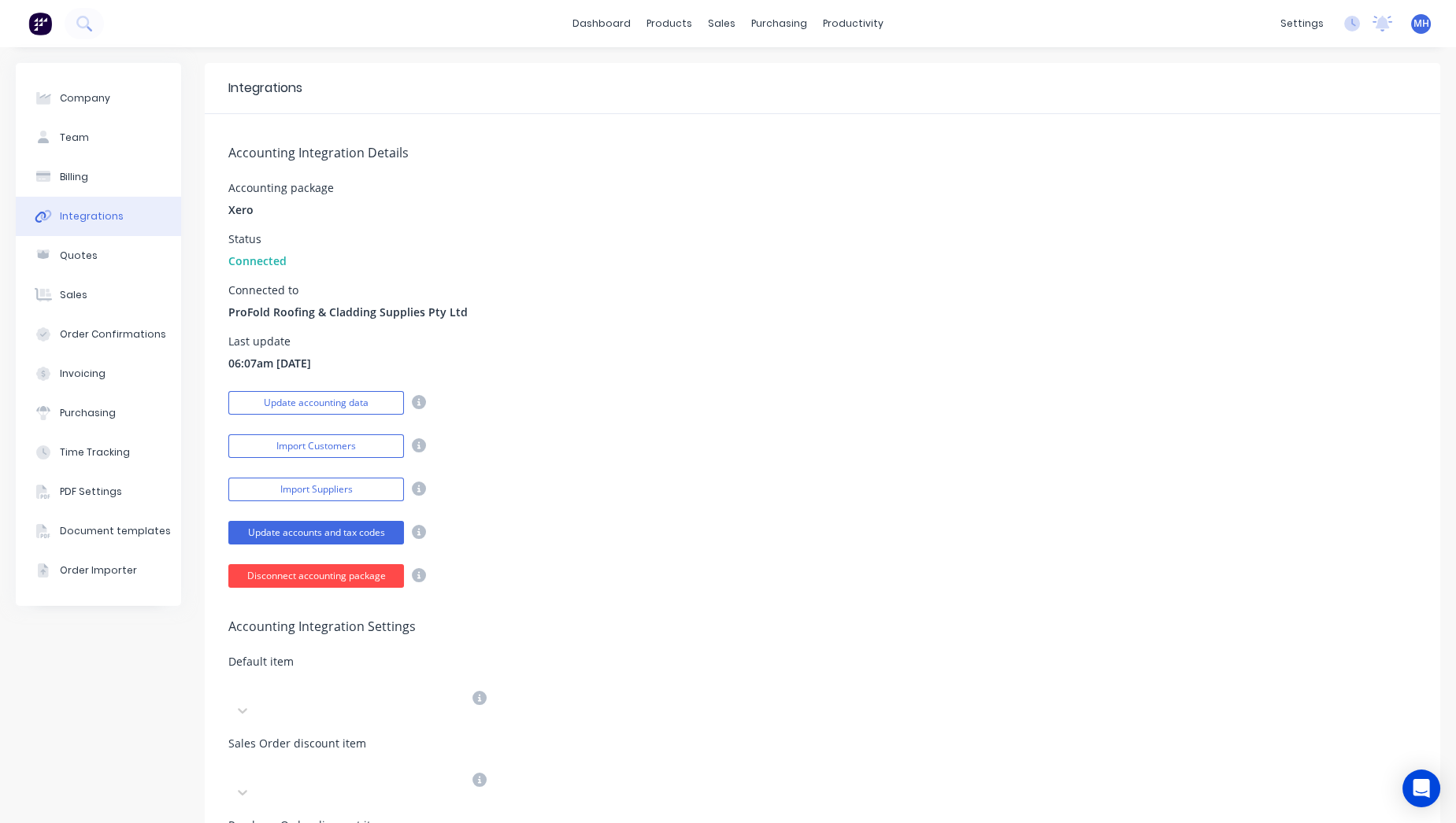
click at [290, 578] on button "Disconnect accounting package" at bounding box center [315, 576] width 176 height 23
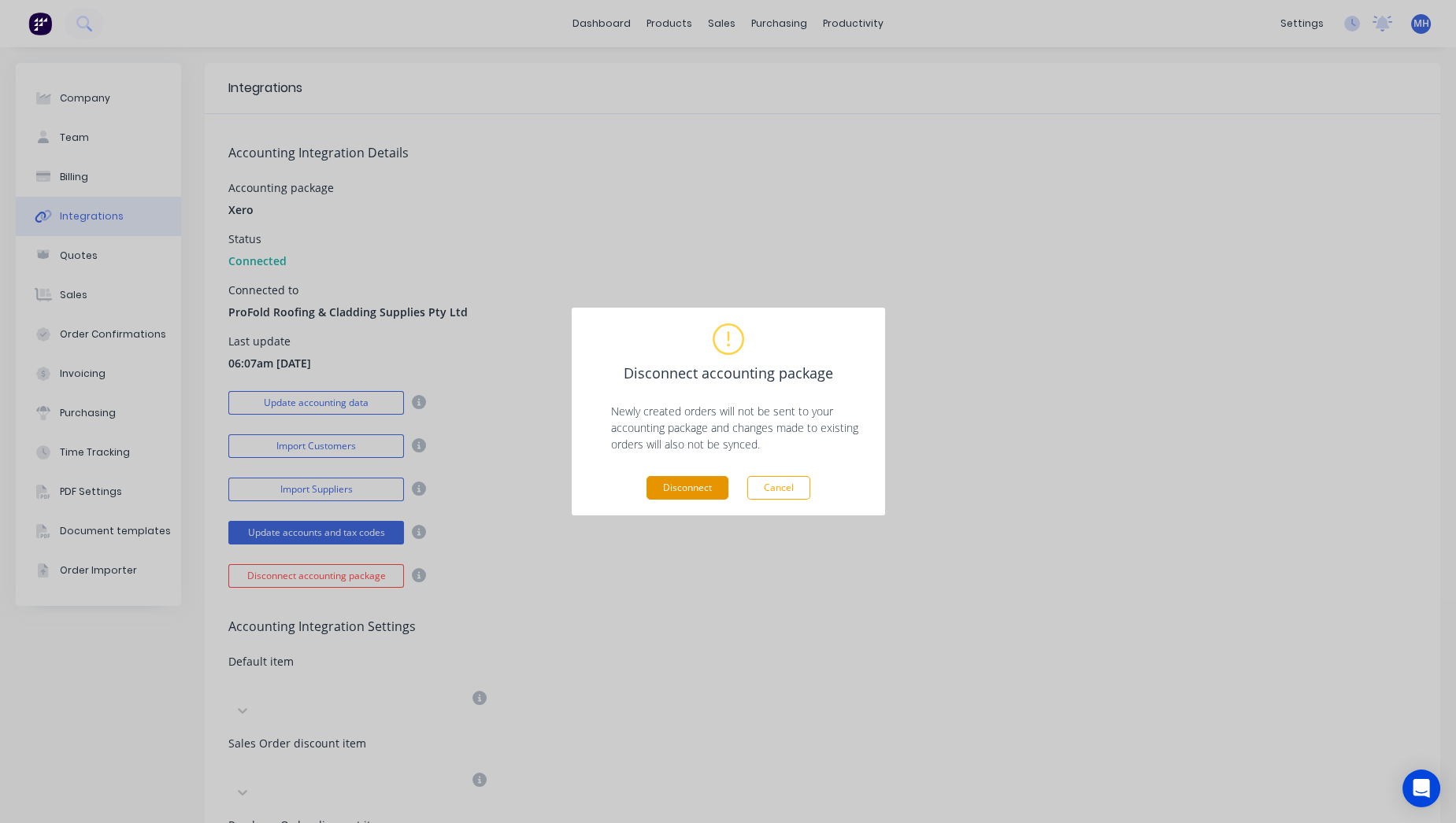
click at [699, 492] on button "Disconnect" at bounding box center [687, 487] width 82 height 23
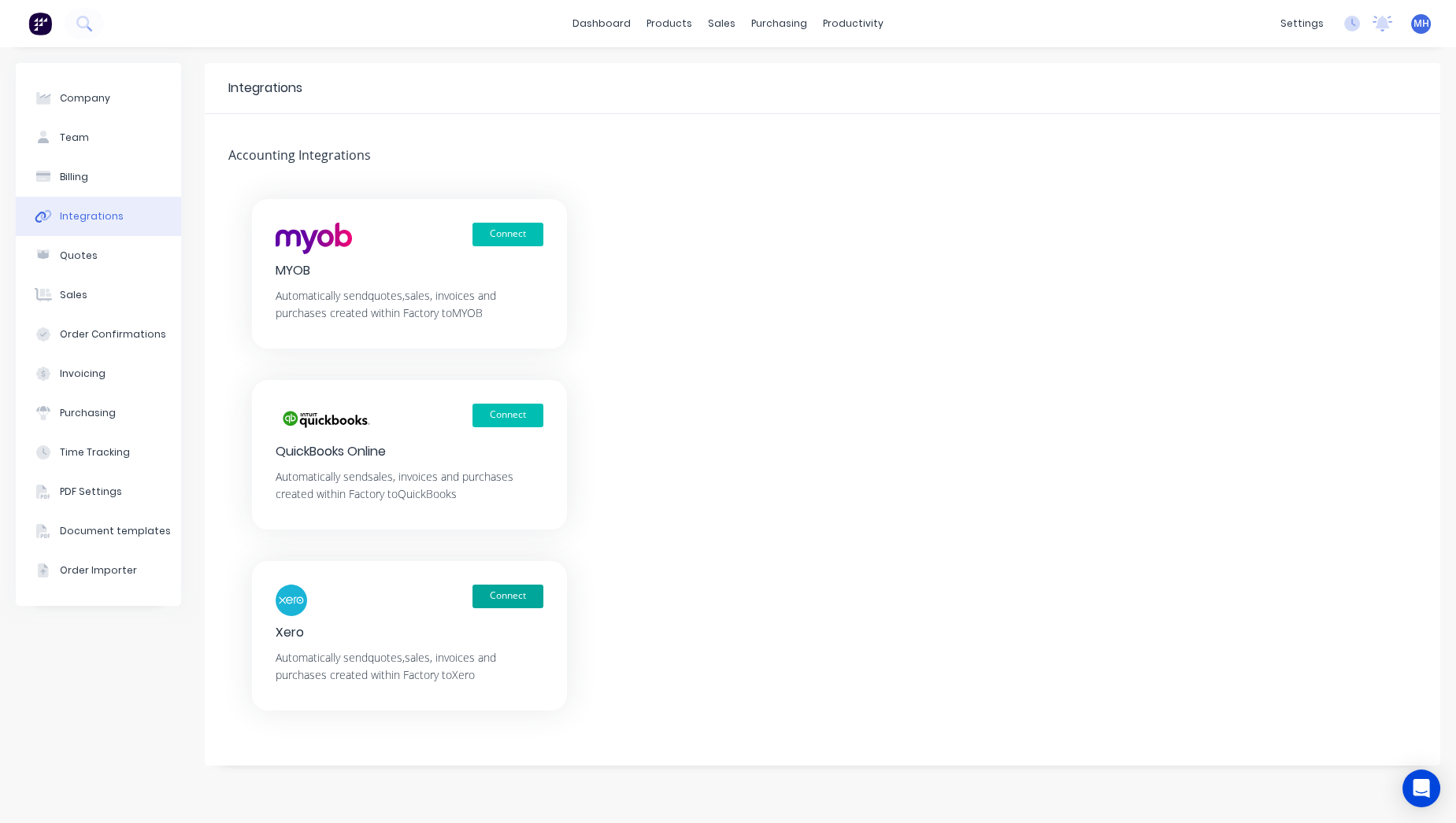
click at [510, 594] on button "Connect" at bounding box center [508, 596] width 71 height 23
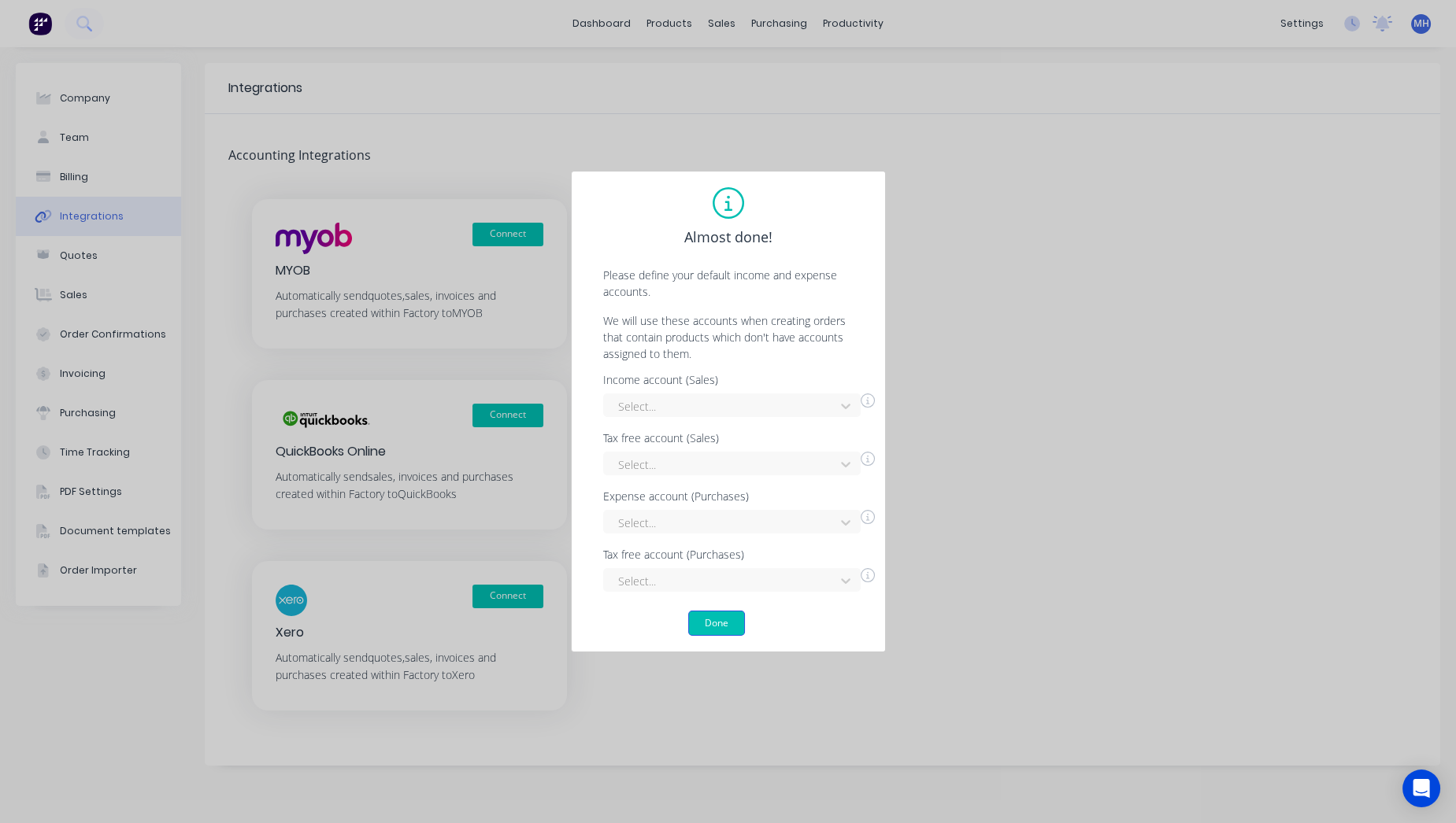
click at [709, 619] on button "Done" at bounding box center [717, 623] width 57 height 25
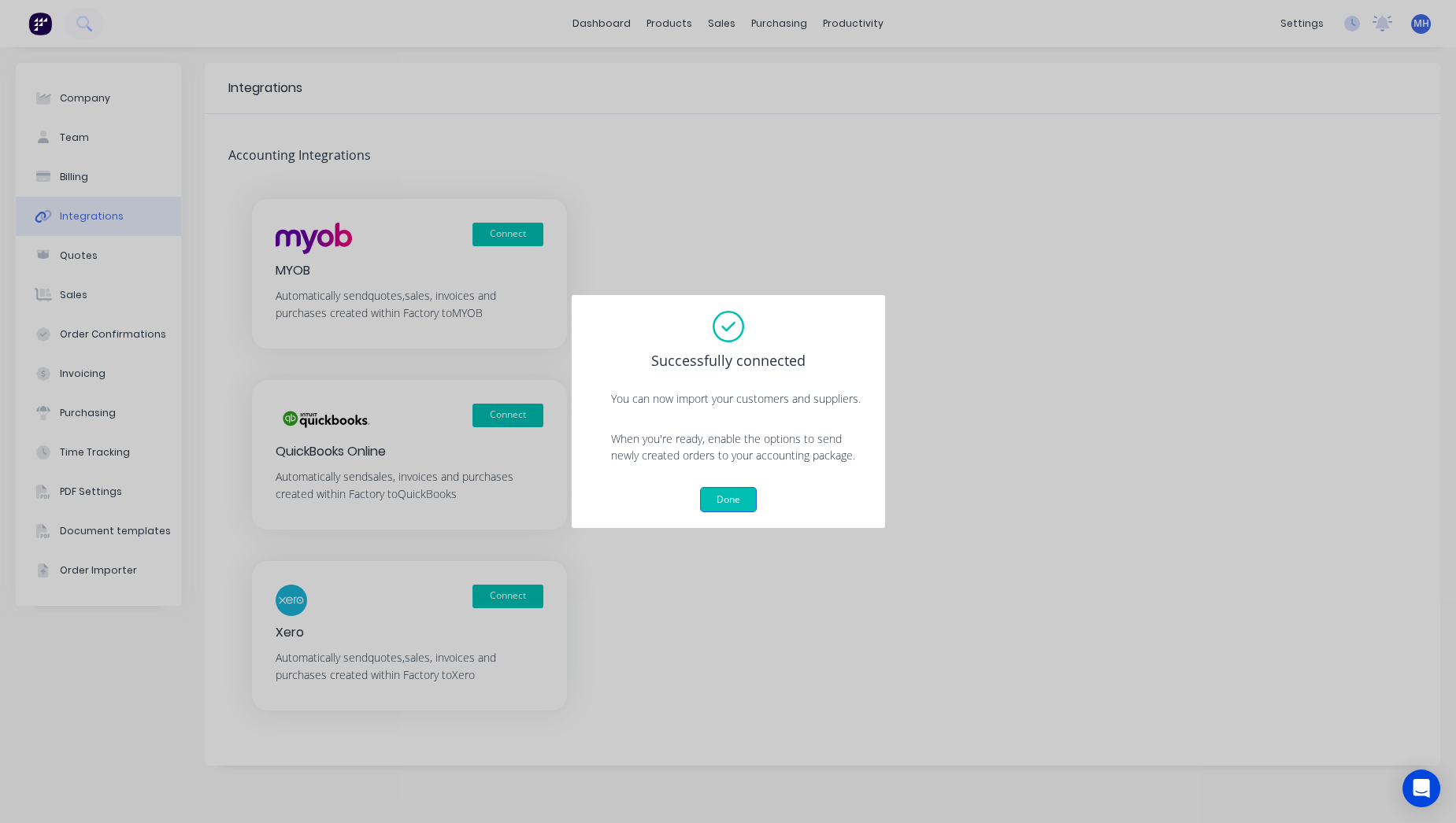
click at [738, 508] on button "Done" at bounding box center [728, 500] width 57 height 25
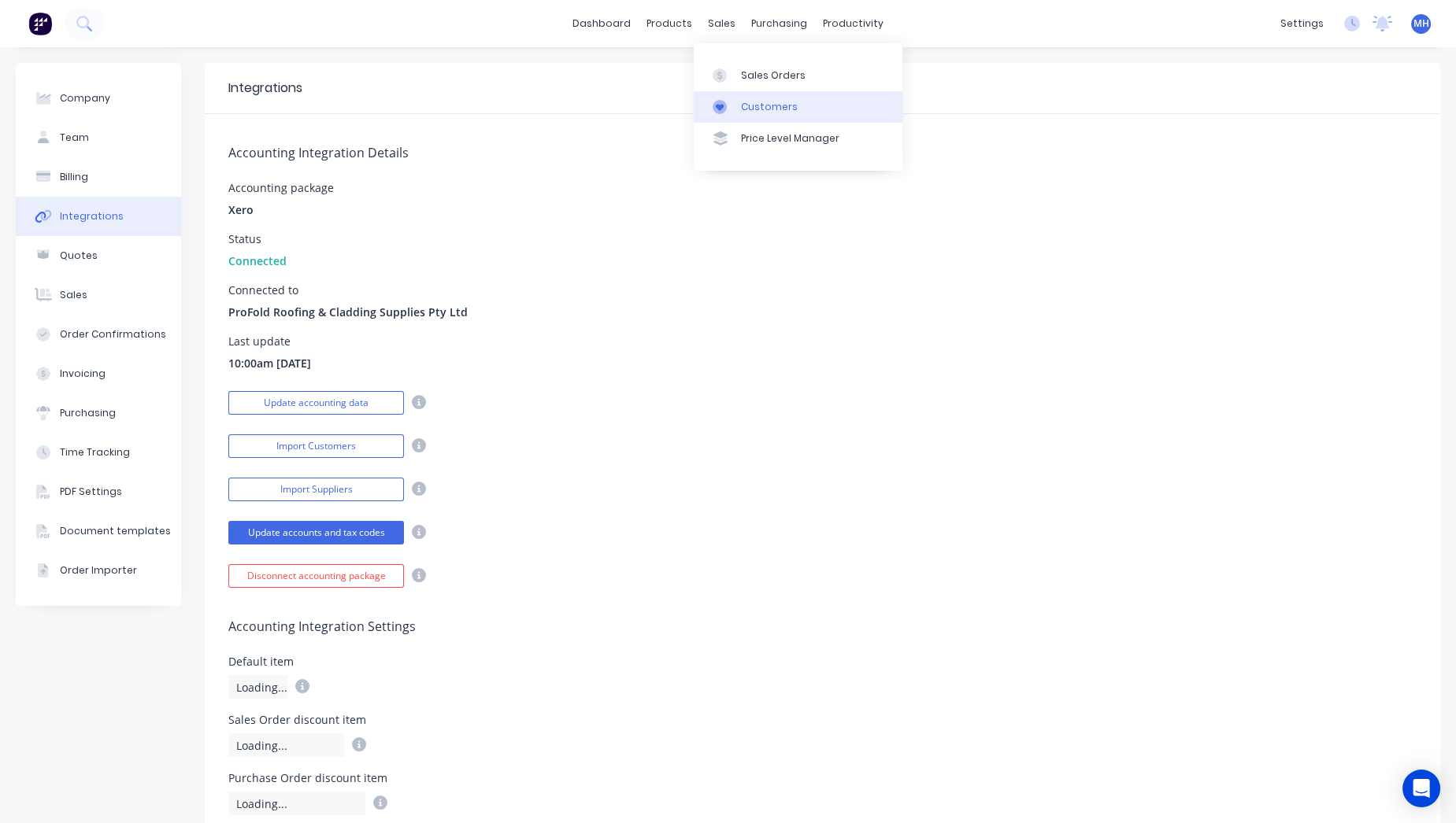
click at [734, 103] on div at bounding box center [724, 108] width 23 height 15
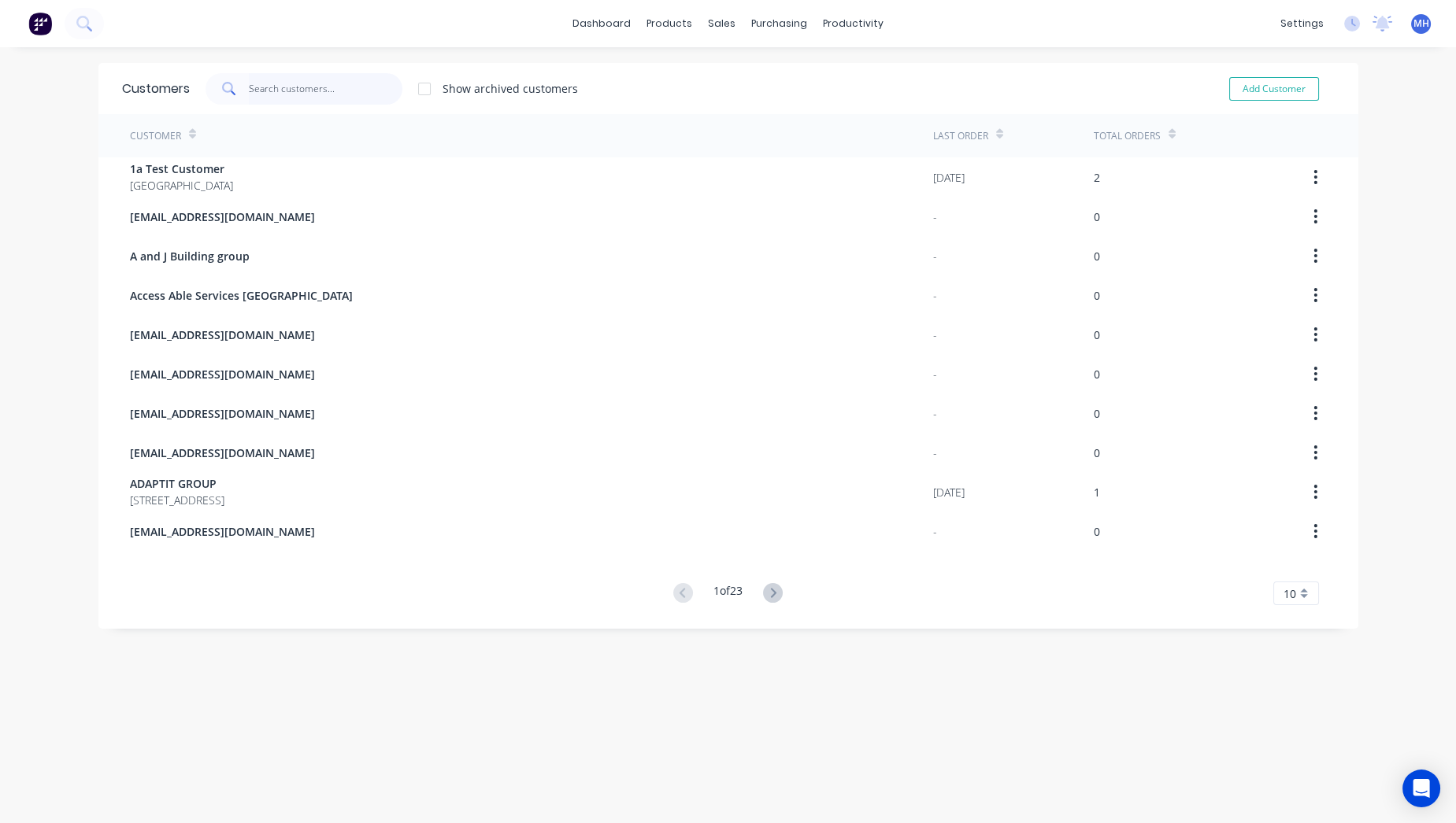
click at [301, 89] on input "text" at bounding box center [326, 89] width 154 height 32
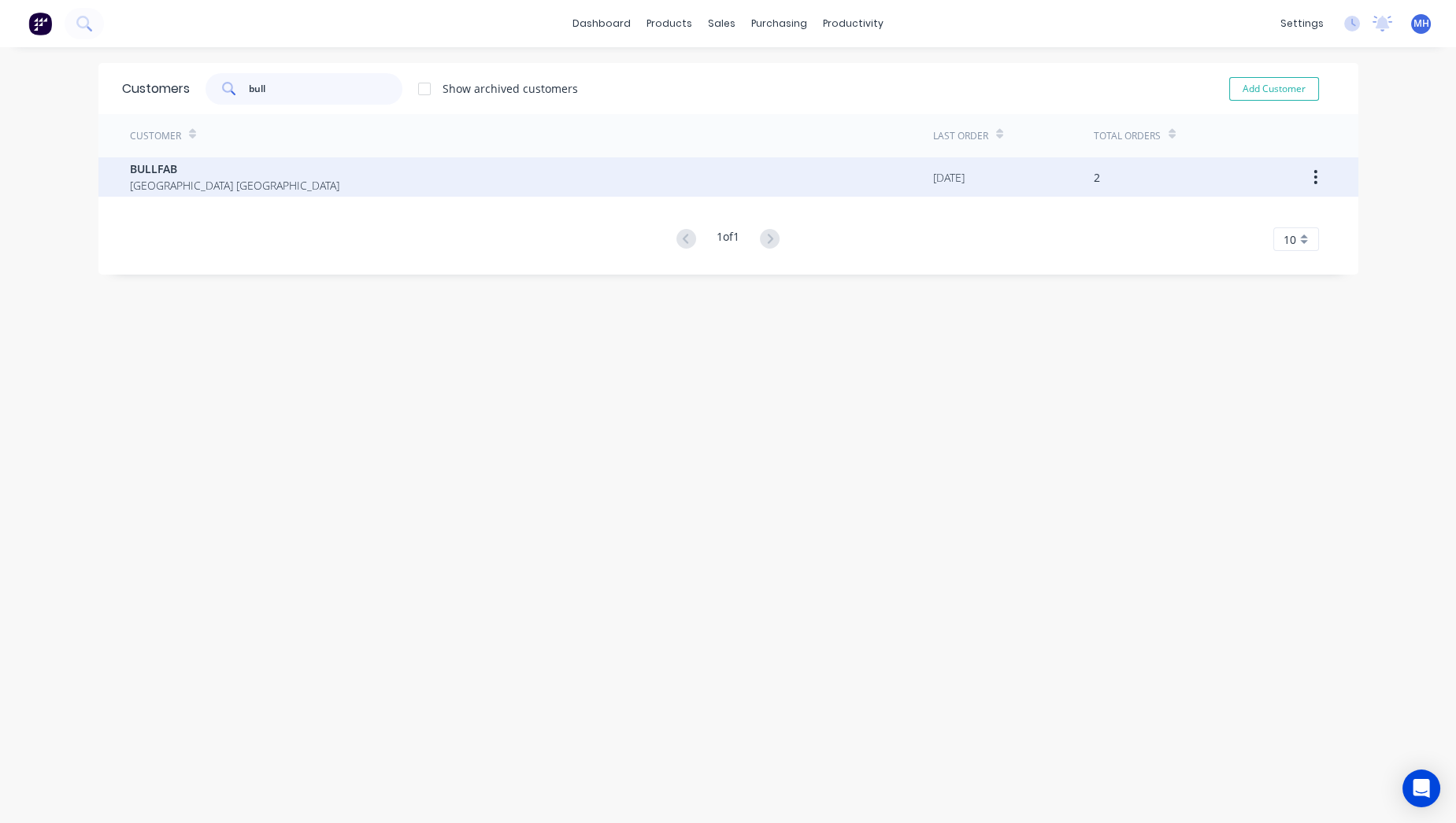
type input "bull"
click at [171, 184] on span "[GEOGRAPHIC_DATA] [GEOGRAPHIC_DATA]" at bounding box center [235, 185] width 210 height 16
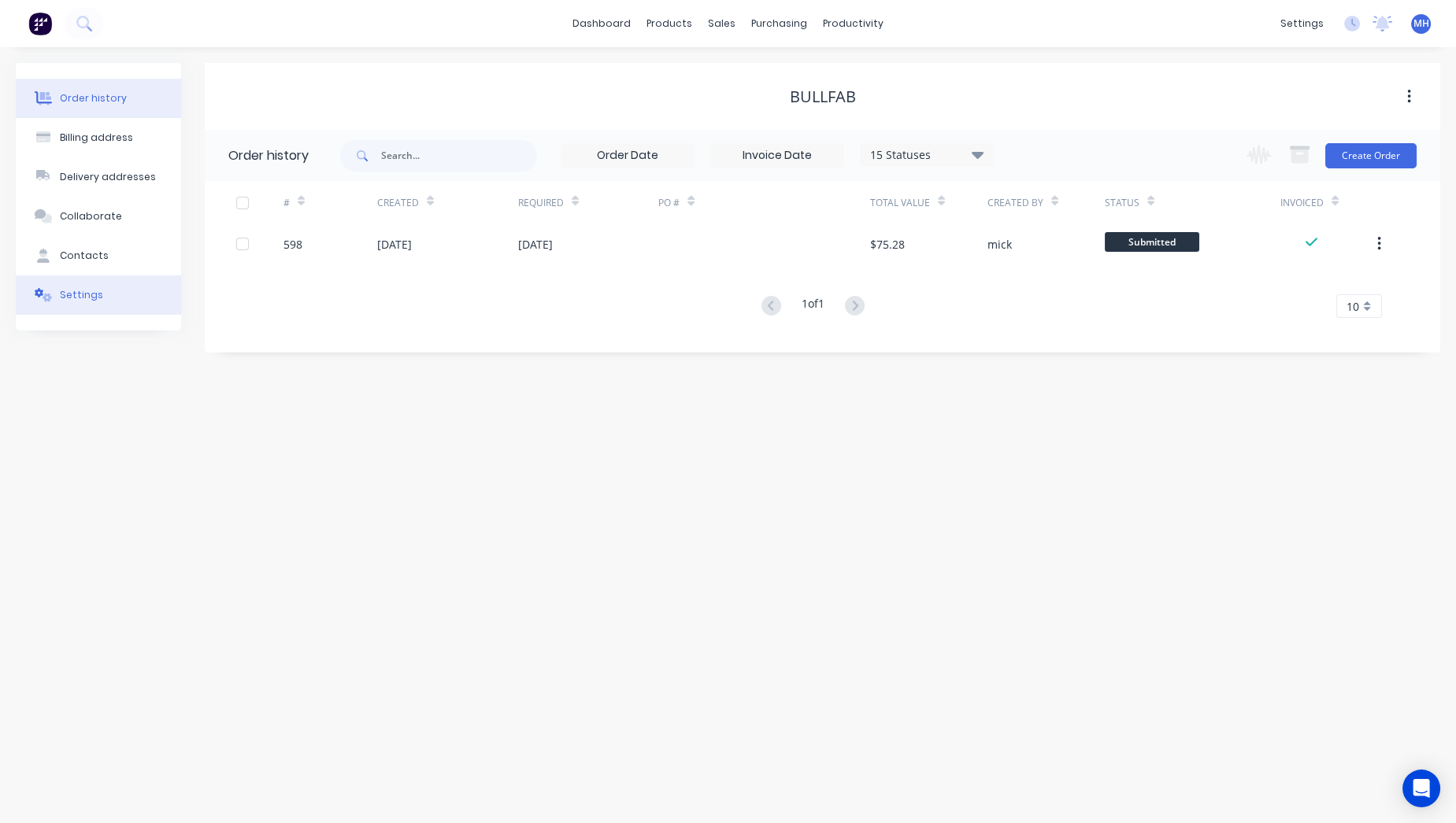
click at [82, 289] on div "Settings" at bounding box center [82, 295] width 44 height 15
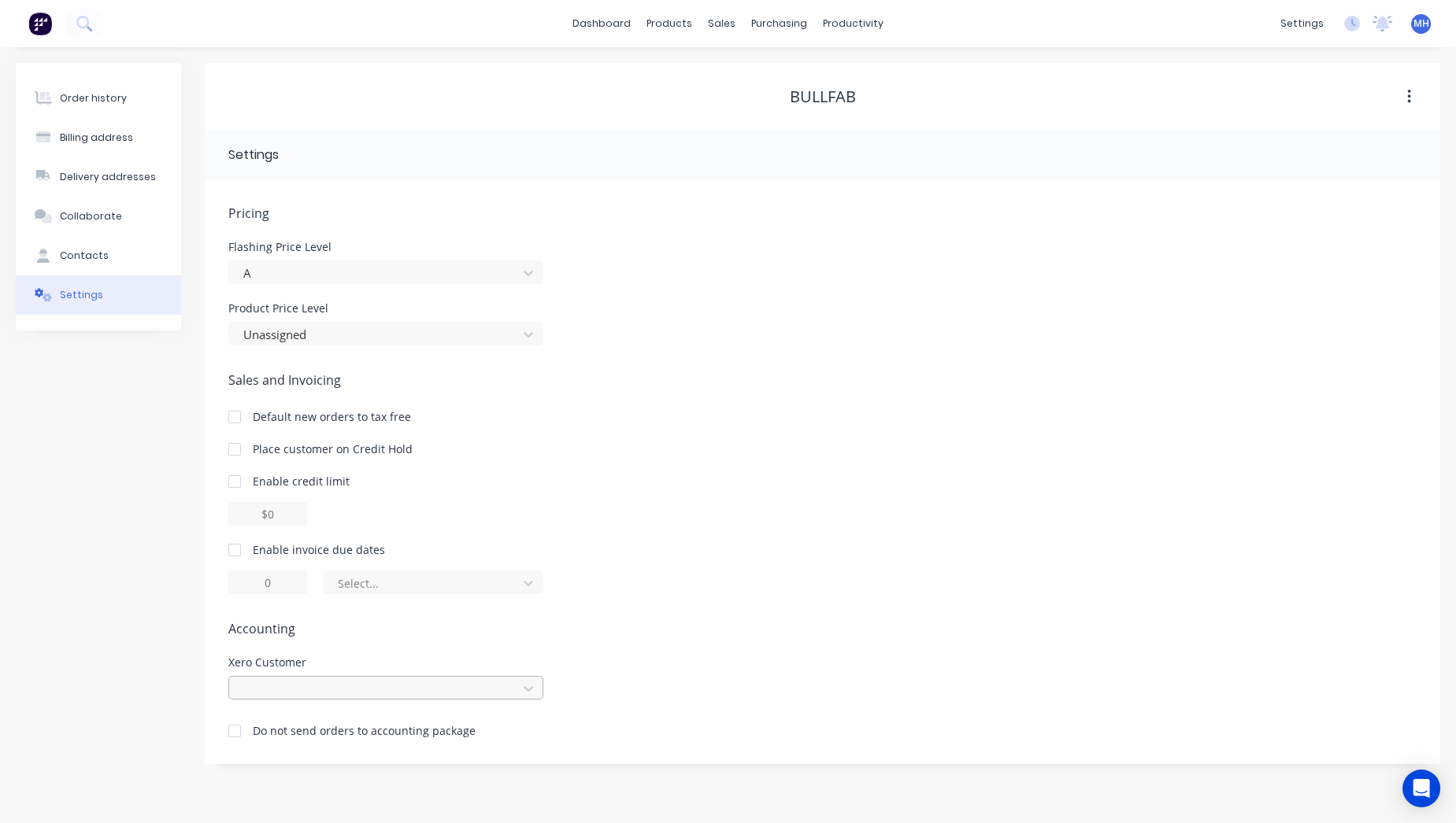
click at [286, 680] on div at bounding box center [375, 689] width 268 height 19
type input "bull"
click at [282, 723] on div "Bullfab" at bounding box center [385, 724] width 315 height 29
click at [121, 255] on button "Contacts" at bounding box center [98, 255] width 165 height 40
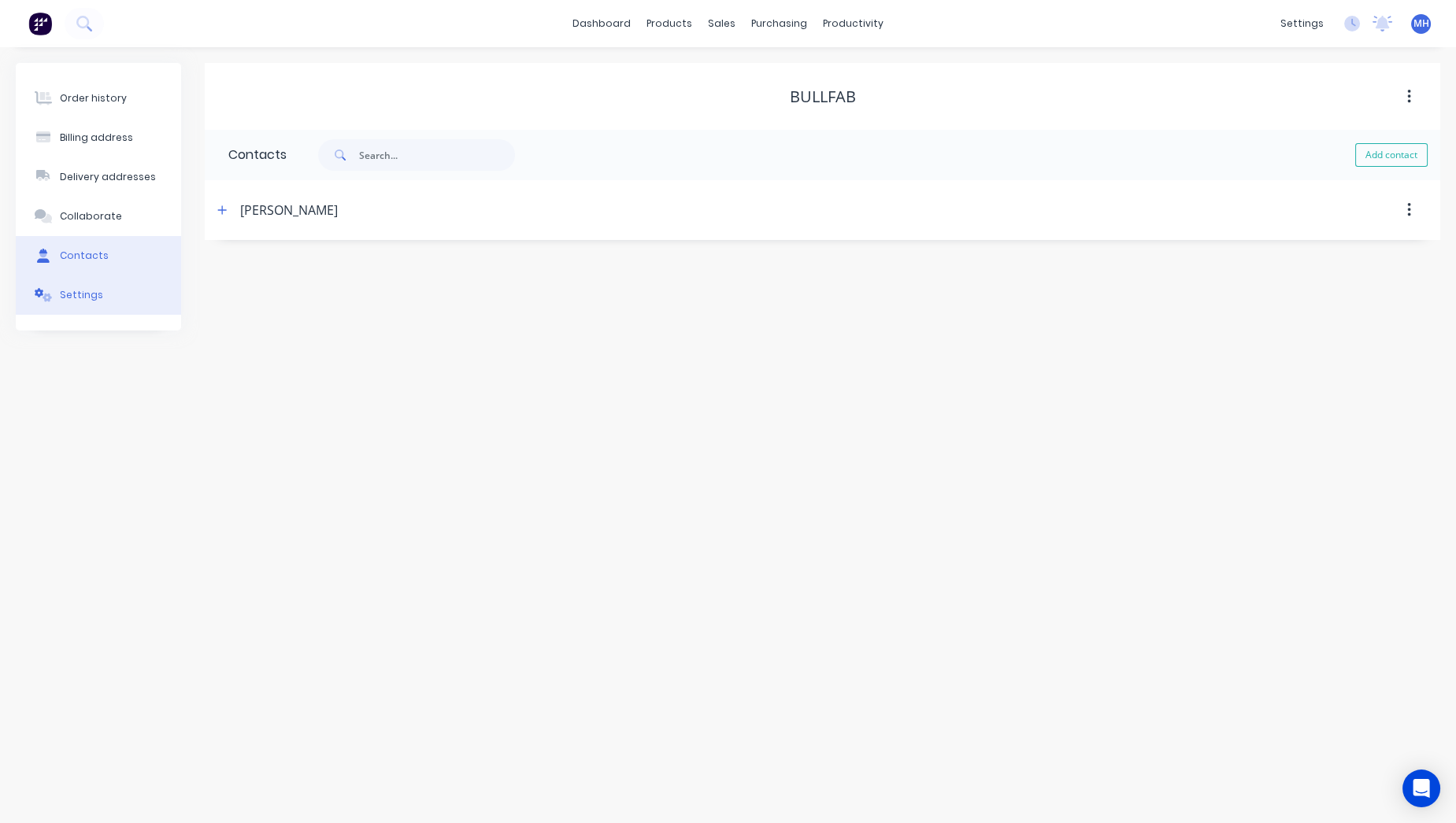
click at [95, 293] on div "Settings" at bounding box center [82, 295] width 44 height 15
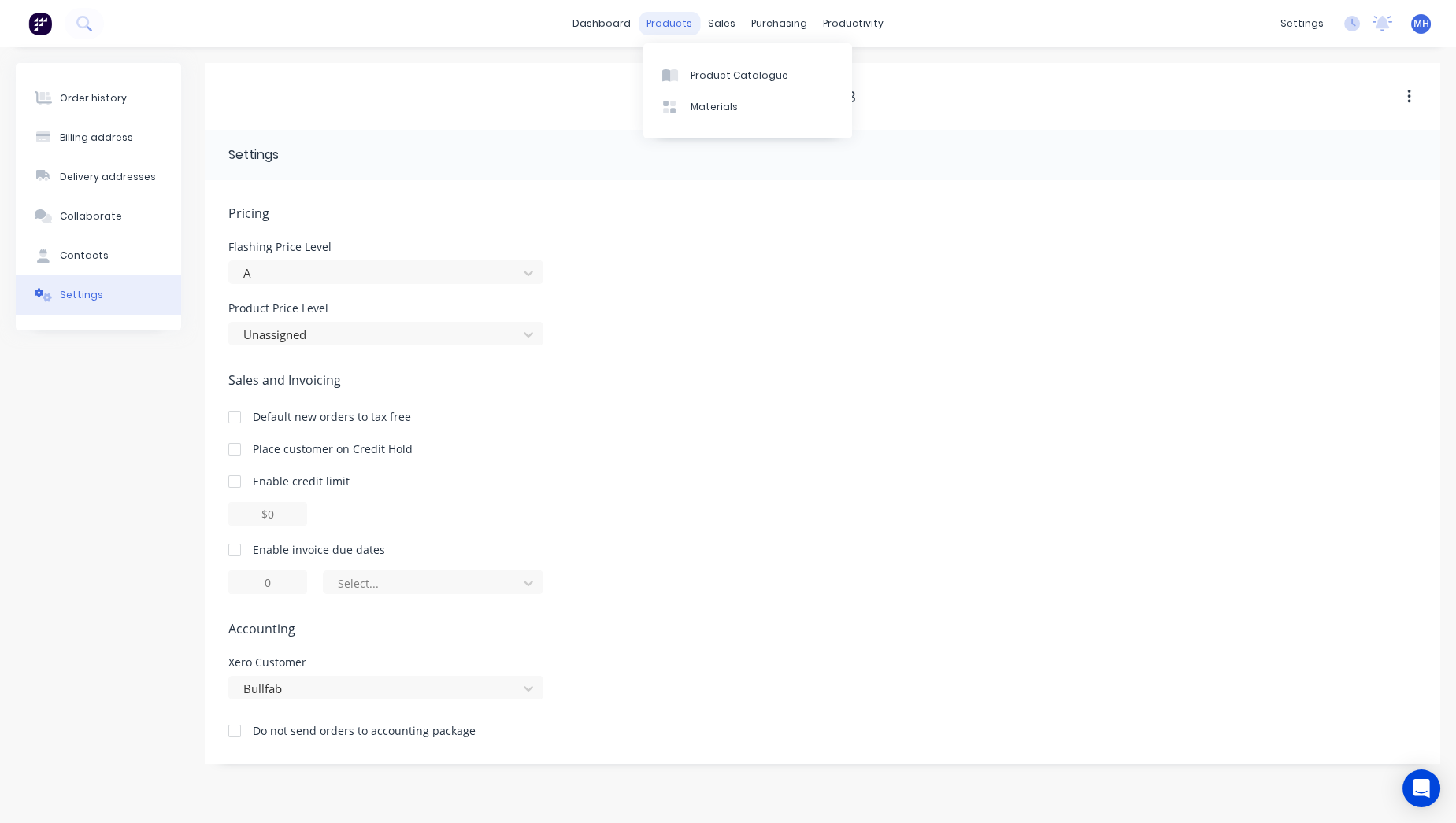
click at [689, 25] on div "products" at bounding box center [669, 23] width 61 height 23
click at [710, 21] on div "sales" at bounding box center [722, 23] width 44 height 23
click at [760, 71] on div "Sales Orders" at bounding box center [781, 76] width 65 height 15
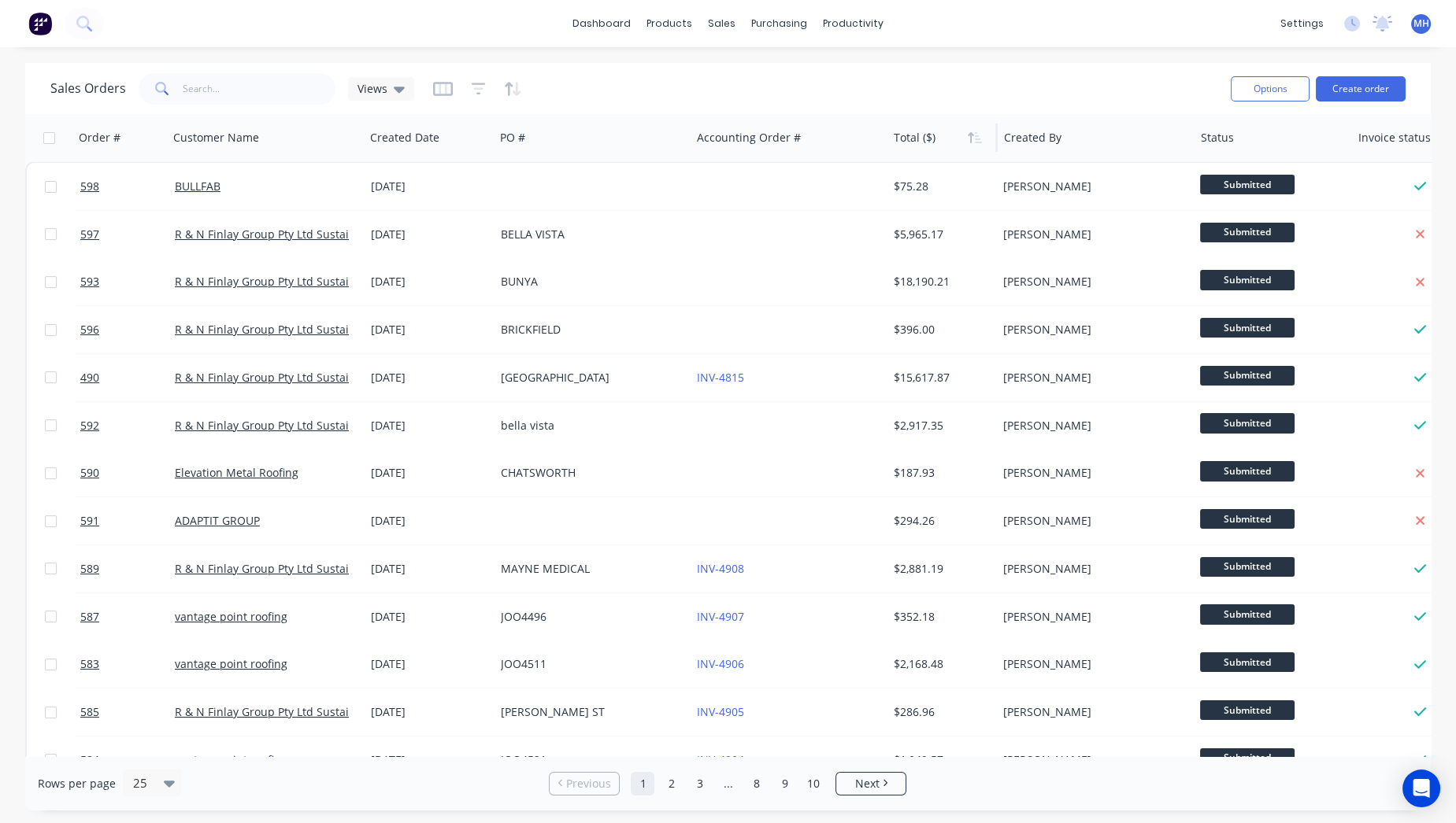
click at [898, 145] on div at bounding box center [940, 137] width 93 height 32
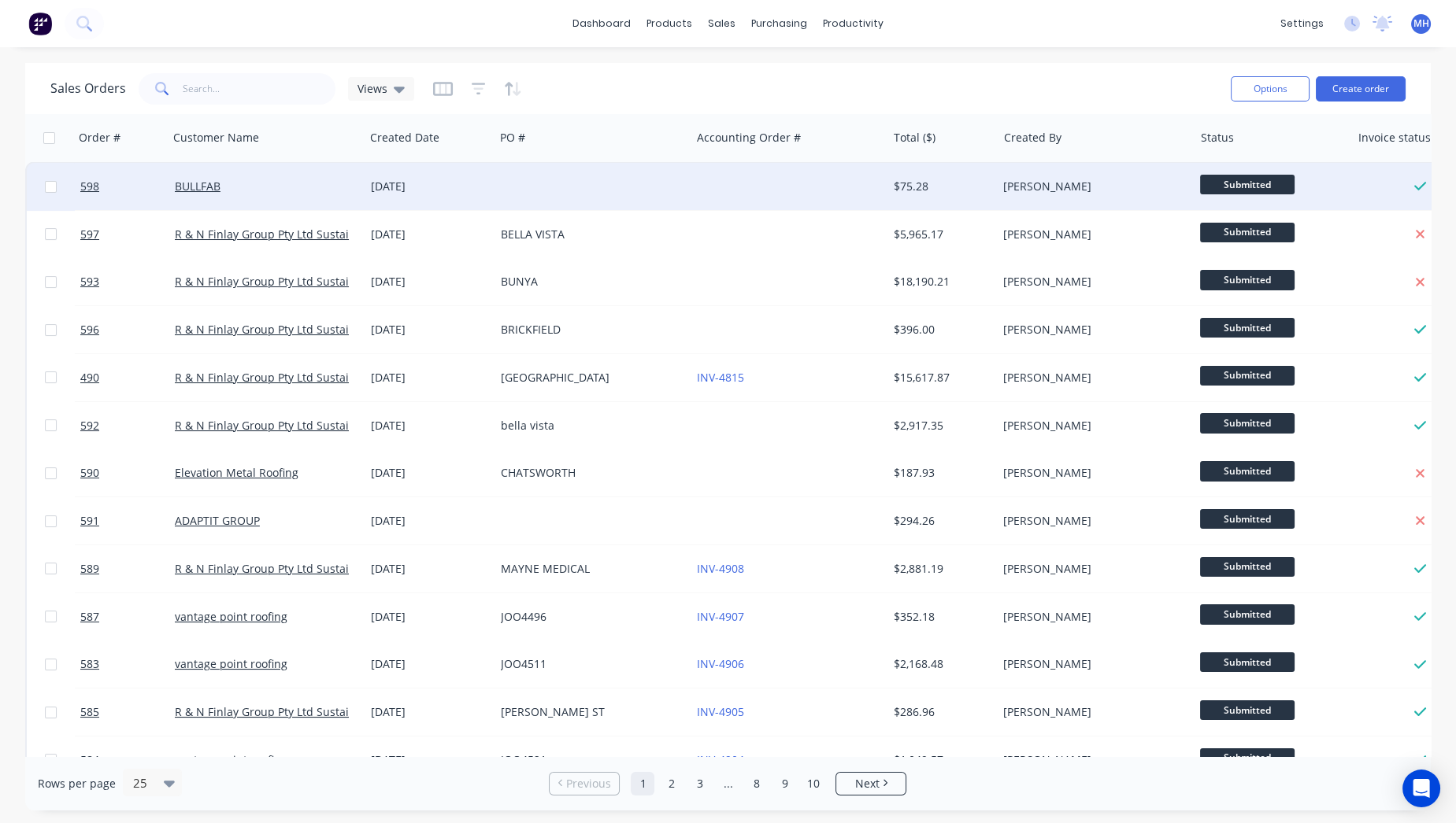
click at [836, 185] on div at bounding box center [789, 187] width 196 height 47
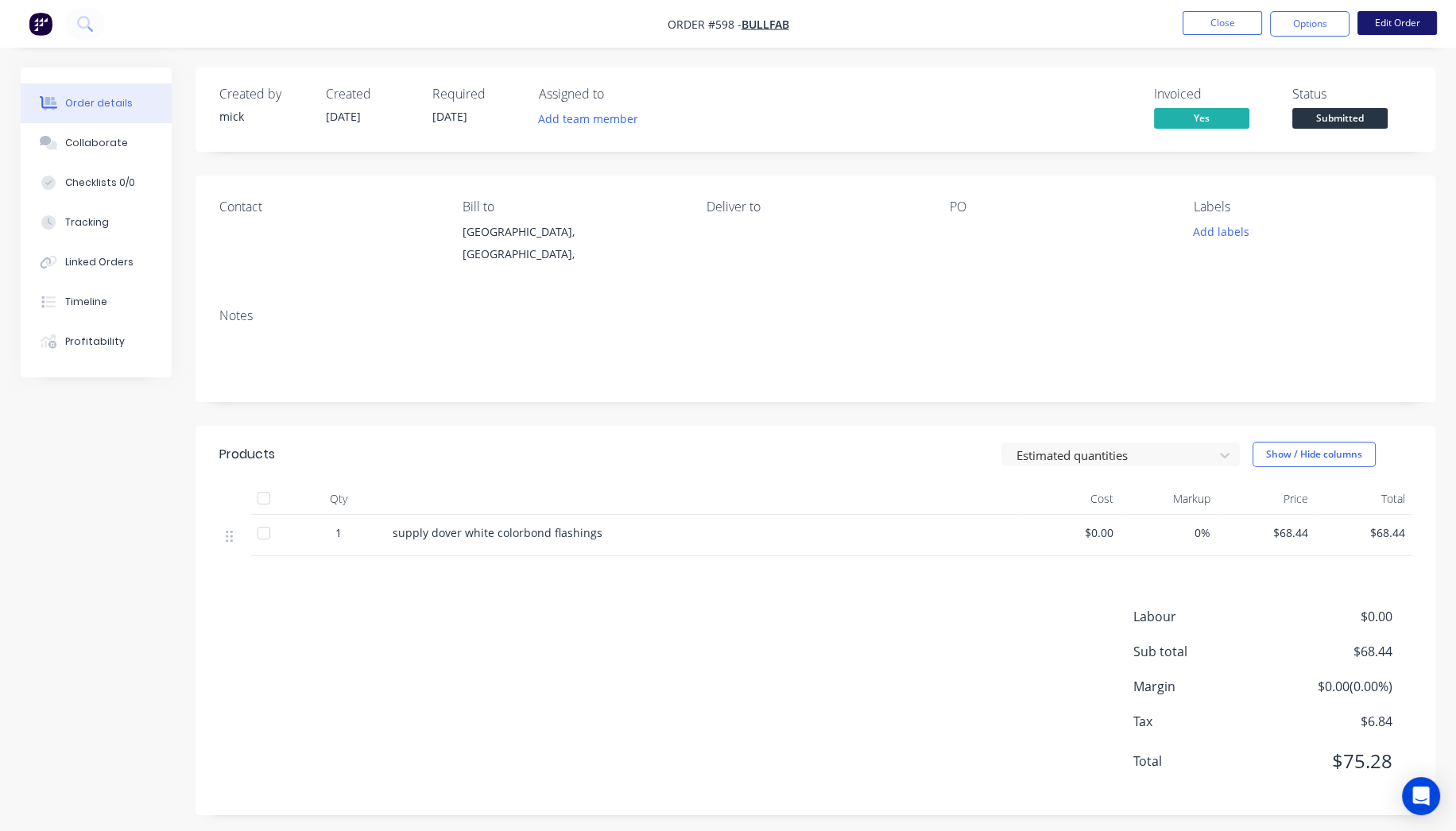
click at [1415, 11] on button "Edit Order" at bounding box center [1397, 23] width 79 height 24
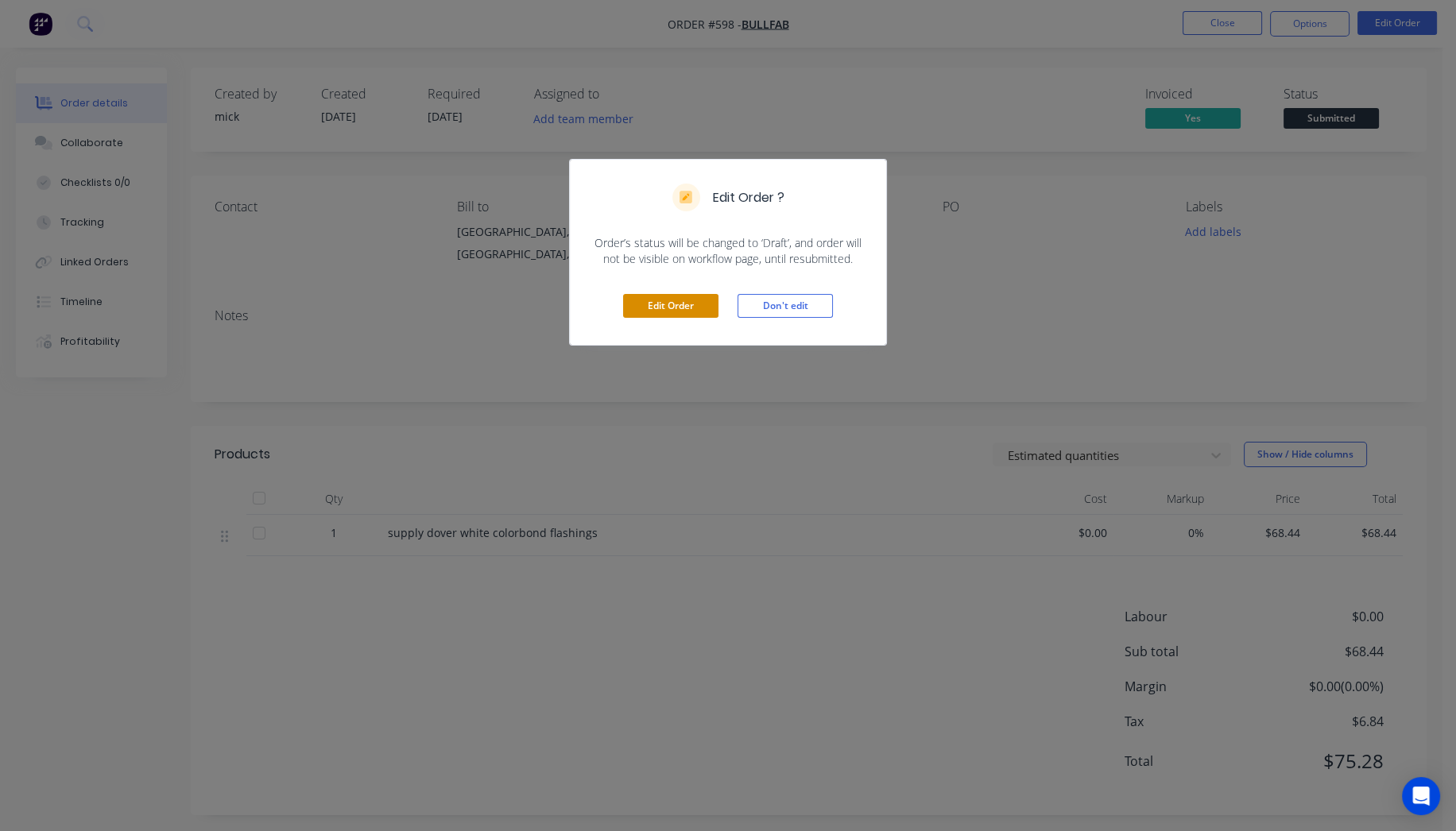
click at [683, 312] on button "Edit Order" at bounding box center [670, 305] width 96 height 24
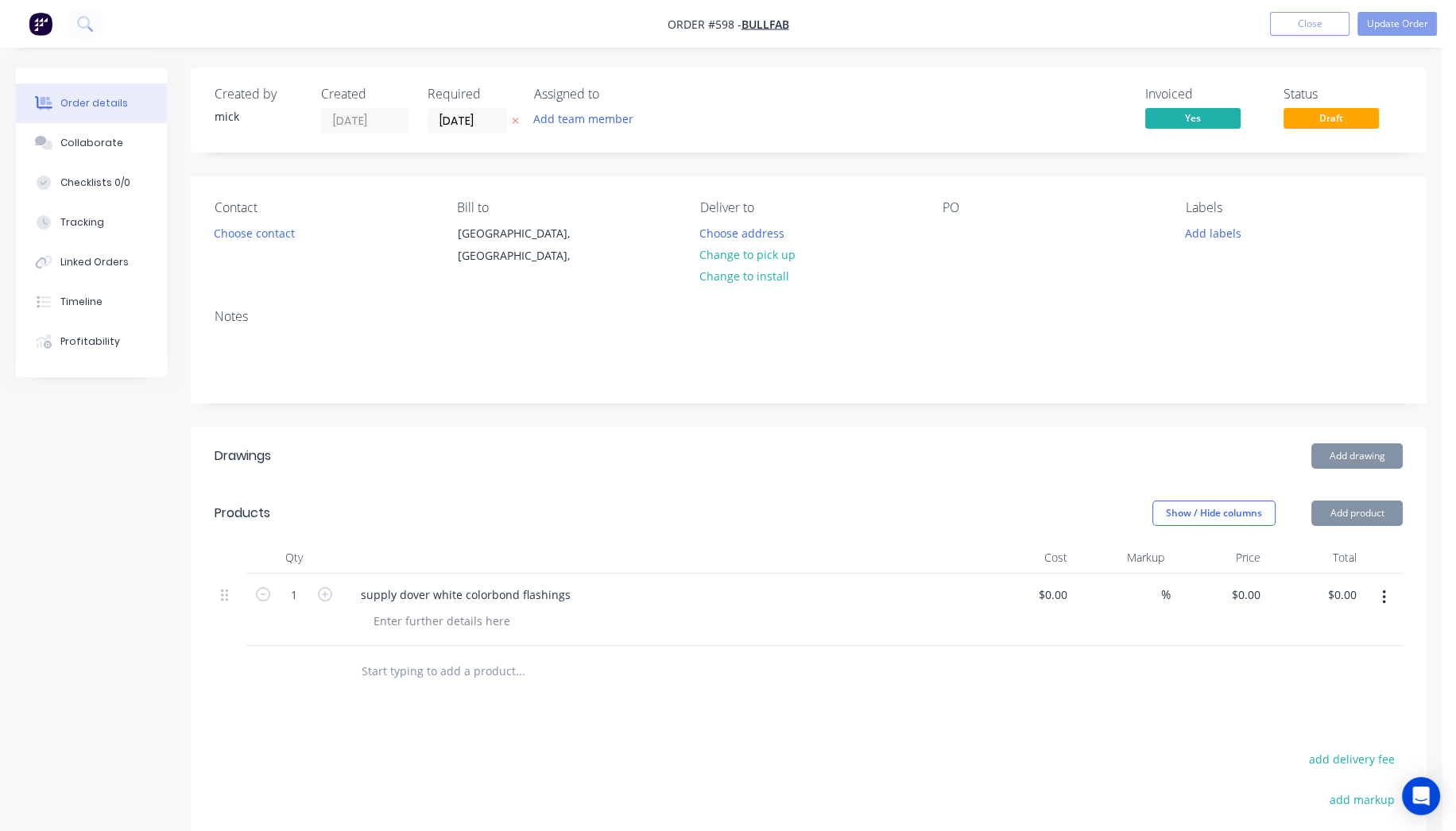
type input "$68.44"
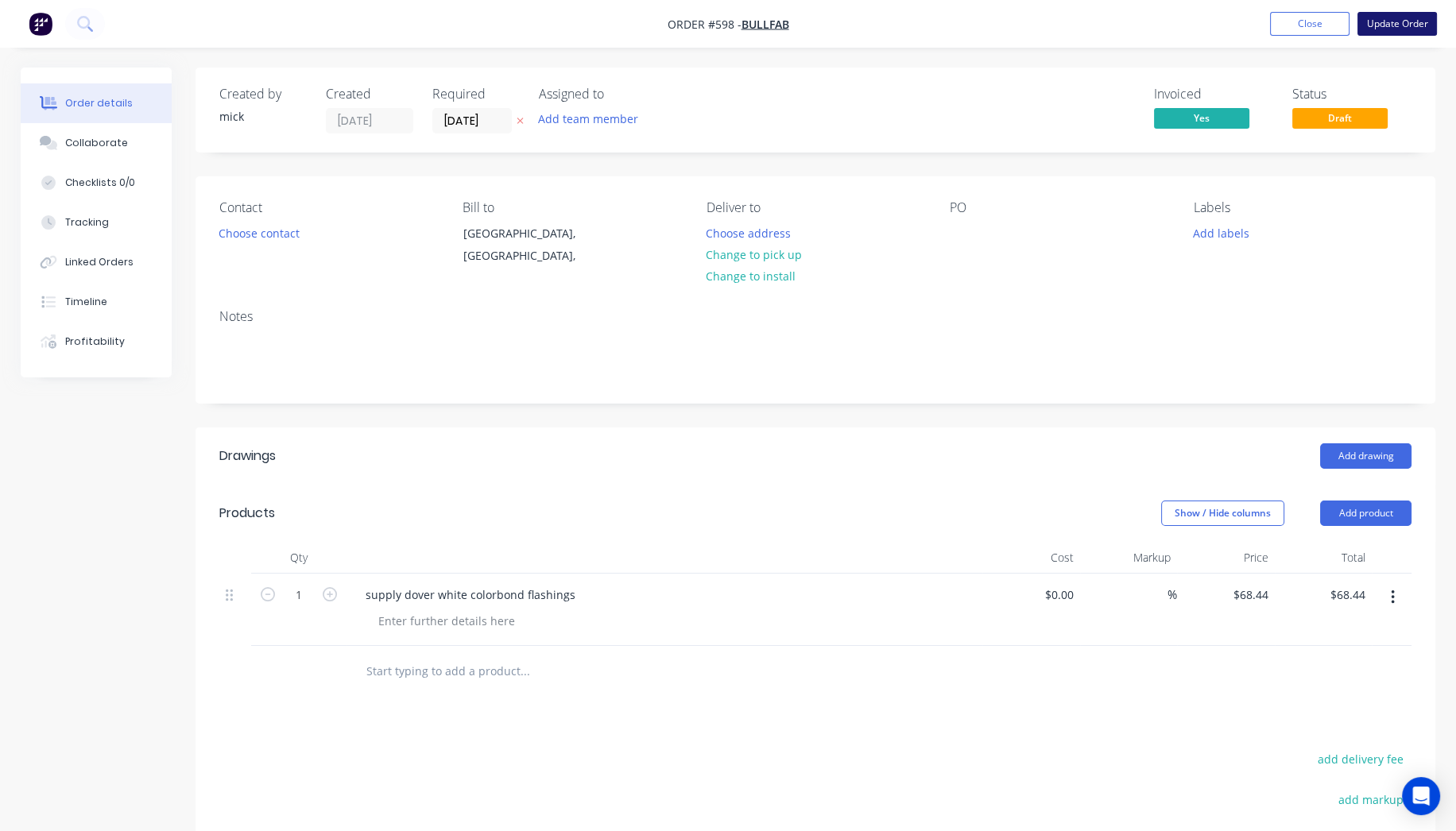
click at [1387, 29] on button "Update Order" at bounding box center [1397, 24] width 79 height 24
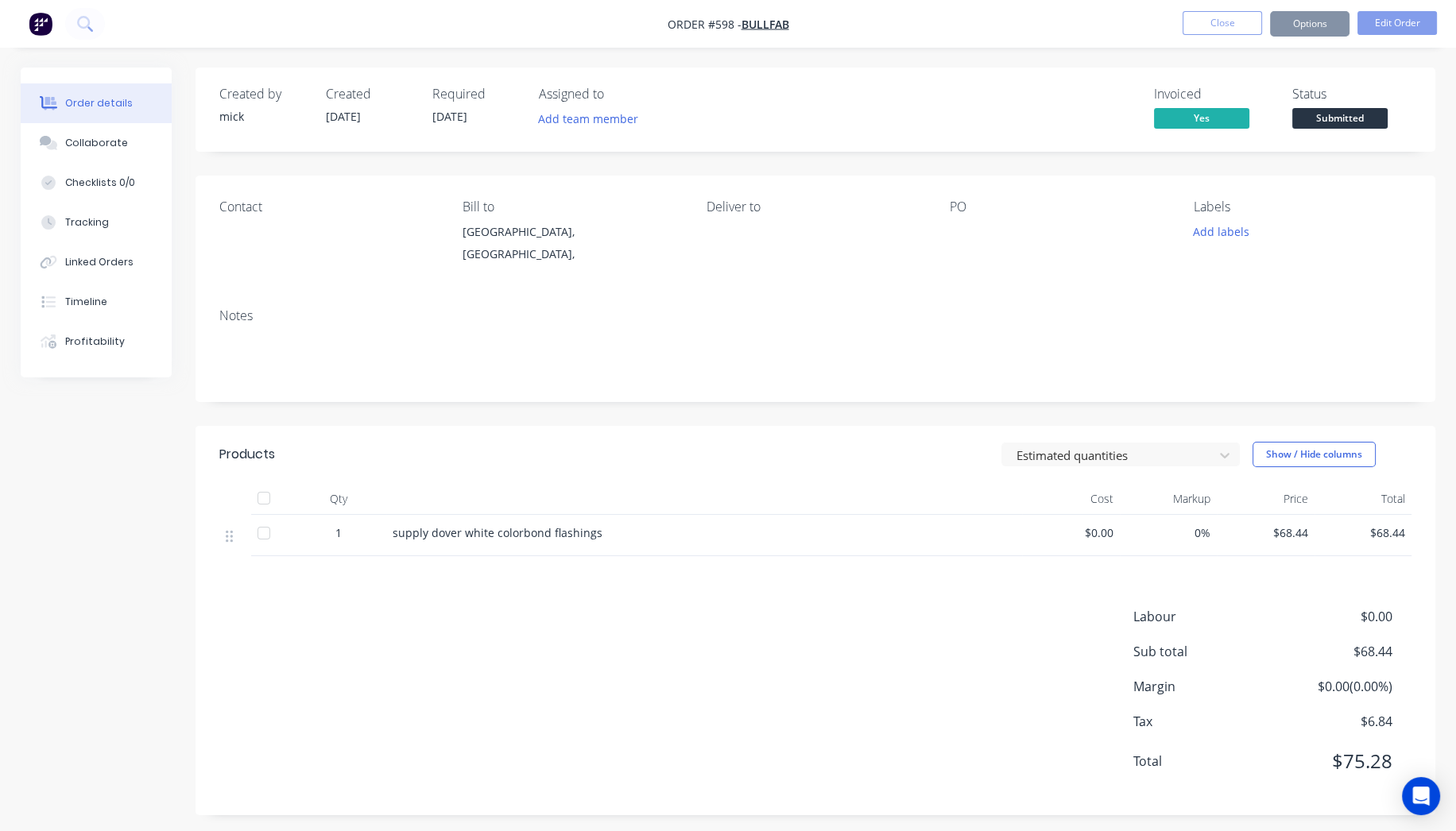
click at [1302, 24] on button "Options" at bounding box center [1310, 24] width 79 height 25
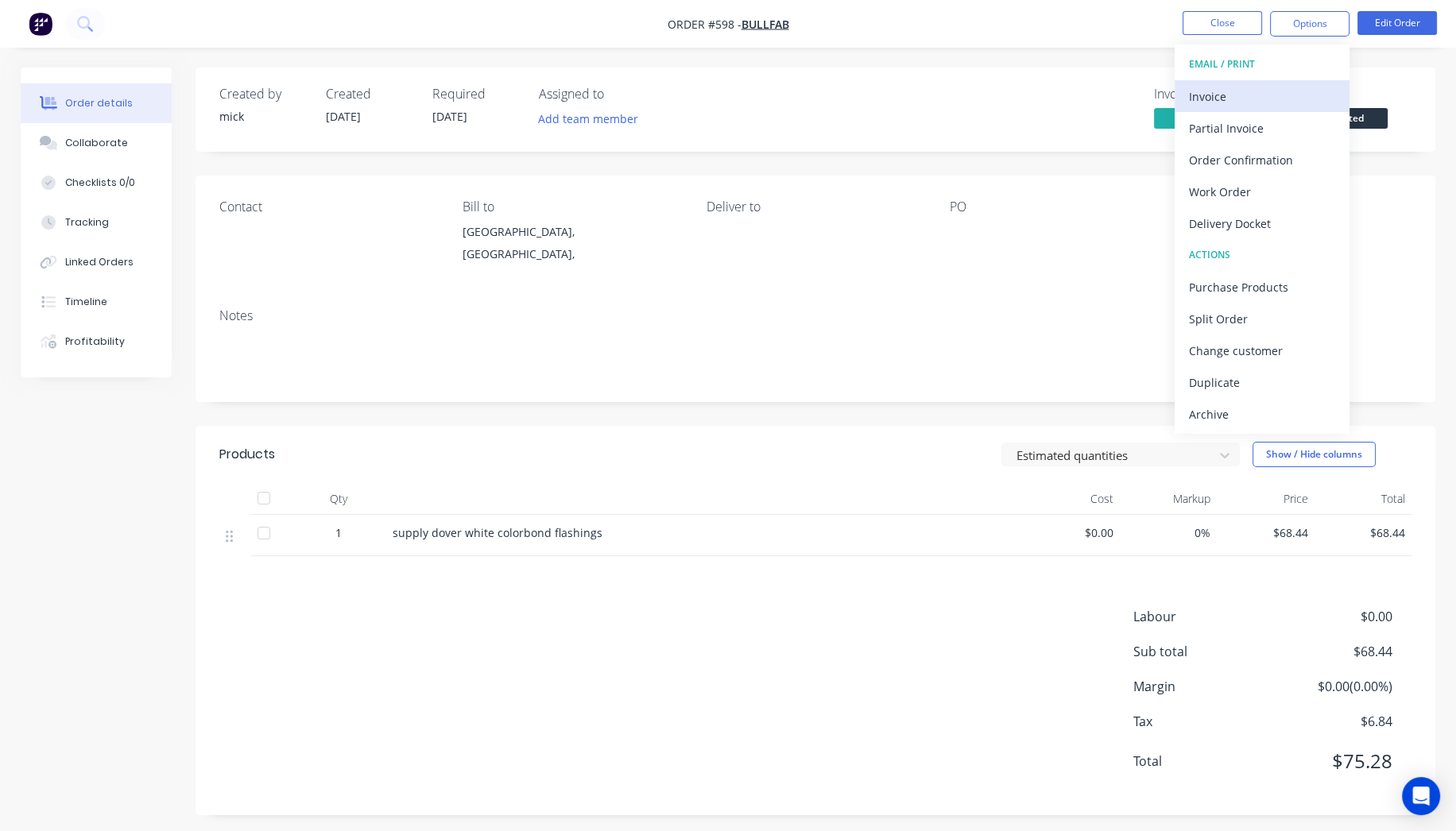
click at [1265, 100] on div "Invoice" at bounding box center [1262, 96] width 146 height 23
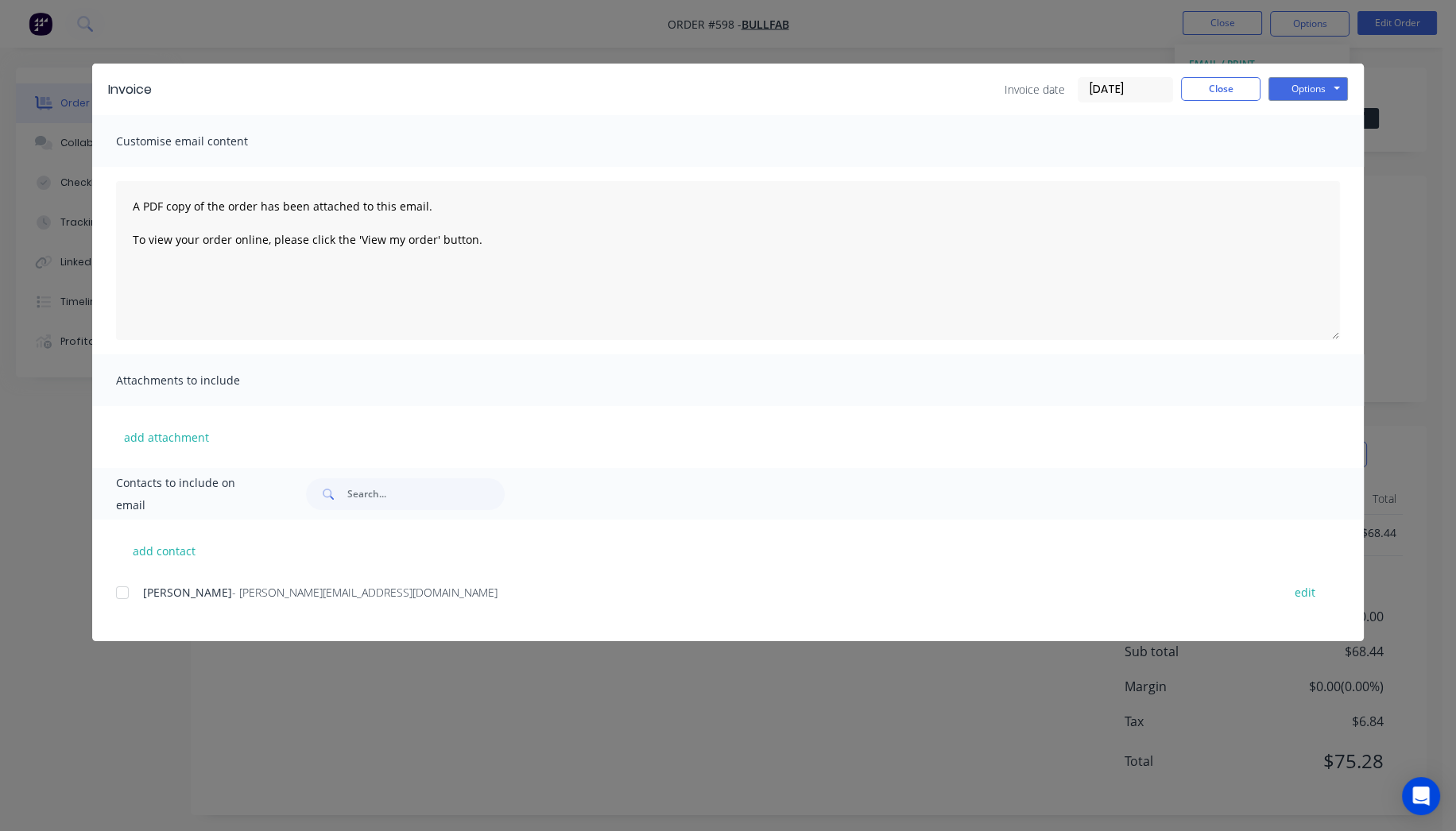
click at [123, 593] on div at bounding box center [122, 593] width 32 height 32
click at [1297, 95] on button "Options" at bounding box center [1308, 88] width 79 height 24
click at [1307, 160] on button "Email" at bounding box center [1320, 170] width 102 height 26
click at [1227, 96] on button "Close" at bounding box center [1221, 88] width 79 height 24
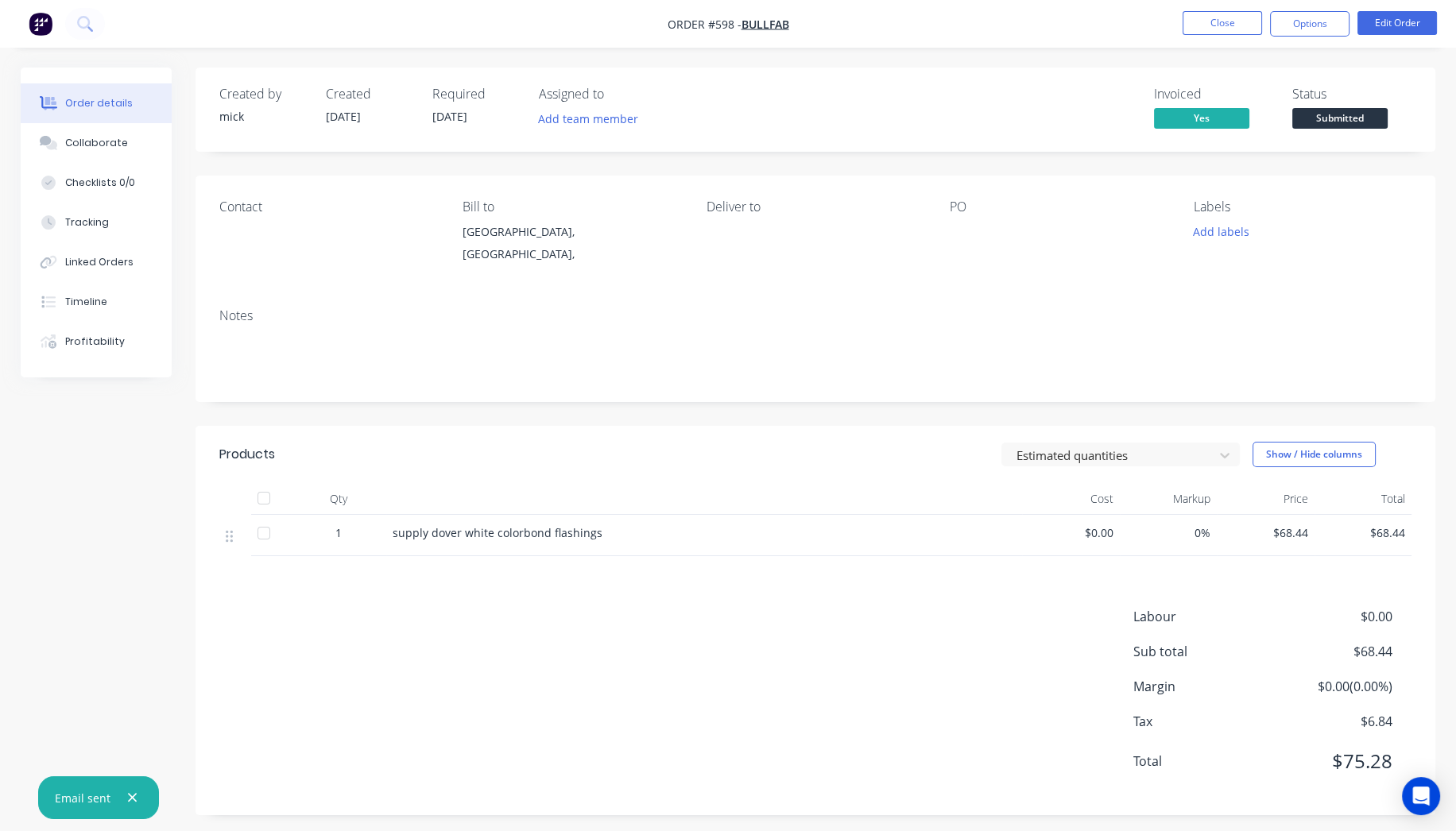
click at [38, 21] on img "button" at bounding box center [40, 24] width 24 height 24
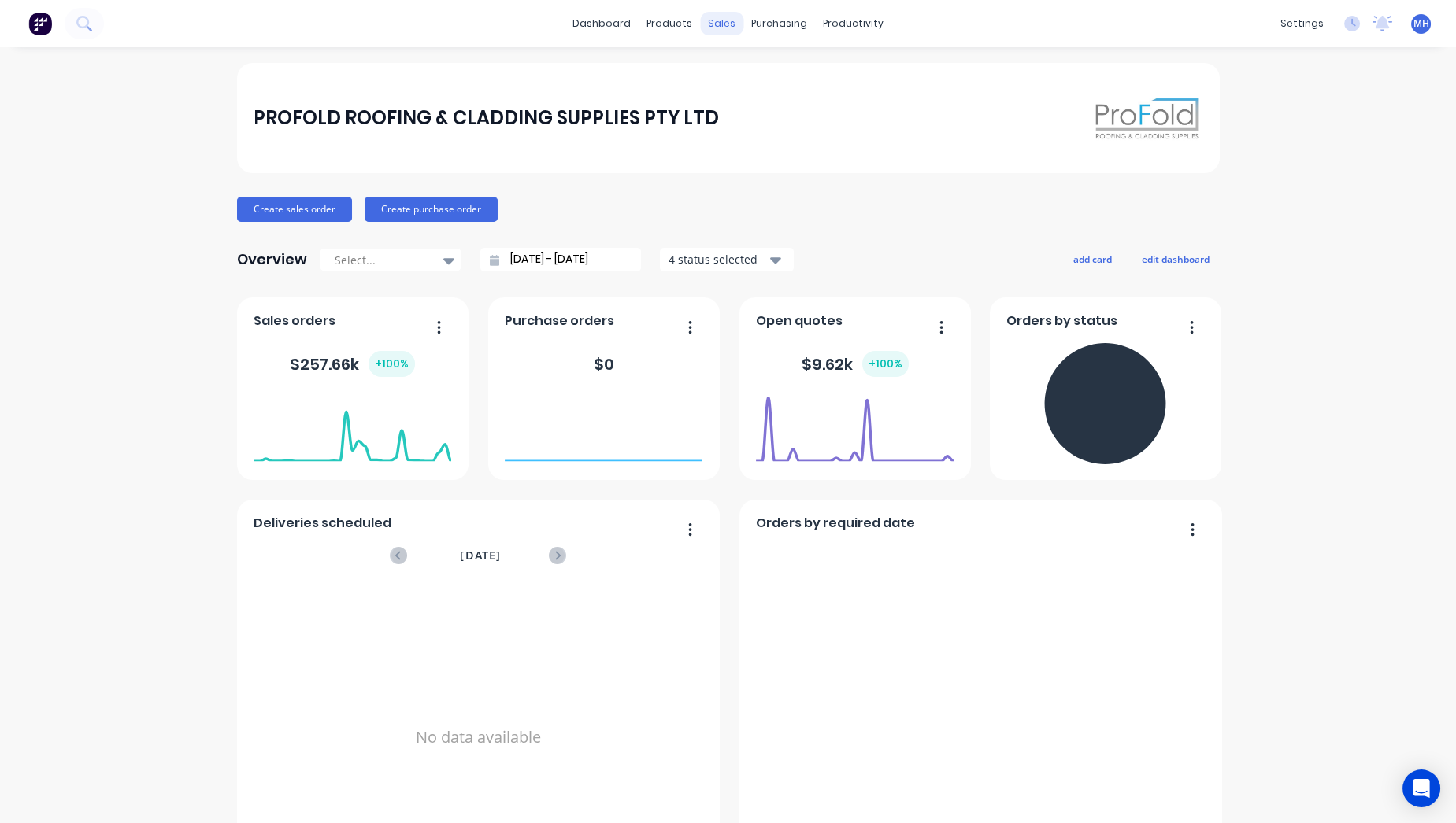
click at [728, 17] on div "sales" at bounding box center [722, 23] width 44 height 23
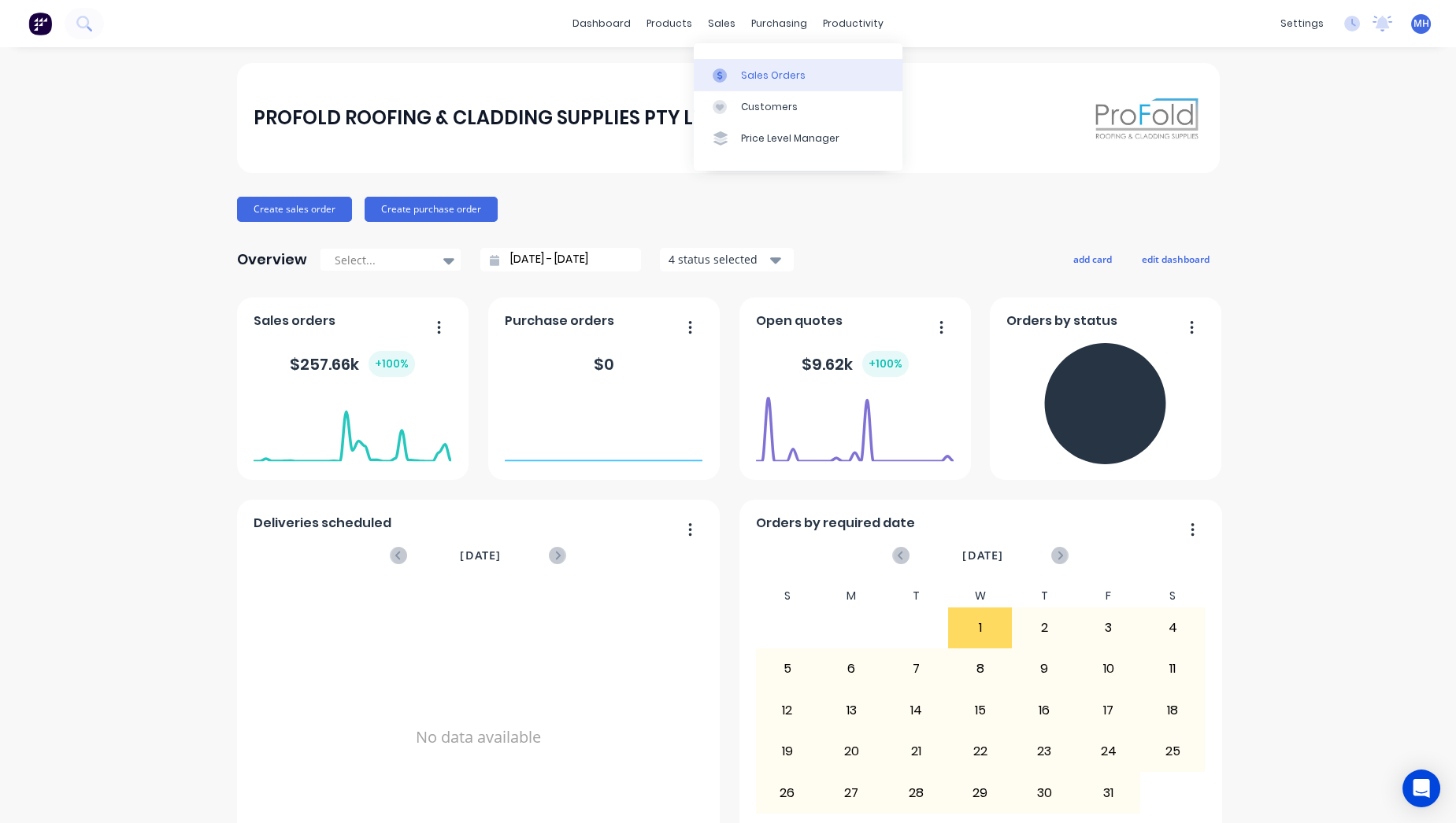
click at [735, 71] on div at bounding box center [724, 76] width 23 height 15
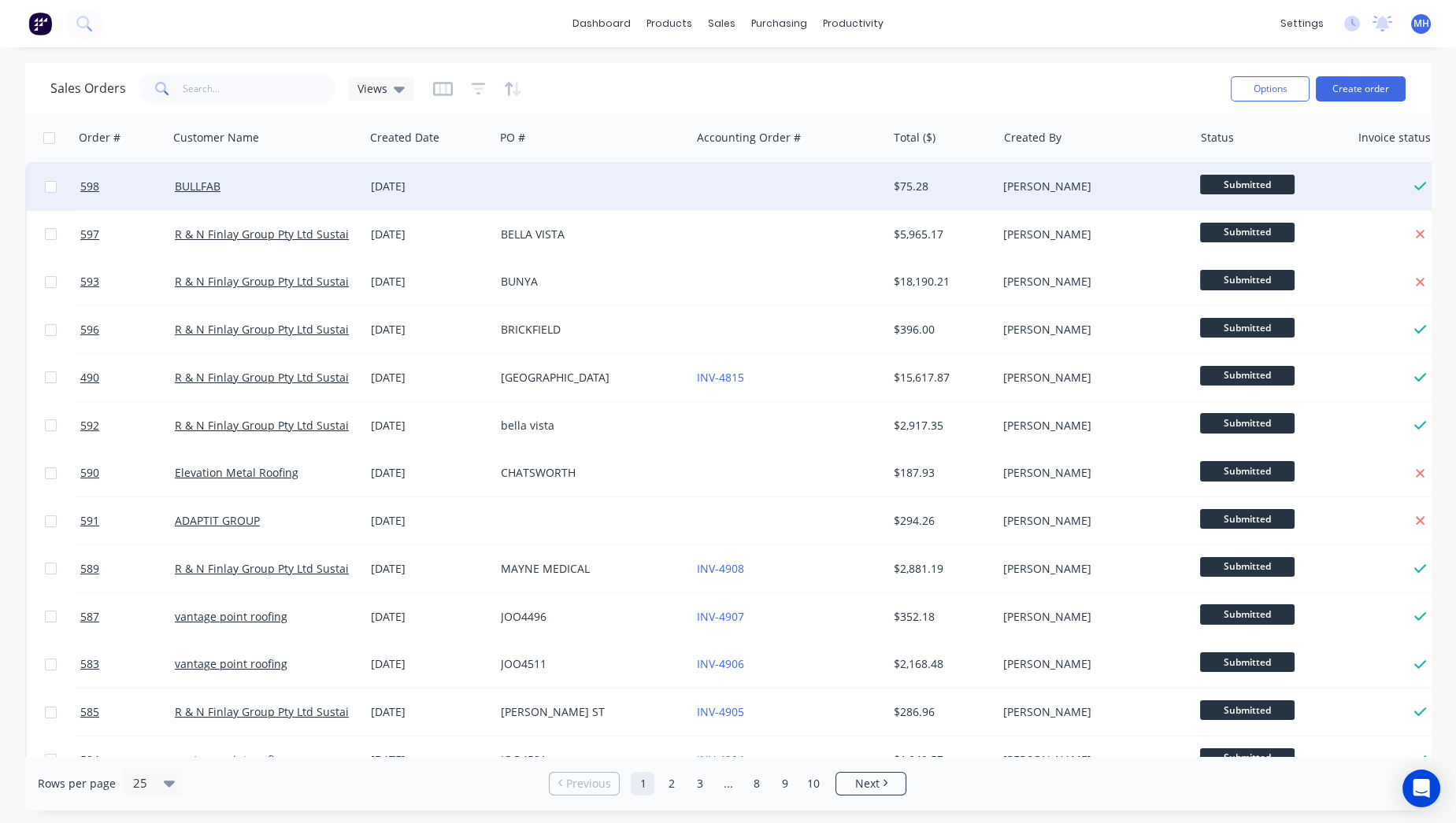
click at [599, 197] on div at bounding box center [592, 187] width 196 height 47
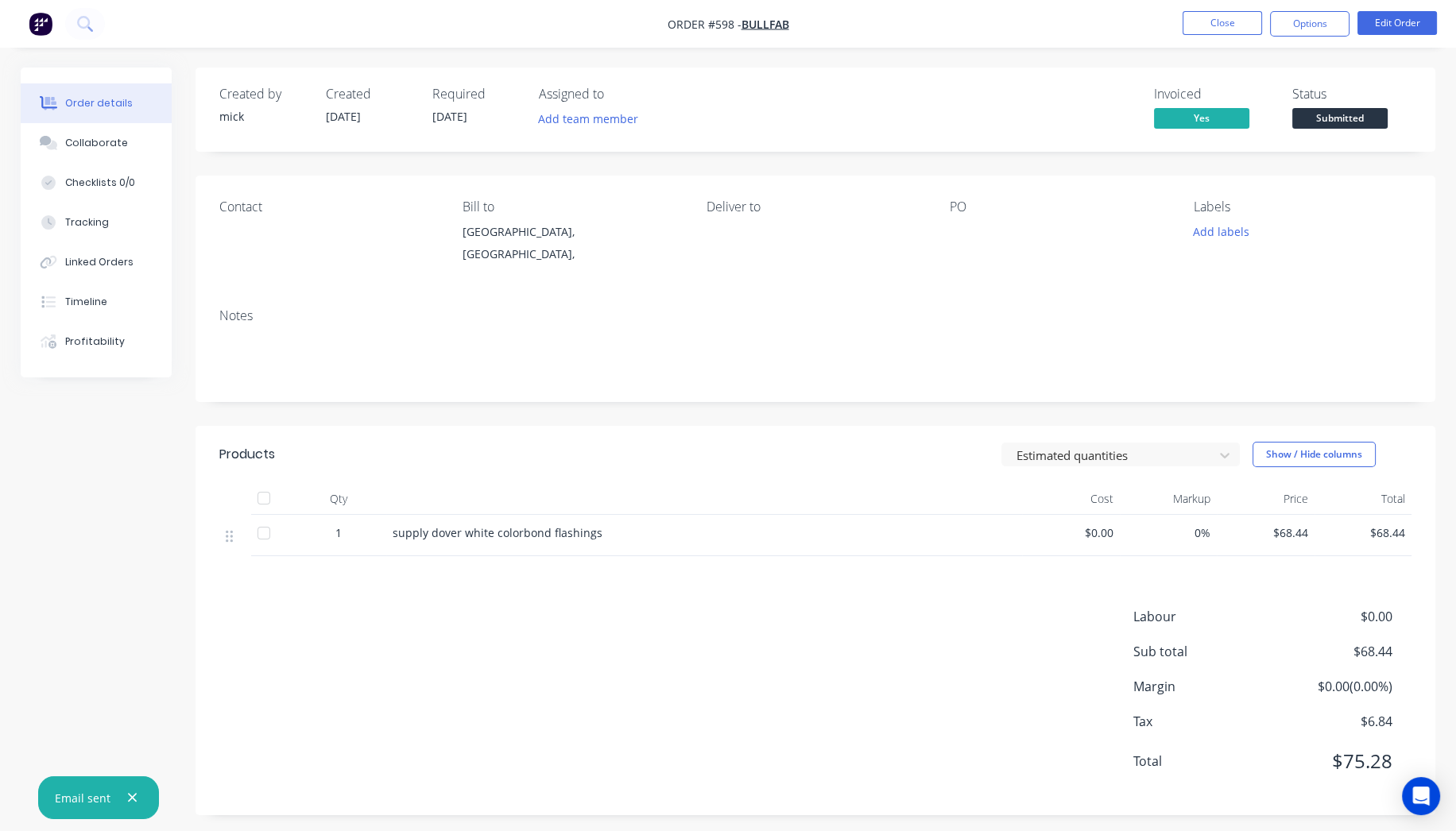
click at [40, 24] on img "button" at bounding box center [40, 24] width 24 height 24
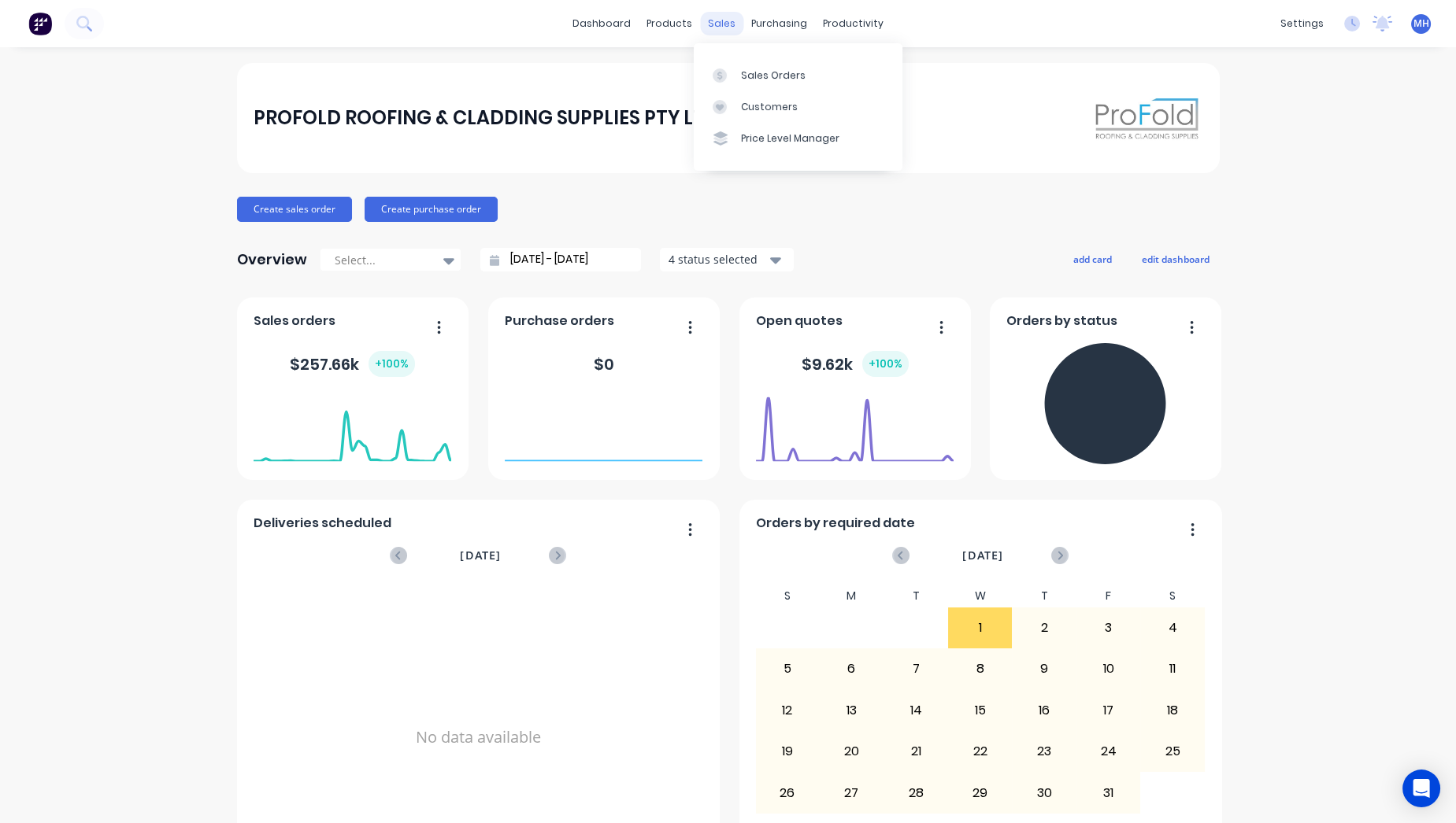
click at [700, 32] on div "sales" at bounding box center [722, 23] width 44 height 23
click at [786, 70] on div "Sales Orders" at bounding box center [773, 76] width 65 height 15
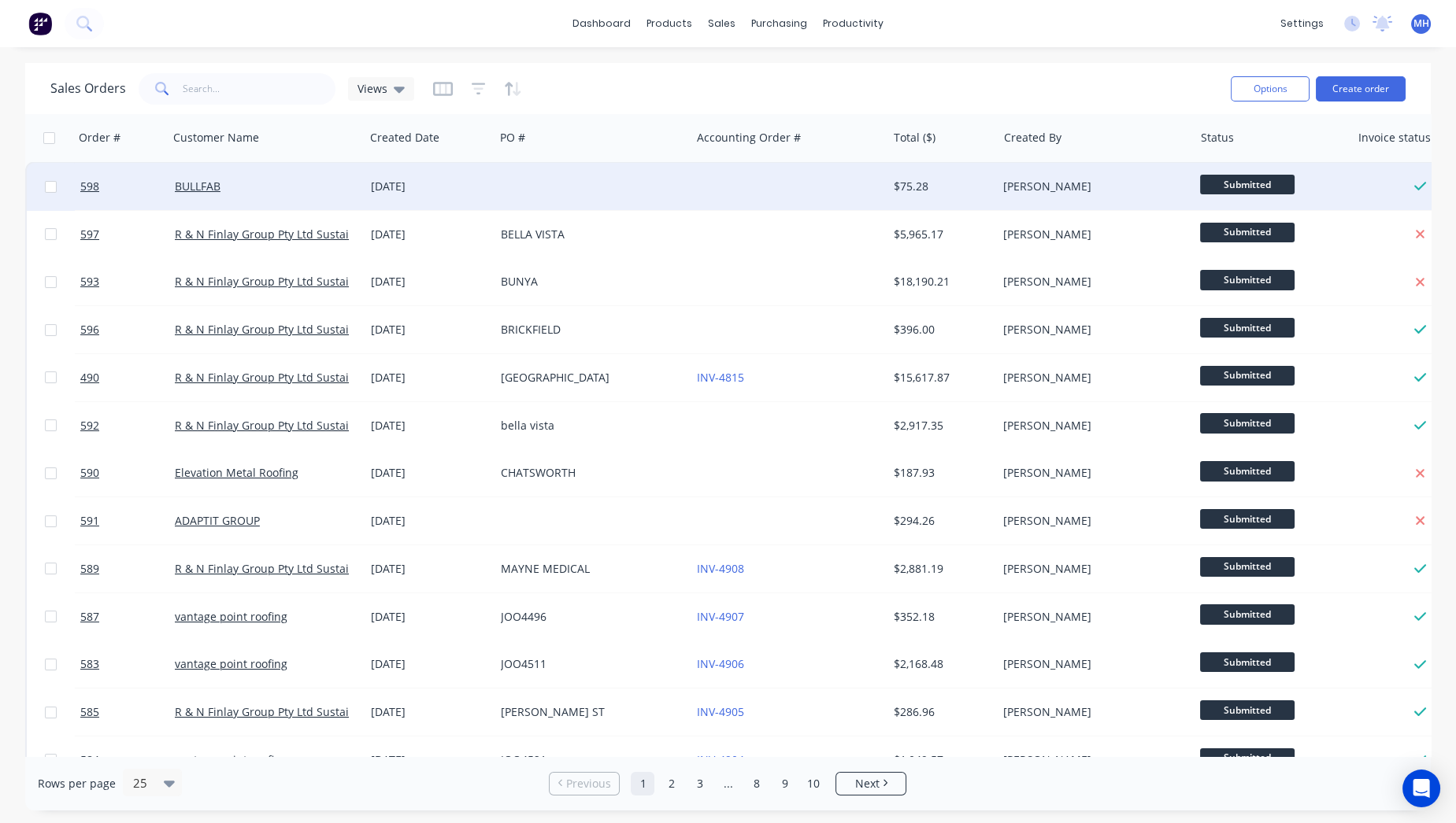
click at [647, 194] on div at bounding box center [592, 187] width 196 height 47
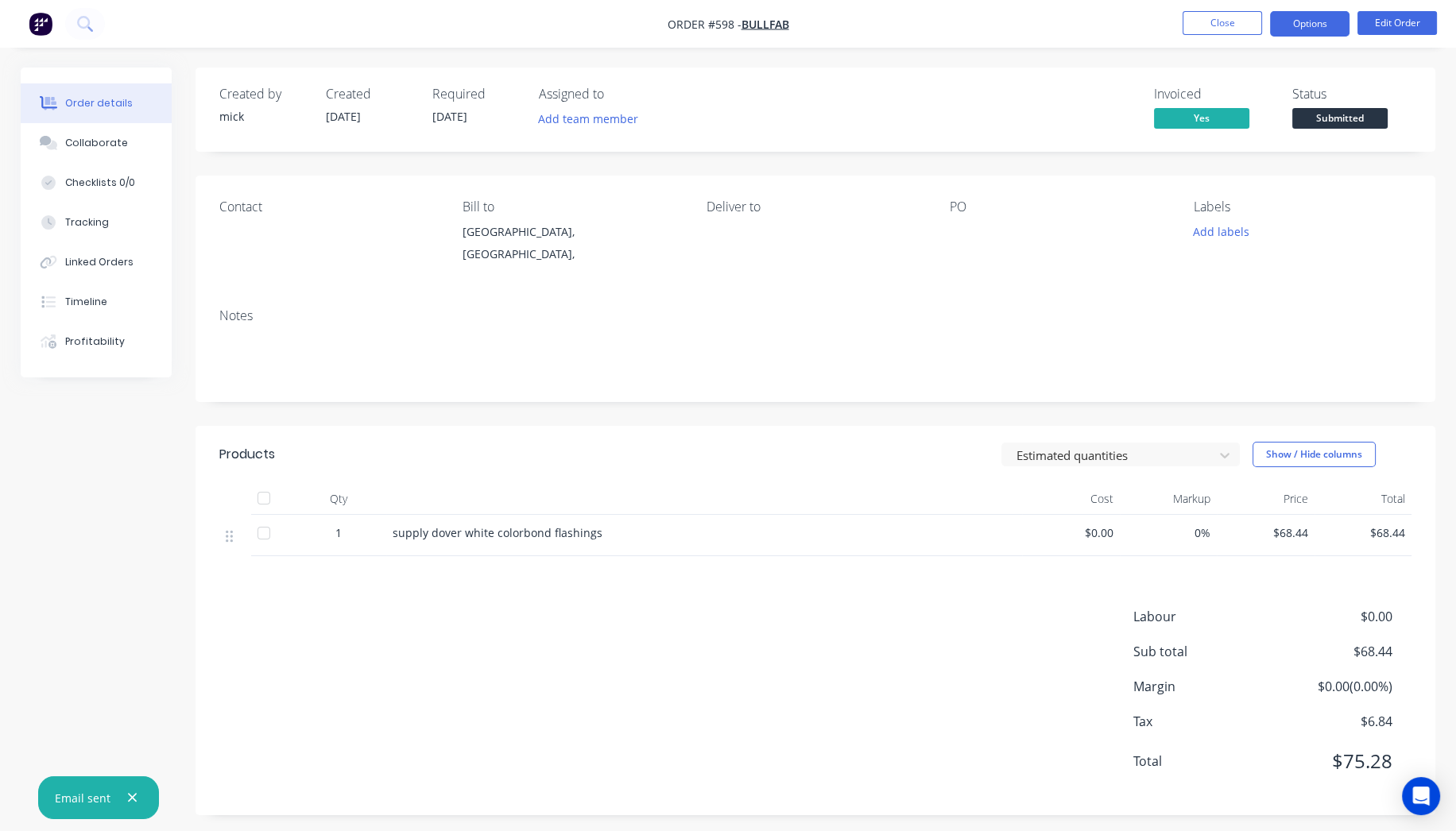
click at [1341, 25] on button "Options" at bounding box center [1310, 24] width 79 height 25
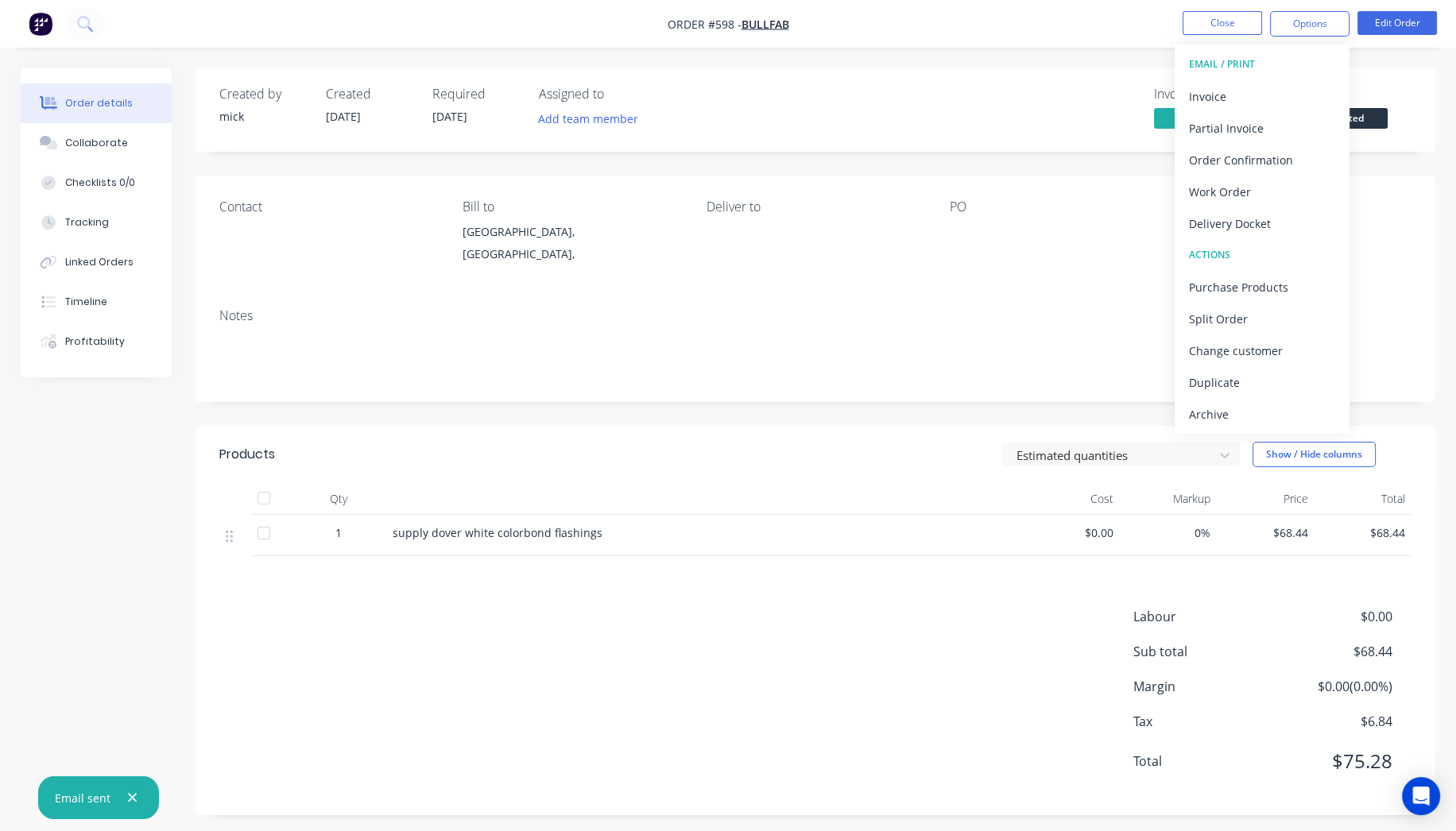
click at [764, 430] on header "Products Estimated quantities Show / Hide columns" at bounding box center [815, 455] width 1240 height 57
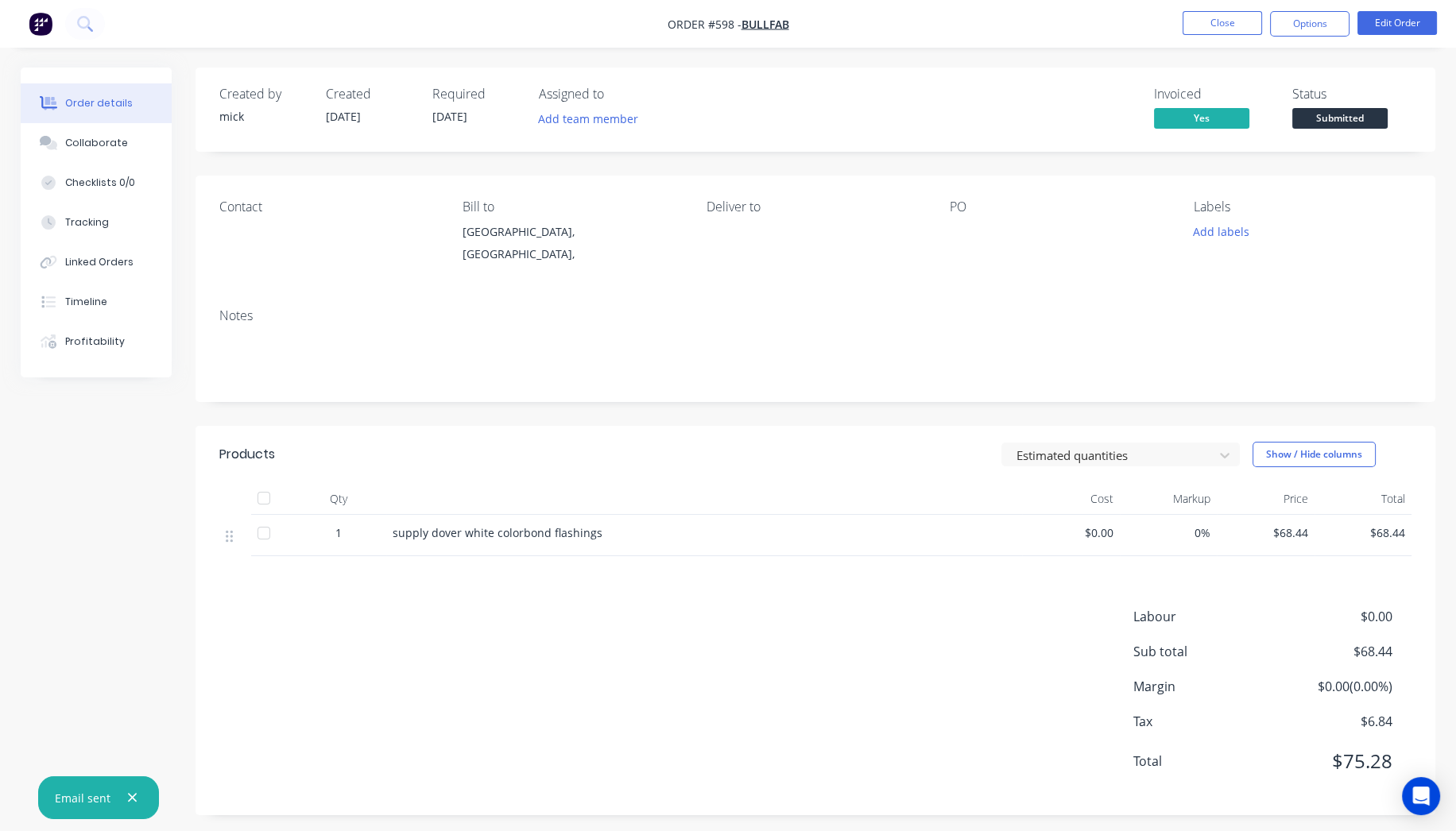
click at [47, 15] on img "button" at bounding box center [40, 24] width 24 height 24
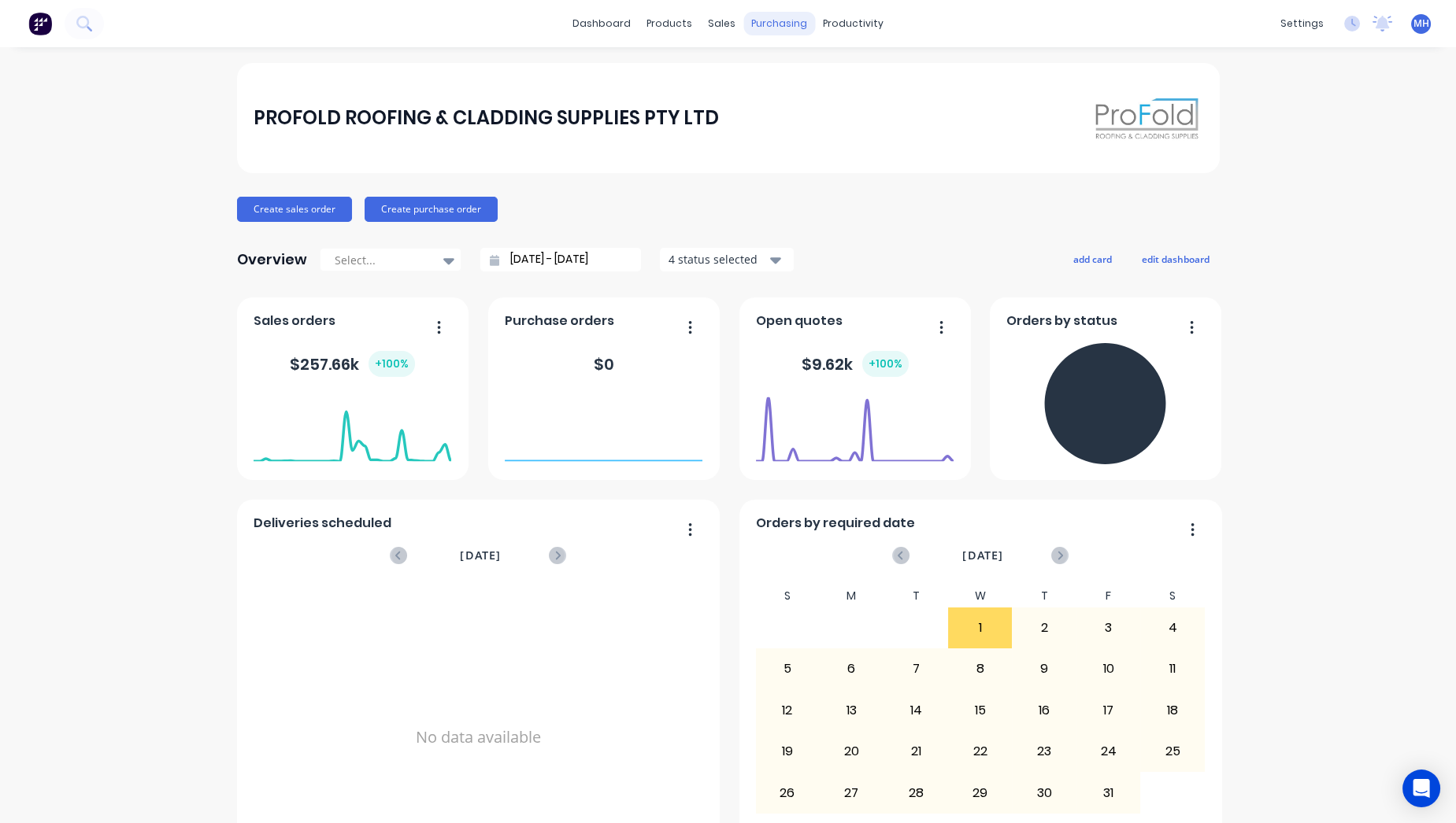
click at [781, 23] on div "purchasing" at bounding box center [779, 23] width 72 height 23
click at [814, 77] on div "Purchase Orders" at bounding box center [823, 76] width 83 height 15
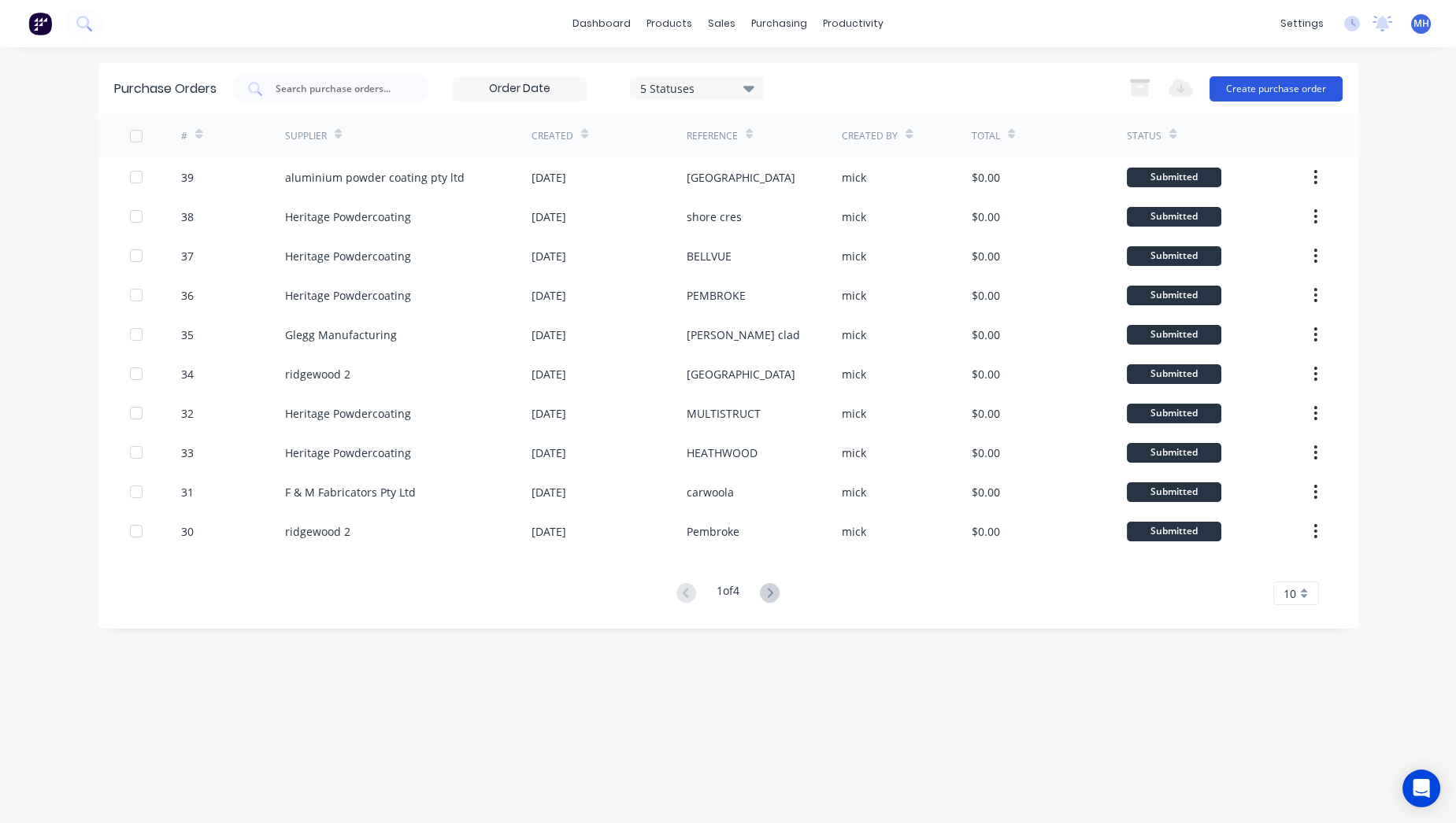
click at [1263, 88] on button "Create purchase order" at bounding box center [1276, 88] width 133 height 25
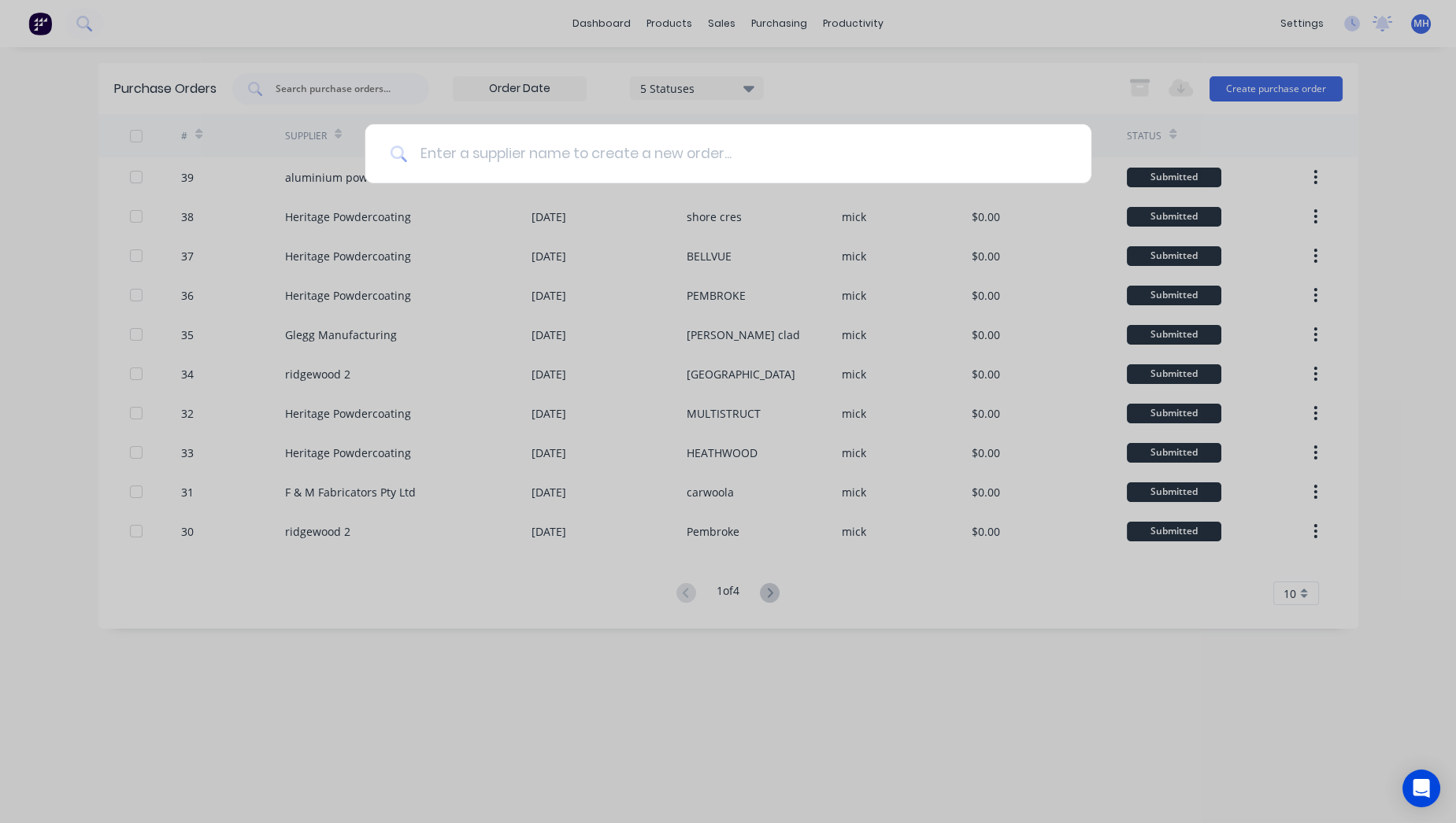
click at [596, 161] on input at bounding box center [736, 154] width 659 height 59
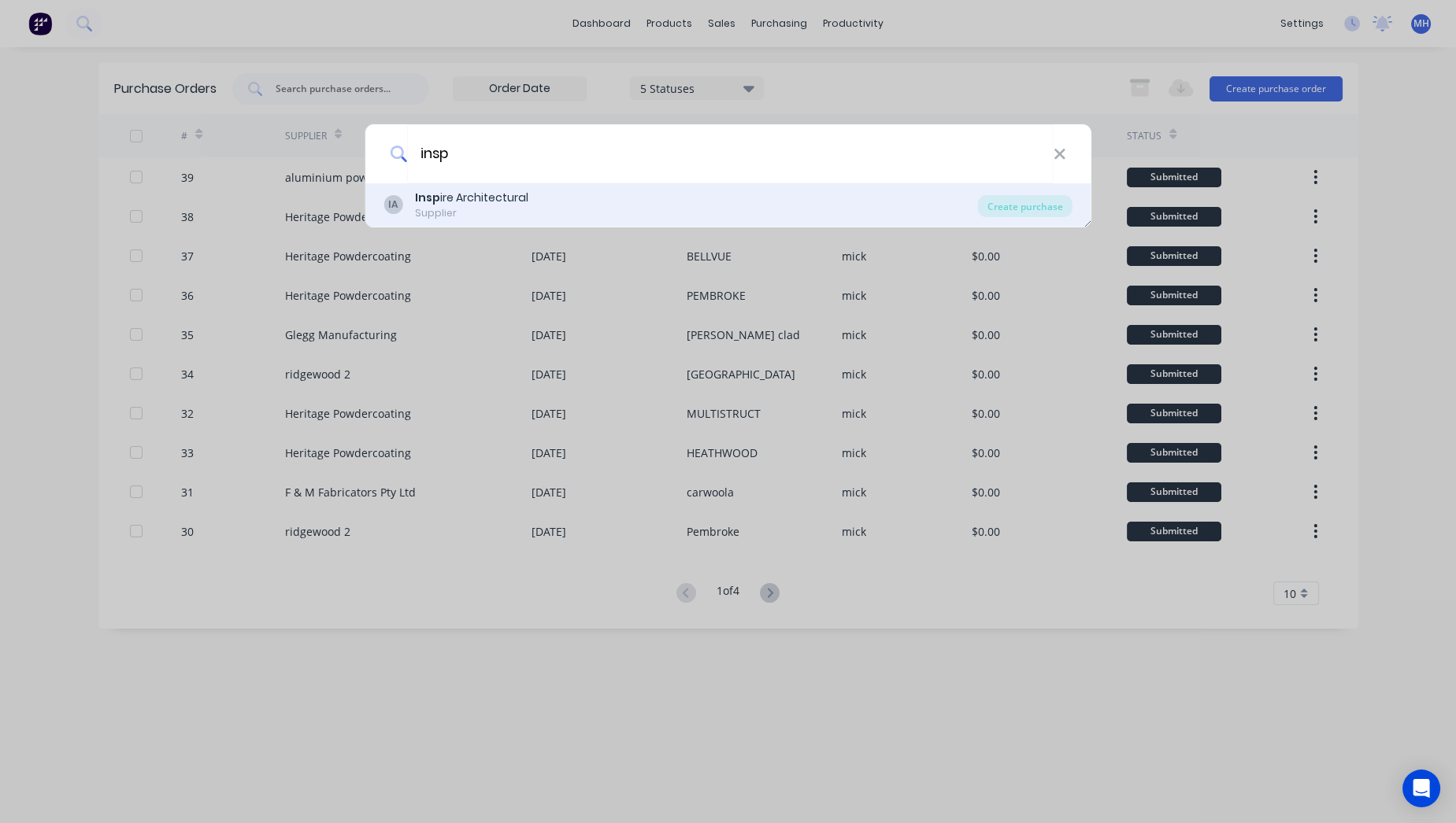
type input "insp"
click at [542, 196] on div "IA Insp ire Architectural Supplier" at bounding box center [680, 205] width 595 height 31
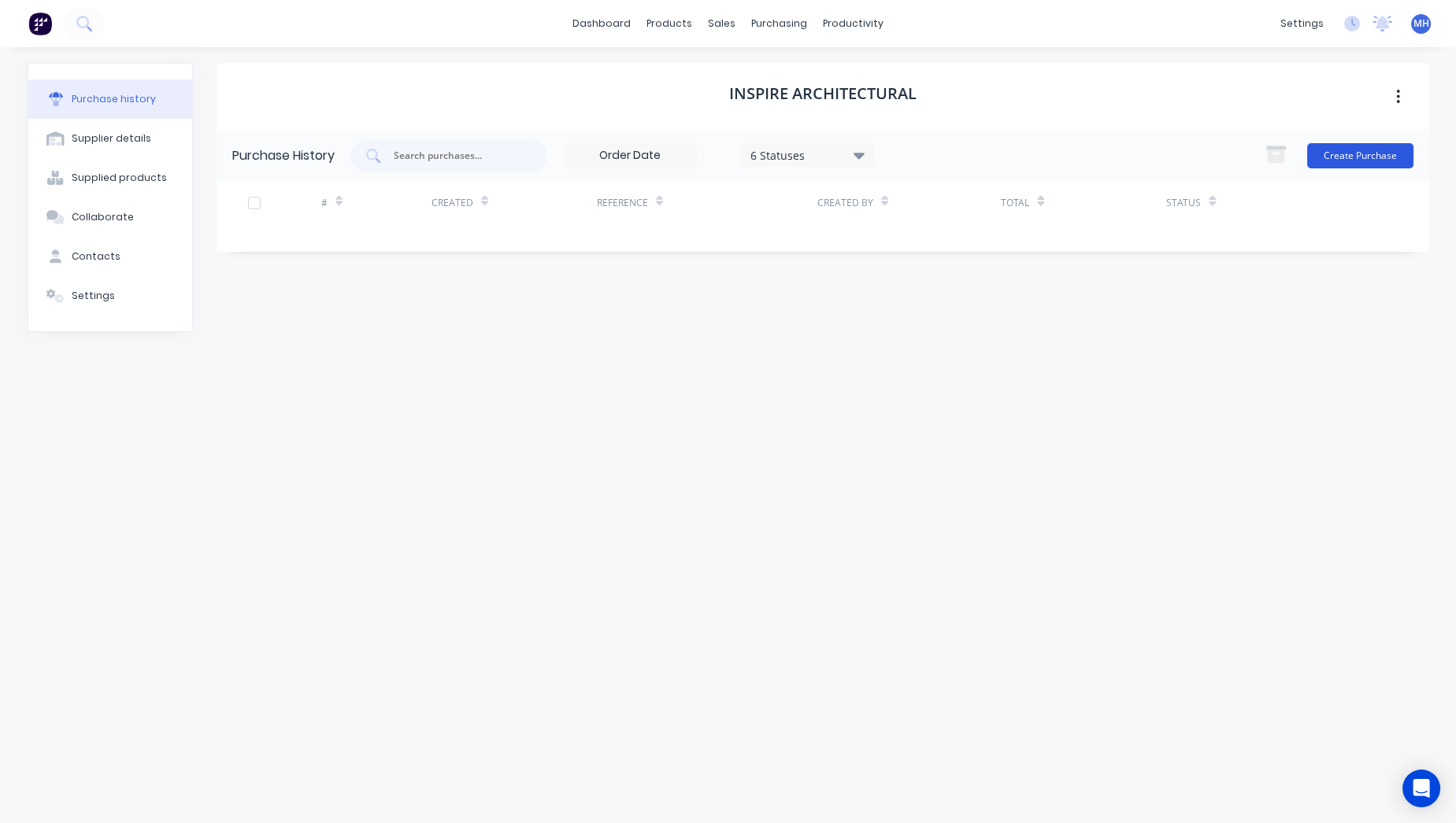
click at [1350, 158] on button "Create Purchase" at bounding box center [1360, 155] width 106 height 25
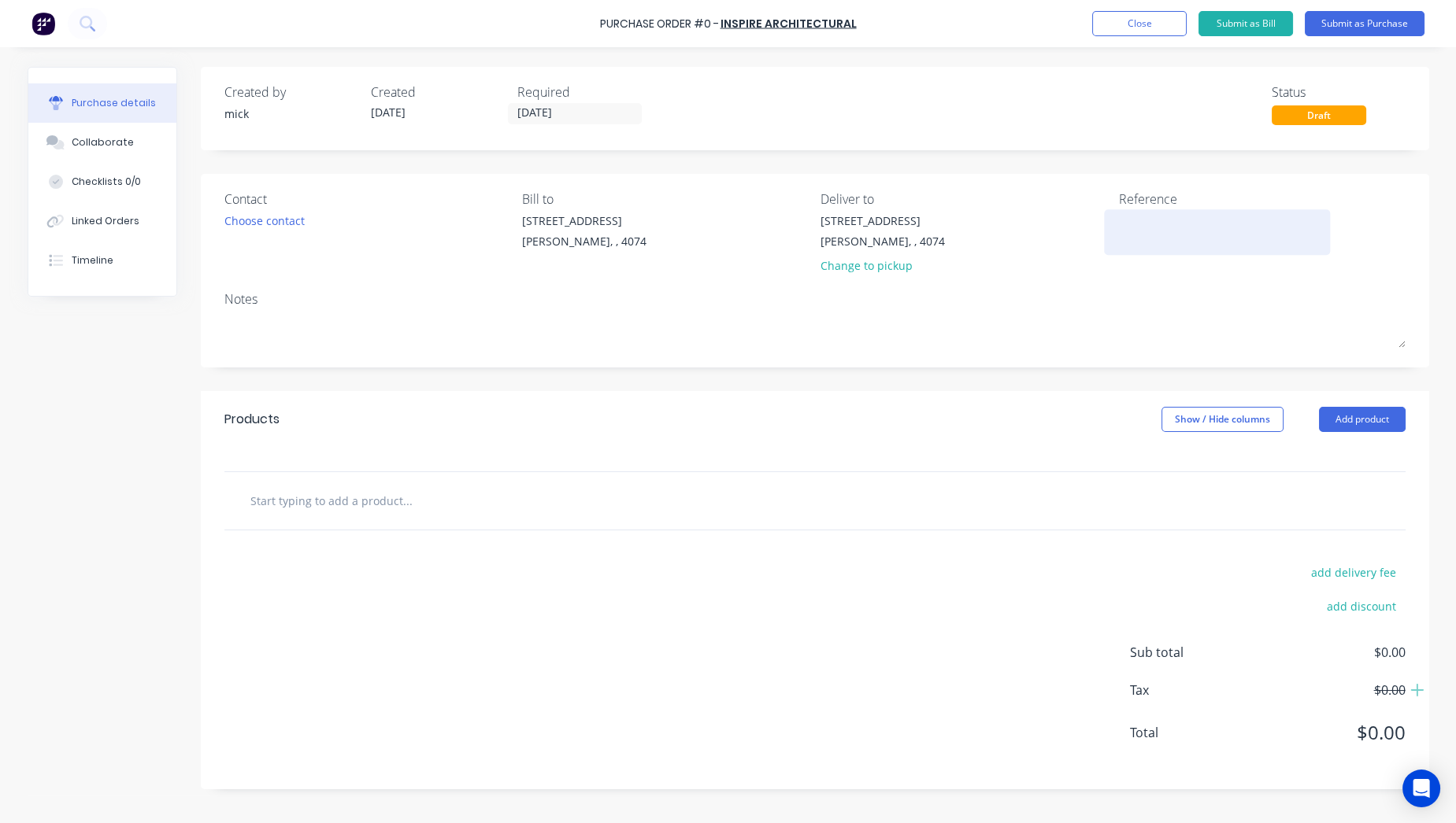
click at [1208, 228] on textarea at bounding box center [1217, 230] width 197 height 36
type textarea "Mayne Medic"
type textarea "x"
type textarea "Mayne Medica"
type textarea "x"
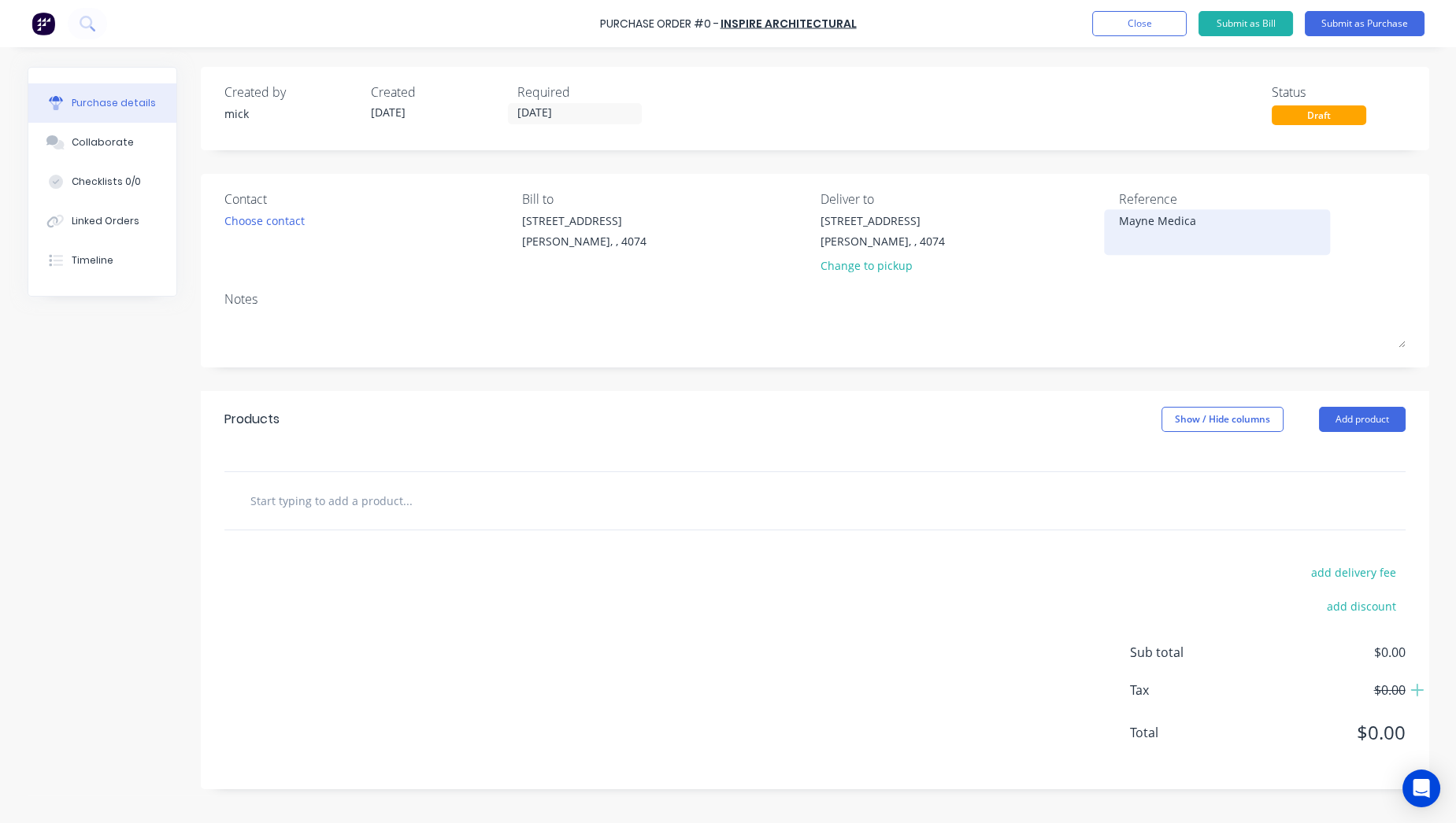
type textarea "Mayne Medical"
type textarea "x"
type textarea "Mayne Medical"
type textarea "x"
type textarea "Mayne Medical"
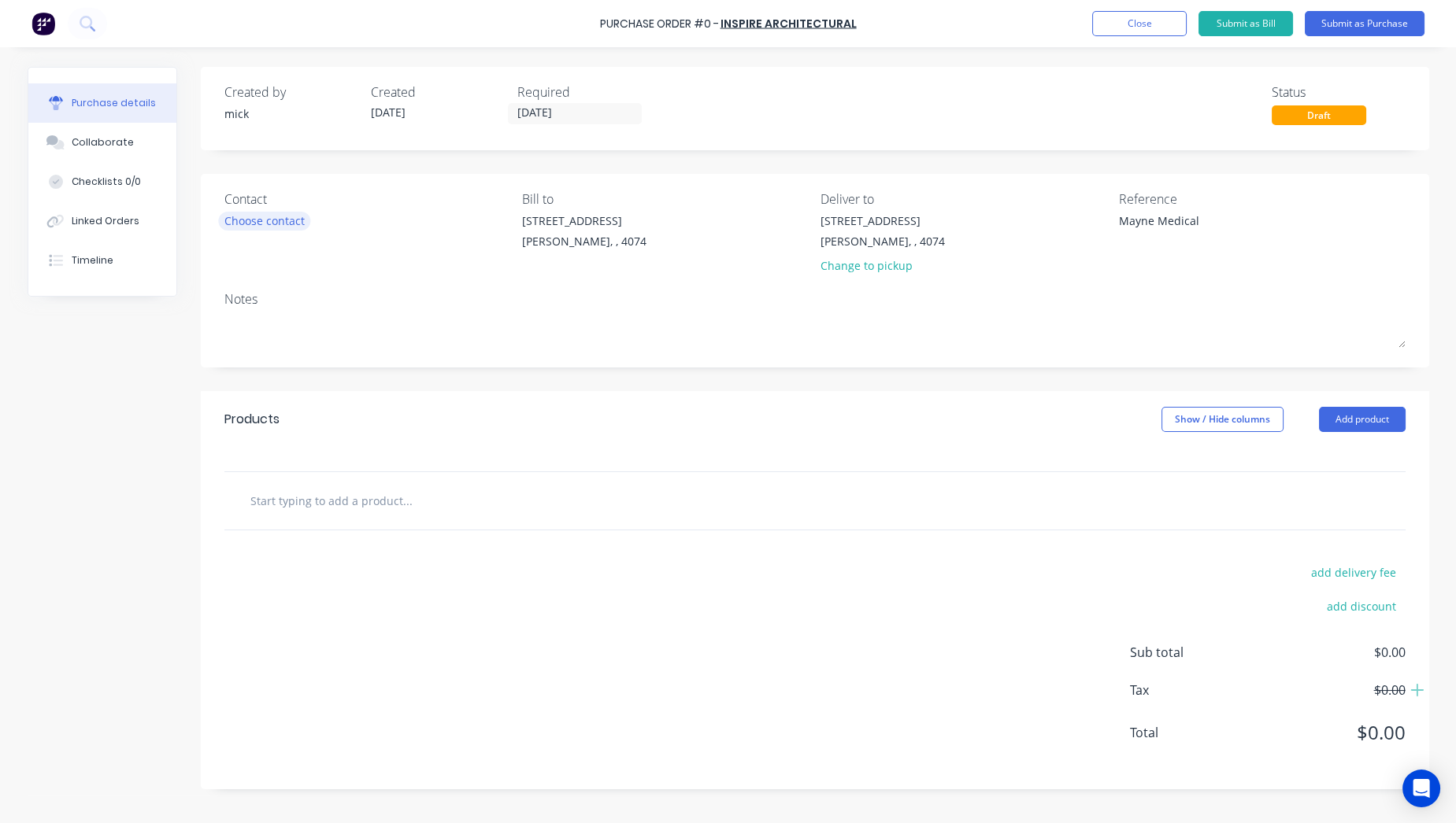
click at [250, 226] on div "Choose contact" at bounding box center [264, 221] width 80 height 16
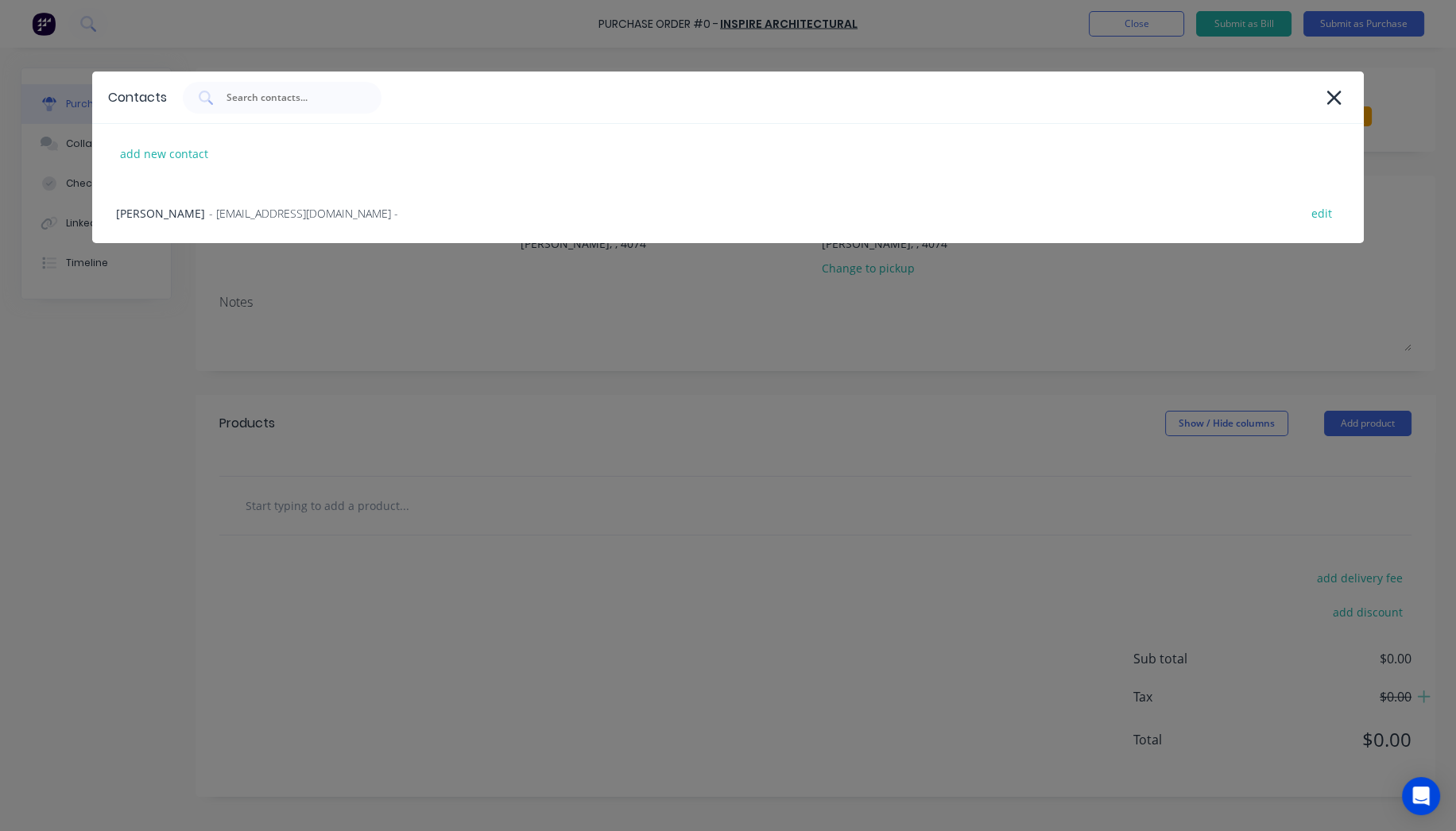
click at [118, 358] on div "Contacts add new contact [PERSON_NAME] - [EMAIL_ADDRESS][DOMAIN_NAME] - edit" at bounding box center [728, 416] width 1456 height 831
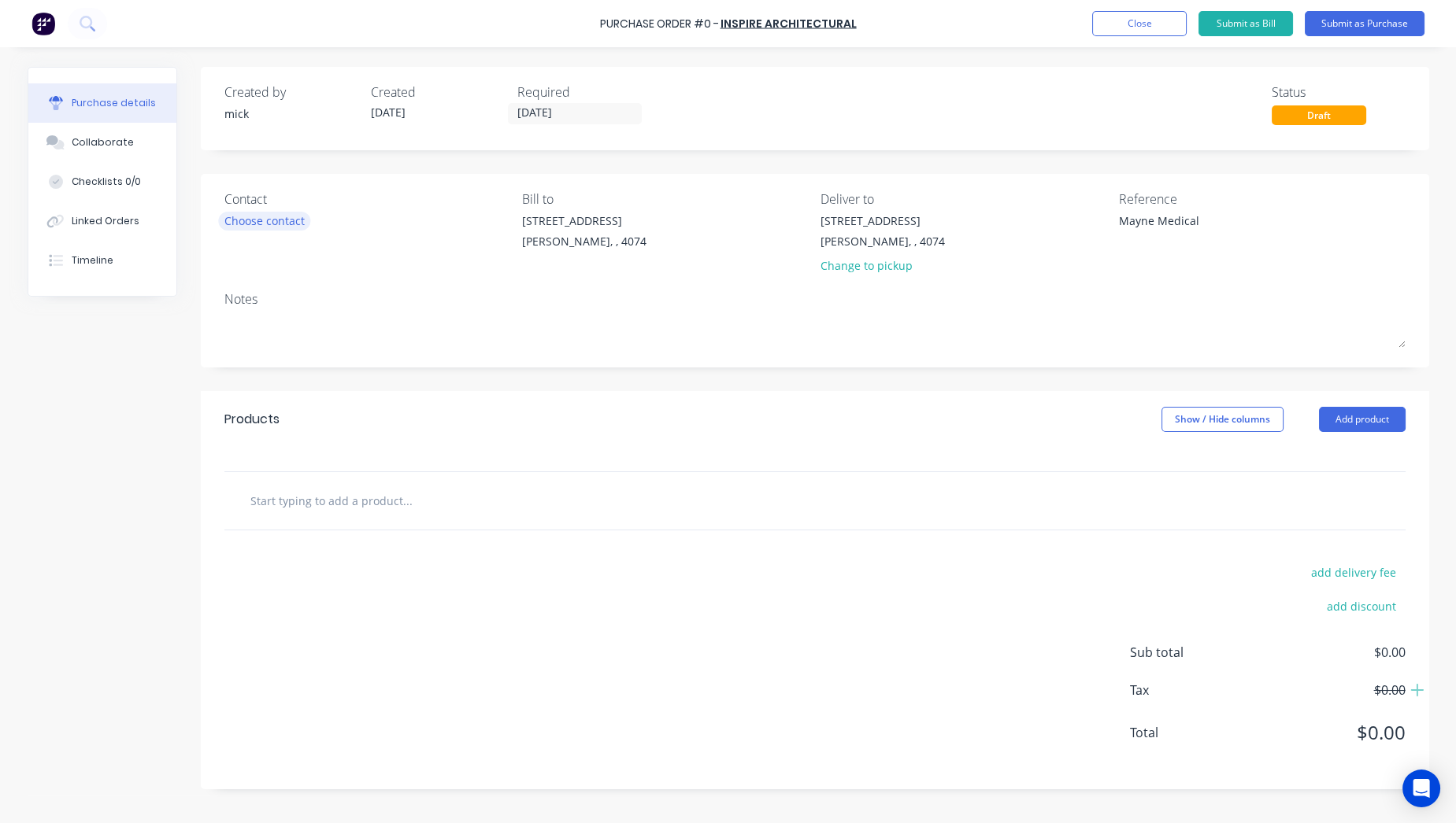
click at [301, 222] on div "Choose contact" at bounding box center [264, 221] width 80 height 16
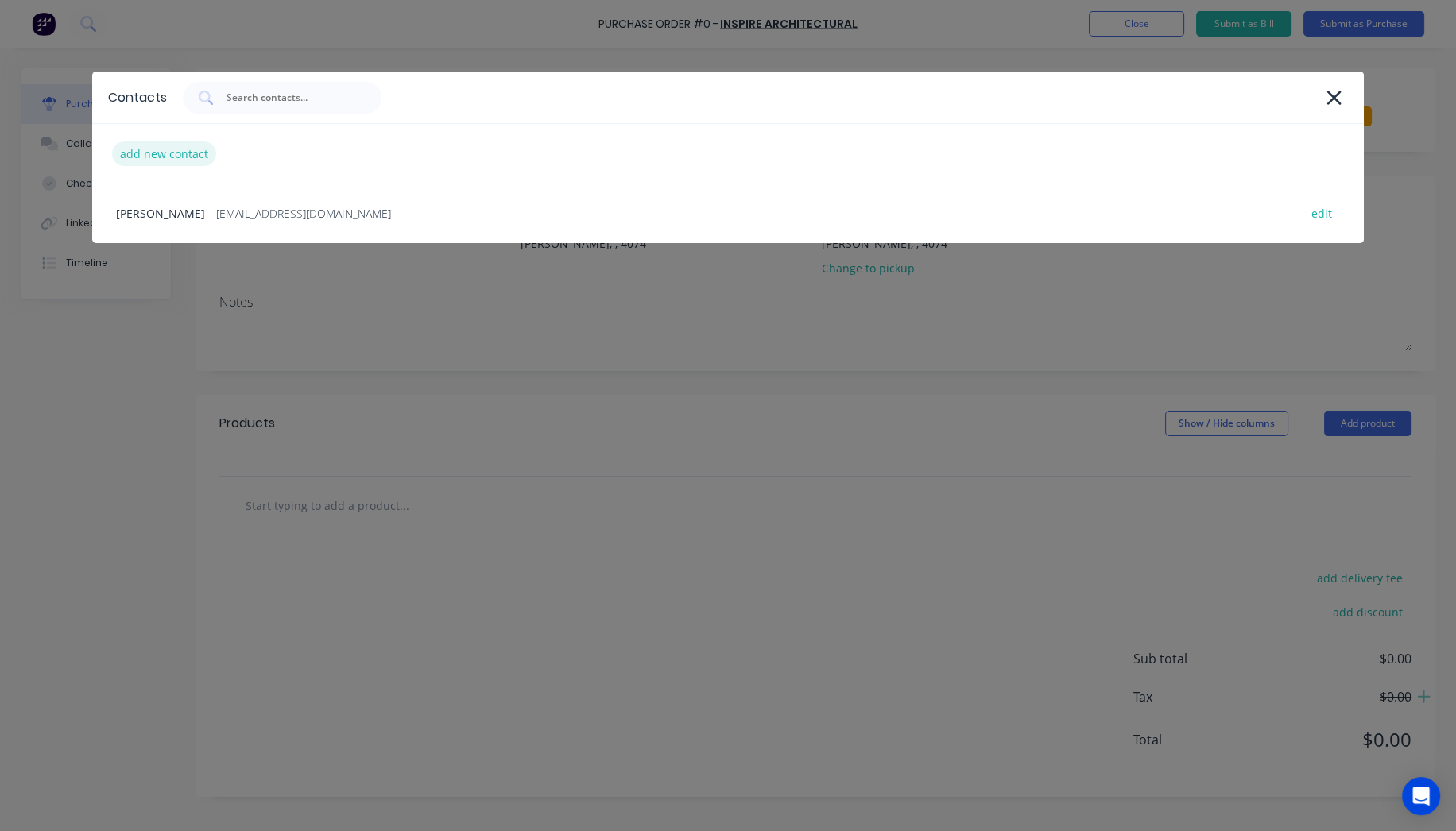
type textarea "x"
click at [159, 151] on div "add new contact" at bounding box center [164, 153] width 105 height 24
select select "AU"
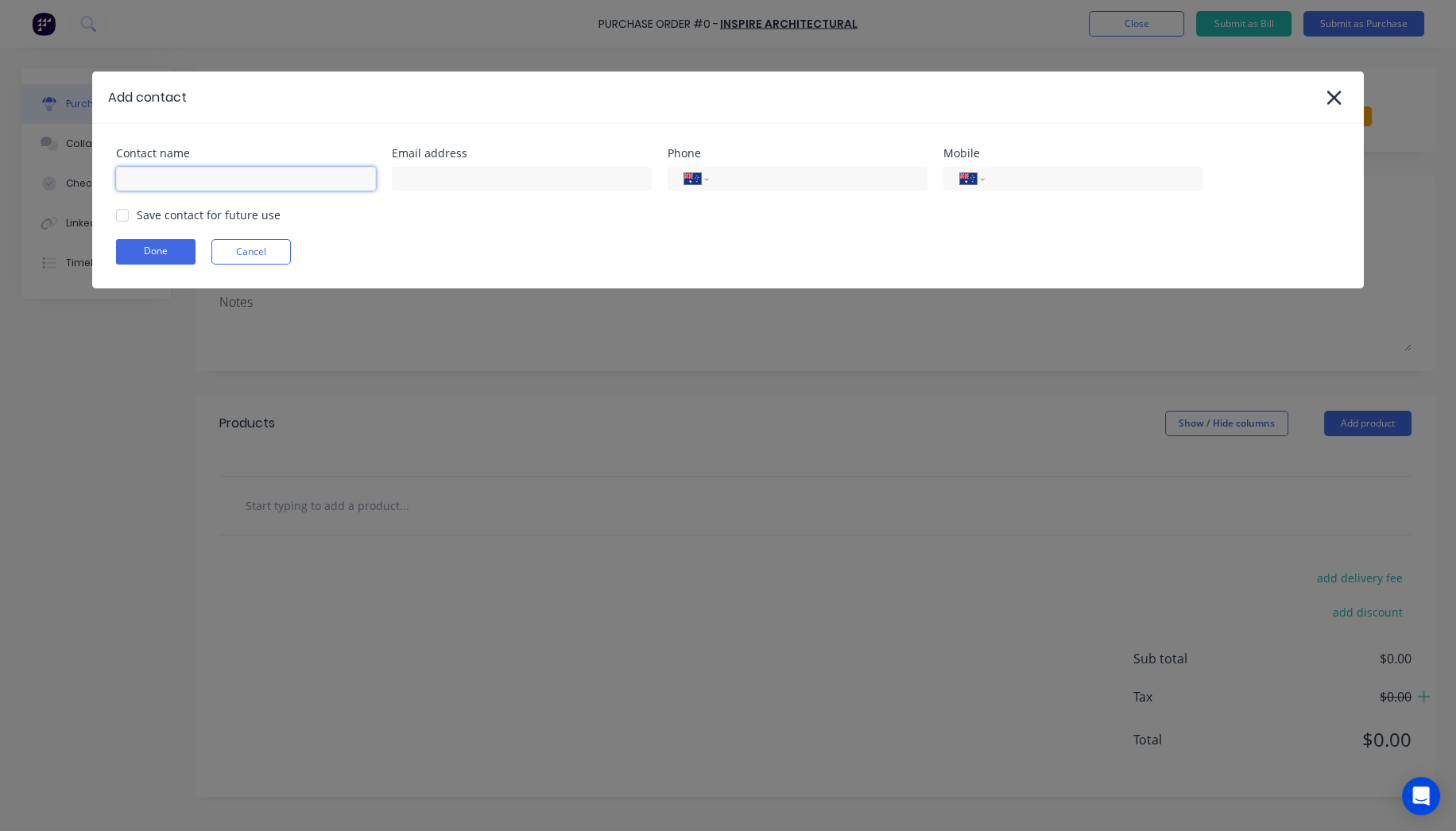
type textarea "x"
click at [225, 184] on input at bounding box center [246, 178] width 260 height 24
type input "c"
type input "[PERSON_NAME]"
click at [509, 184] on input at bounding box center [522, 178] width 260 height 24
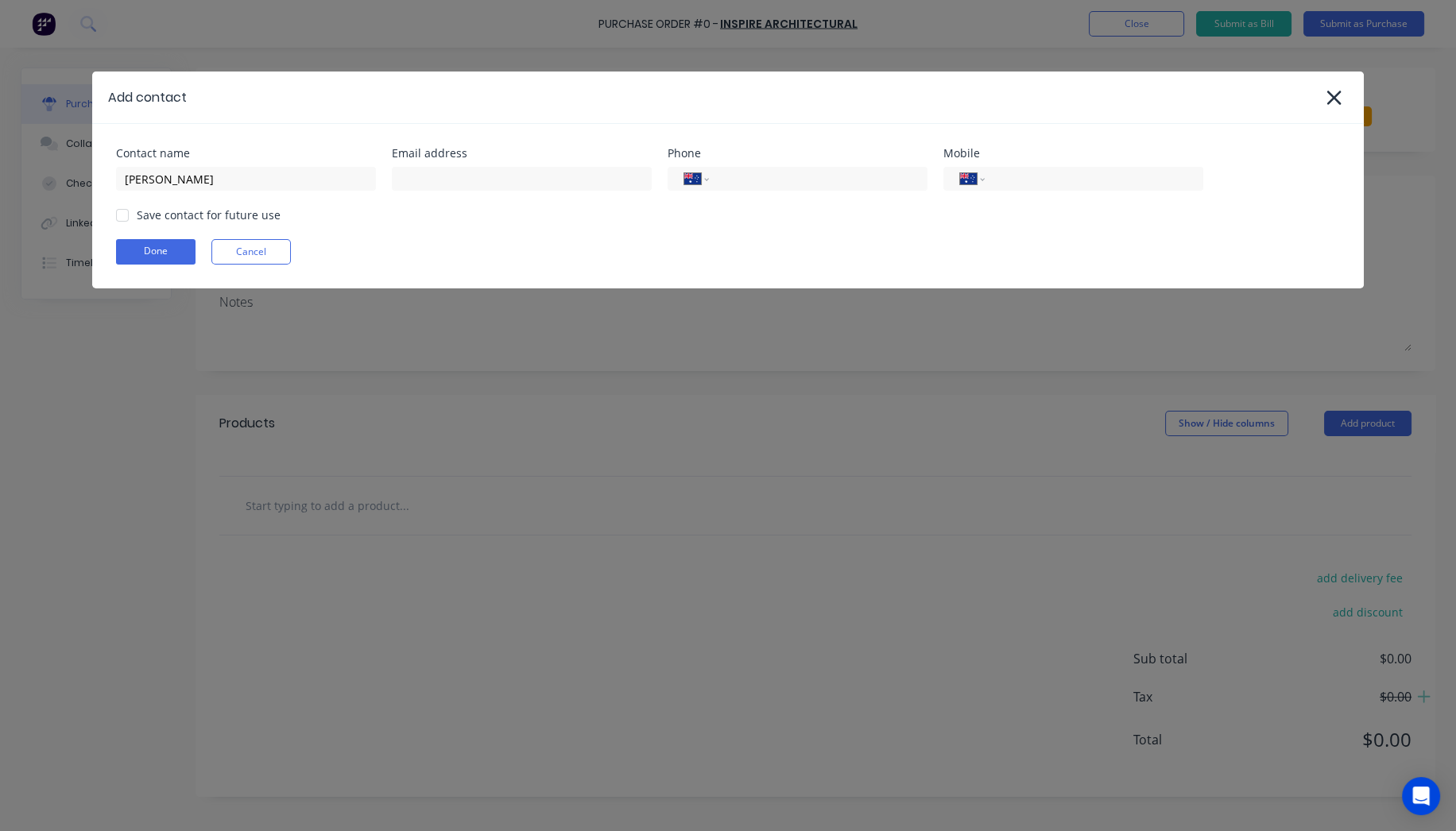
click at [238, 191] on div "Contact name [PERSON_NAME] address Phone International [GEOGRAPHIC_DATA] [GEOGR…" at bounding box center [728, 207] width 1272 height 165
click at [238, 178] on input "[PERSON_NAME]" at bounding box center [246, 178] width 260 height 24
type textarea "x"
drag, startPoint x: 238, startPoint y: 178, endPoint x: 2, endPoint y: 114, distance: 244.5
click at [0, 116] on div "Add contact Contact name [PERSON_NAME] address Phone International [GEOGRAPHIC_…" at bounding box center [728, 416] width 1456 height 831
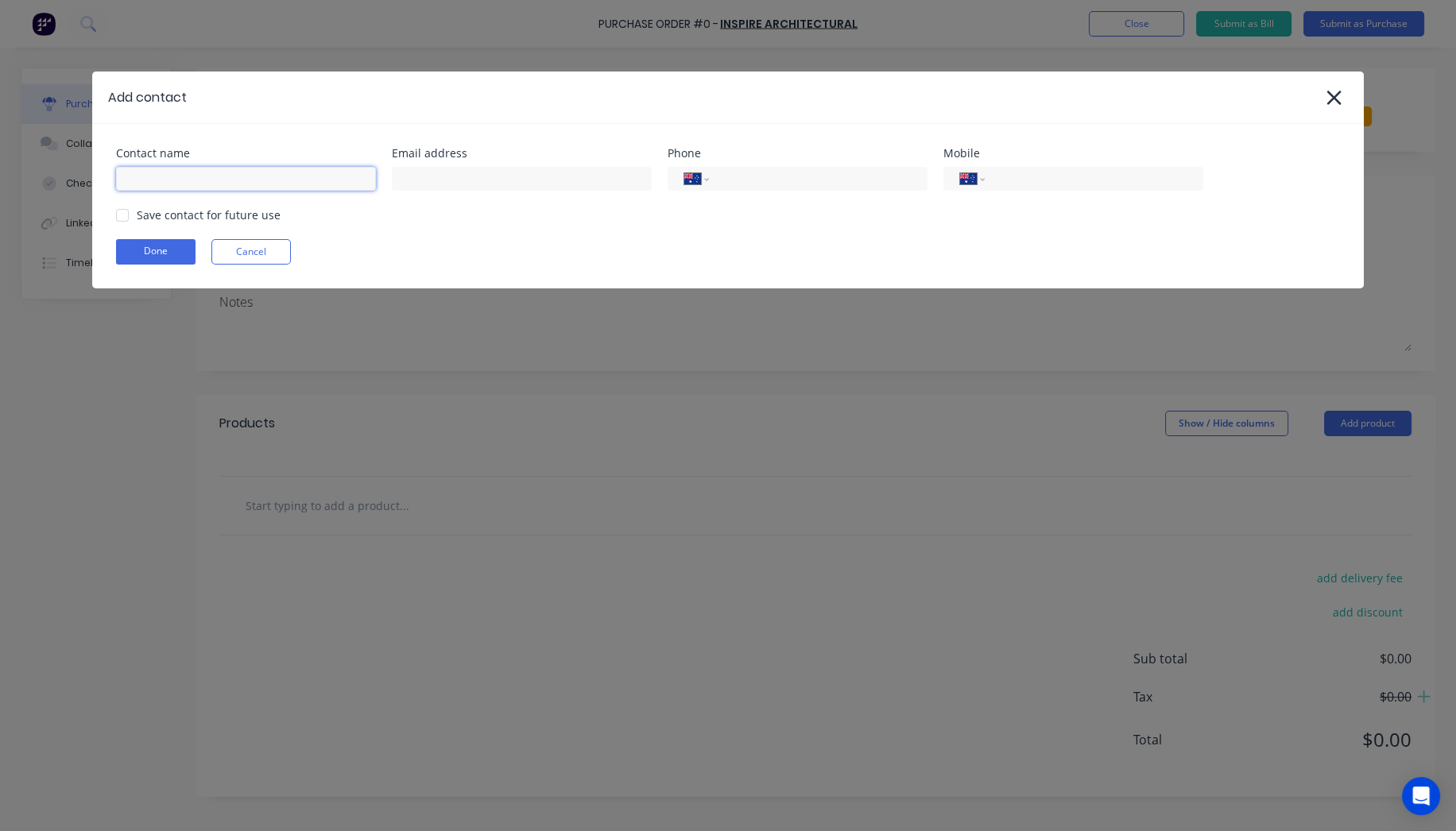
paste input "[PERSON_NAME]"
type input "[PERSON_NAME]"
click at [430, 238] on div "Contact name [PERSON_NAME] Email address Phone International [GEOGRAPHIC_DATA] …" at bounding box center [728, 207] width 1272 height 165
click at [456, 181] on input at bounding box center [522, 178] width 260 height 24
type textarea "x"
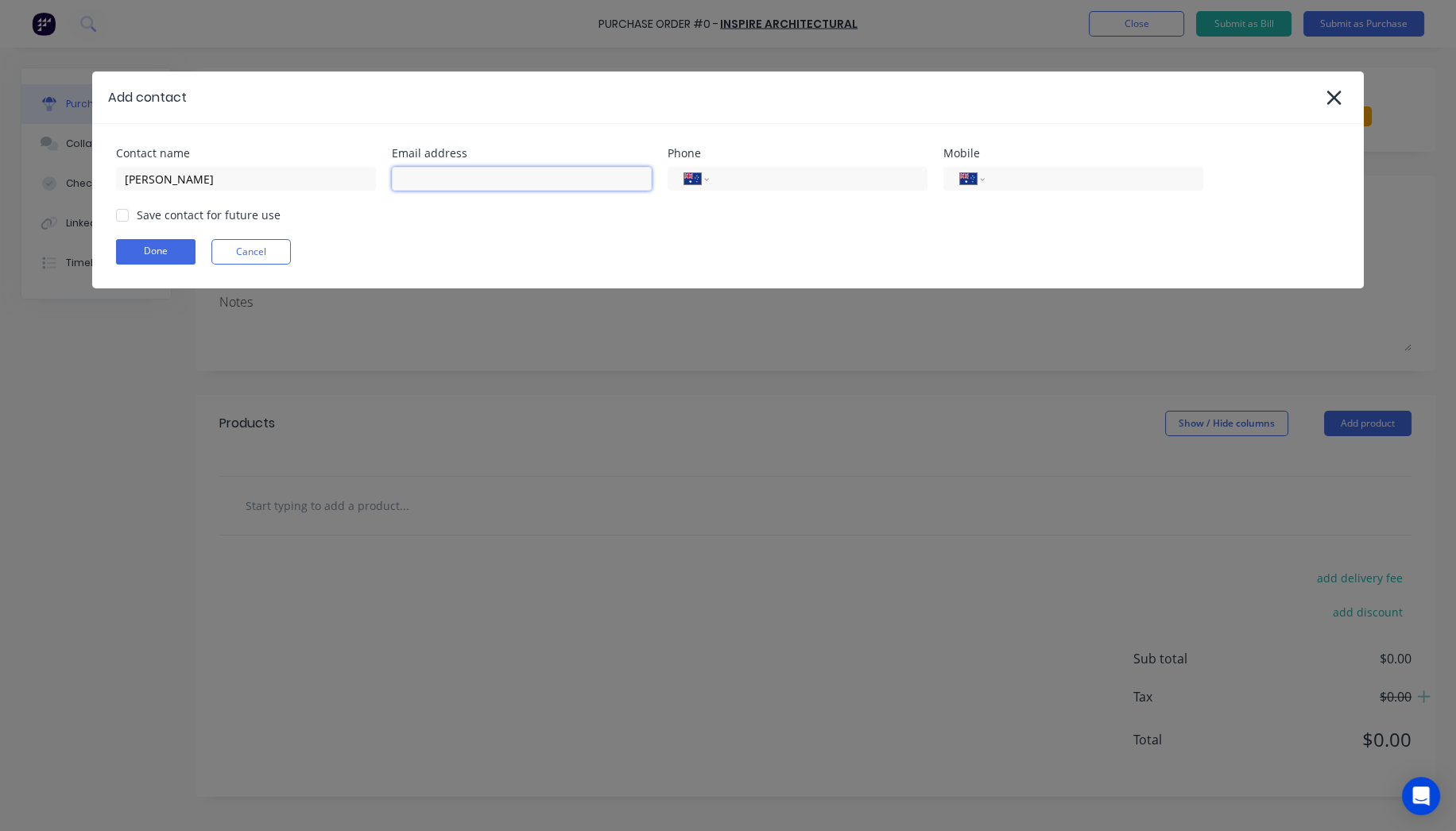
click at [504, 170] on input at bounding box center [522, 178] width 260 height 24
type input "[PERSON_NAME][EMAIL_ADDRESS][DOMAIN_NAME]"
click at [529, 221] on div "Save contact for future use" at bounding box center [728, 215] width 1224 height 16
click at [552, 173] on input "[PERSON_NAME][EMAIL_ADDRESS][DOMAIN_NAME]" at bounding box center [522, 178] width 260 height 24
type textarea "x"
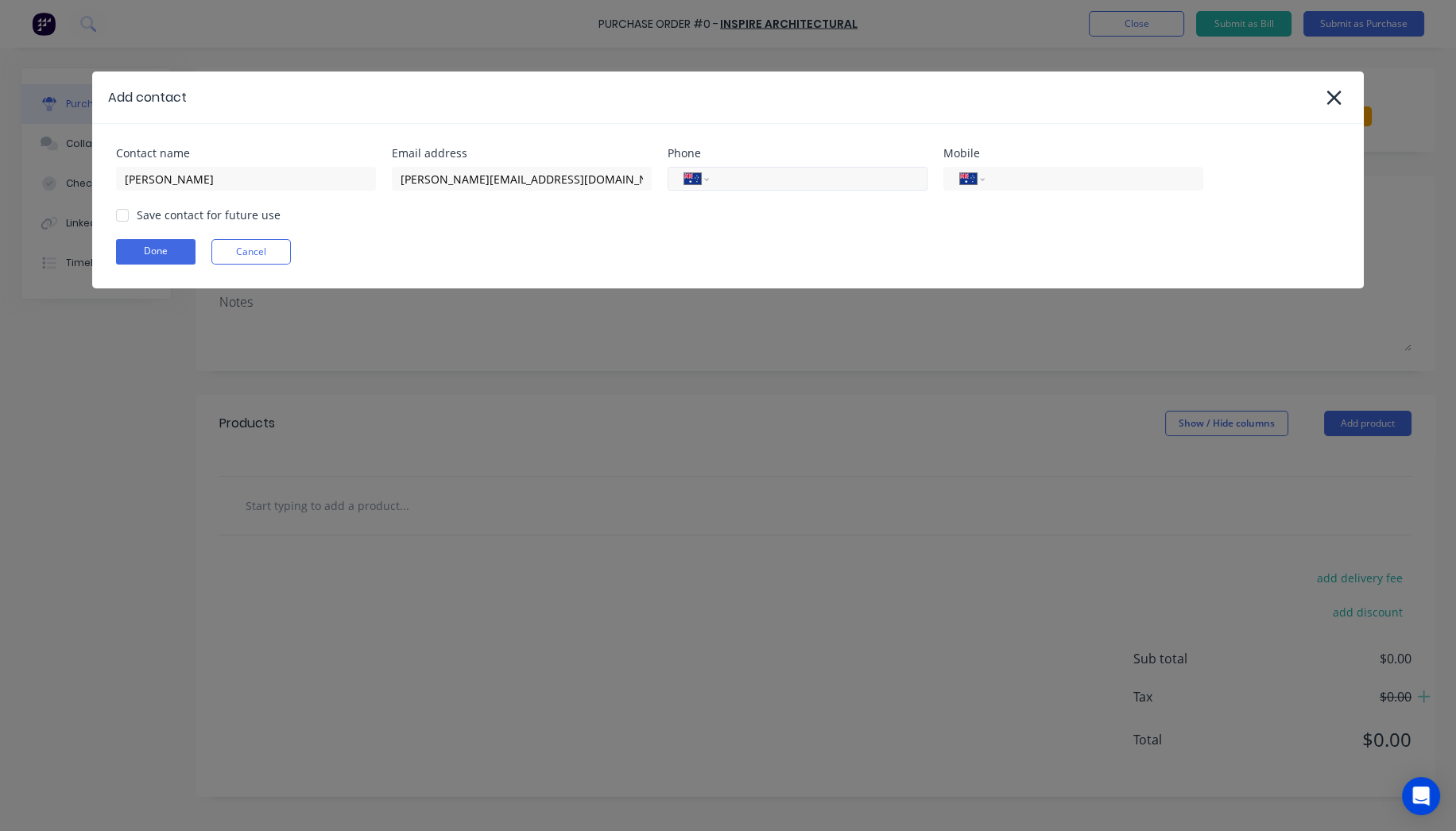
click at [823, 178] on input "tel" at bounding box center [816, 179] width 191 height 18
type input "0456 388 163"
type textarea "x"
click at [122, 214] on div at bounding box center [122, 215] width 32 height 32
type input "0456 388 163"
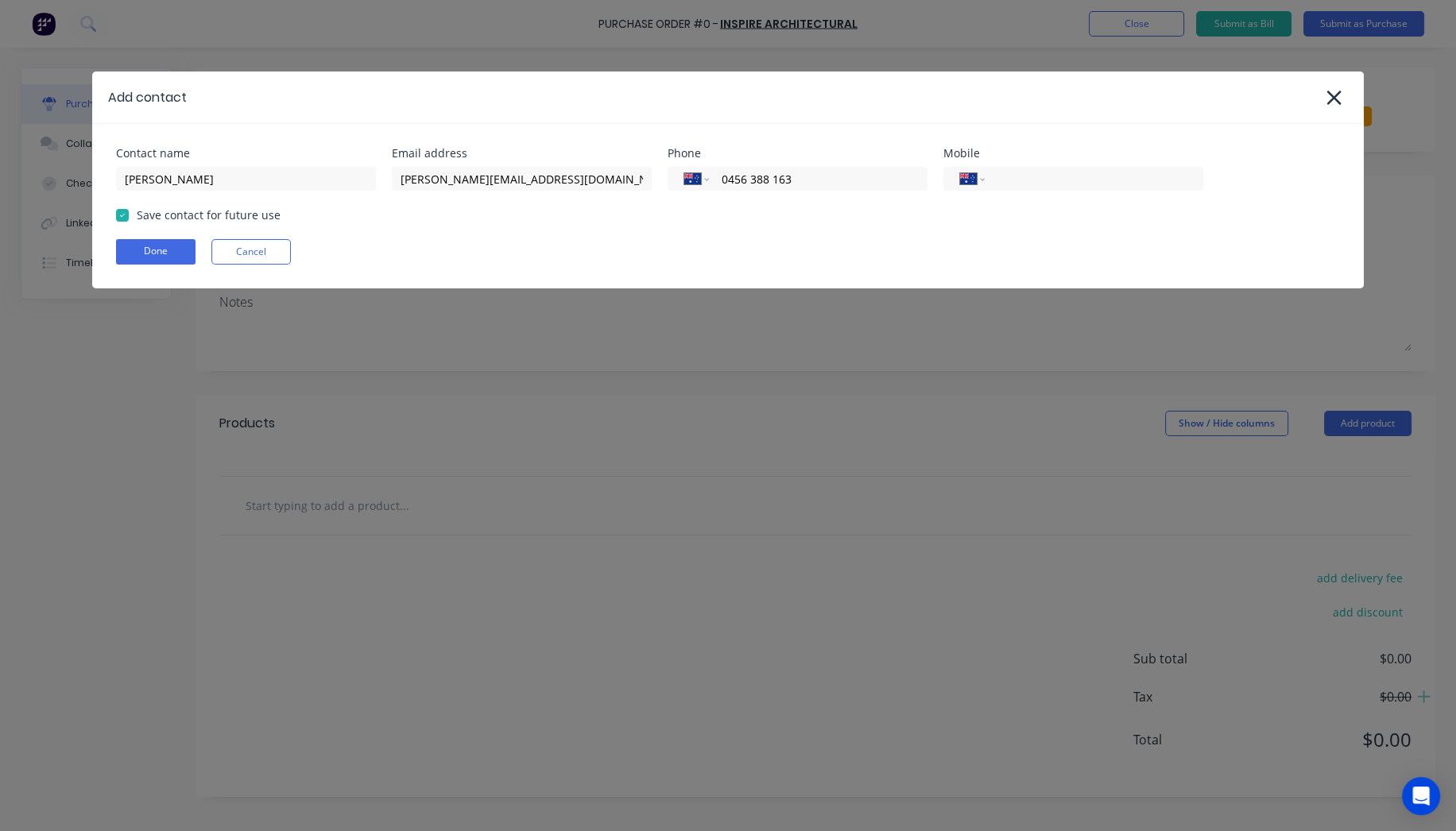
click at [140, 241] on button "Done" at bounding box center [155, 251] width 79 height 25
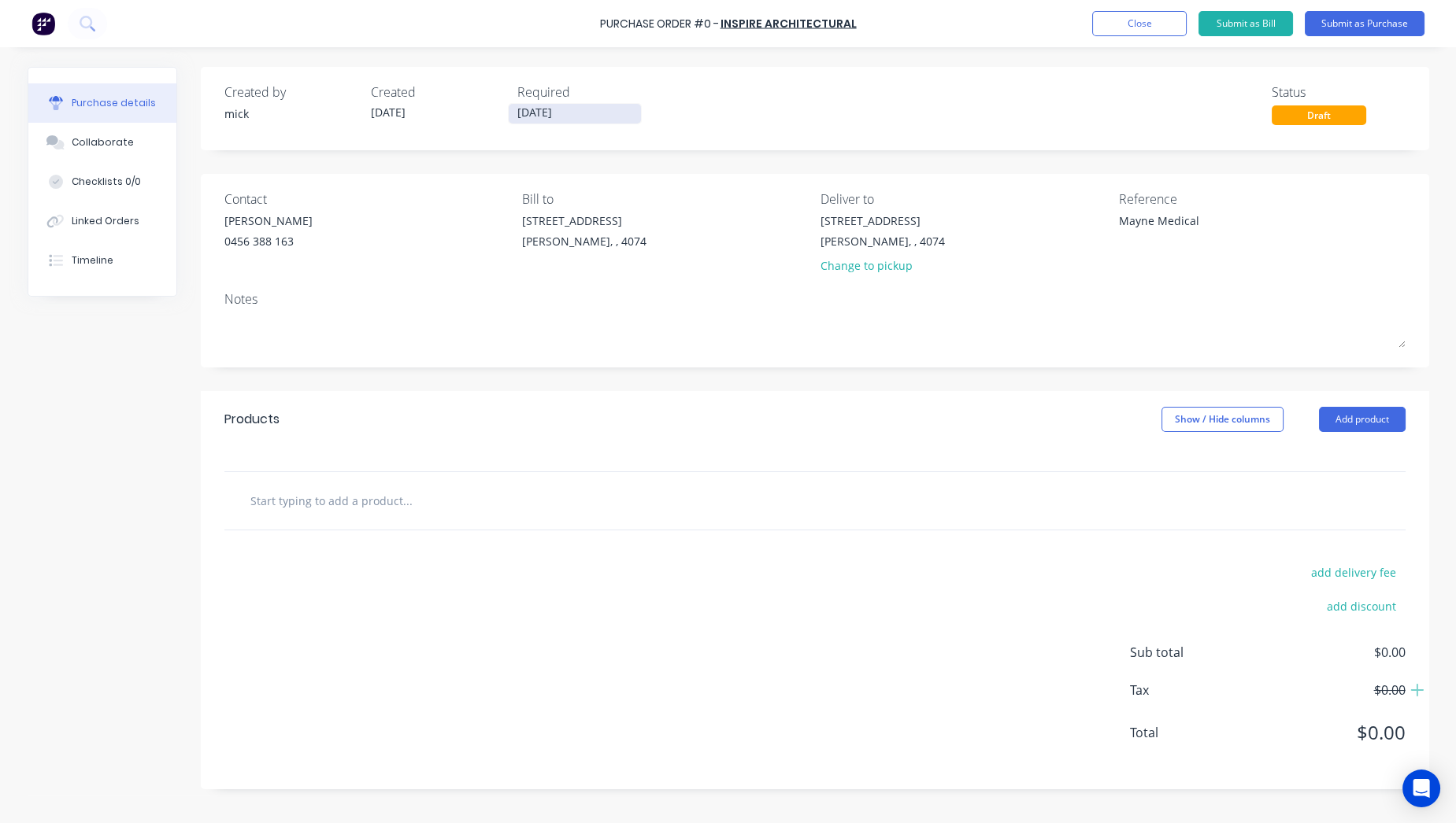
type textarea "x"
drag, startPoint x: 578, startPoint y: 110, endPoint x: 148, endPoint y: 60, distance: 432.9
click at [148, 67] on div "Purchase details Collaborate Checklists 0/0 Linked Orders Timeline Created by […" at bounding box center [728, 439] width 1402 height 745
type textarea "x"
type input "[DATE]"
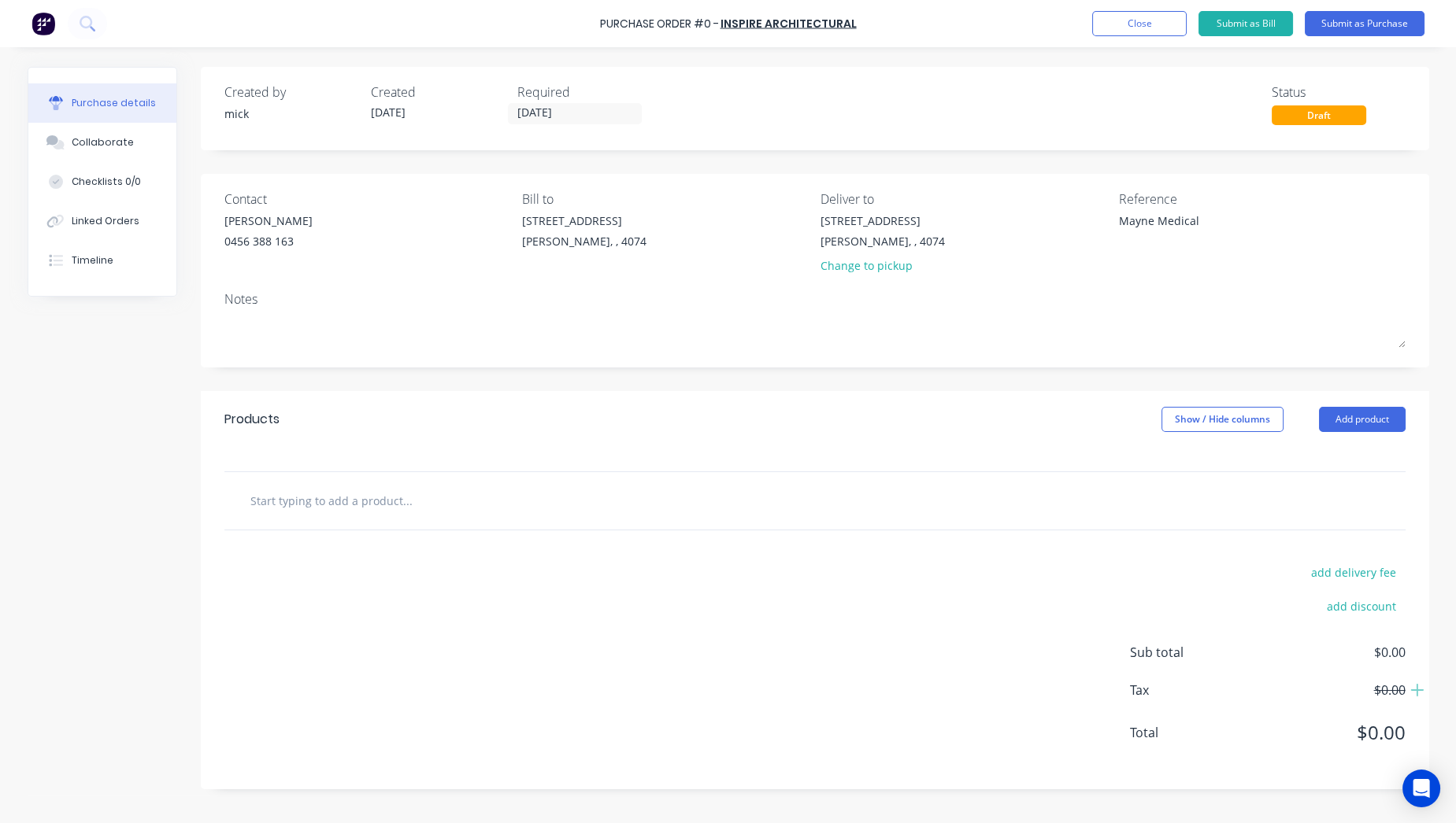
click at [853, 108] on div "Created by [PERSON_NAME] Created [DATE] Required [DATE] Status Draft" at bounding box center [815, 103] width 1181 height 43
click at [1386, 412] on button "Add product" at bounding box center [1362, 419] width 87 height 25
click at [1319, 485] on div "Basic product" at bounding box center [1331, 492] width 121 height 23
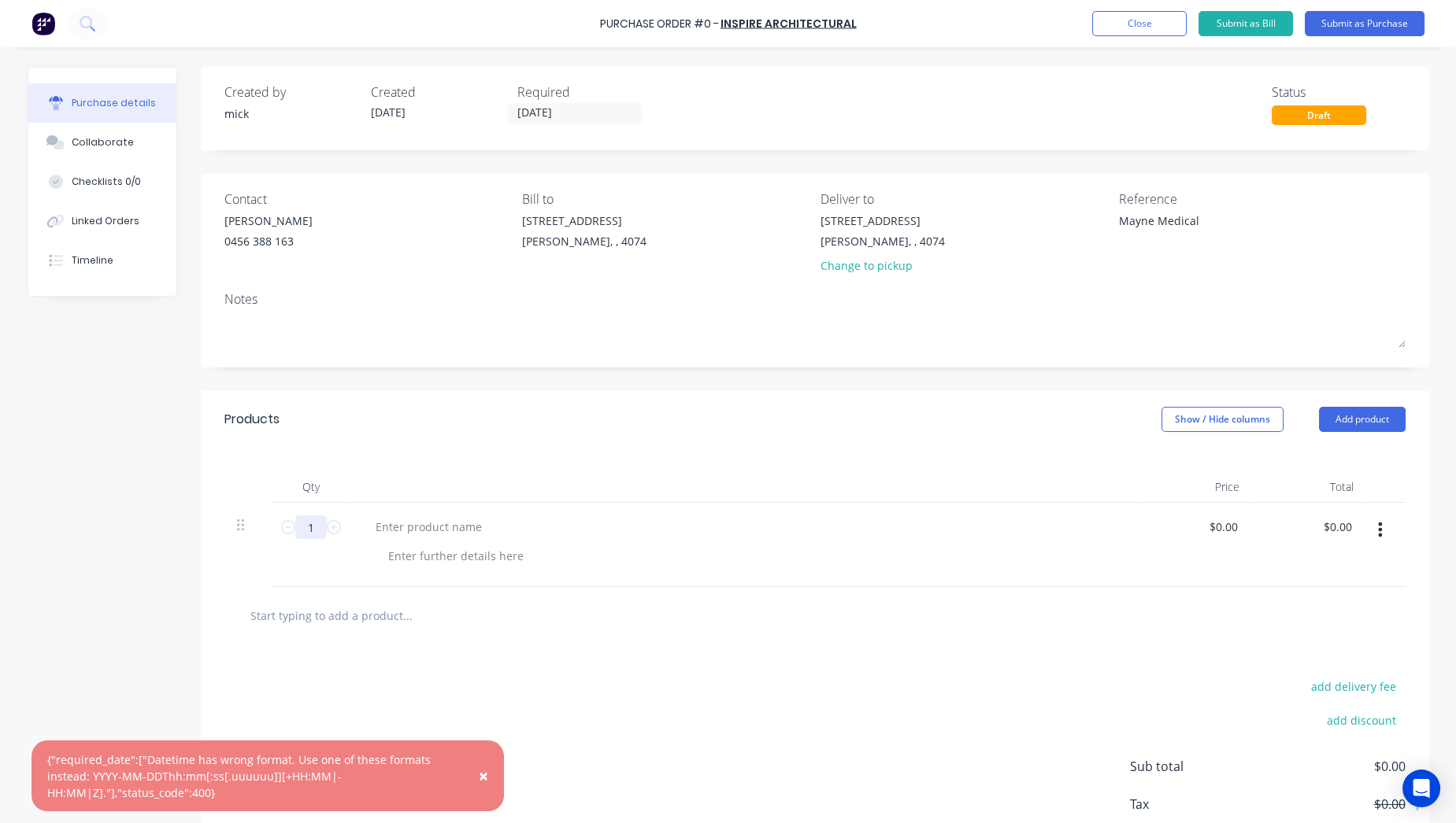
click at [311, 527] on input "1" at bounding box center [311, 527] width 32 height 23
click at [312, 527] on input "1" at bounding box center [311, 527] width 32 height 23
type textarea "x"
type input "10"
type textarea "x"
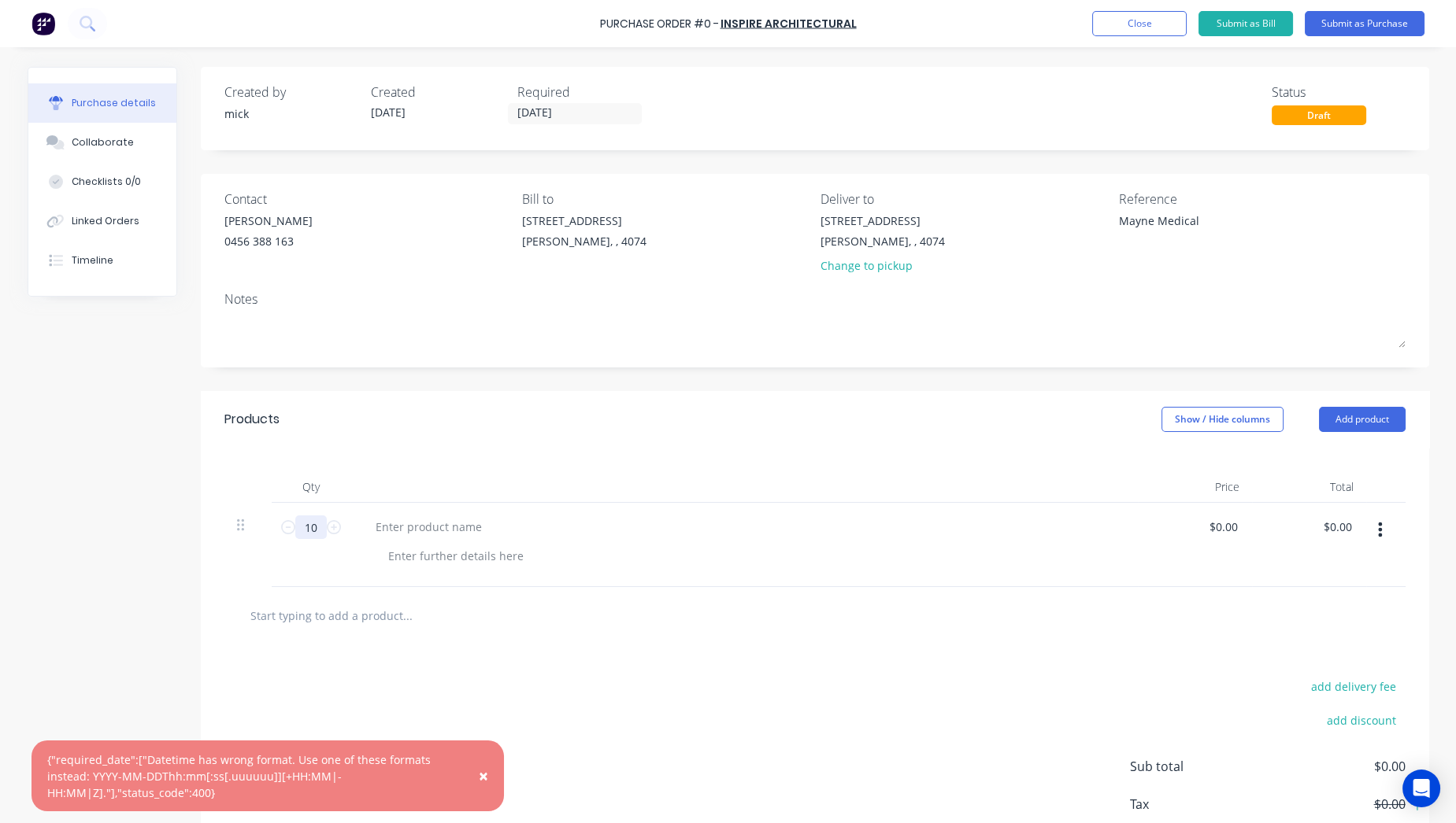
type input "100"
type textarea "x"
type input "1000"
type textarea "x"
type input "1000"
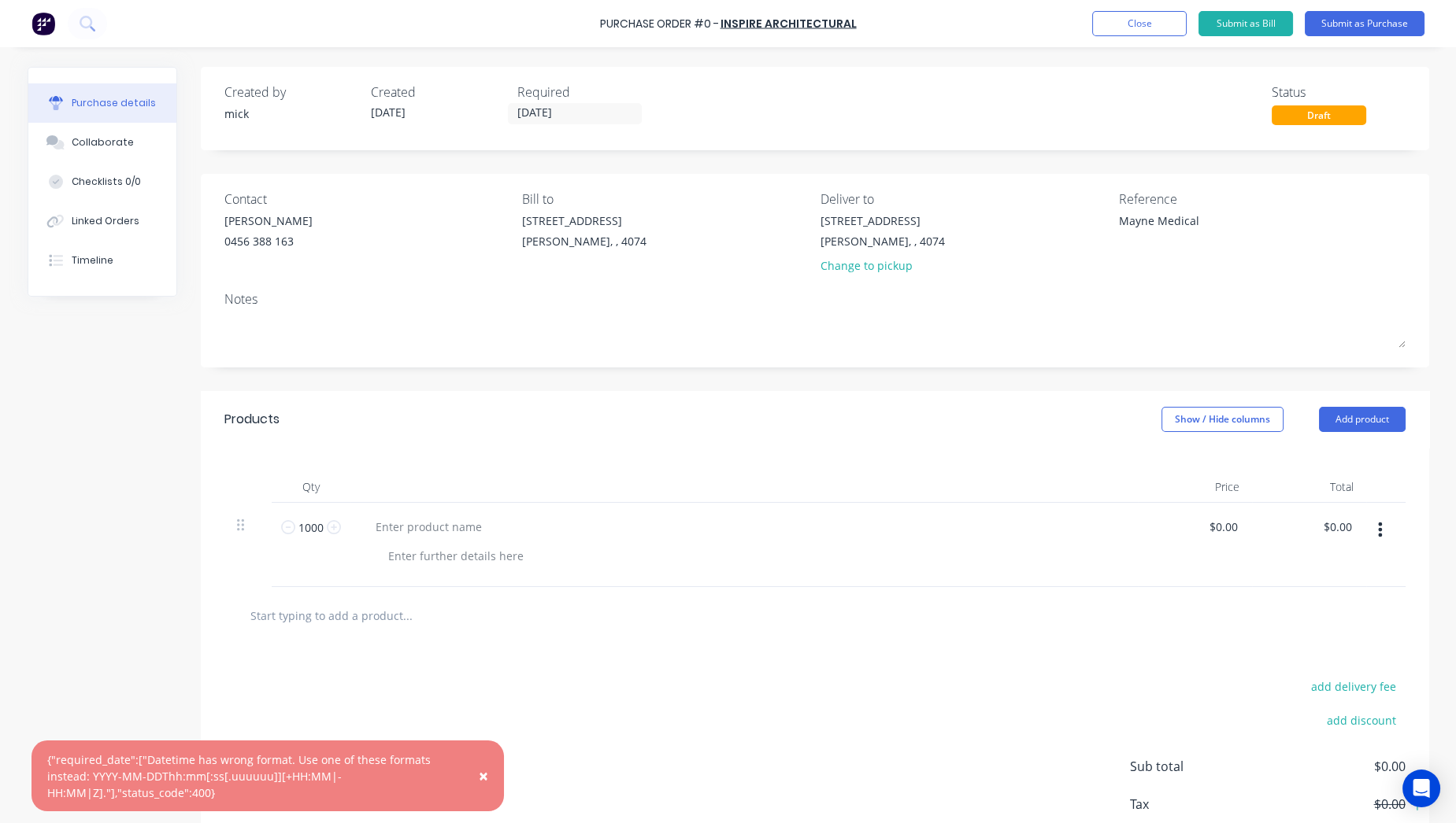
click at [497, 475] on div at bounding box center [743, 487] width 787 height 32
type textarea "x"
type input "0.00"
click at [1229, 525] on input "0.00" at bounding box center [1222, 527] width 36 height 23
type textarea "x"
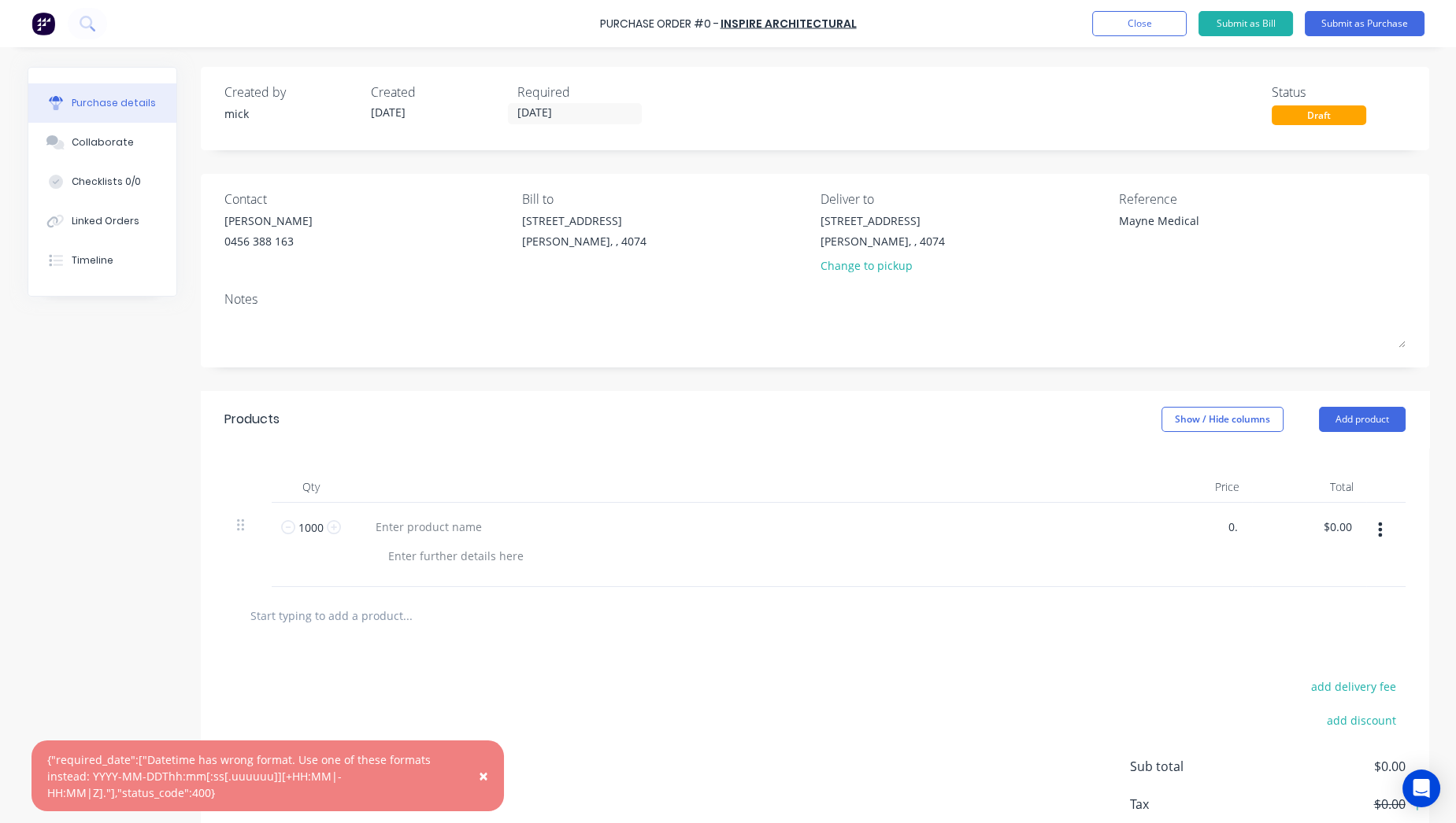
type input "0"
type input "22.00"
type textarea "x"
type input "$22.00"
type input "$22,000.00"
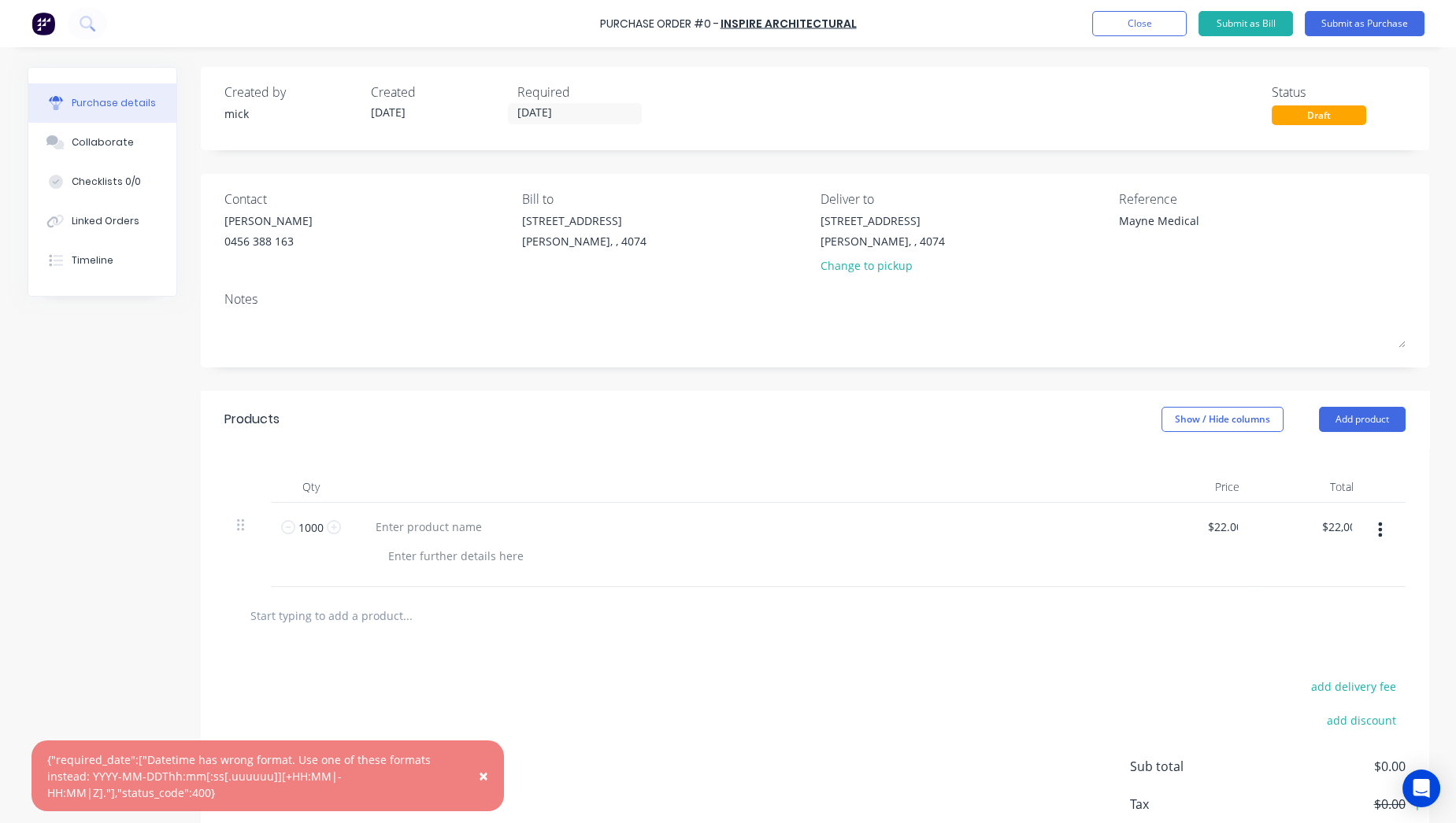
click at [1005, 427] on div "Products Show / Hide columns Add product" at bounding box center [815, 420] width 1229 height 57
type textarea "x"
click at [411, 534] on div at bounding box center [429, 527] width 132 height 23
drag, startPoint x: 616, startPoint y: 694, endPoint x: 606, endPoint y: 691, distance: 10.4
click at [614, 693] on div "add delivery fee add discount Sub total $22,000.00 Tax $2,200.00 Total $24,200.…" at bounding box center [815, 774] width 1229 height 259
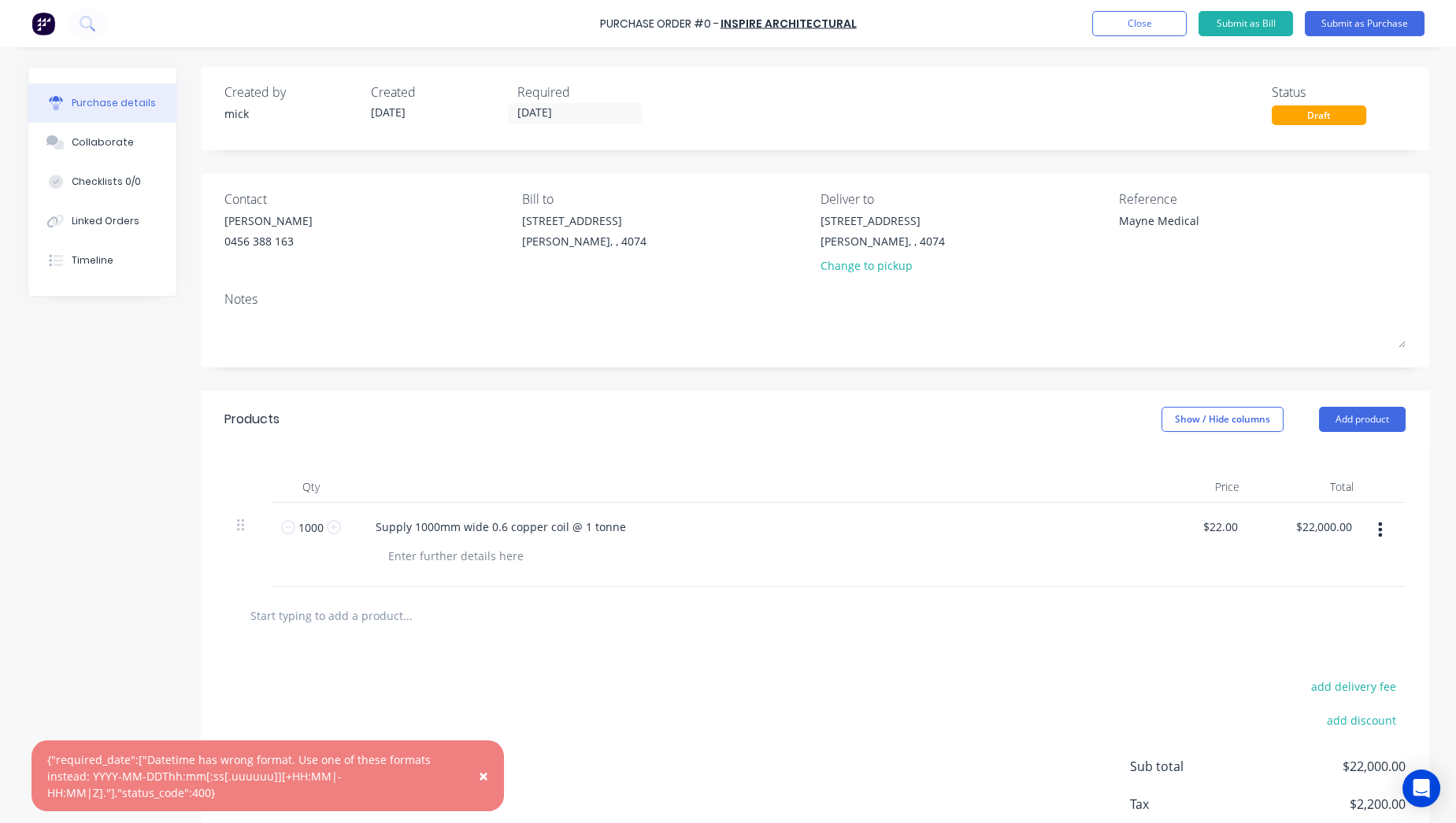
click at [485, 774] on span "×" at bounding box center [484, 775] width 10 height 22
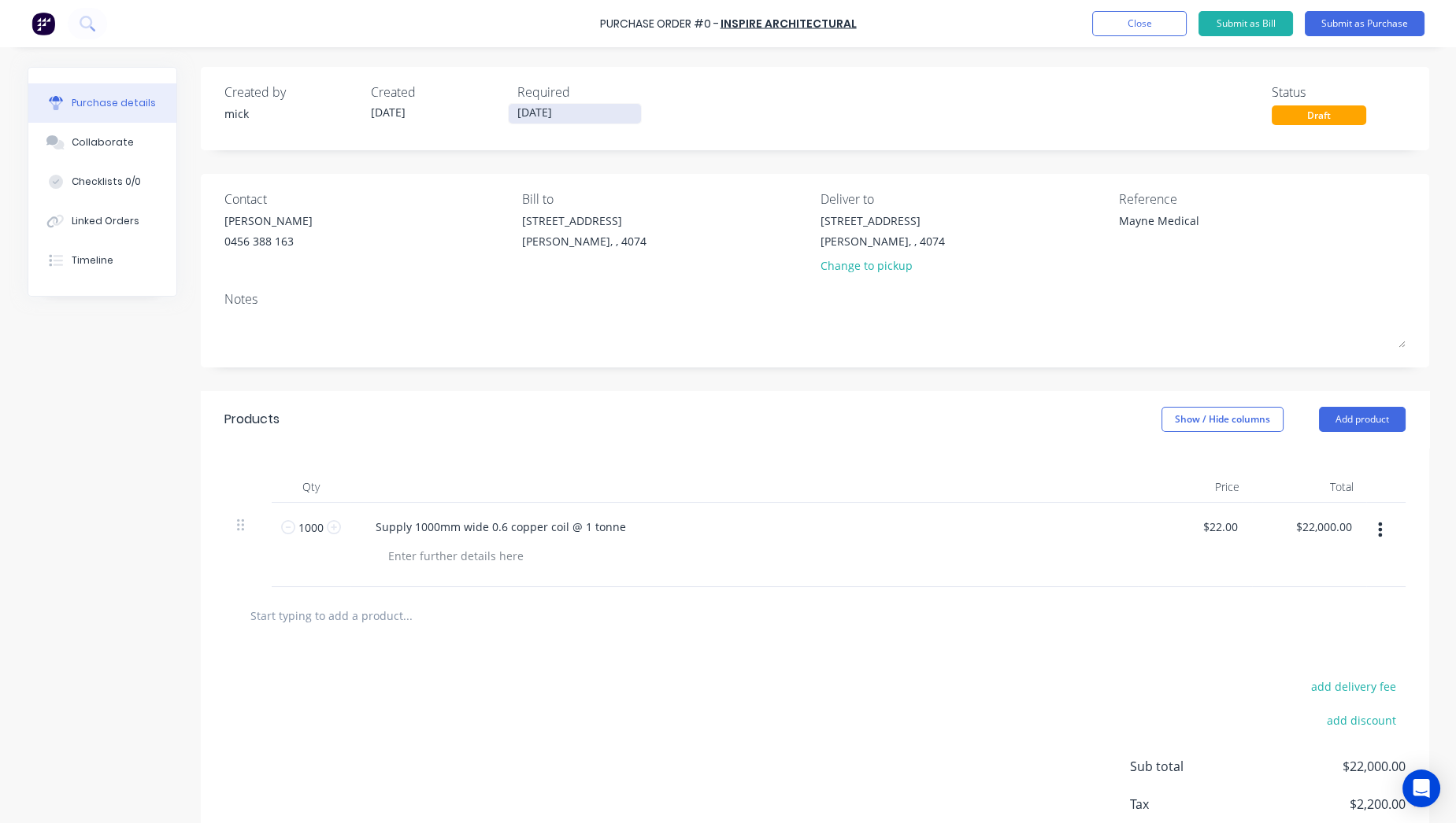
click at [578, 113] on input "[DATE]" at bounding box center [575, 113] width 133 height 19
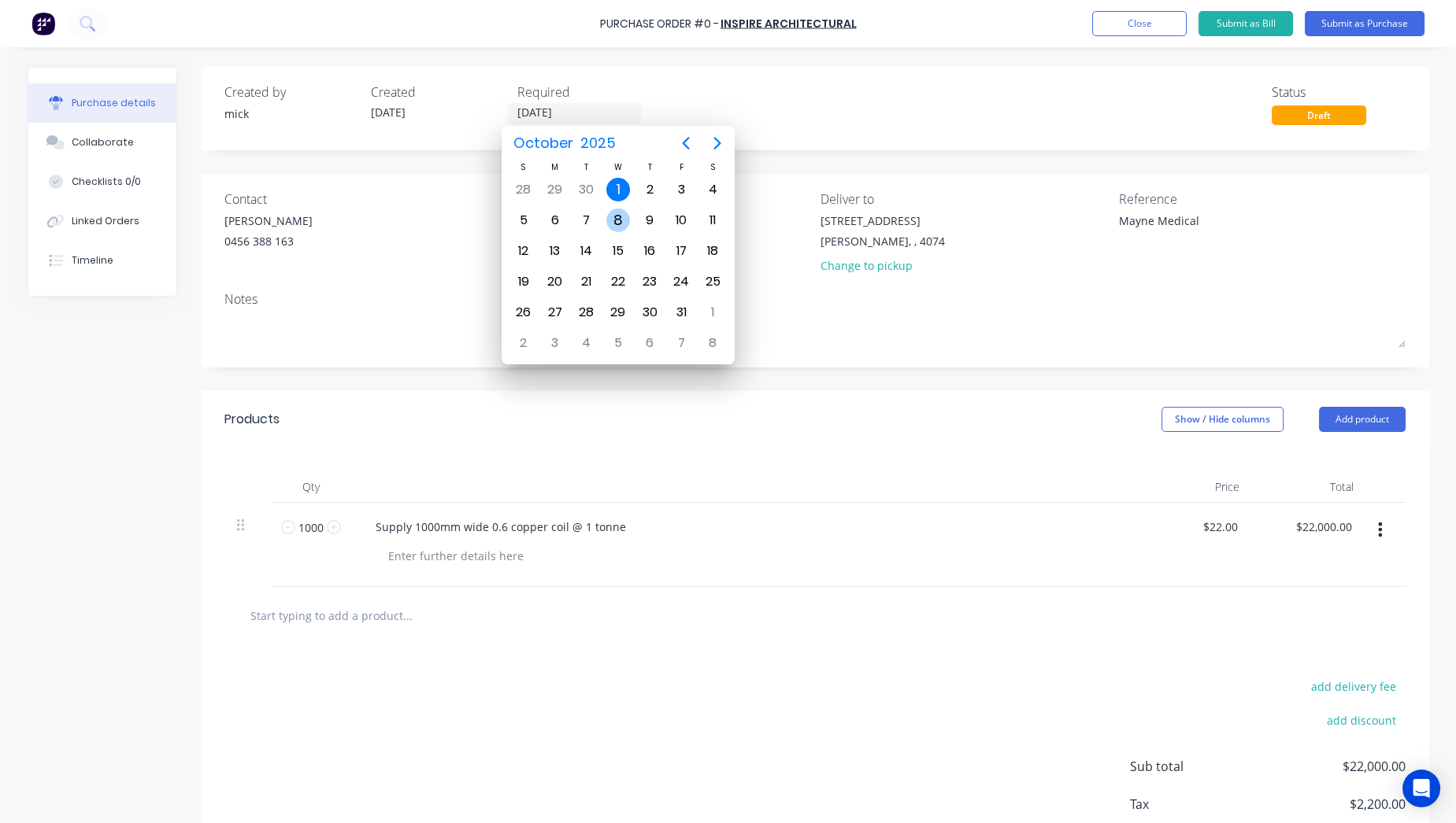
click at [612, 214] on div "8" at bounding box center [618, 220] width 23 height 23
type textarea "x"
type input "[DATE]"
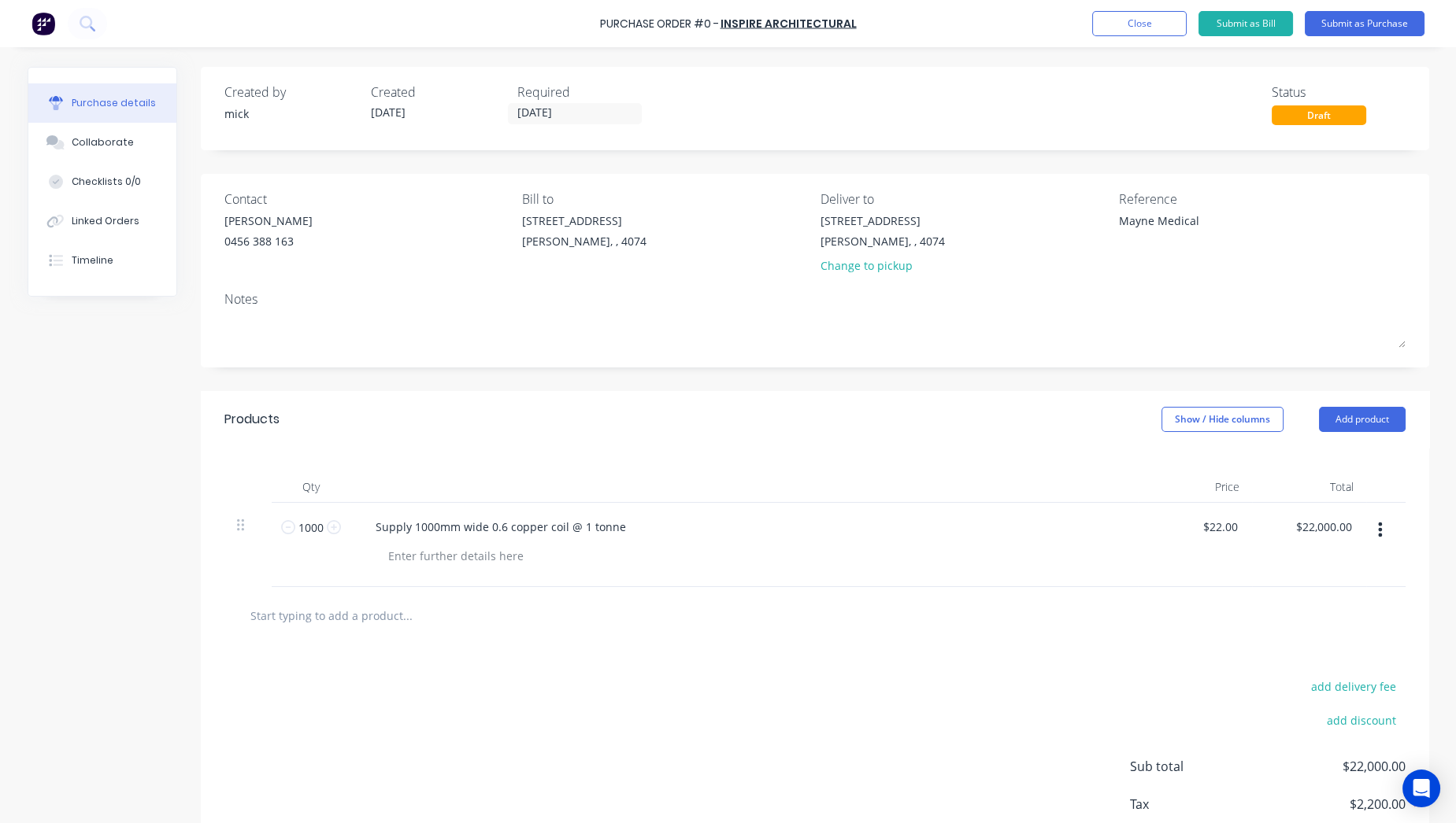
click at [685, 91] on div "Created by [PERSON_NAME] Created [DATE] Required [DATE] Status Draft" at bounding box center [815, 103] width 1181 height 43
click at [1361, 32] on button "Submit as Purchase" at bounding box center [1365, 23] width 120 height 25
click at [744, 761] on div "add delivery fee add discount Sub total $22,000.00 Tax $2,200.00 Total $24,200.…" at bounding box center [815, 774] width 1229 height 259
click at [1378, 33] on button "Submit as Purchase" at bounding box center [1365, 23] width 120 height 25
click at [1368, 16] on button "Submit as Purchase" at bounding box center [1365, 23] width 120 height 25
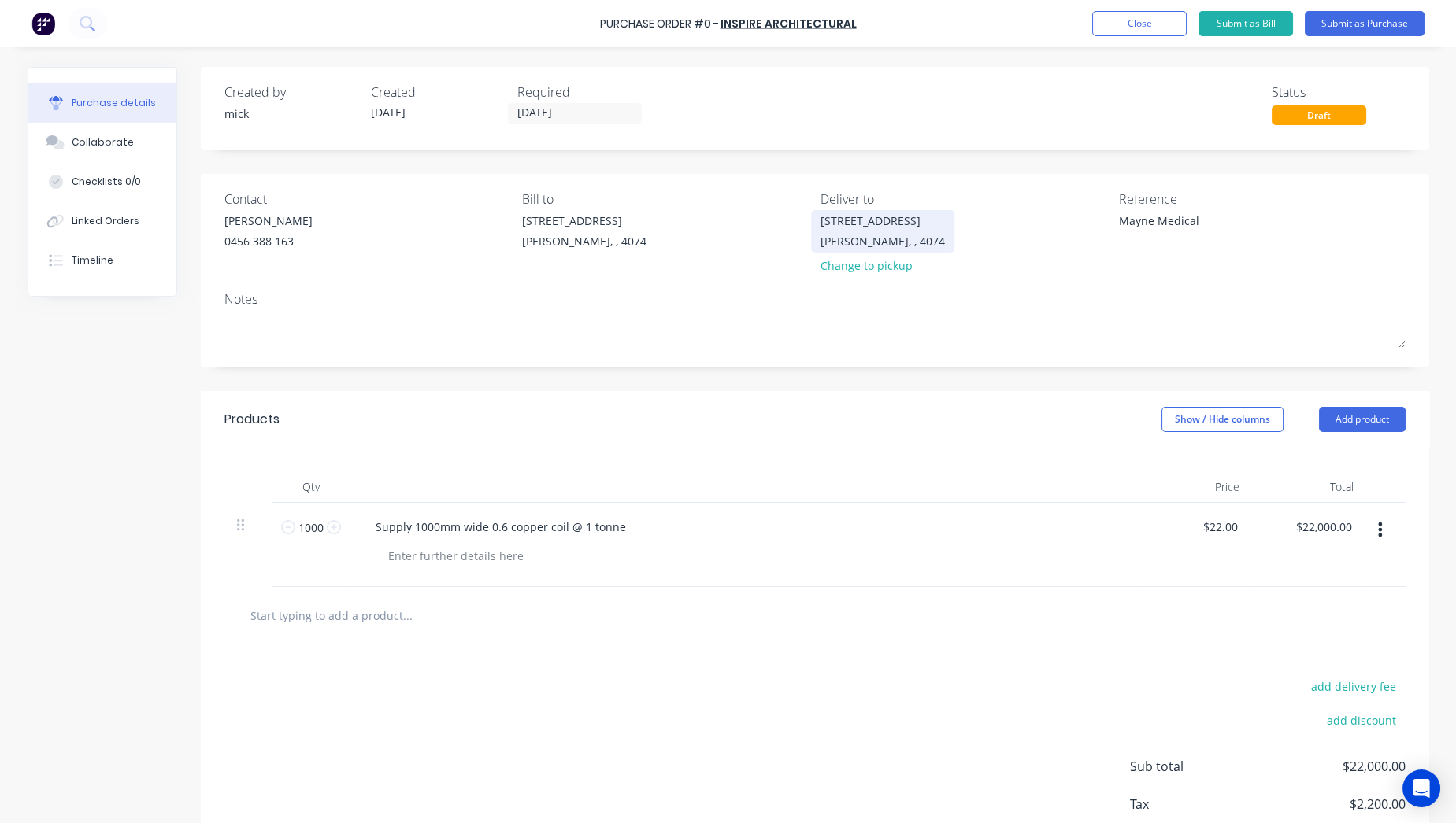
click at [820, 216] on div "[STREET_ADDRESS][PERSON_NAME]" at bounding box center [882, 231] width 125 height 37
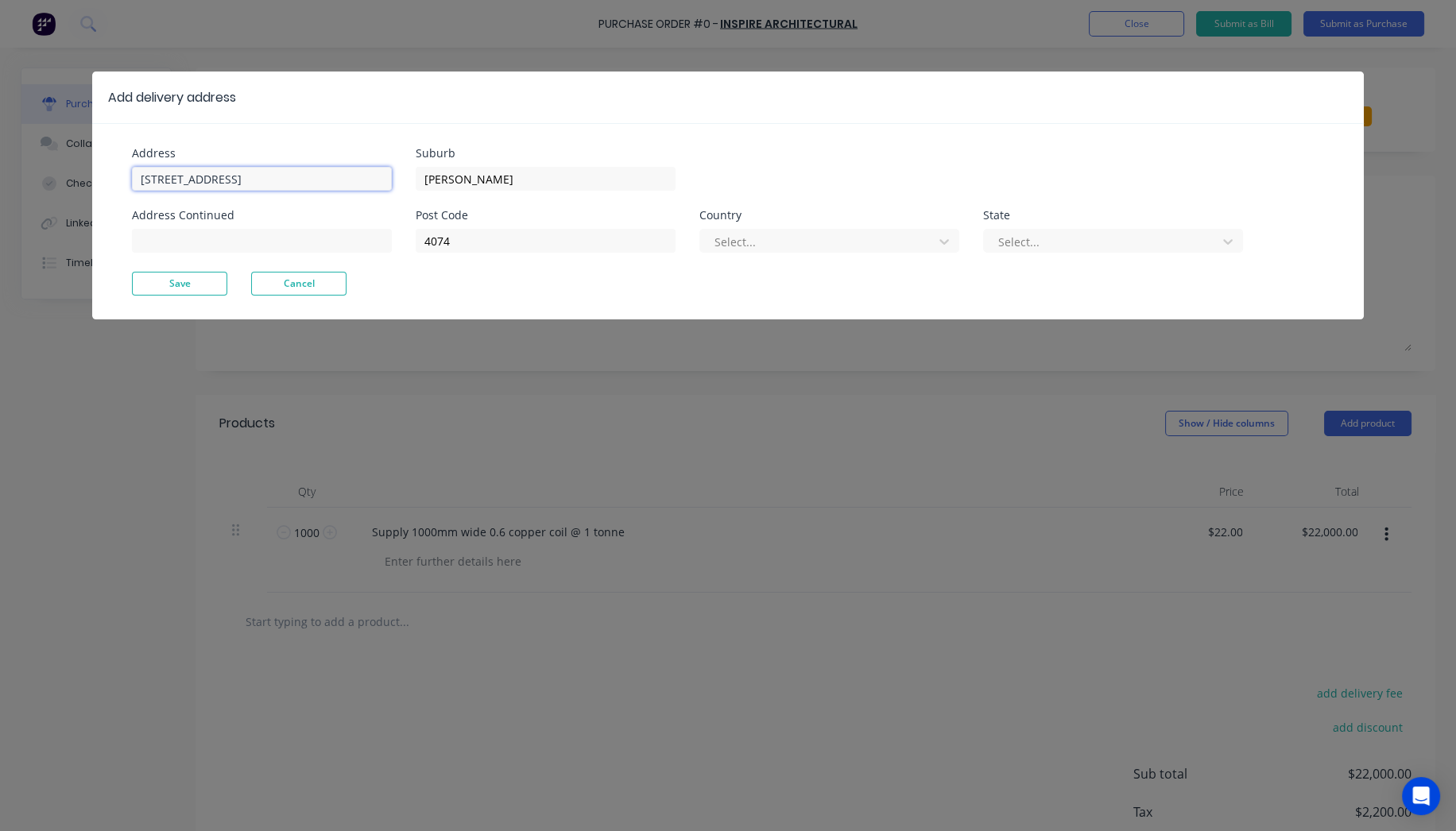
type textarea "x"
drag, startPoint x: 142, startPoint y: 176, endPoint x: 190, endPoint y: 189, distance: 49.7
click at [144, 176] on input "[STREET_ADDRESS]" at bounding box center [262, 178] width 260 height 24
type input "PROFOLD [STREET_ADDRESS]"
type textarea "x"
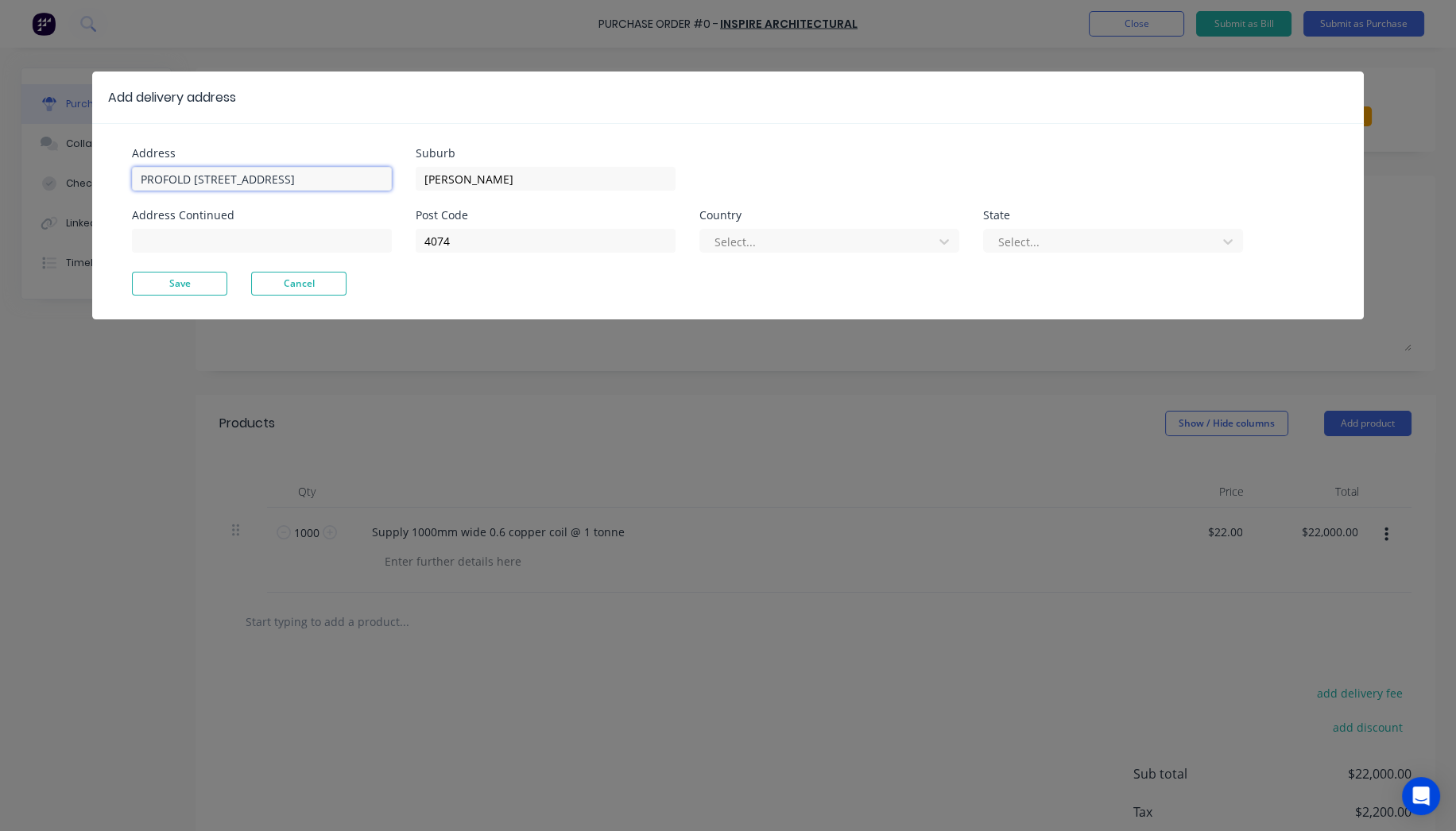
click at [202, 173] on input "PROFOLD [STREET_ADDRESS]" at bounding box center [262, 178] width 260 height 24
type input "PROFOLD [STREET_ADDRESS]"
click at [198, 284] on button "Save" at bounding box center [180, 283] width 96 height 24
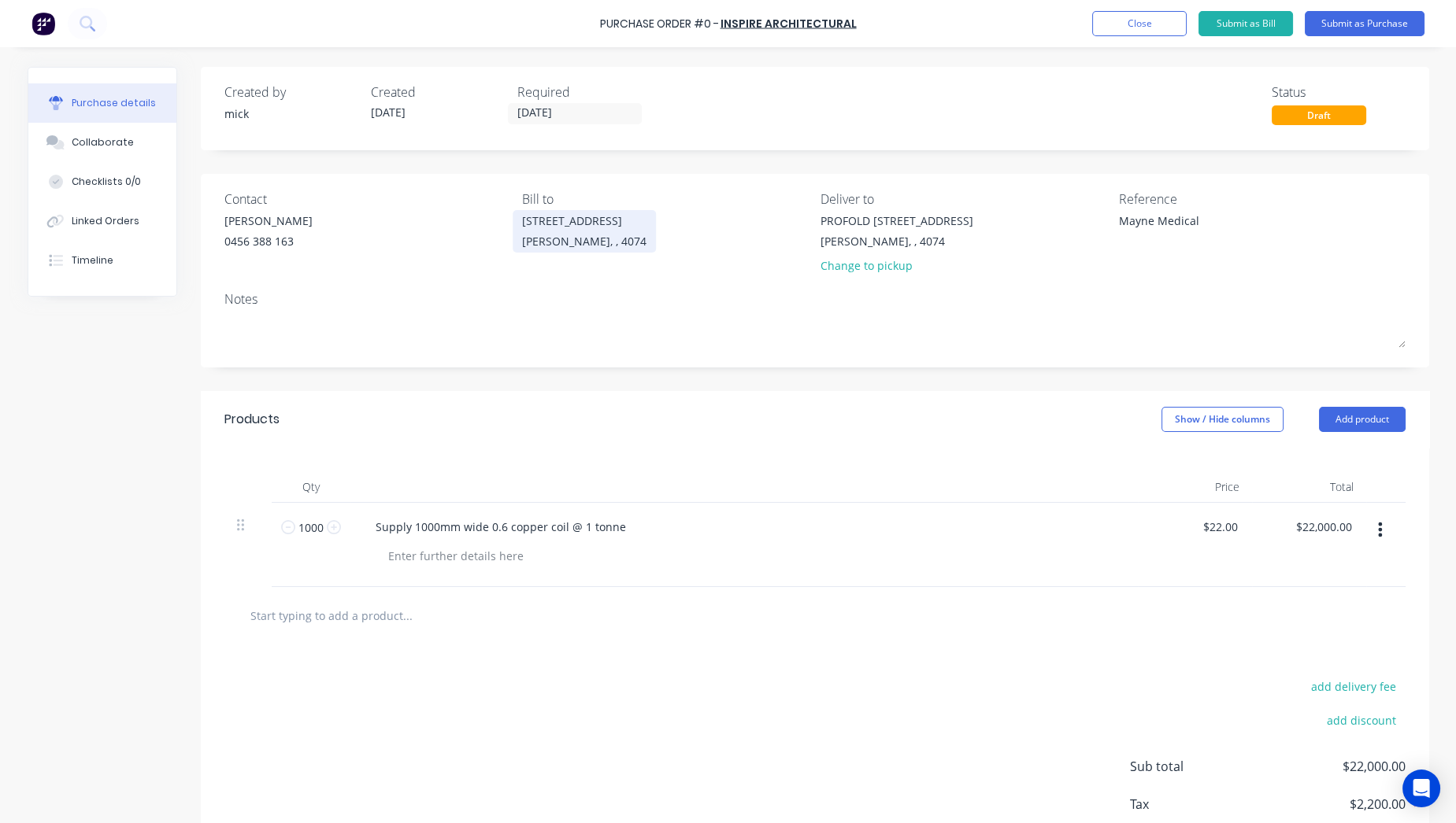
click at [537, 213] on div "[STREET_ADDRESS][PERSON_NAME]" at bounding box center [584, 231] width 125 height 37
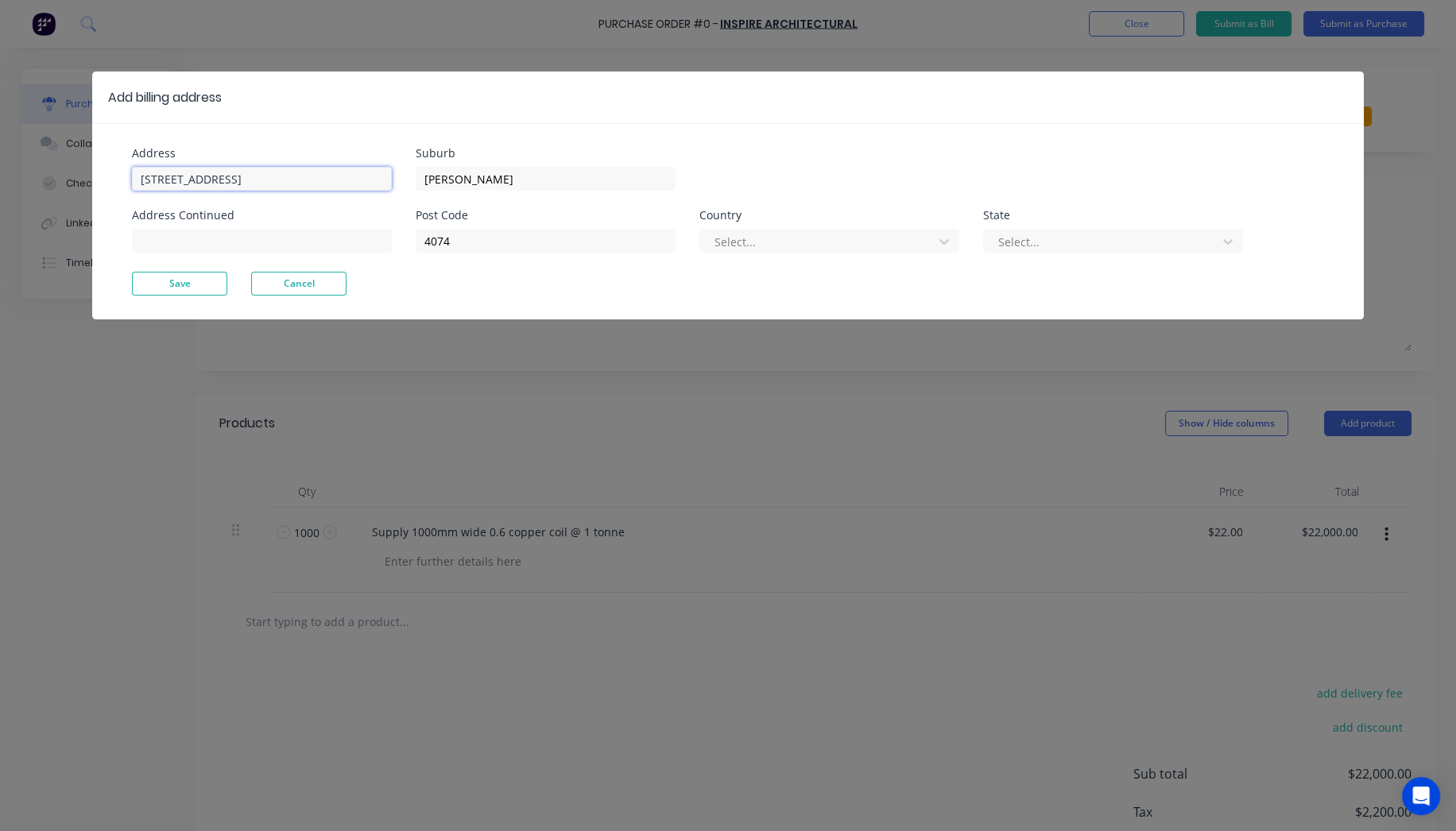
type textarea "x"
click at [135, 174] on input "[STREET_ADDRESS]" at bounding box center [262, 178] width 260 height 24
type input "PROFOLD [STREET_ADDRESS]"
type textarea "x"
click at [203, 178] on input "PROFOLD [STREET_ADDRESS]" at bounding box center [262, 178] width 260 height 24
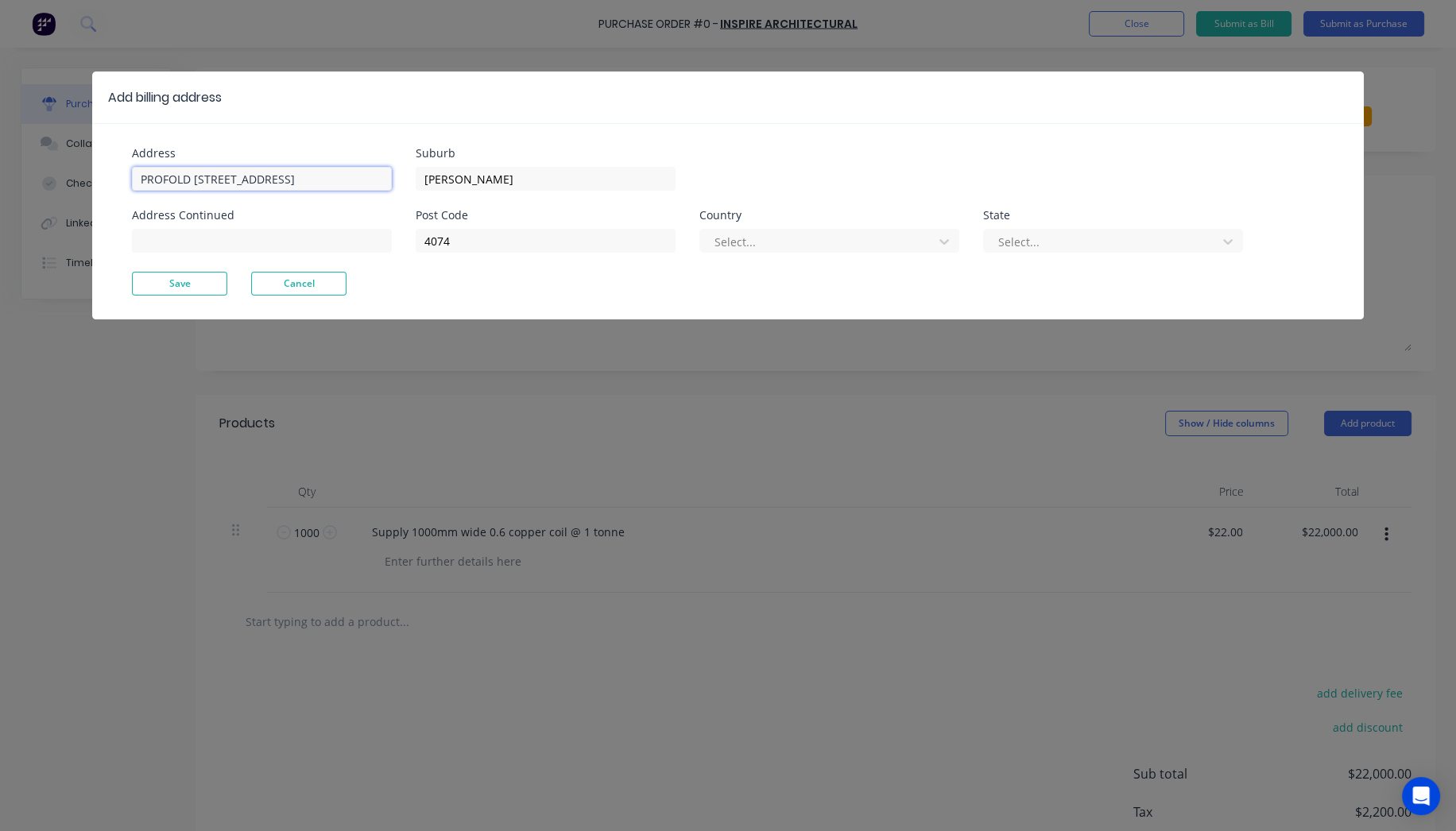
type input "PROFOLD [STREET_ADDRESS]"
type textarea "x"
click at [192, 179] on input "PROFOLD [STREET_ADDRESS]" at bounding box center [262, 178] width 260 height 24
type input "PROFOLD [STREET_ADDRESS]"
click at [747, 238] on div at bounding box center [819, 242] width 212 height 20
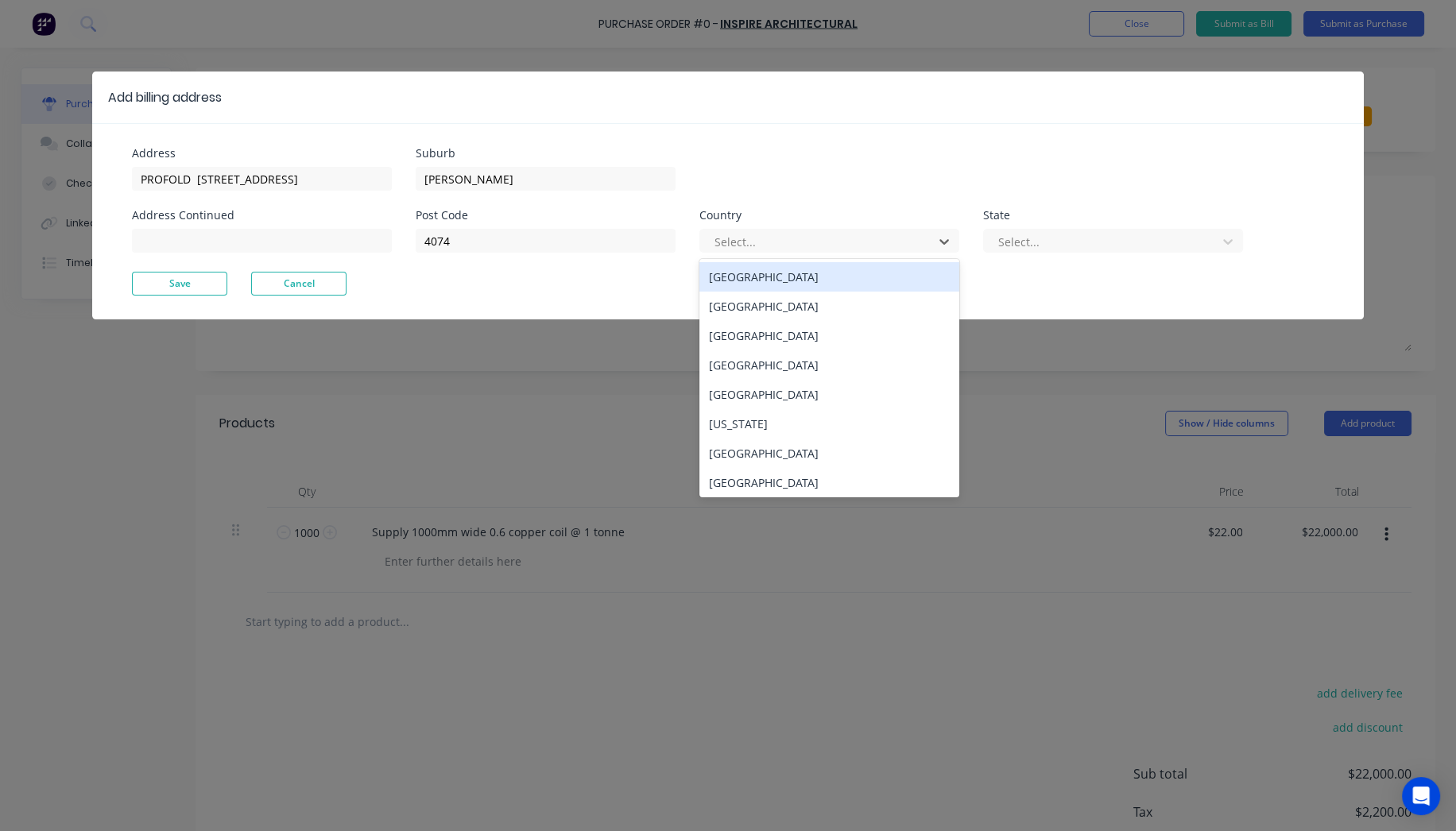
click at [750, 280] on div "[GEOGRAPHIC_DATA]" at bounding box center [830, 277] width 260 height 29
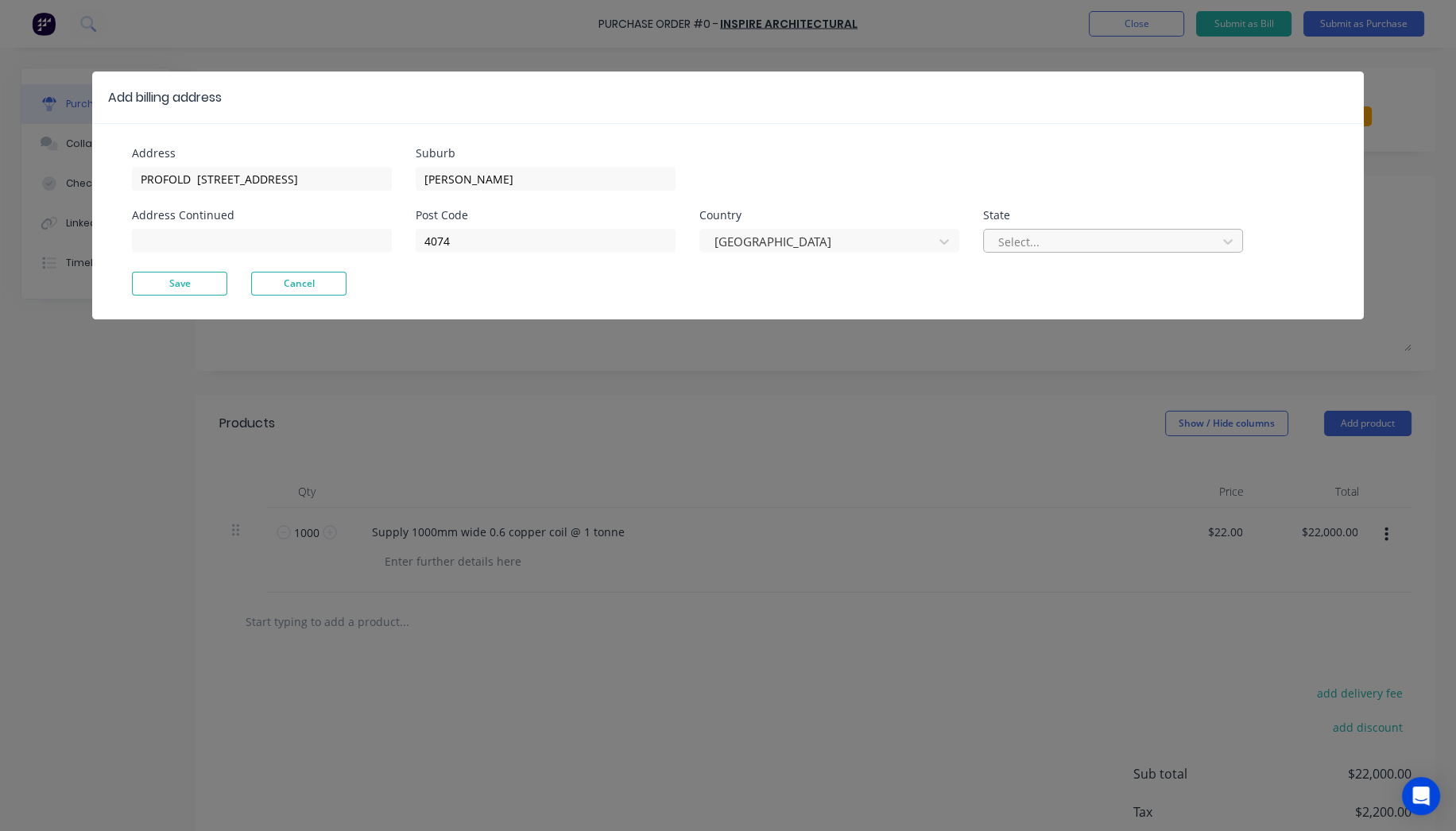
click at [1133, 250] on div at bounding box center [1103, 242] width 212 height 20
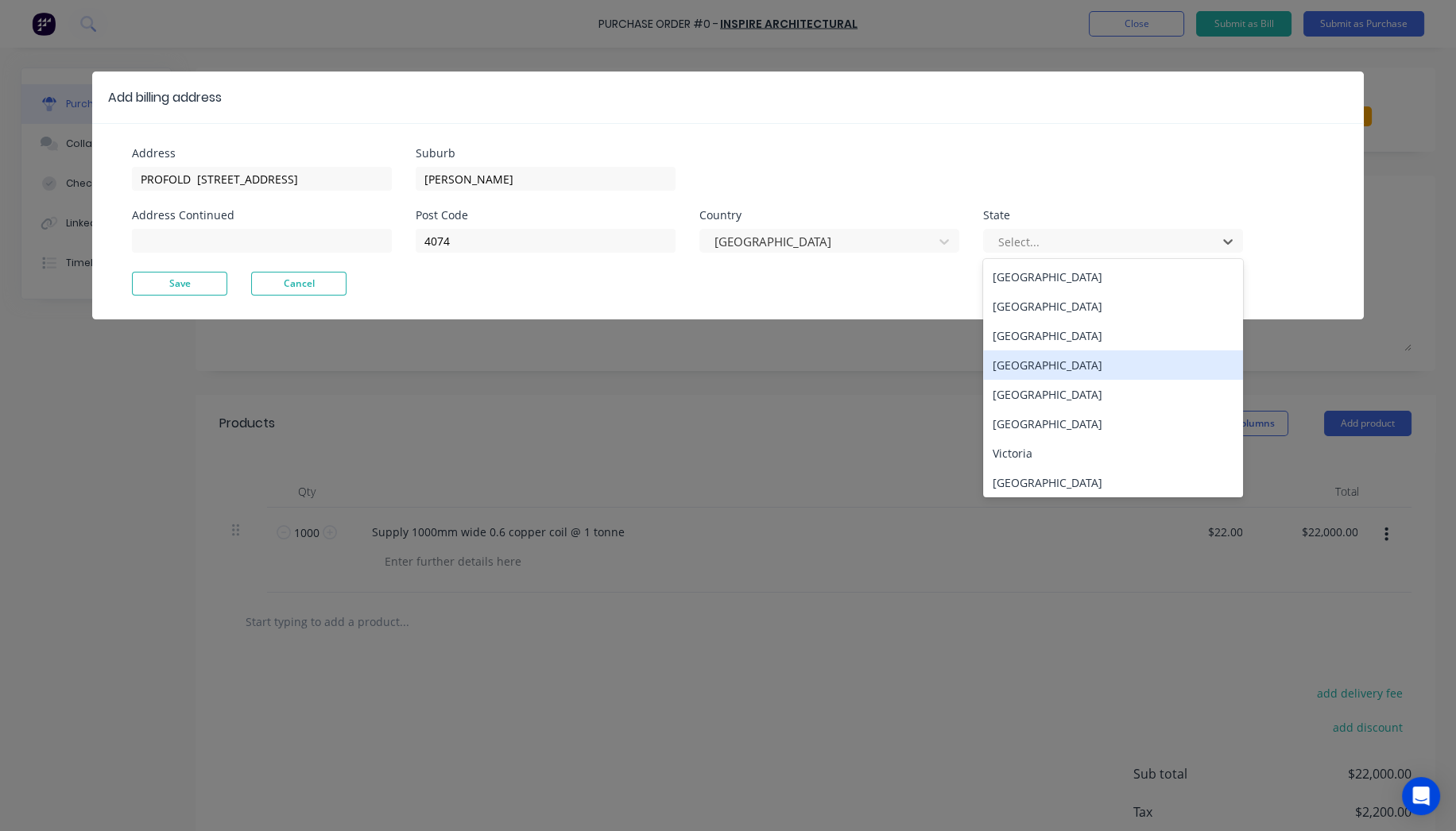
click at [1062, 370] on div "[GEOGRAPHIC_DATA]" at bounding box center [1113, 365] width 260 height 29
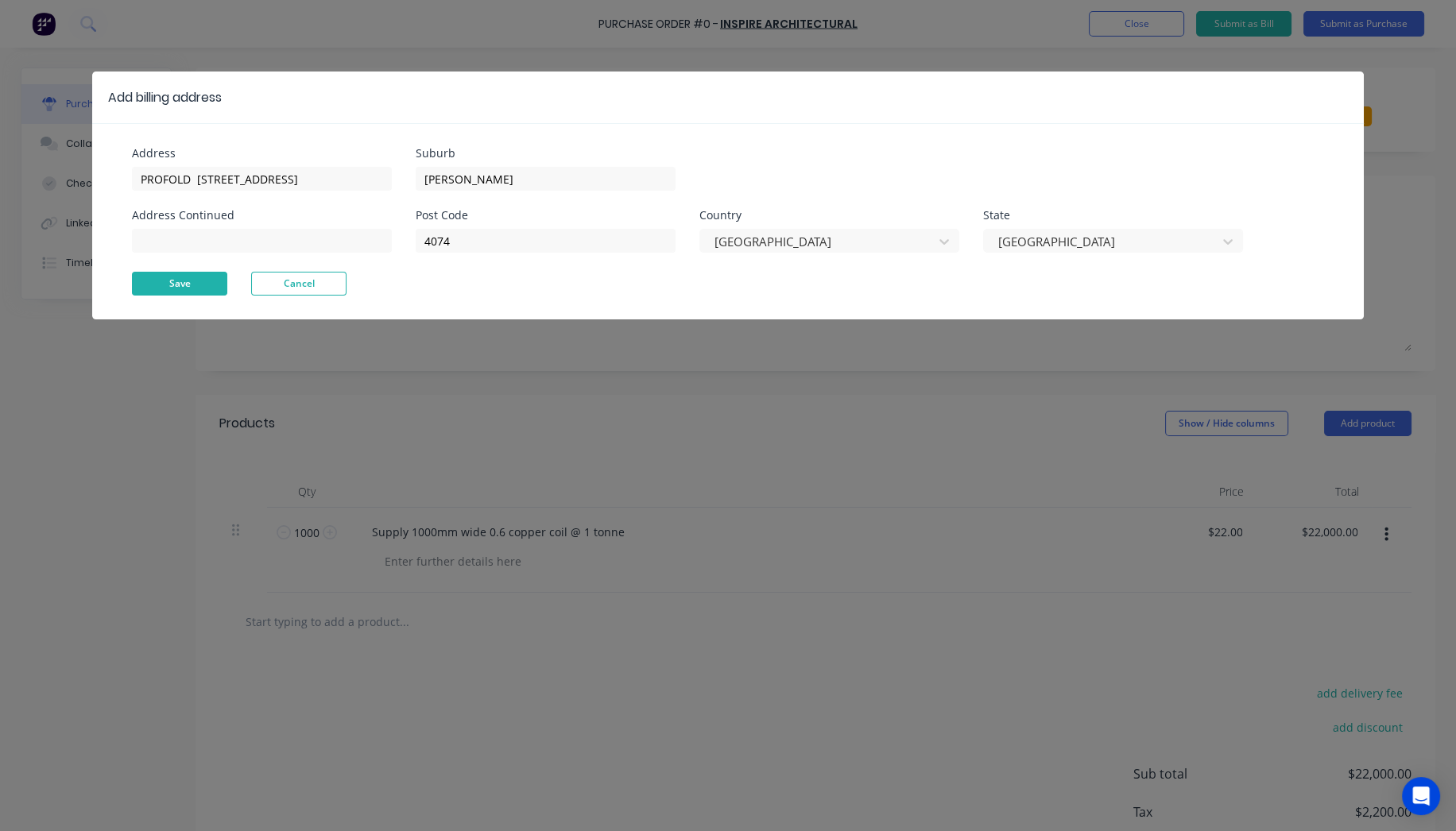
click at [175, 287] on button "Save" at bounding box center [180, 283] width 96 height 24
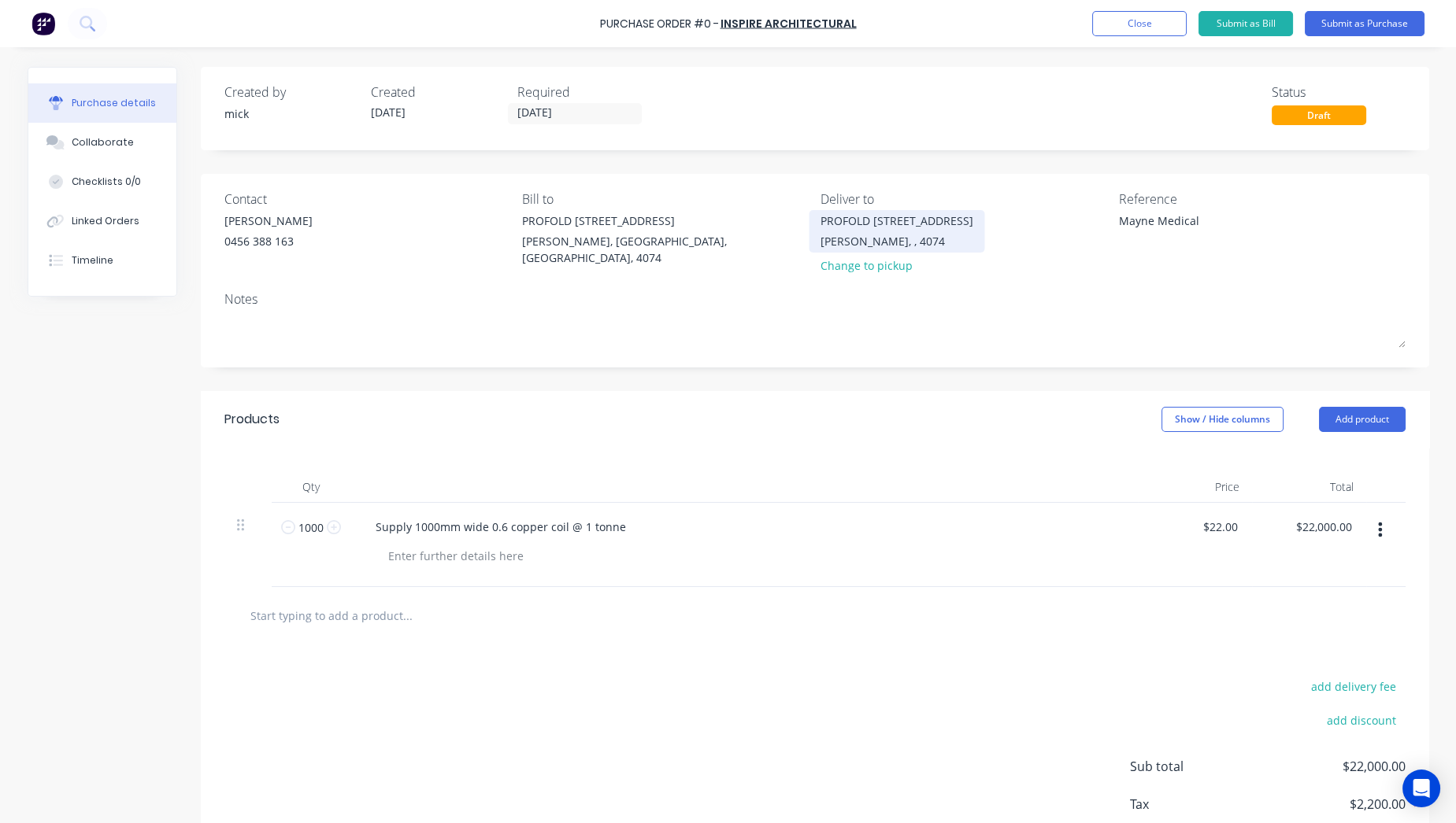
click at [925, 226] on div "PROFOLD [STREET_ADDRESS]" at bounding box center [896, 221] width 153 height 16
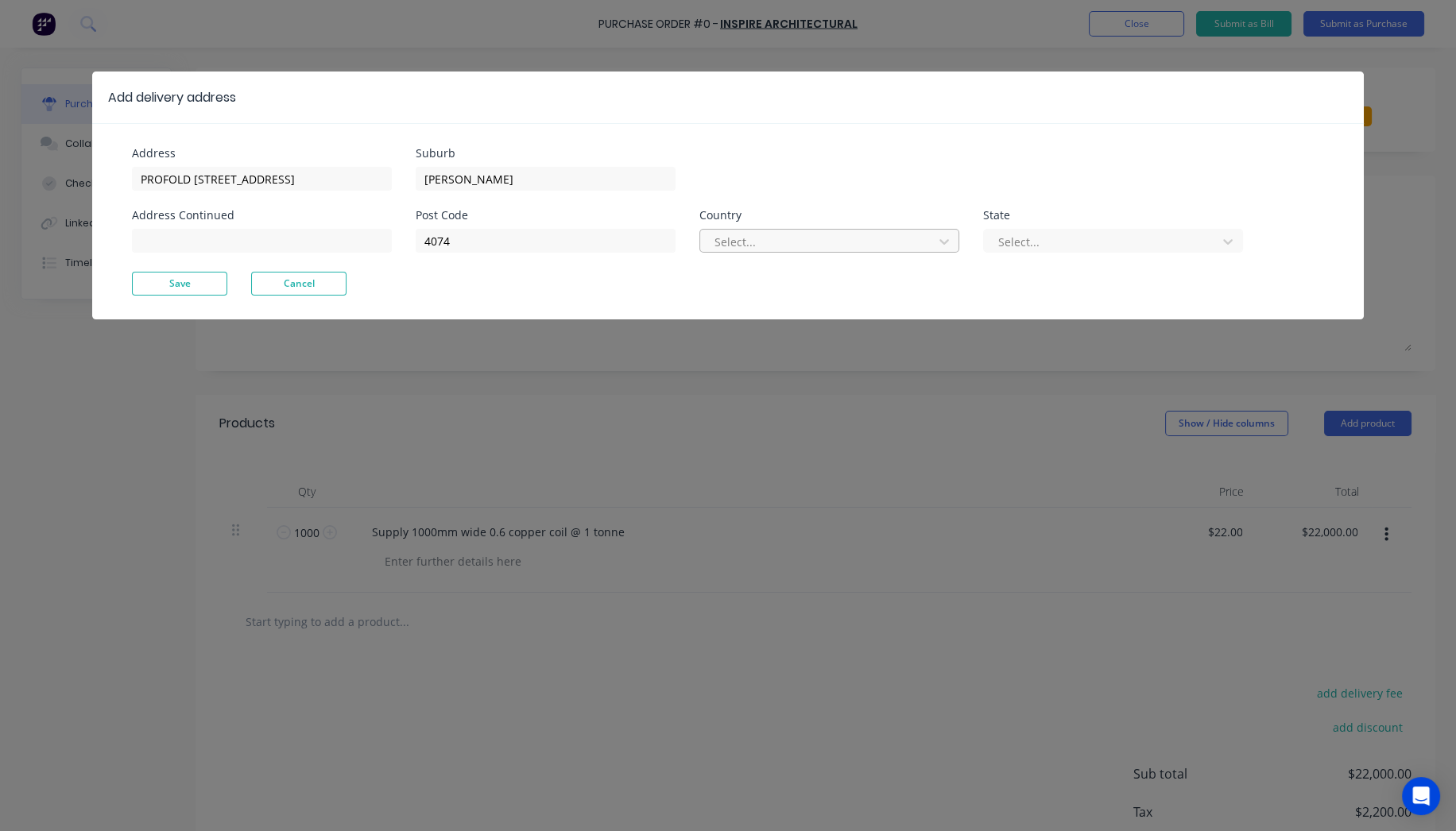
click at [838, 236] on div at bounding box center [819, 242] width 212 height 20
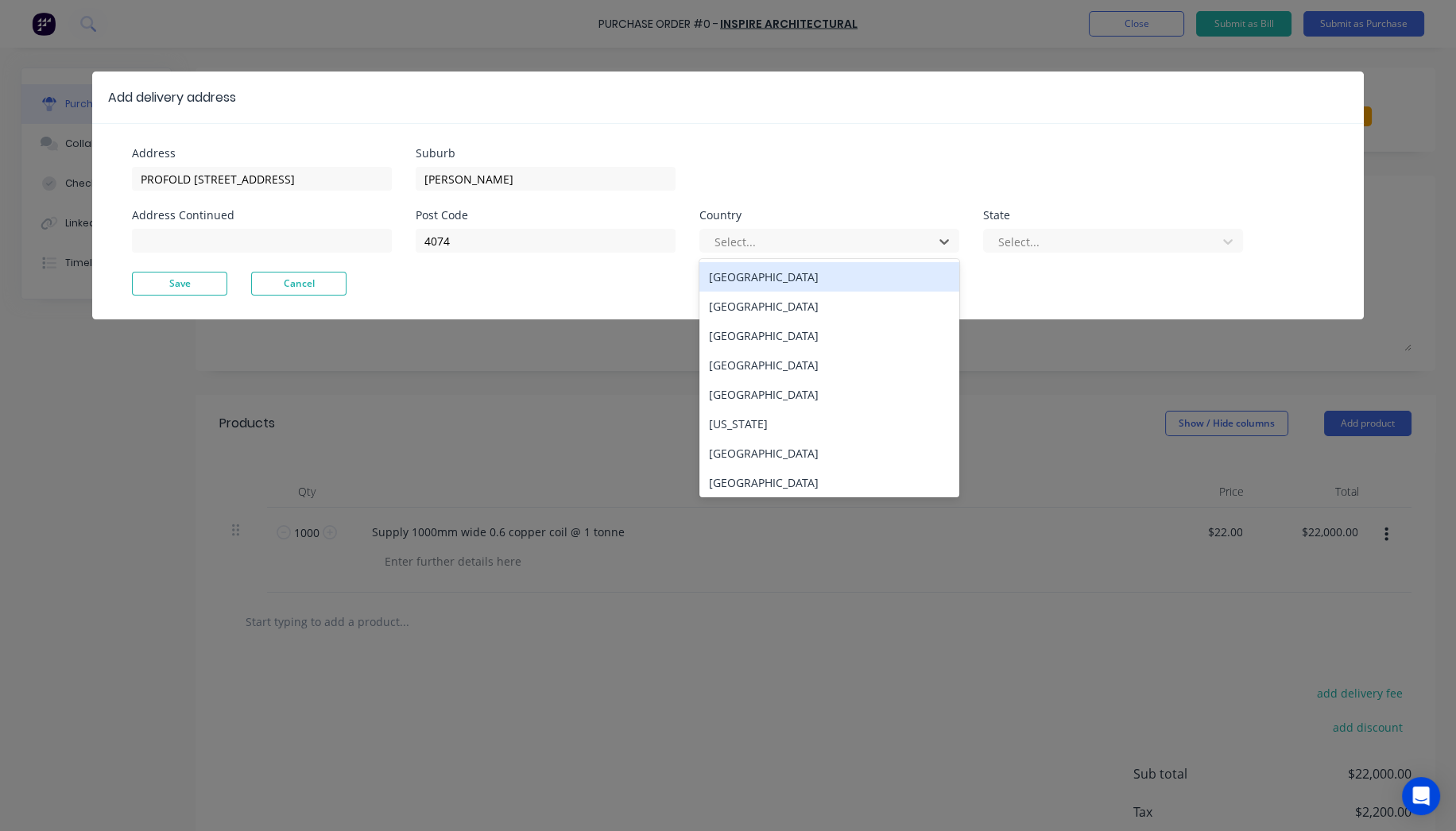
click at [770, 285] on div "[GEOGRAPHIC_DATA]" at bounding box center [830, 277] width 260 height 29
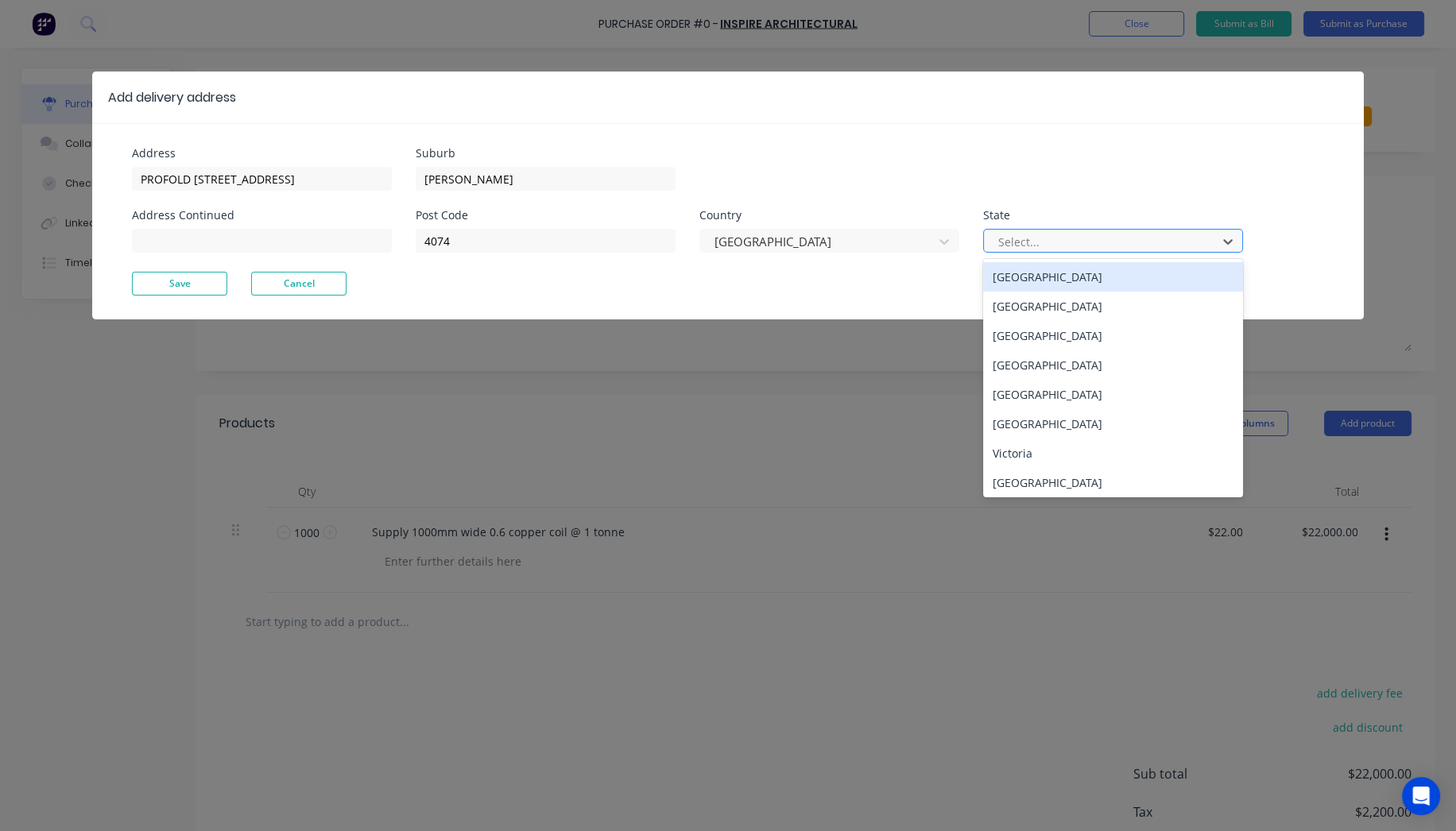
click at [1137, 246] on div at bounding box center [1103, 242] width 212 height 20
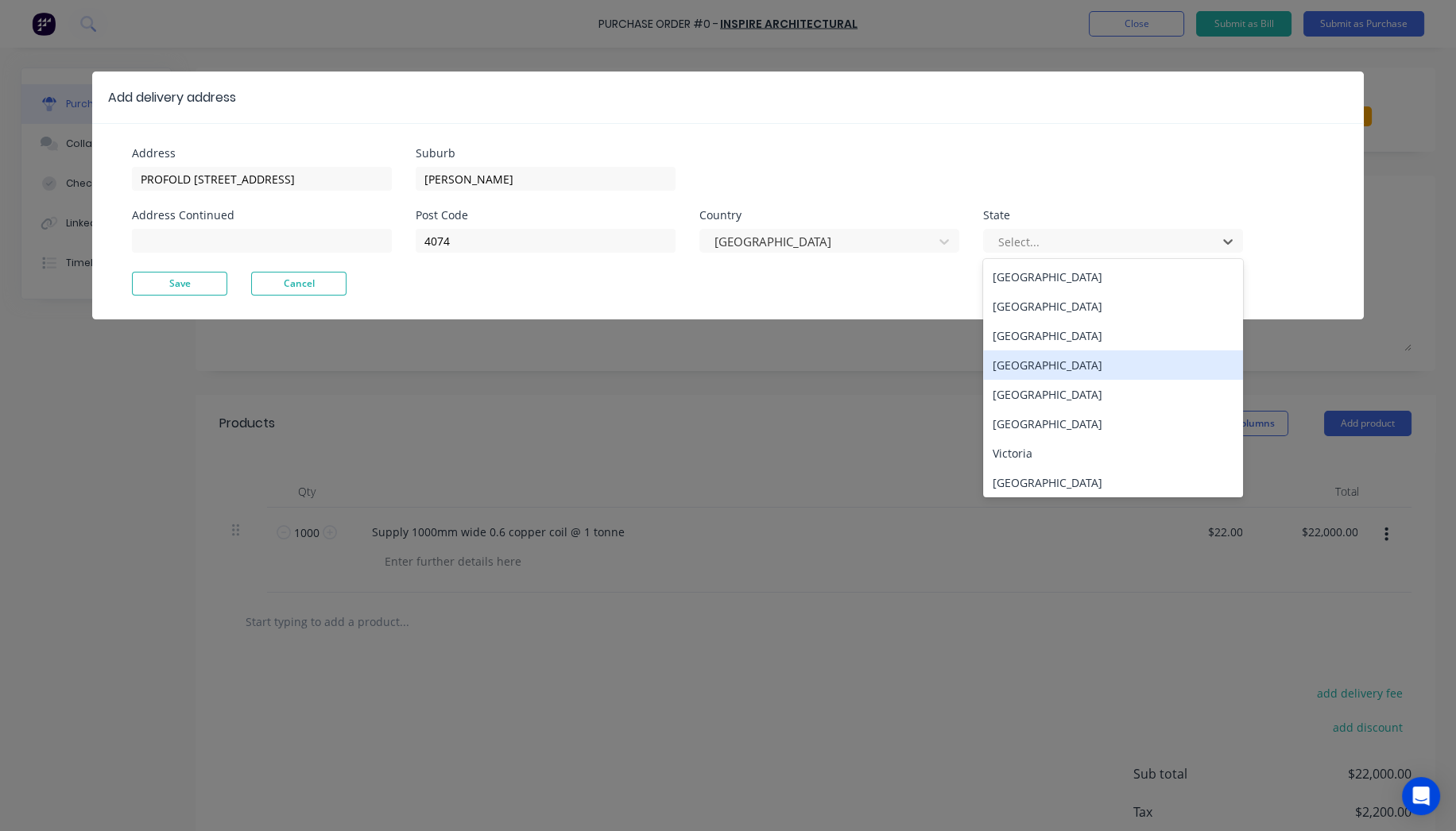
click at [1035, 361] on div "[GEOGRAPHIC_DATA]" at bounding box center [1113, 365] width 260 height 29
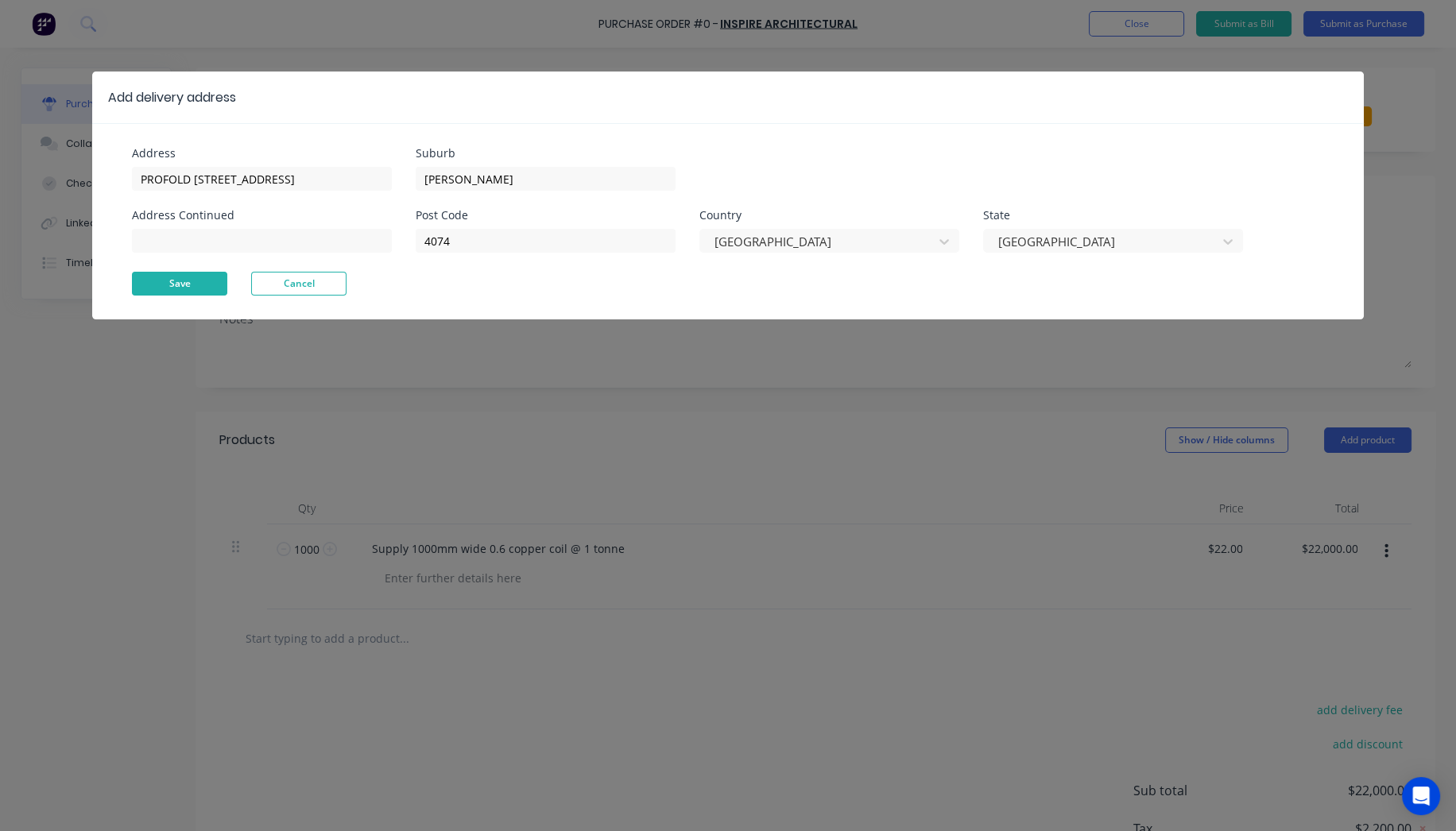
click at [189, 278] on button "Save" at bounding box center [180, 283] width 96 height 24
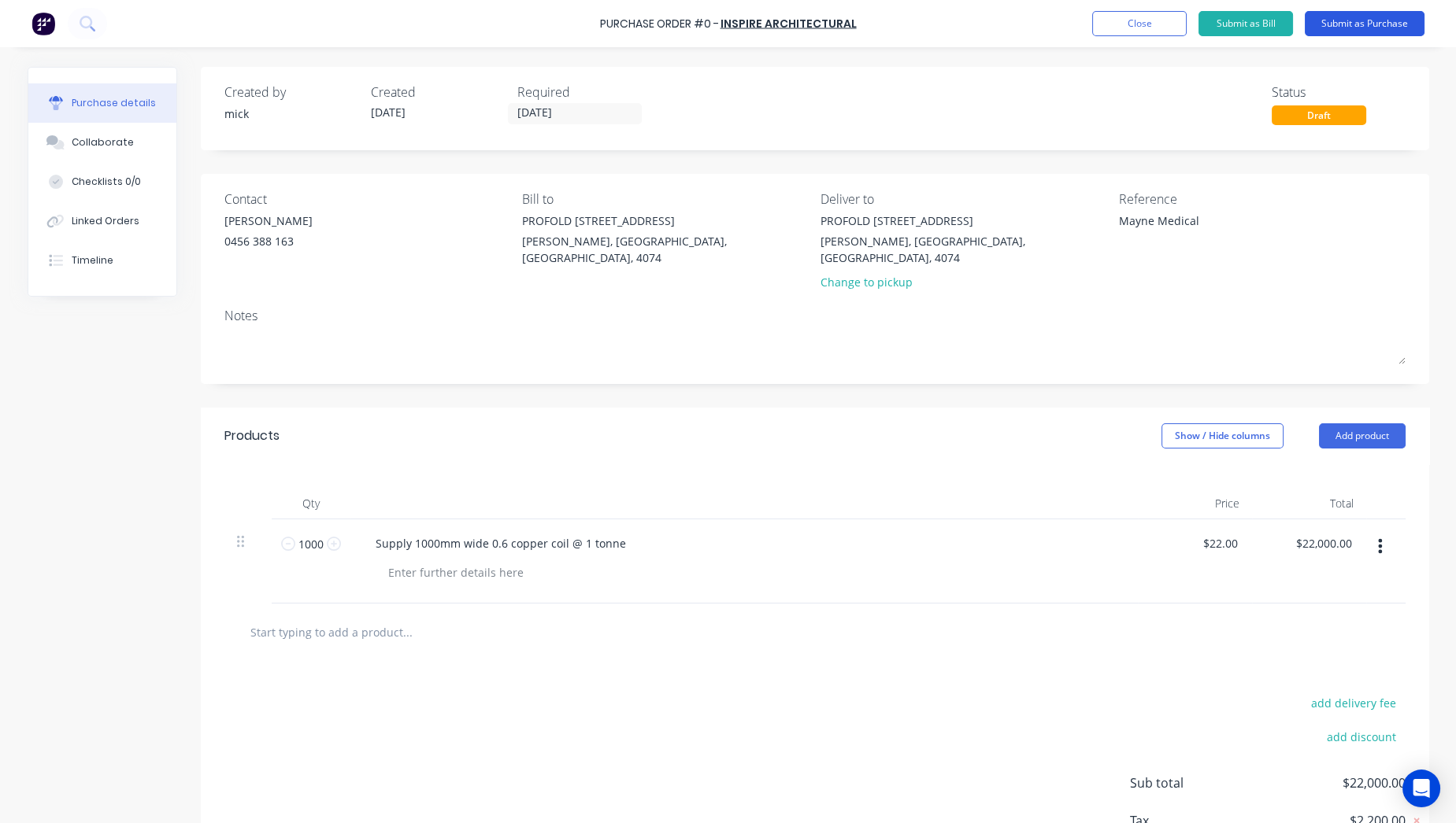
click at [1349, 19] on button "Submit as Purchase" at bounding box center [1365, 23] width 120 height 25
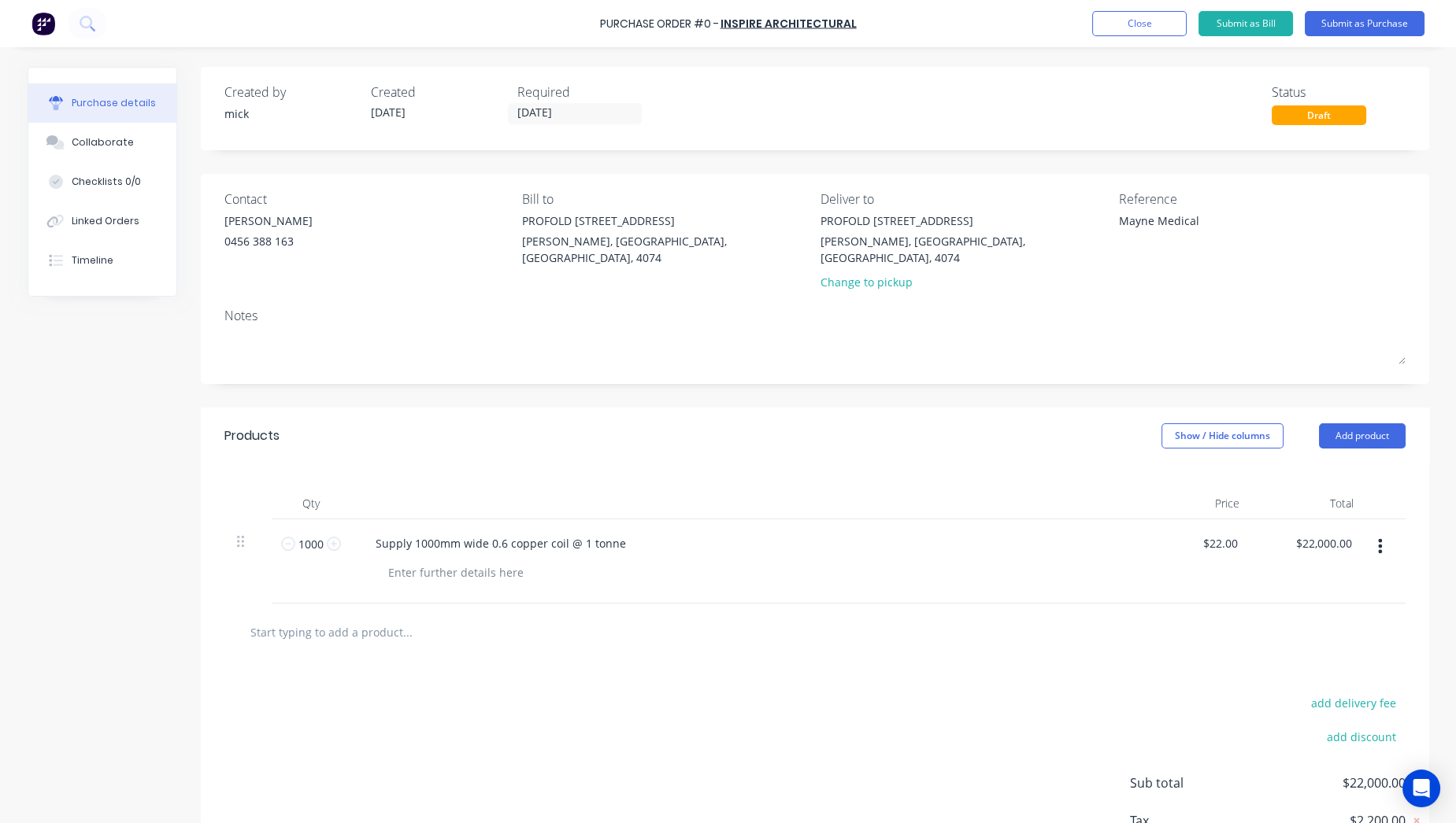
click at [860, 685] on div "add delivery fee add discount Sub total $22,000.00 Tax $2,200.00 Total $24,200.…" at bounding box center [815, 791] width 1229 height 259
type textarea "x"
click at [1141, 19] on button "Close" at bounding box center [1139, 23] width 95 height 25
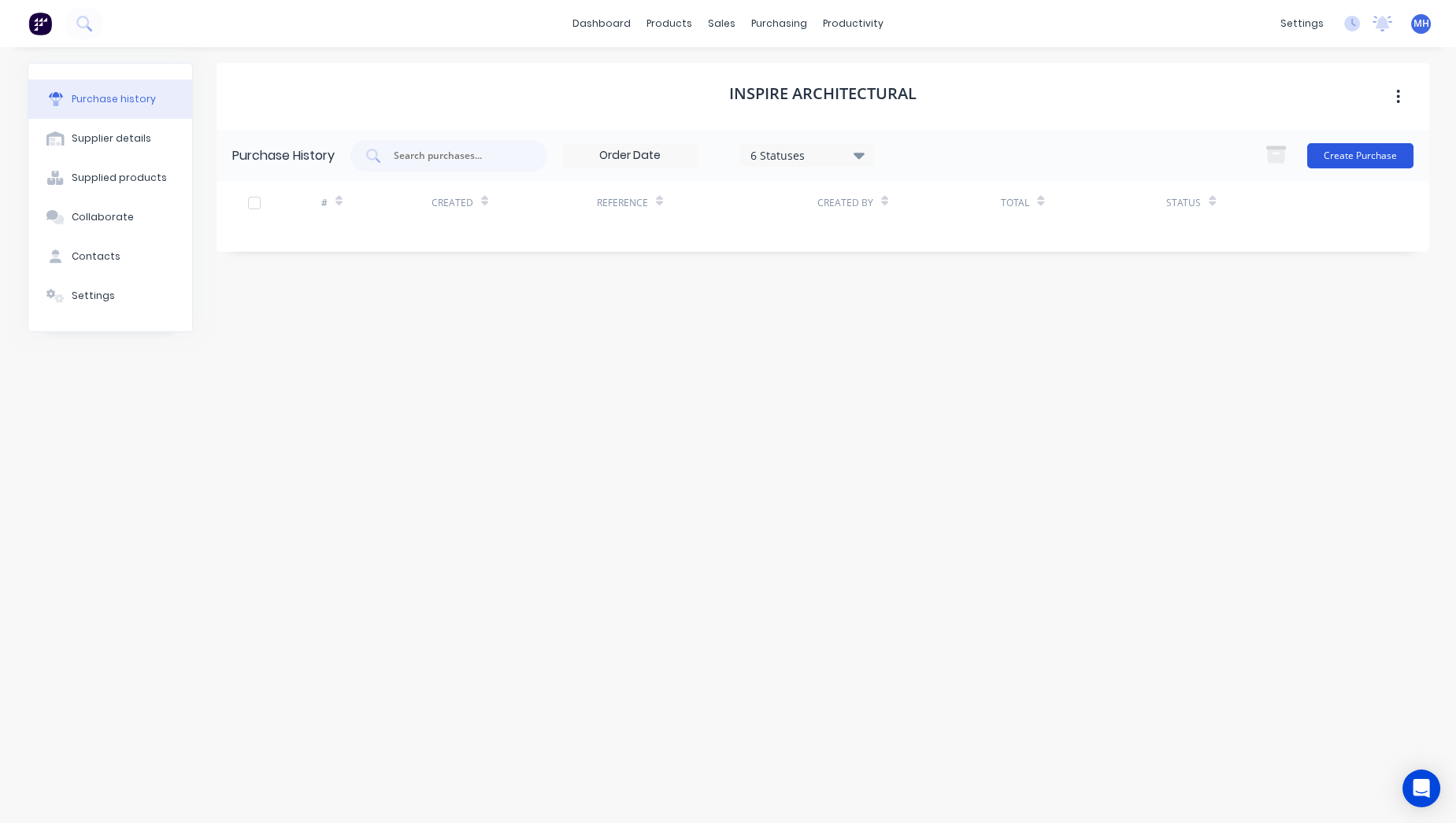
drag, startPoint x: 560, startPoint y: 220, endPoint x: 1411, endPoint y: 165, distance: 852.8
click at [562, 219] on div "Created" at bounding box center [514, 203] width 165 height 44
click at [1374, 158] on button "Create Purchase" at bounding box center [1360, 155] width 106 height 25
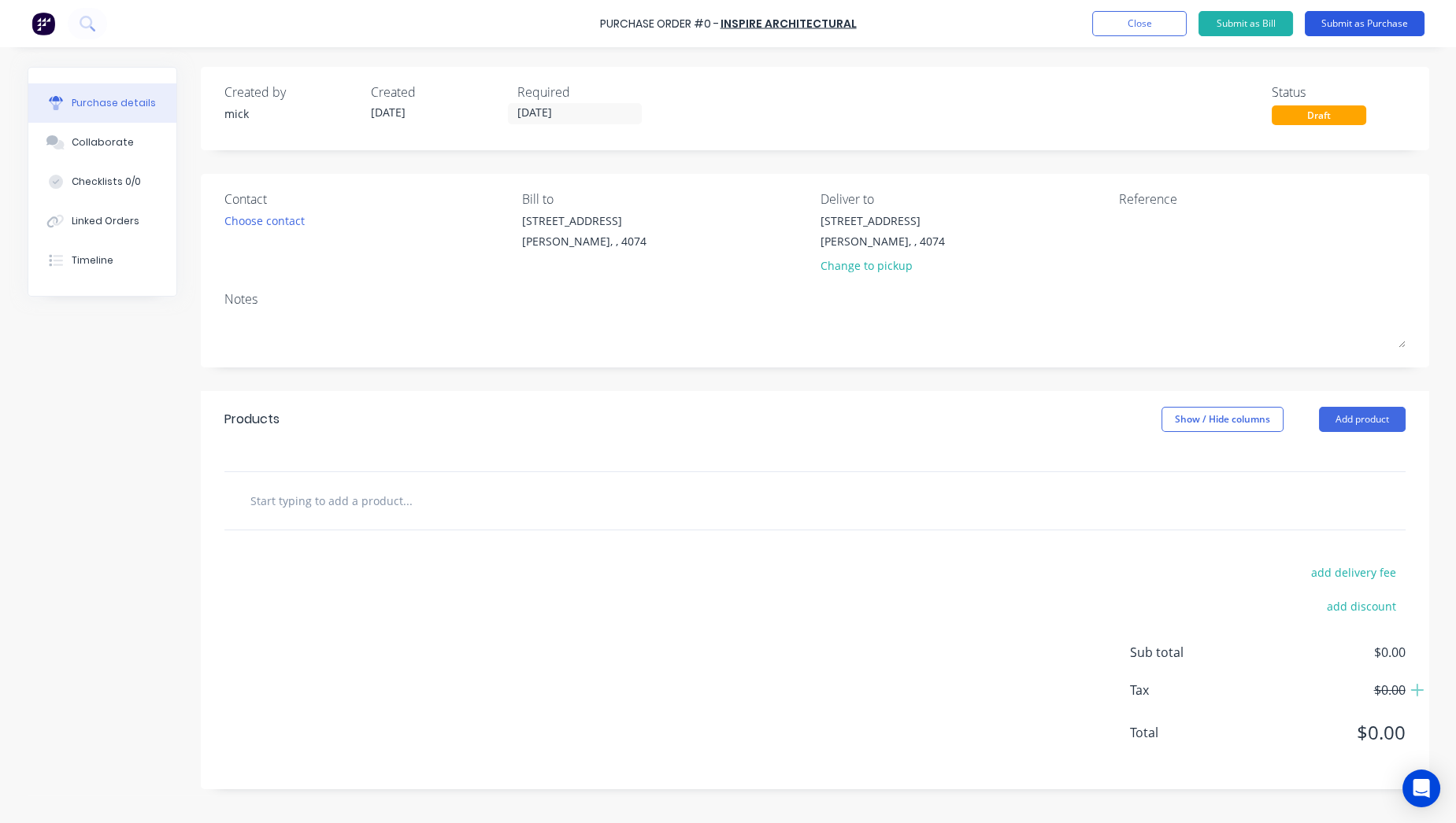
click at [1387, 20] on button "Submit as Purchase" at bounding box center [1365, 23] width 120 height 25
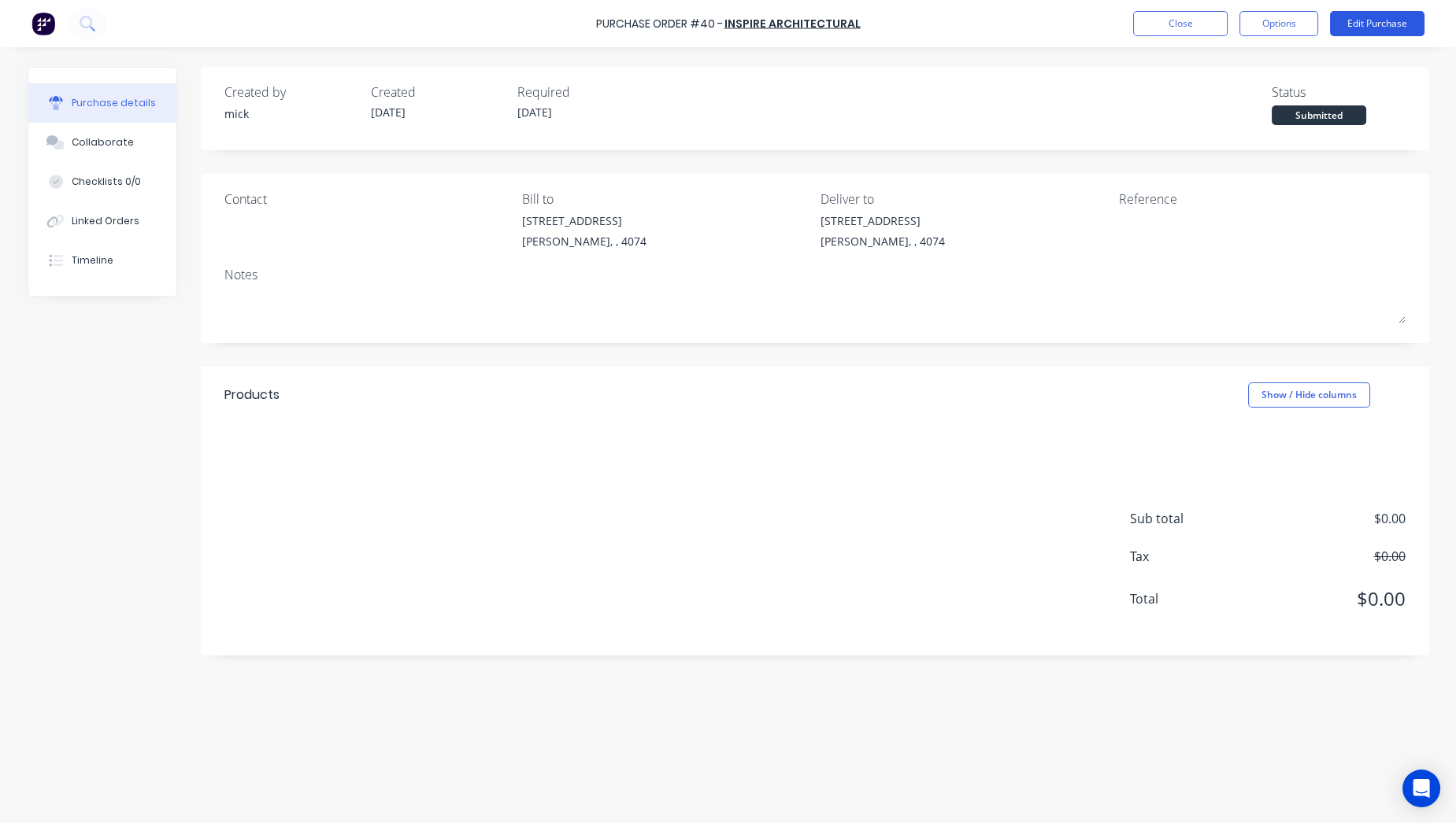
click at [1391, 26] on button "Edit Purchase" at bounding box center [1377, 23] width 95 height 25
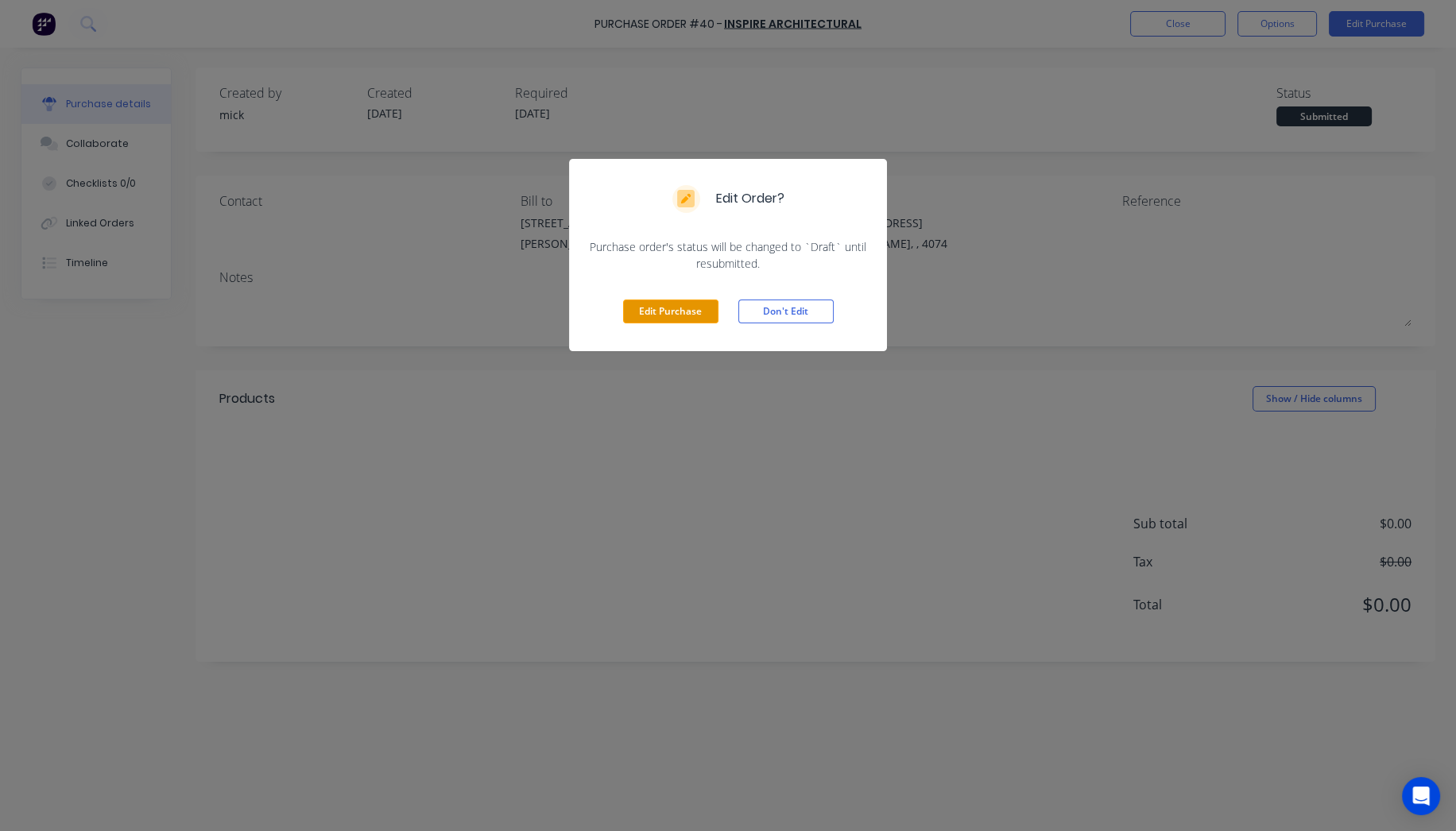
click at [674, 312] on button "Edit Purchase" at bounding box center [670, 311] width 96 height 24
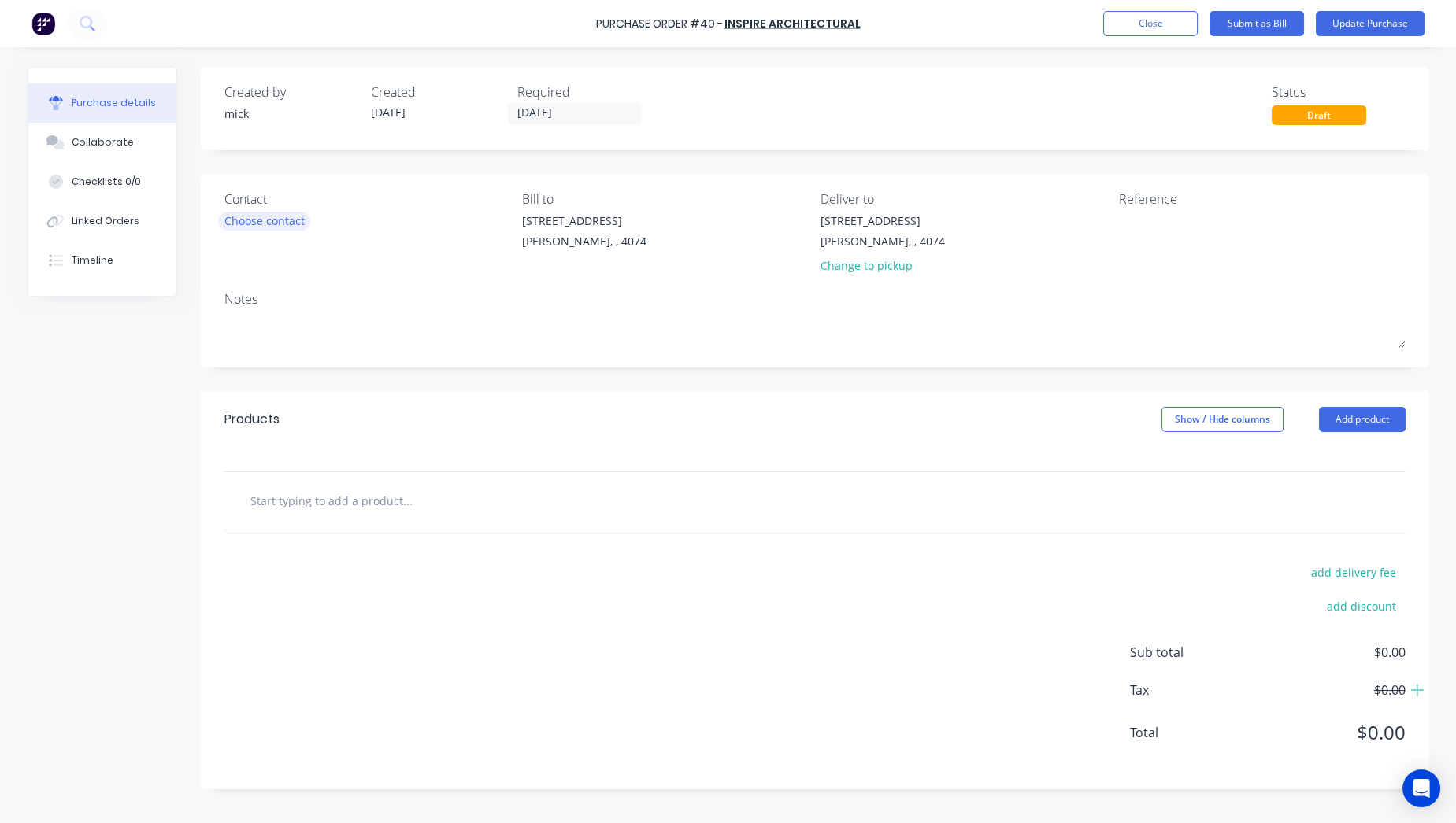
click at [268, 222] on div "Choose contact" at bounding box center [264, 221] width 80 height 16
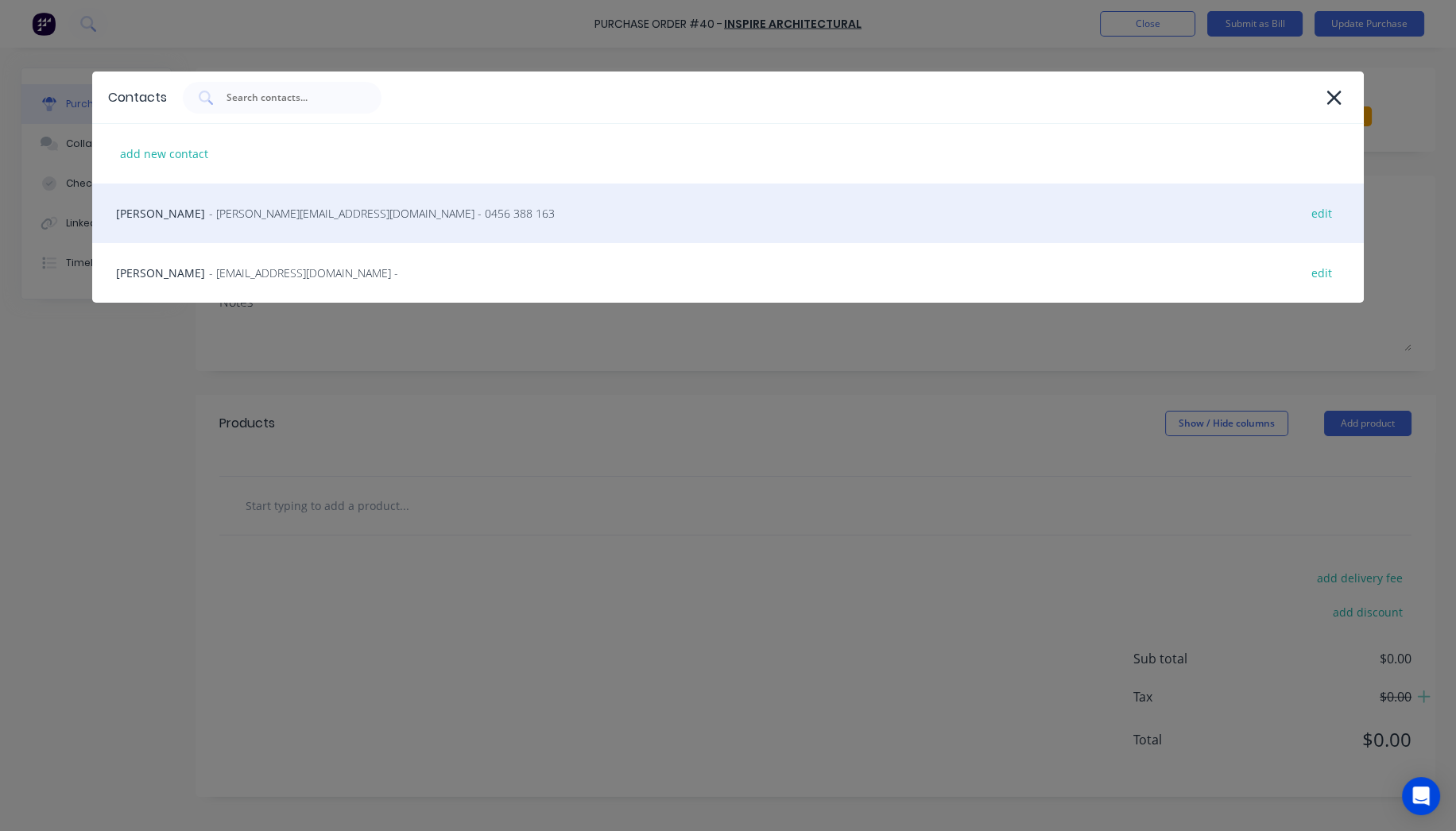
click at [143, 216] on div "[PERSON_NAME] - [PERSON_NAME][EMAIL_ADDRESS][DOMAIN_NAME] - 0456 388 163 edit" at bounding box center [728, 213] width 1272 height 60
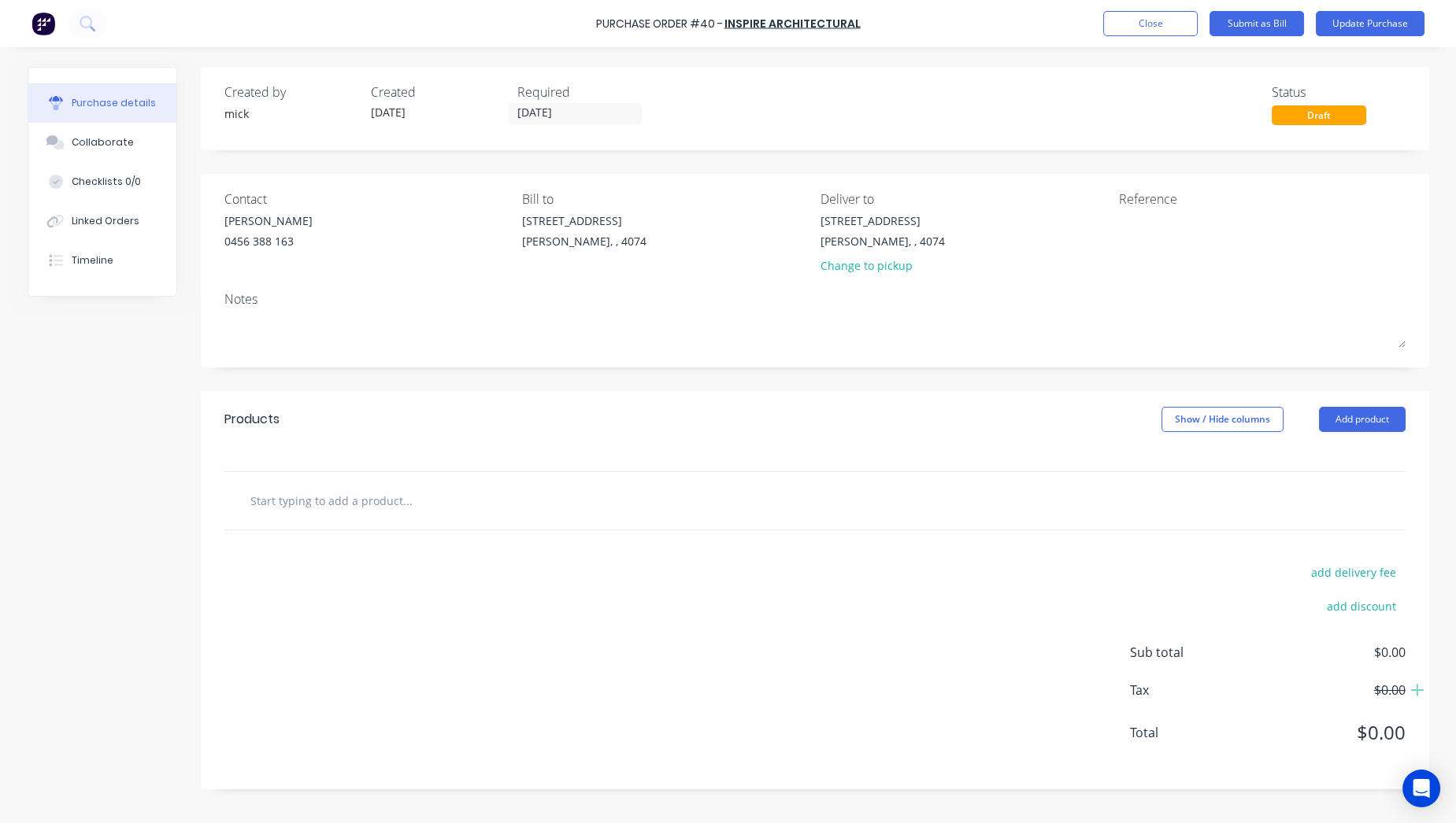
click at [308, 508] on input "text" at bounding box center [407, 500] width 315 height 32
click at [1363, 419] on button "Add product" at bounding box center [1362, 419] width 87 height 25
click at [1316, 490] on div "Basic product" at bounding box center [1331, 492] width 121 height 23
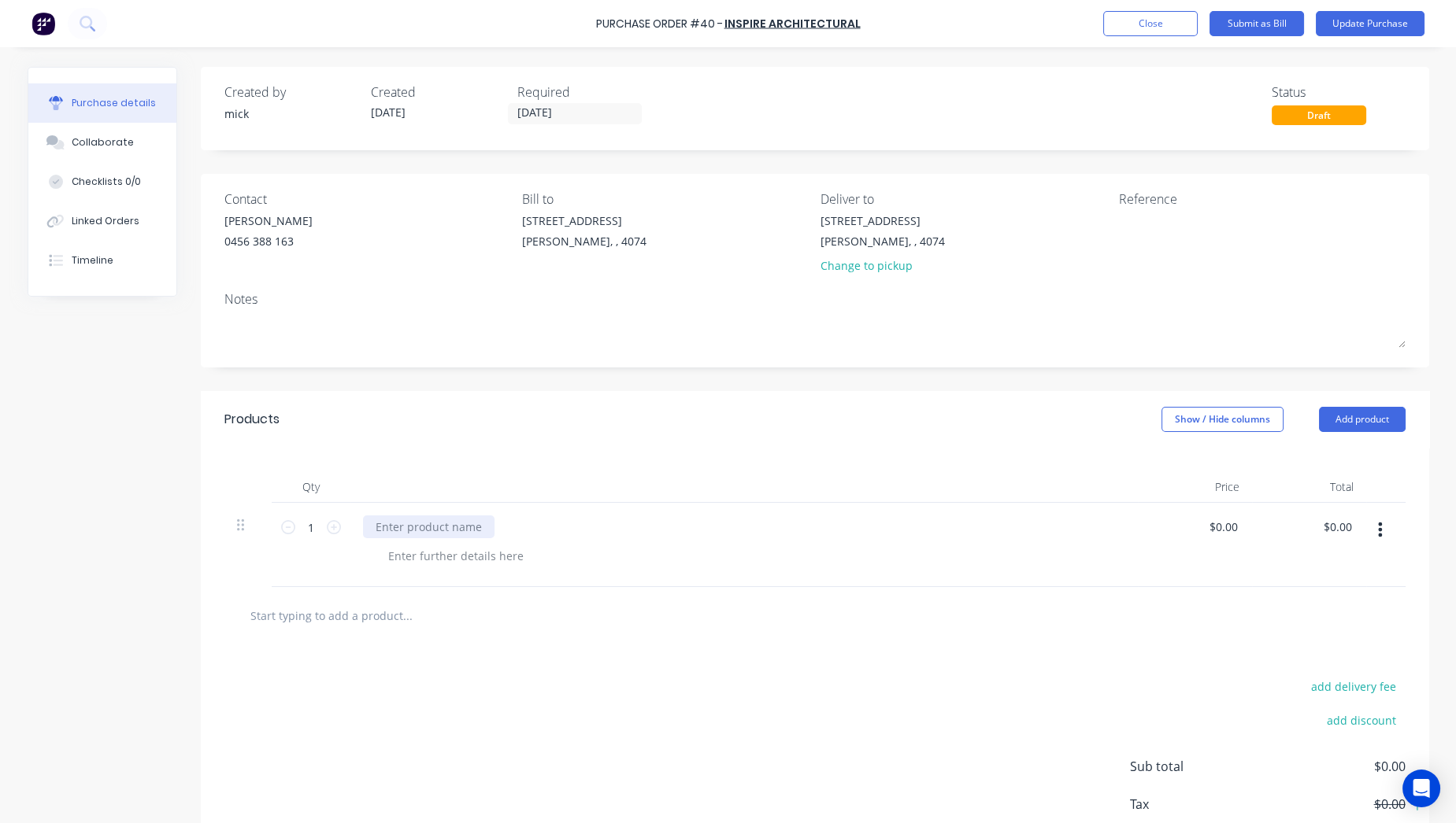
click at [427, 529] on div at bounding box center [429, 527] width 132 height 23
click at [431, 554] on div at bounding box center [455, 556] width 161 height 23
click at [394, 548] on div "1 tonne" at bounding box center [408, 556] width 66 height 23
click at [442, 467] on div "Qty Price Total 1 1 Supply 1000mm wide 0.6 copper coil 1 Tonne $0.00 $0.00 $0.0…" at bounding box center [815, 517] width 1229 height 139
click at [311, 529] on input "1" at bounding box center [311, 527] width 32 height 23
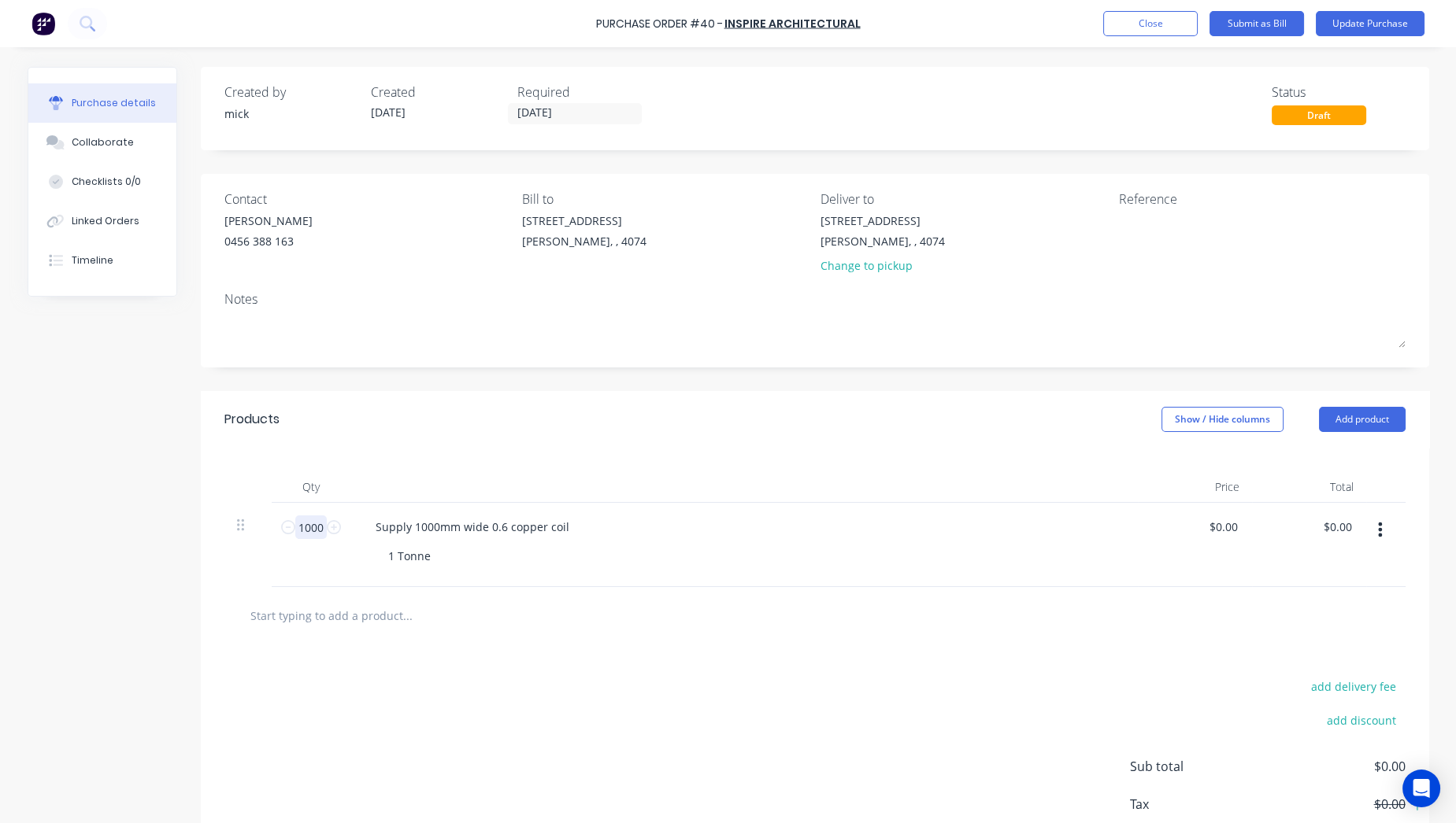
type input "1000"
click at [447, 610] on input "text" at bounding box center [407, 615] width 315 height 32
type input "0.00"
click at [1217, 528] on input "0.00" at bounding box center [1222, 527] width 36 height 23
drag, startPoint x: 1231, startPoint y: 528, endPoint x: 1008, endPoint y: 503, distance: 224.4
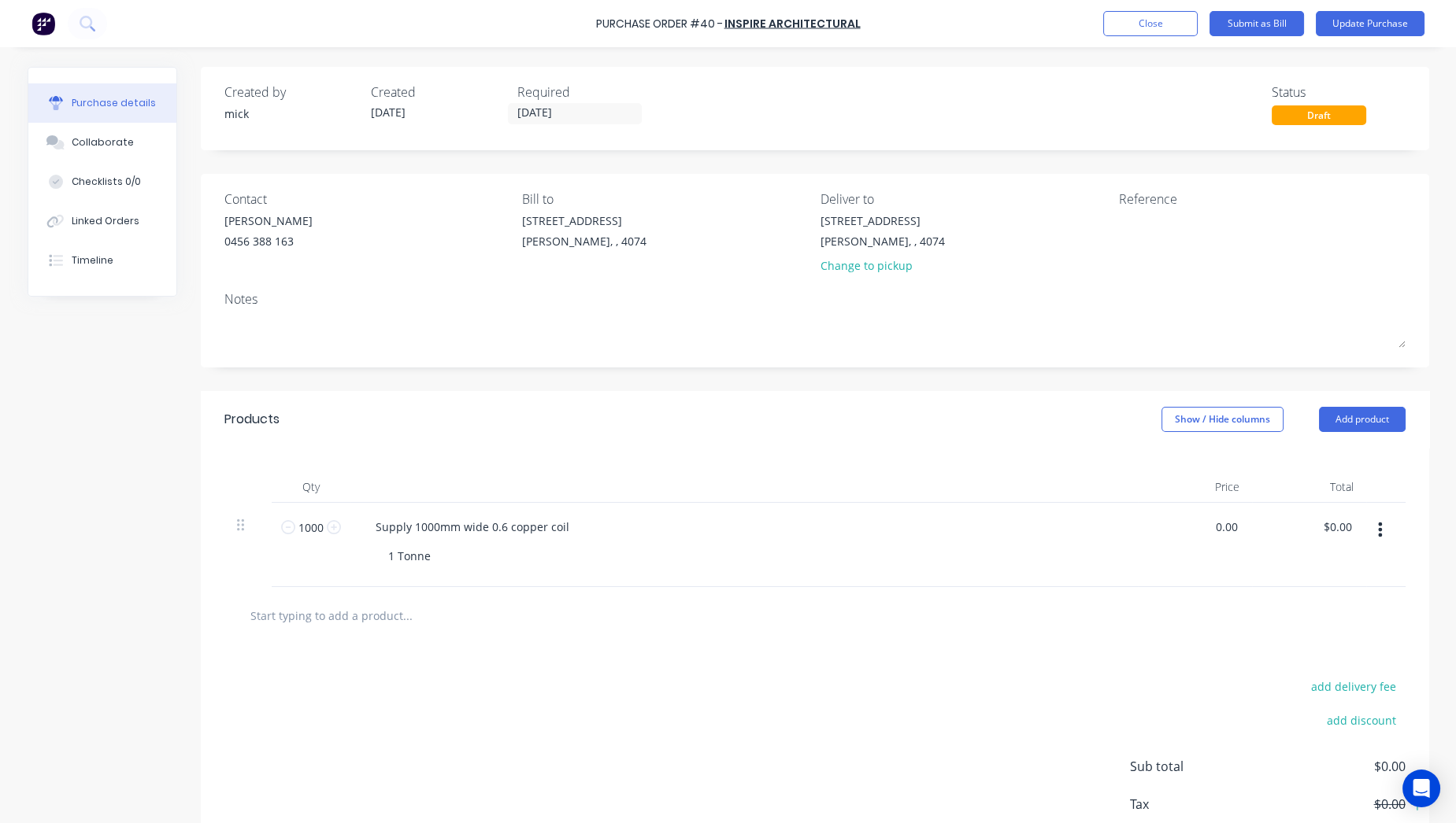
click at [1060, 514] on div "1000 1000 Supply 1000mm wide 0.6 copper coil 1 Tonne 0.00 0.00 $0.00 $0.00" at bounding box center [815, 545] width 1181 height 84
type input "$22.00"
type input "$22,000.00"
click at [950, 653] on div "add delivery fee add discount Sub total $0.00 Tax $0.00 Total $0.00" at bounding box center [815, 774] width 1229 height 259
click at [1175, 227] on textarea at bounding box center [1217, 230] width 197 height 36
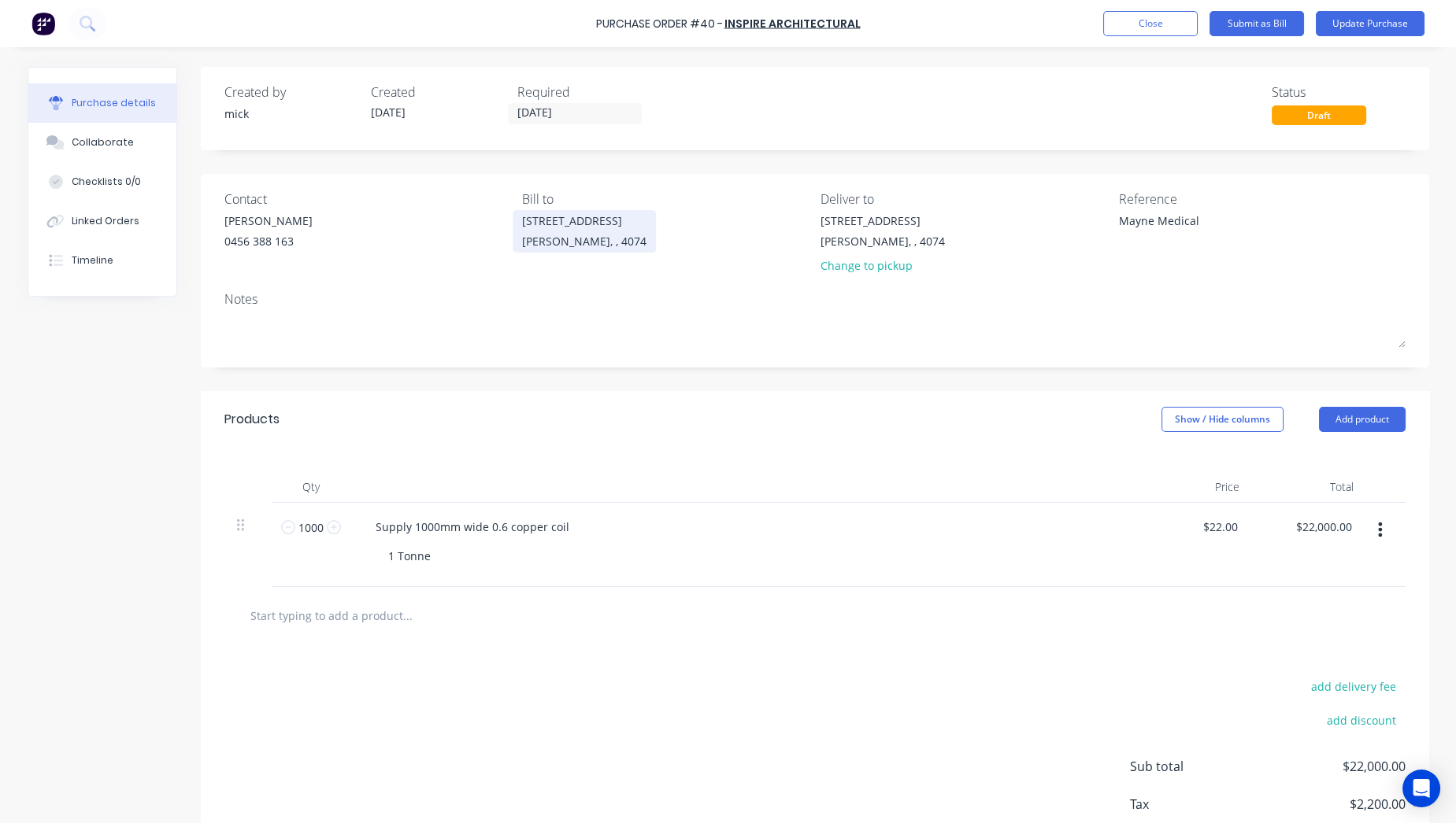
type textarea "Mayne Medical"
type textarea "x"
type textarea "Mayne Medical"
click at [566, 233] on div "[PERSON_NAME], , 4074" at bounding box center [584, 241] width 125 height 16
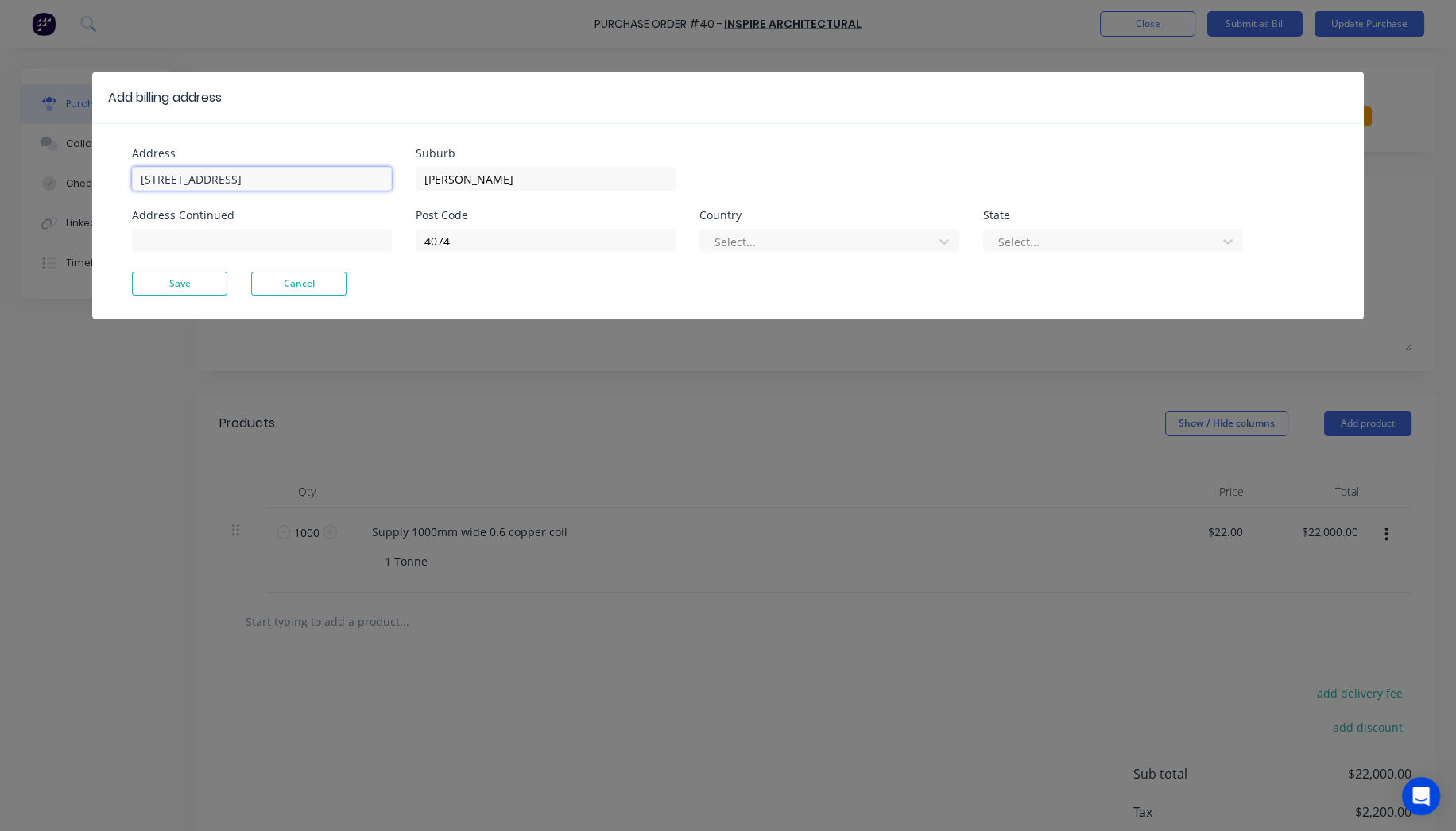
type textarea "x"
click at [136, 172] on input "[STREET_ADDRESS]" at bounding box center [262, 178] width 260 height 24
type input "PROFOLD [STREET_ADDRESS]"
click at [900, 241] on div at bounding box center [819, 242] width 212 height 20
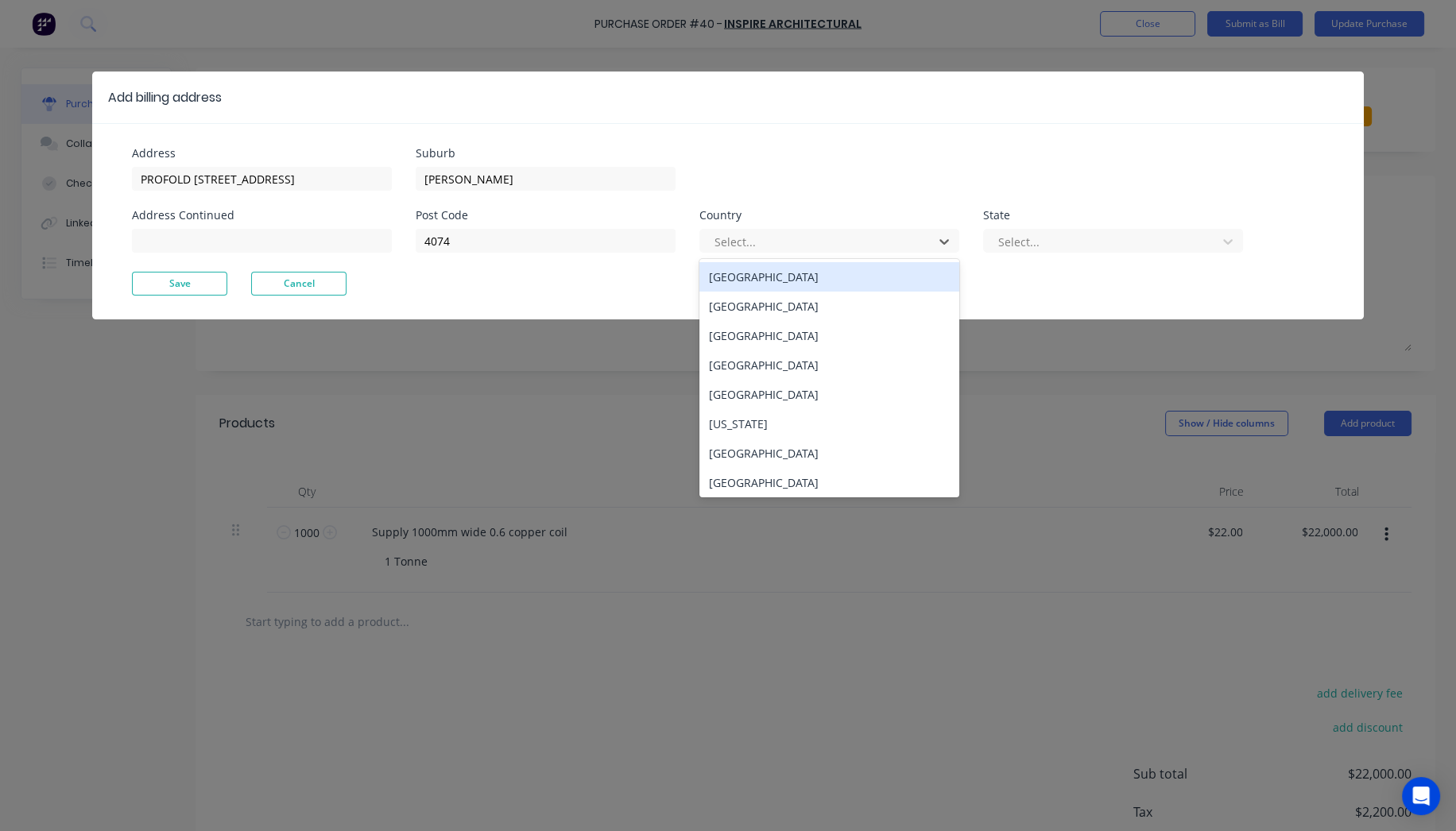
click at [781, 280] on div "[GEOGRAPHIC_DATA]" at bounding box center [830, 277] width 260 height 29
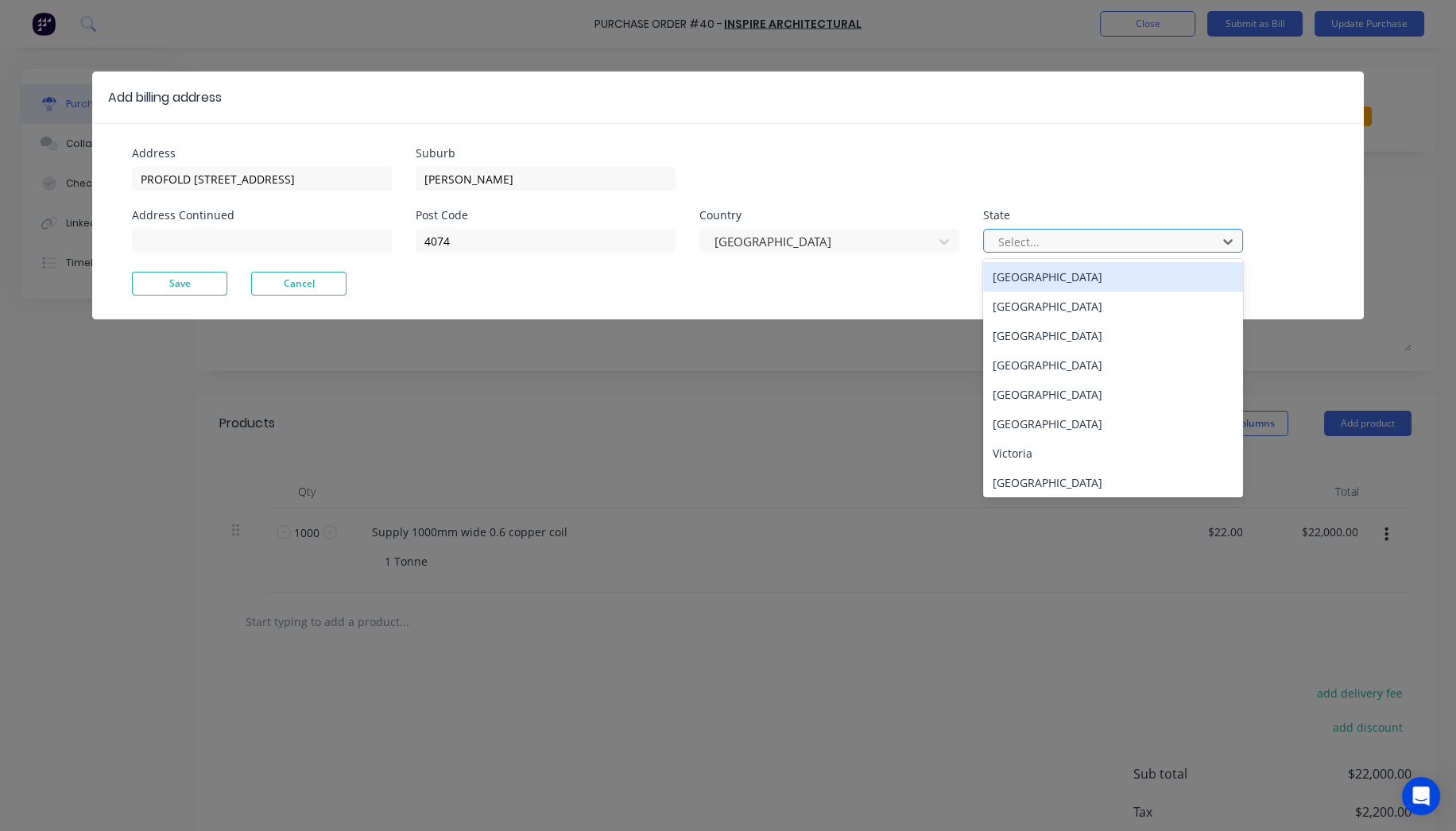
click at [1120, 242] on div at bounding box center [1103, 242] width 212 height 20
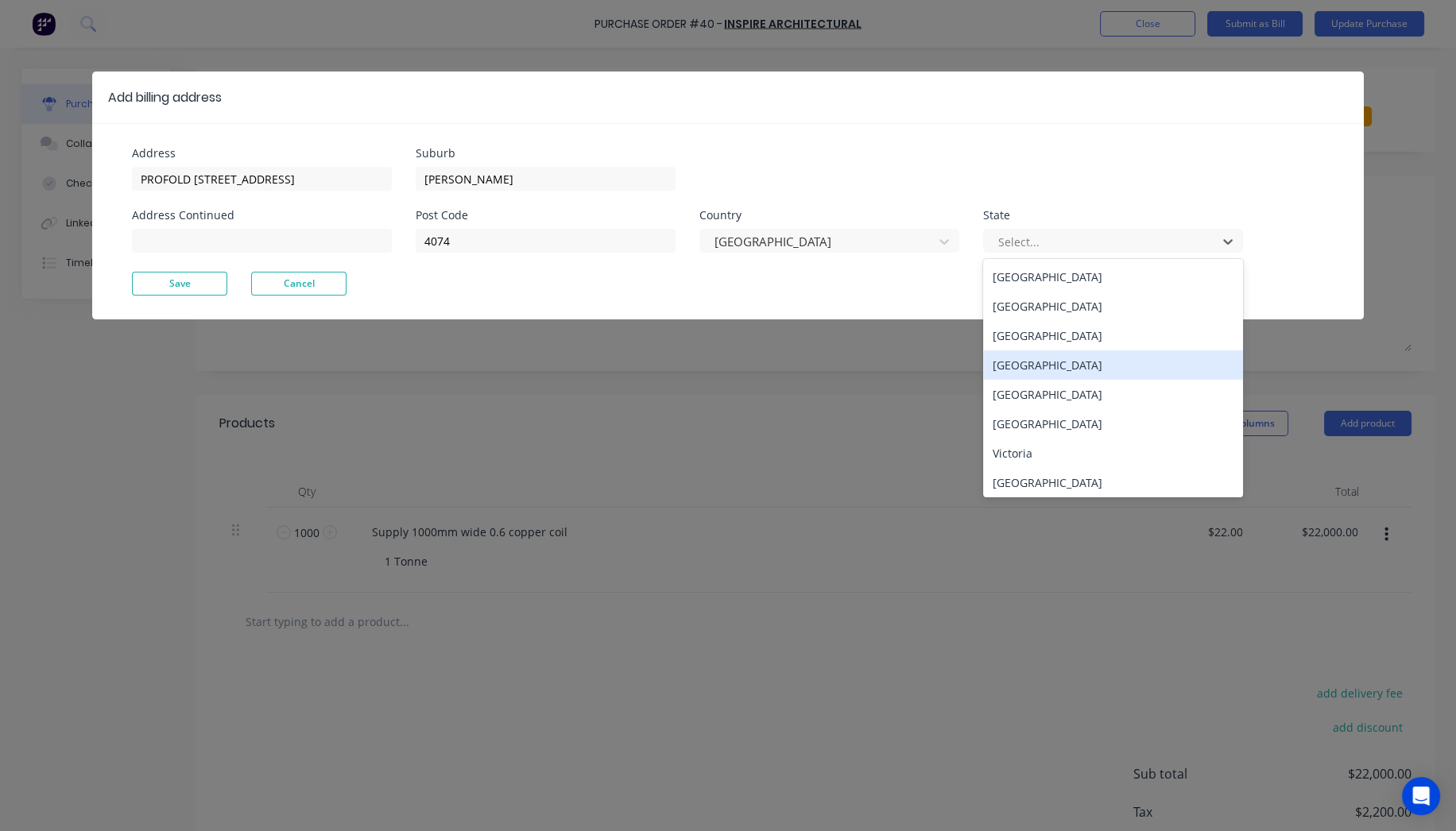
click at [1063, 358] on div "[GEOGRAPHIC_DATA]" at bounding box center [1113, 365] width 260 height 29
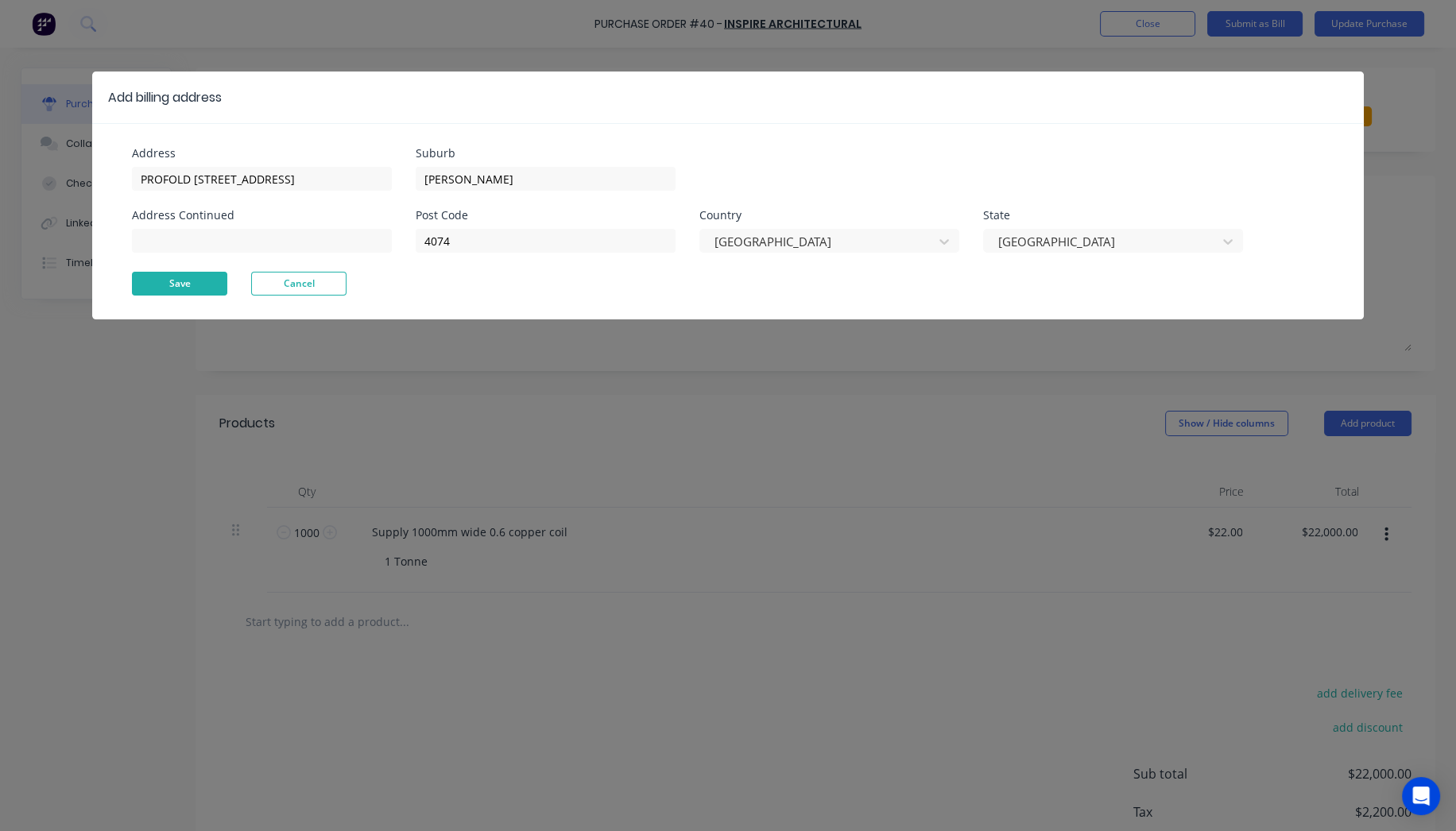
click at [176, 284] on button "Save" at bounding box center [180, 283] width 96 height 24
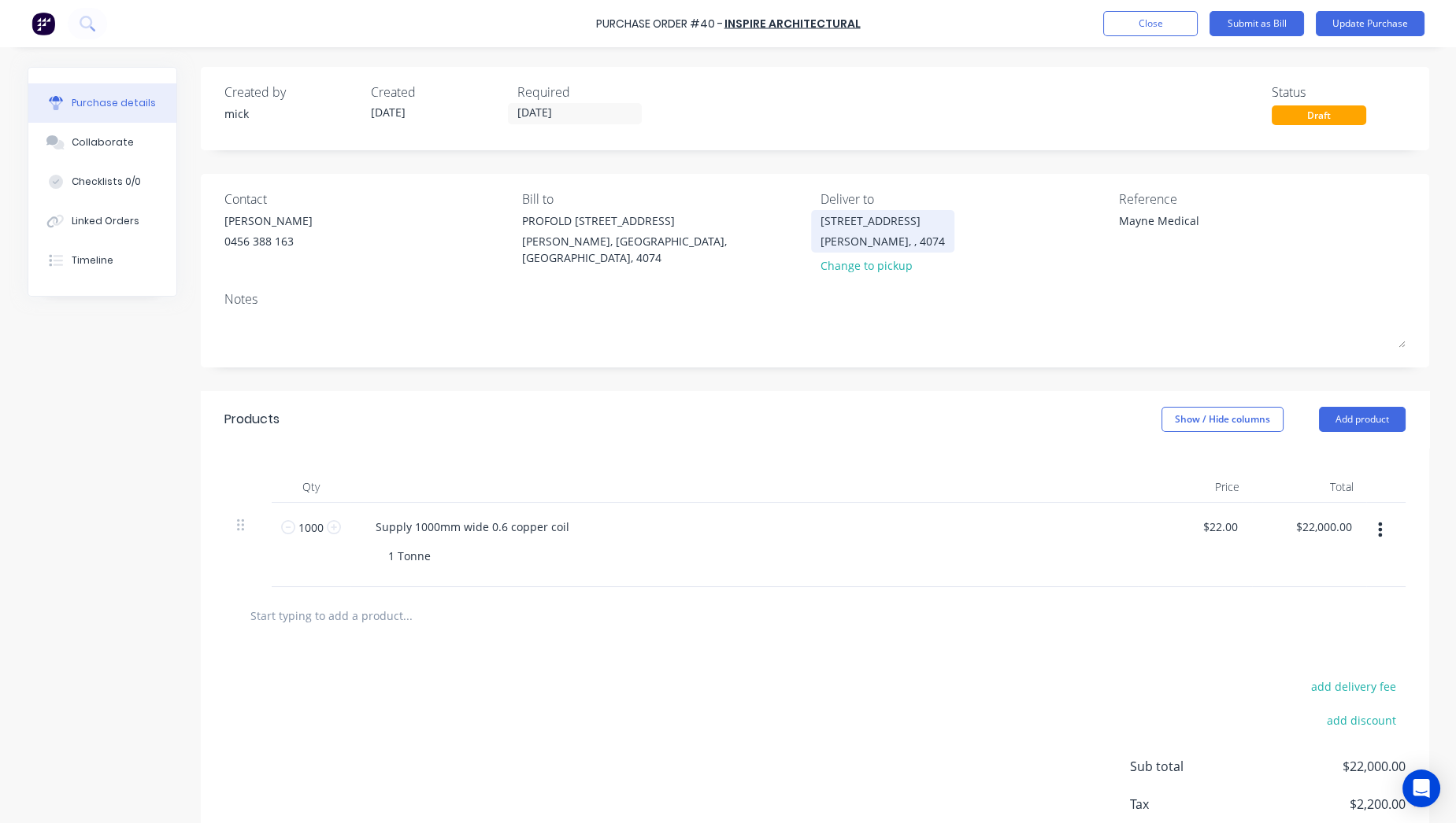
click at [859, 214] on div "[STREET_ADDRESS]" at bounding box center [882, 221] width 125 height 16
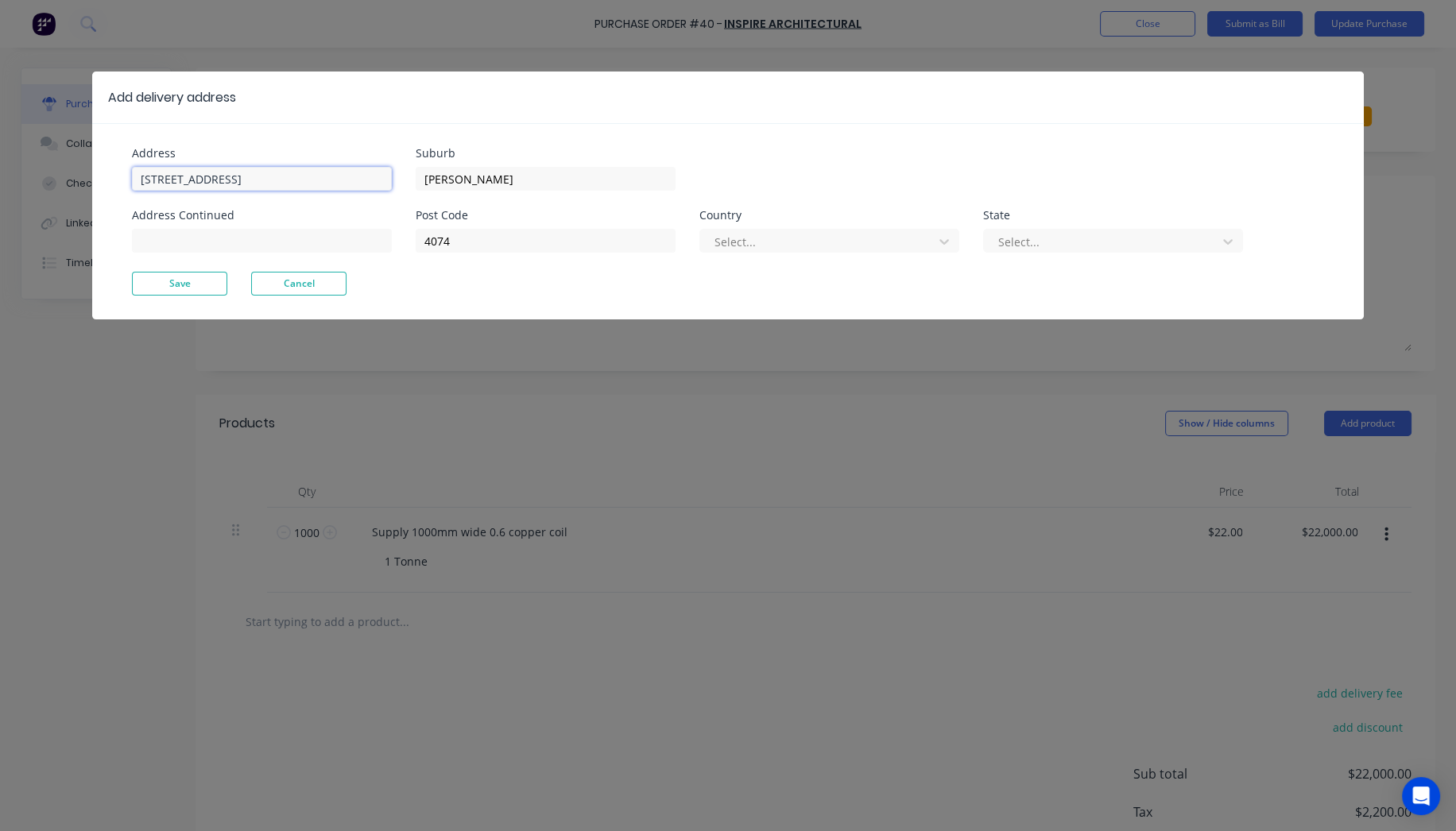
type textarea "x"
click at [138, 171] on input "[STREET_ADDRESS]" at bounding box center [262, 178] width 260 height 24
type input "Profold [STREET_ADDRESS]"
drag, startPoint x: 868, startPoint y: 131, endPoint x: 830, endPoint y: 200, distance: 78.8
click at [869, 131] on div "Address Profold [STREET_ADDRESS] Address Continued Suburb [PERSON_NAME] Post Co…" at bounding box center [728, 221] width 1272 height 196
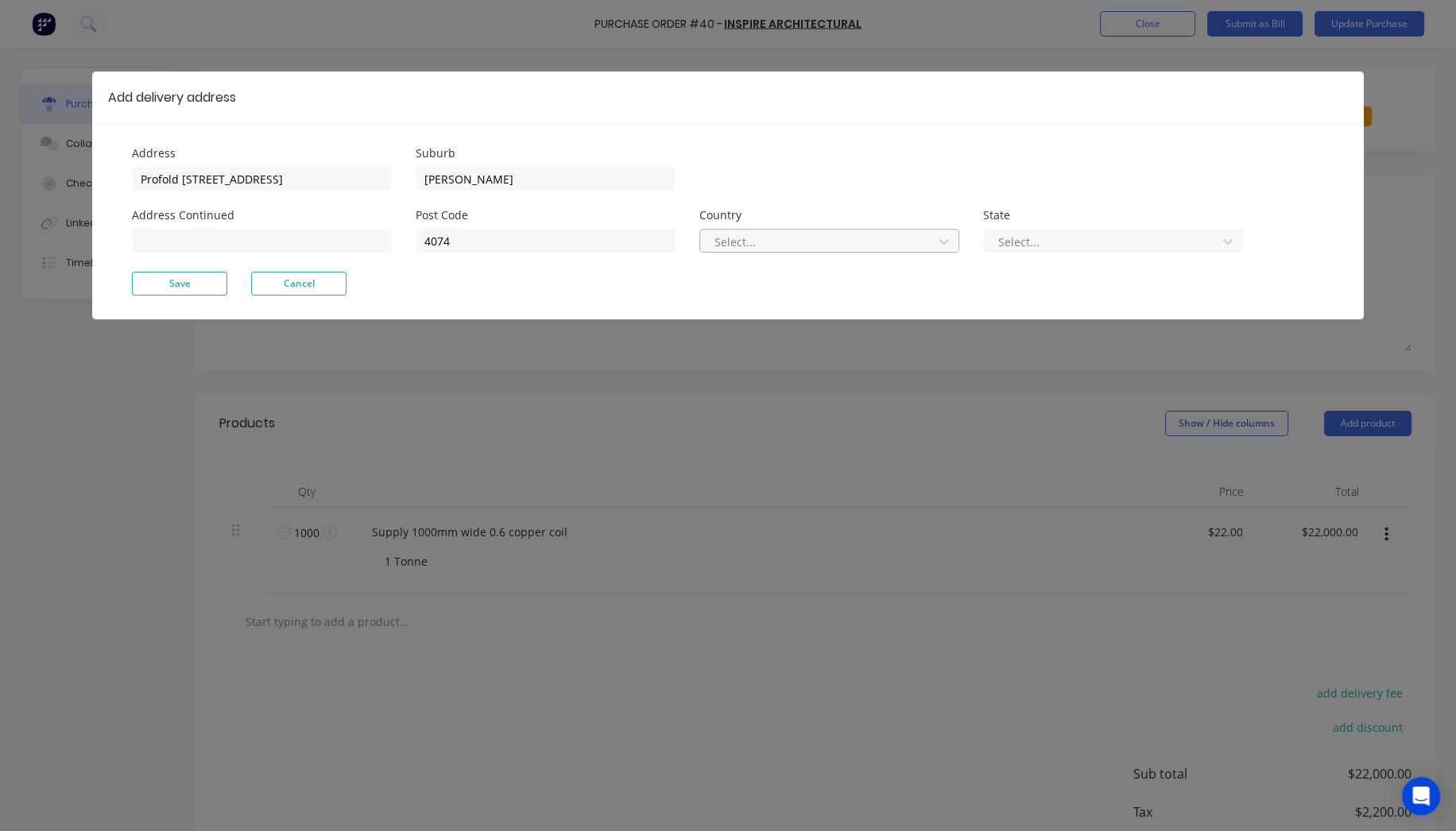
click at [817, 238] on div at bounding box center [819, 242] width 212 height 20
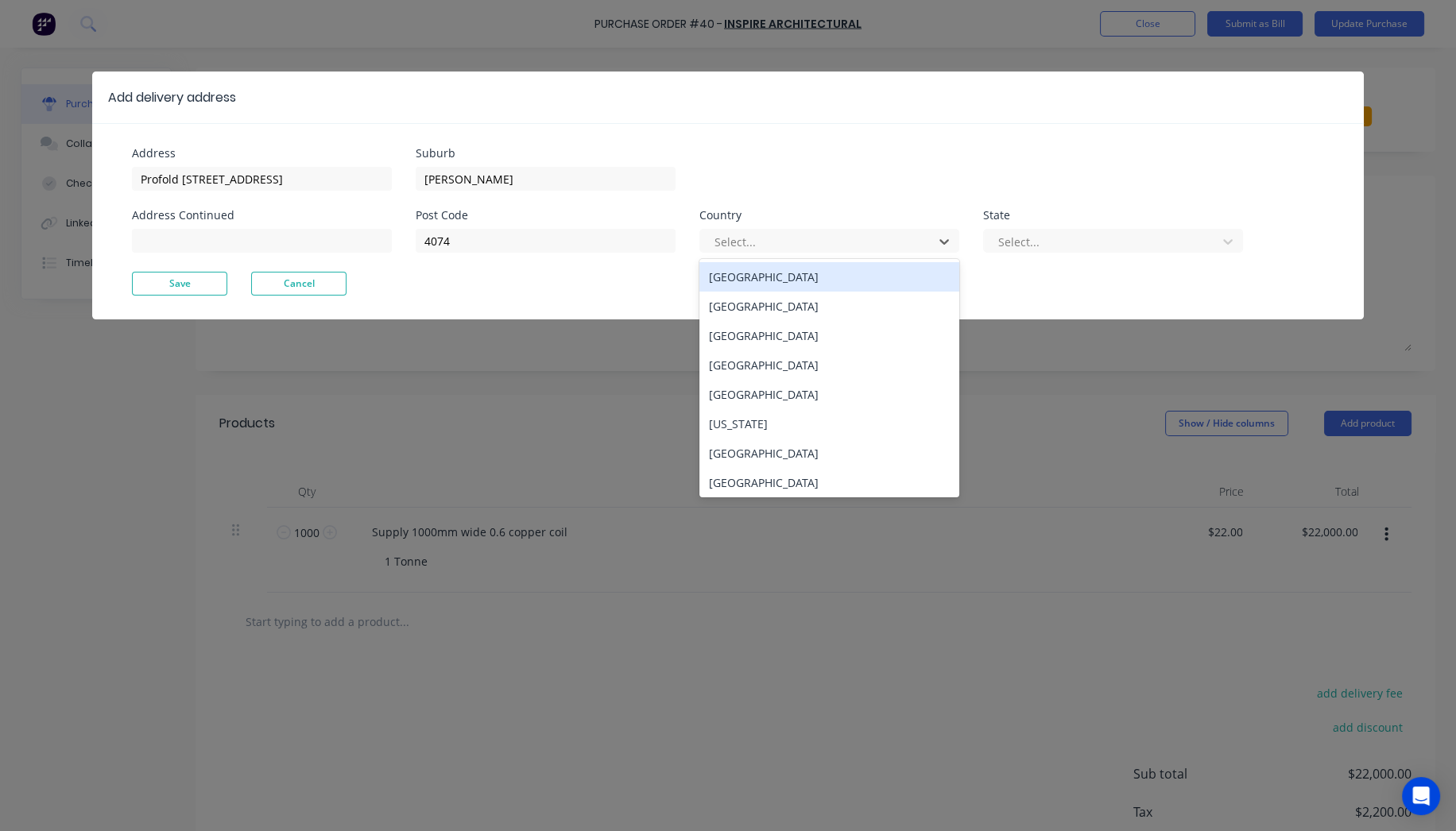
drag, startPoint x: 753, startPoint y: 280, endPoint x: 762, endPoint y: 280, distance: 9.0
click at [754, 280] on div "[GEOGRAPHIC_DATA]" at bounding box center [830, 277] width 260 height 29
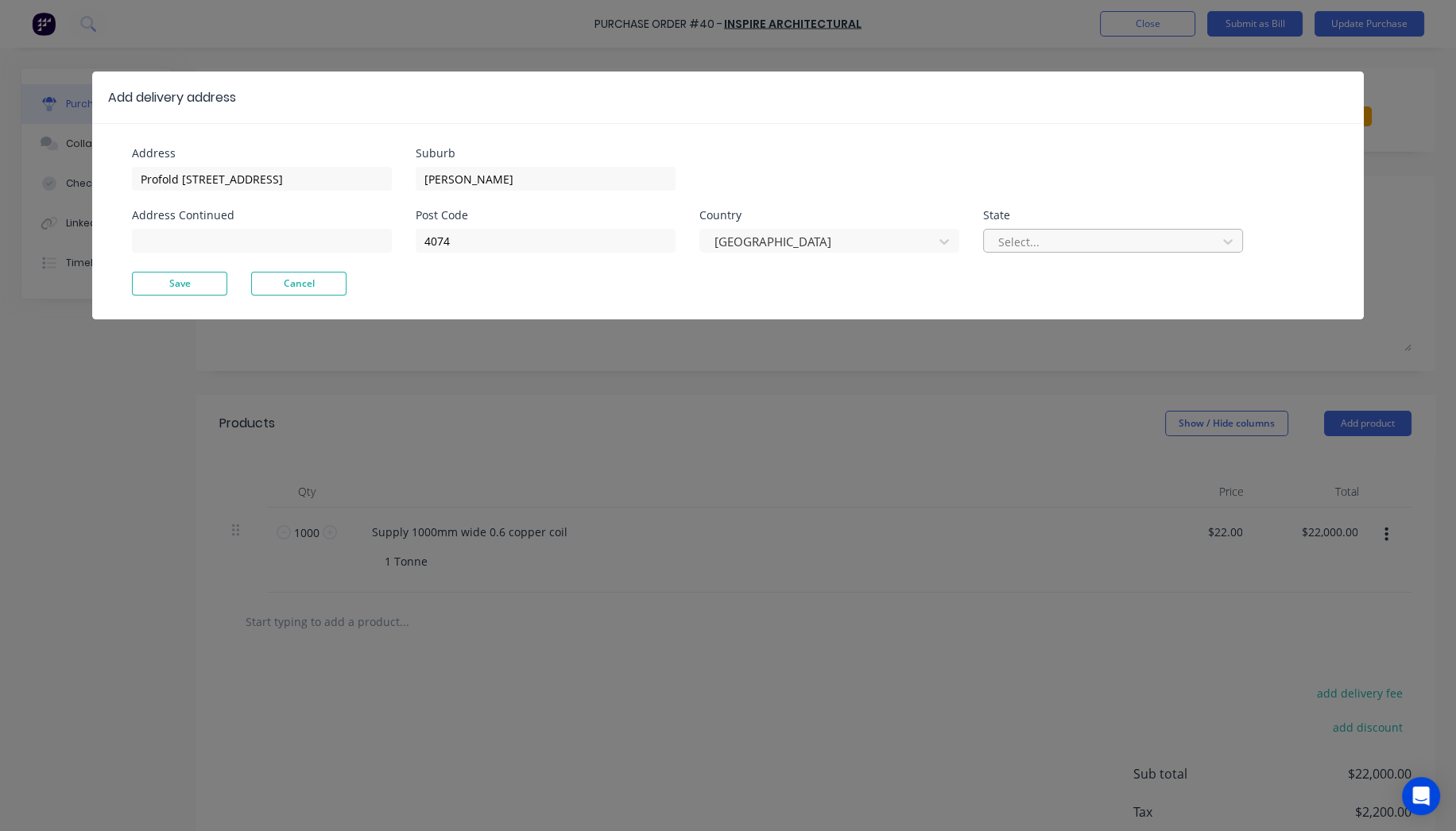
click at [1169, 245] on div at bounding box center [1103, 242] width 212 height 20
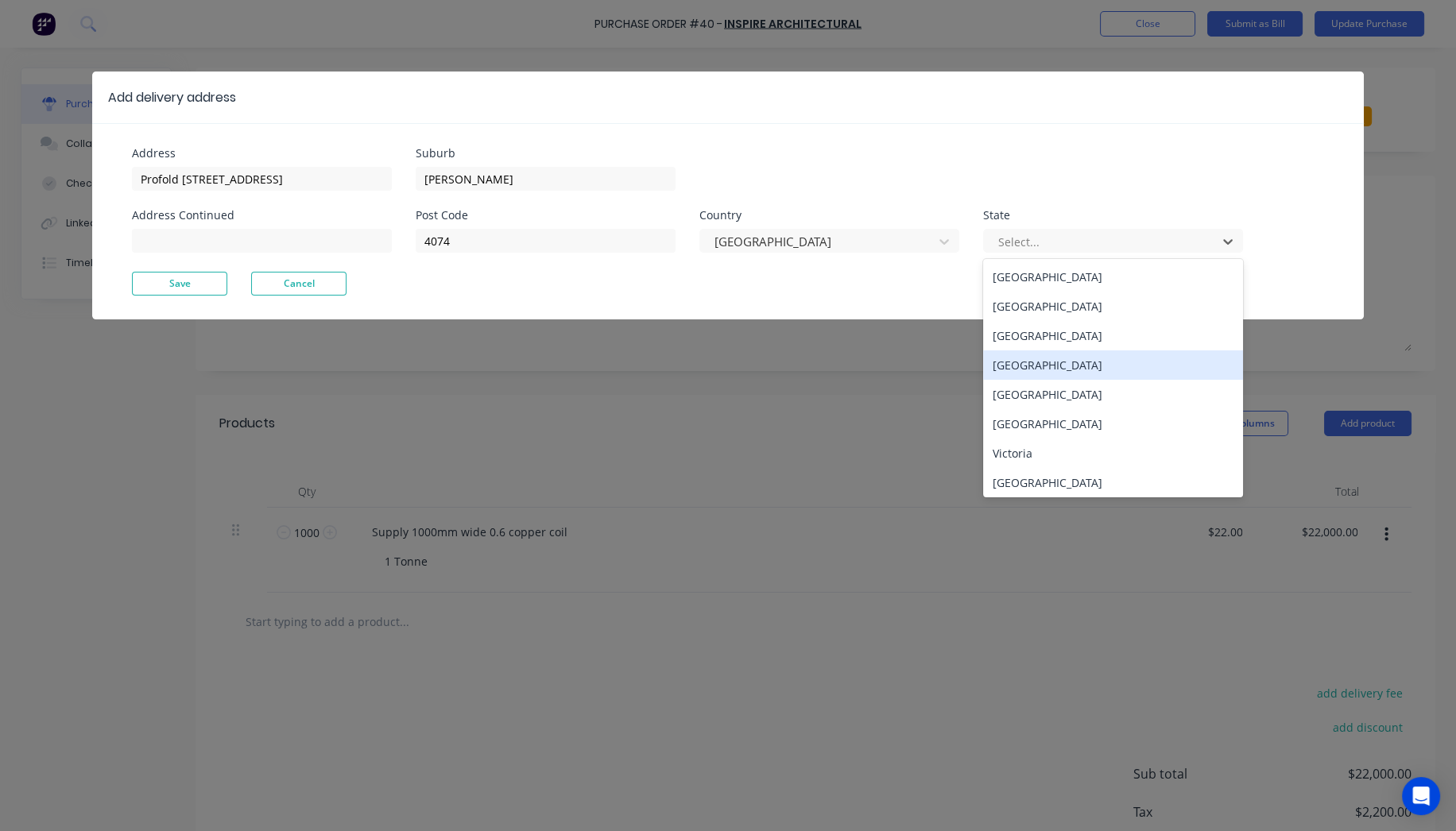
click at [1049, 359] on div "[GEOGRAPHIC_DATA]" at bounding box center [1113, 365] width 260 height 29
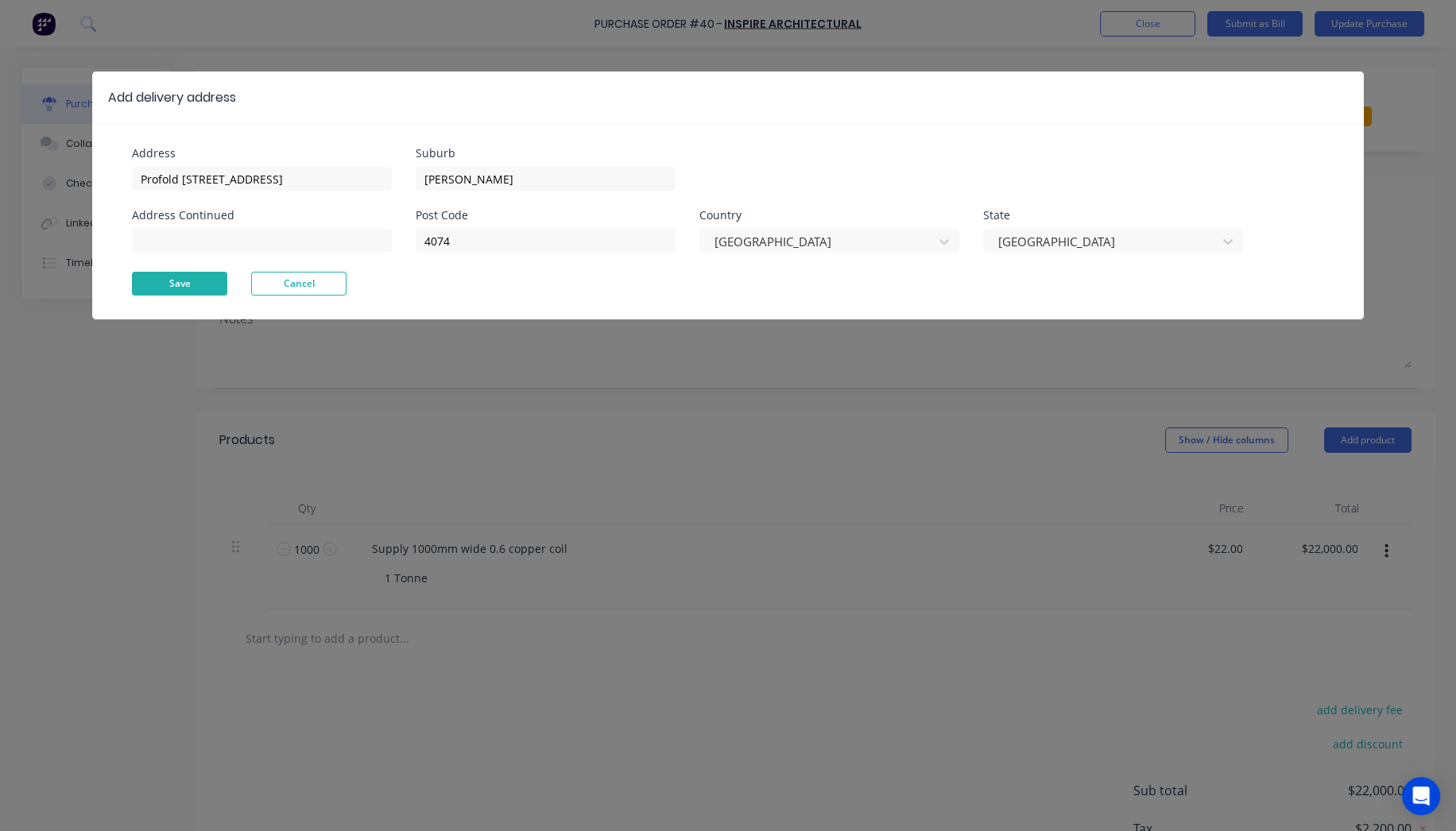
click at [189, 284] on button "Save" at bounding box center [180, 283] width 96 height 24
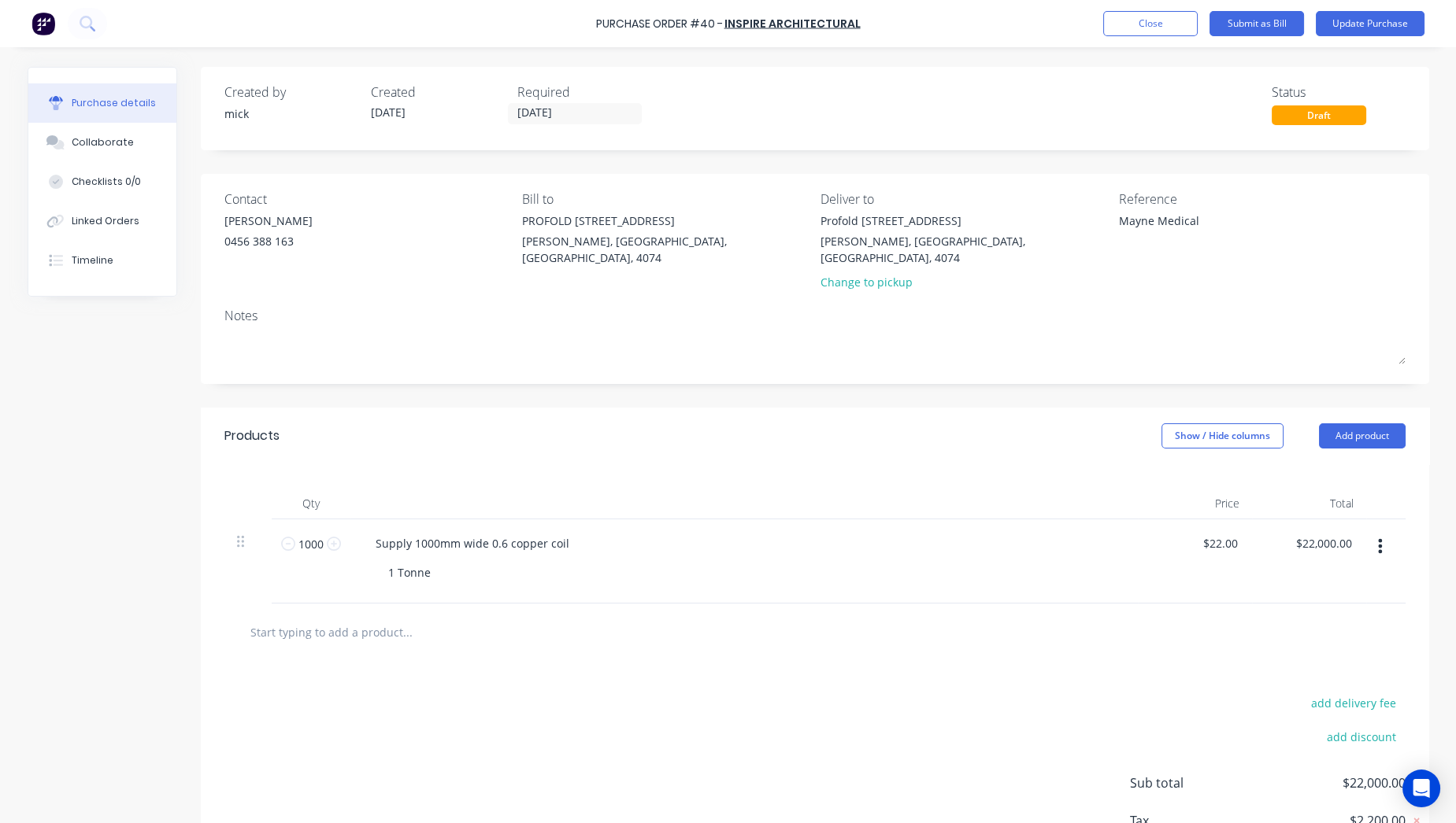
click at [248, 108] on div "mick" at bounding box center [290, 113] width 133 height 16
click at [272, 84] on div "Created by" at bounding box center [290, 91] width 133 height 19
click at [565, 106] on input "[DATE]" at bounding box center [575, 113] width 133 height 19
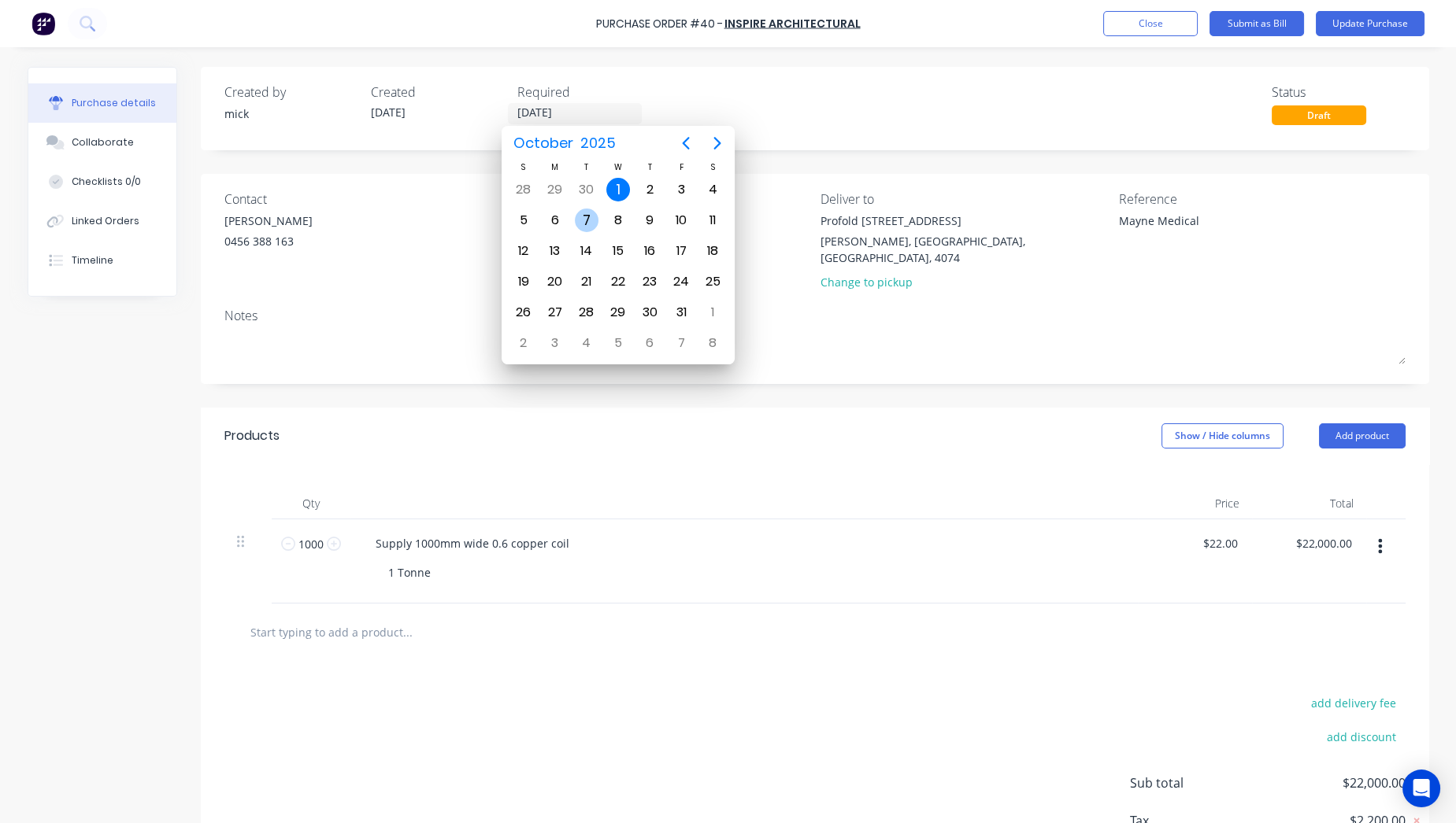
click at [582, 213] on div "7" at bounding box center [586, 220] width 23 height 23
type textarea "x"
type input "[DATE]"
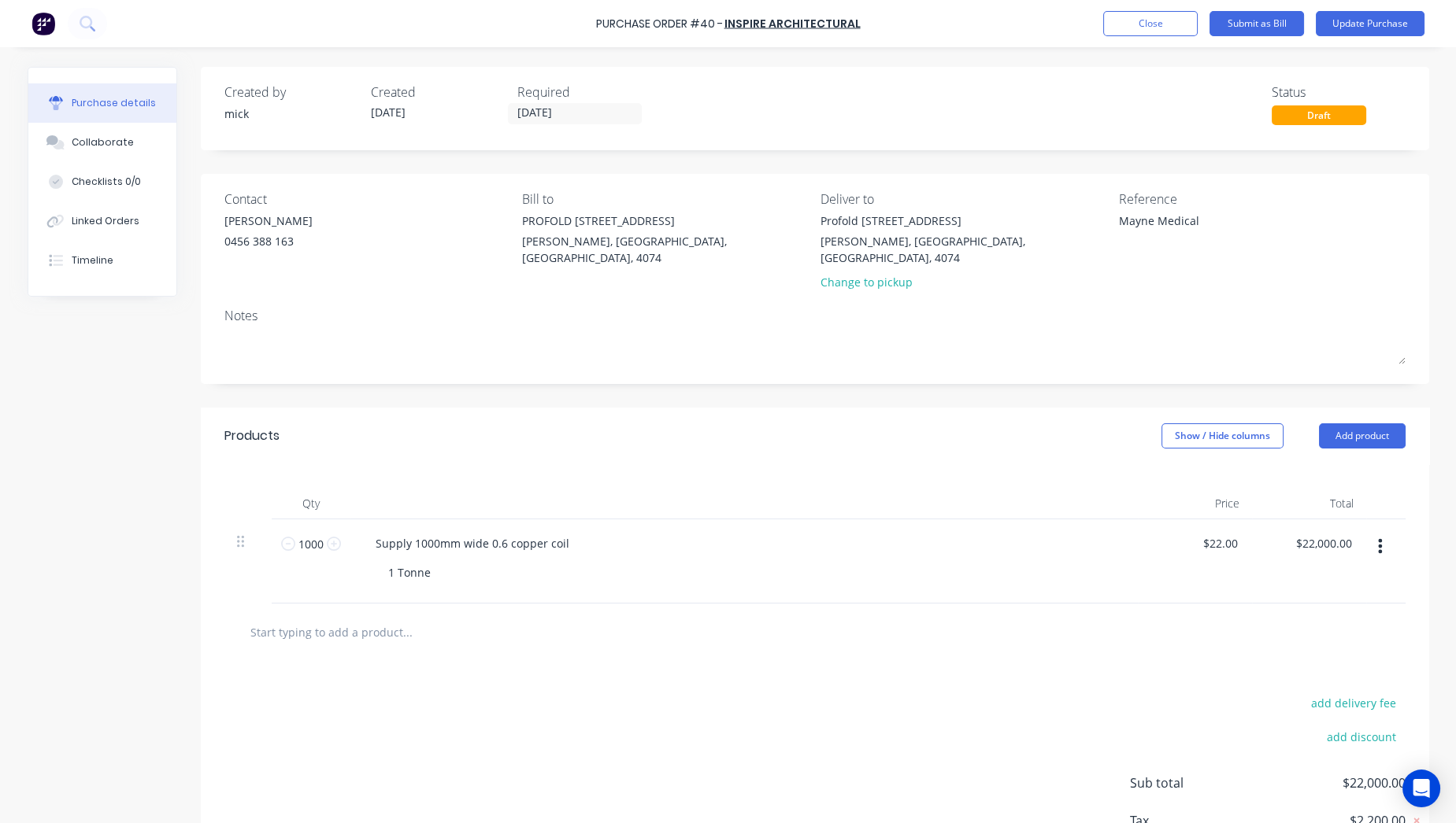
click at [733, 95] on div "Created by [PERSON_NAME] Created [DATE] Required [DATE] Status Draft" at bounding box center [815, 103] width 1181 height 43
click at [1372, 17] on button "Update Purchase" at bounding box center [1370, 23] width 108 height 25
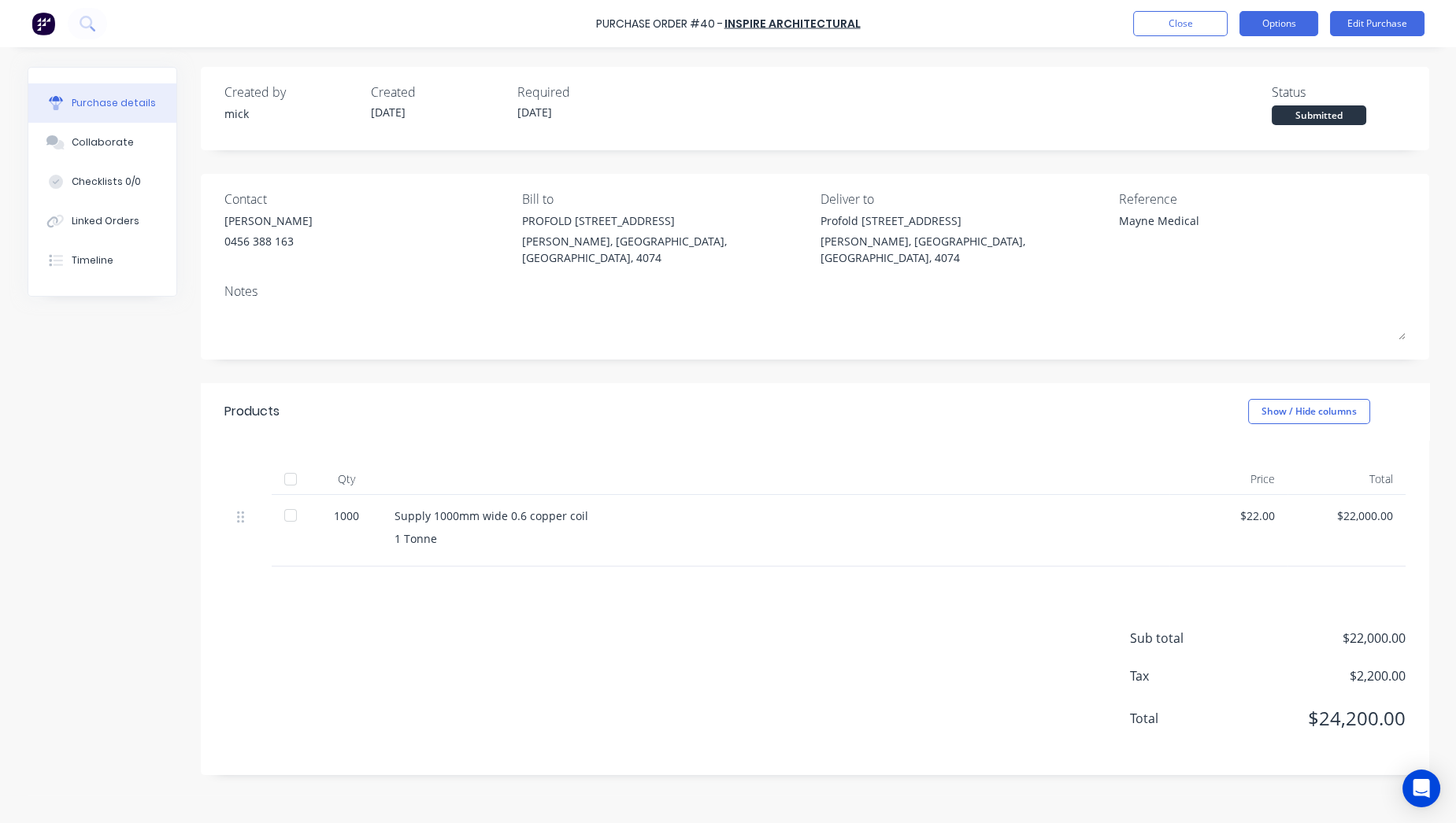
click at [1263, 19] on button "Options" at bounding box center [1278, 23] width 78 height 25
click at [1251, 55] on div "Print / Email" at bounding box center [1243, 64] width 121 height 23
click at [1249, 95] on div "With pricing" at bounding box center [1243, 95] width 121 height 23
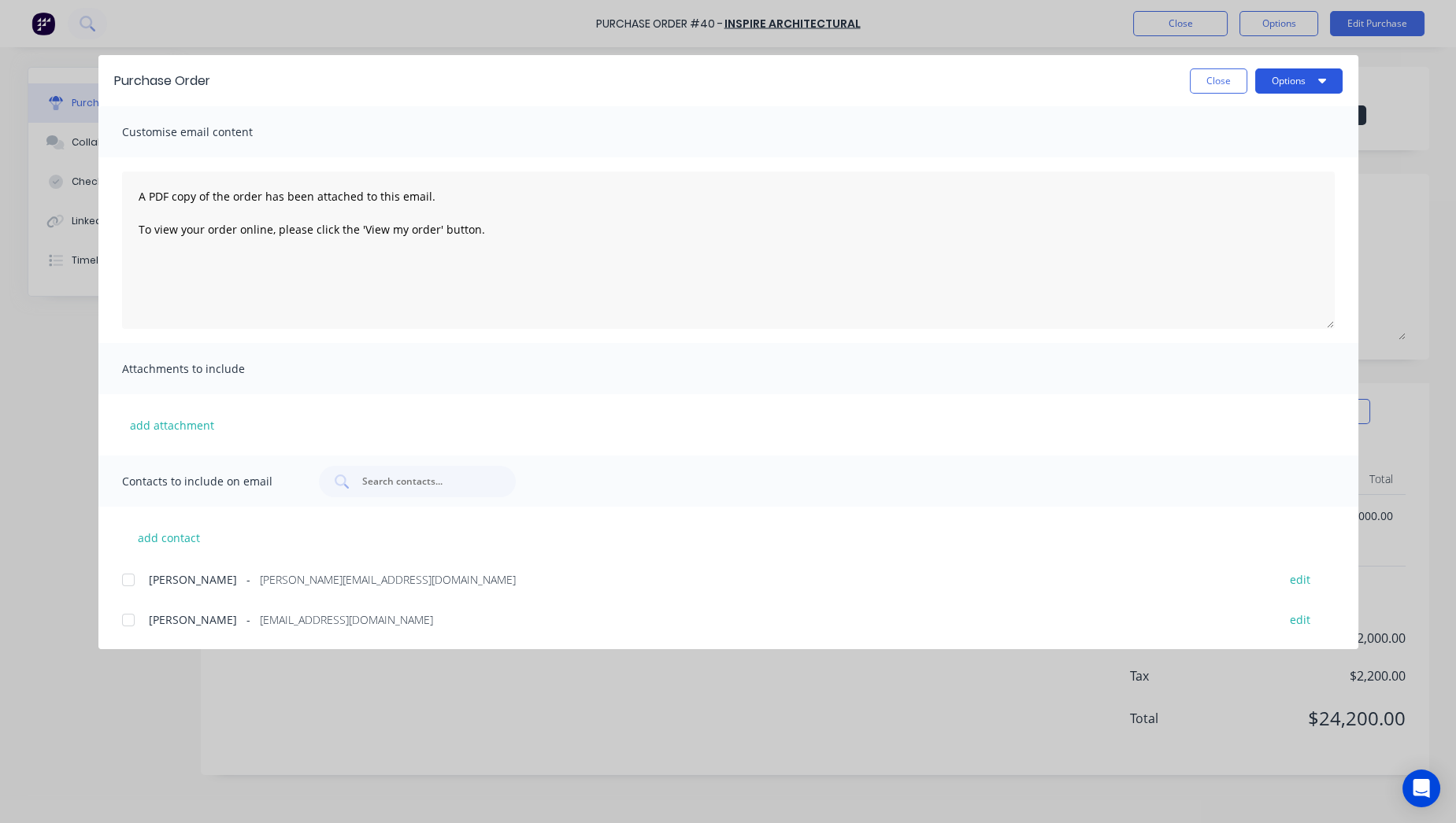
click at [1307, 70] on button "Options" at bounding box center [1299, 81] width 87 height 25
click at [1269, 123] on div "Preview" at bounding box center [1268, 120] width 121 height 23
type textarea "x"
click at [136, 576] on div at bounding box center [128, 580] width 32 height 32
click at [159, 538] on button "add contact" at bounding box center [169, 537] width 95 height 23
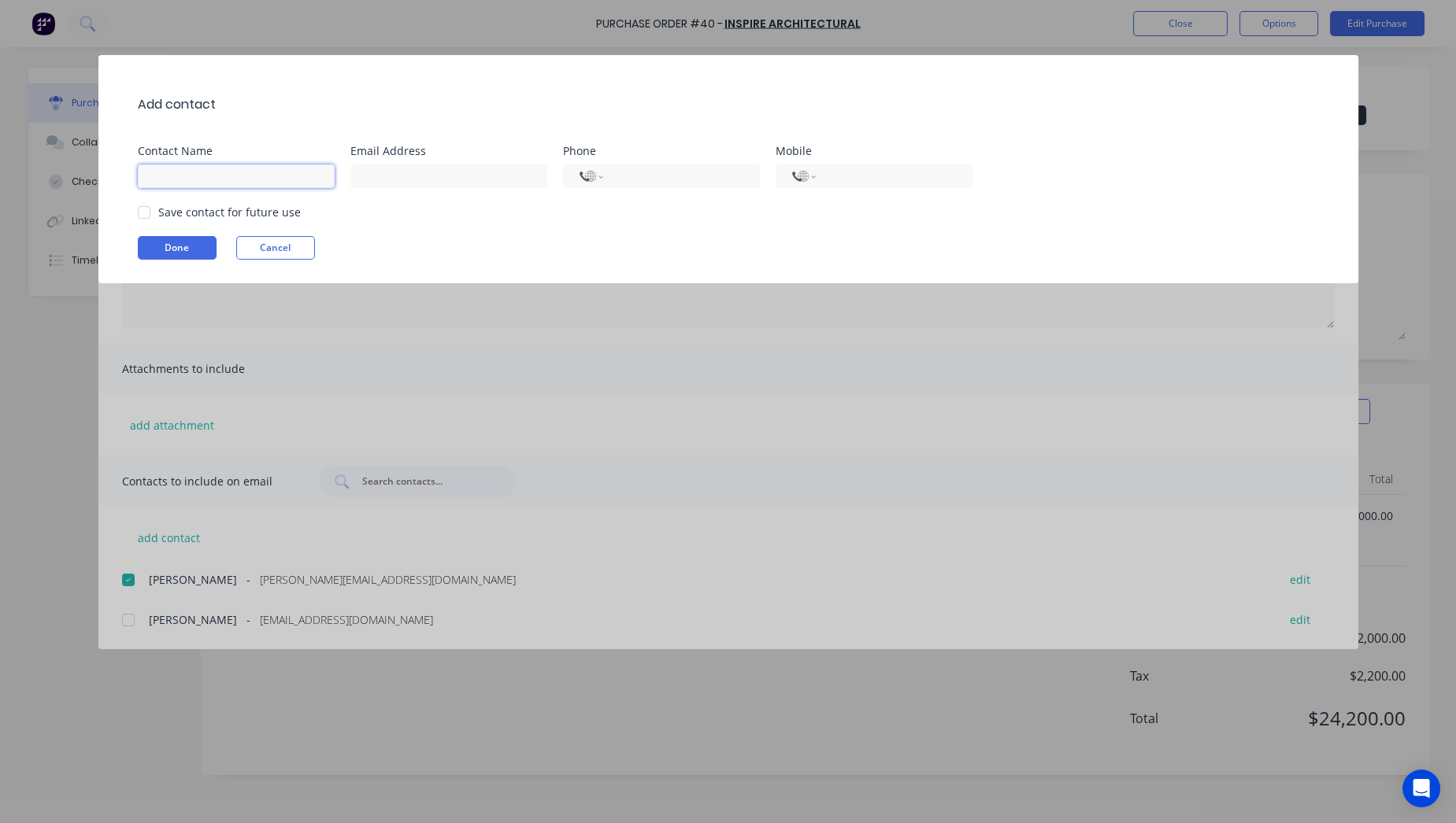
click at [232, 178] on input at bounding box center [235, 175] width 197 height 23
type input "[PERSON_NAME]"
click at [413, 188] on input at bounding box center [448, 175] width 197 height 23
type input "[PERSON_NAME][EMAIL_ADDRESS][DOMAIN_NAME]"
click at [518, 242] on div "Done Cancel" at bounding box center [736, 247] width 1197 height 23
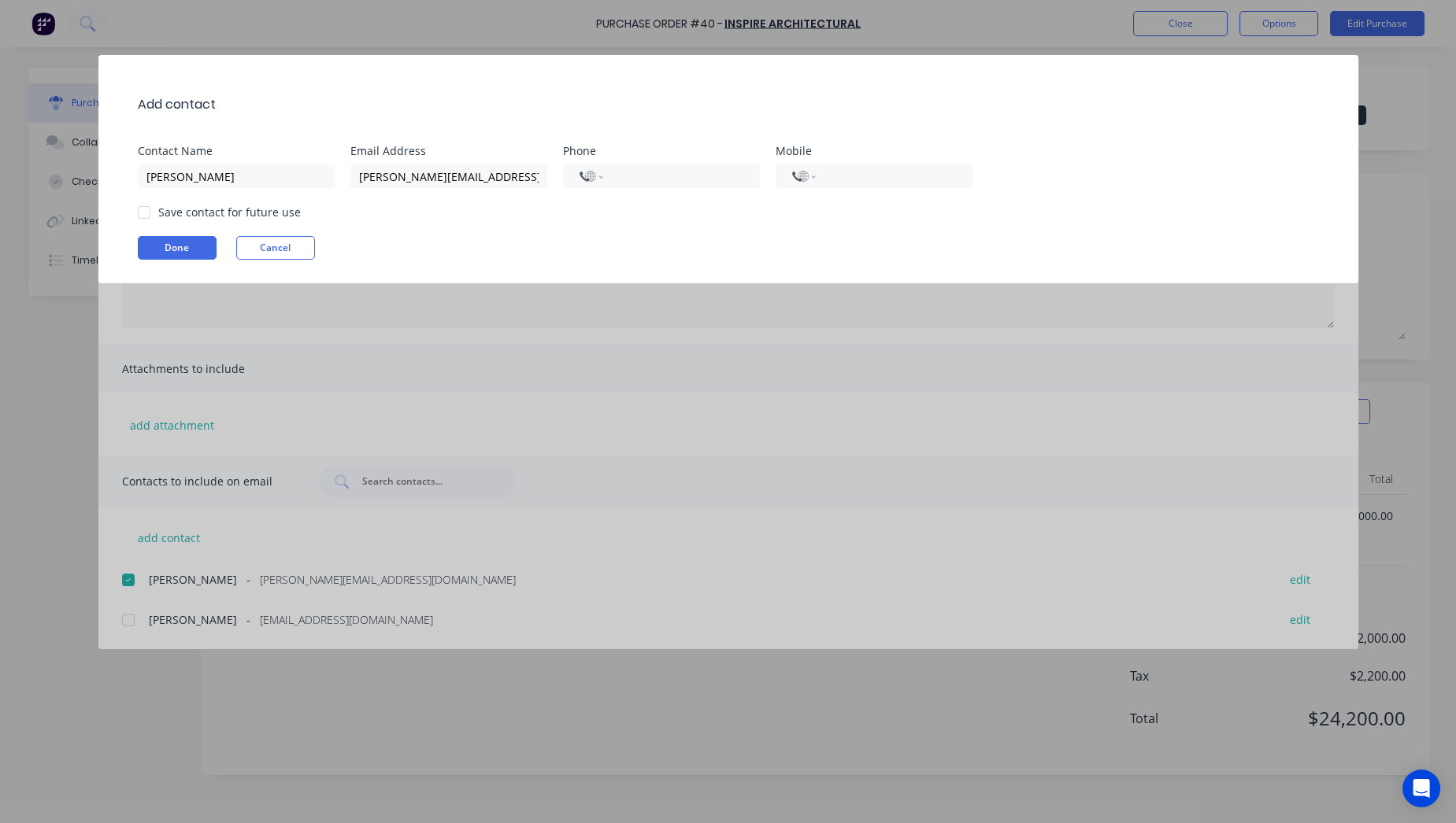
click at [146, 205] on div at bounding box center [144, 212] width 32 height 32
click at [155, 234] on div "Add contact Contact Name [PERSON_NAME] Address [PERSON_NAME][EMAIL_ADDRESS][DOM…" at bounding box center [729, 169] width 1260 height 228
click at [169, 252] on button "Done" at bounding box center [176, 247] width 78 height 23
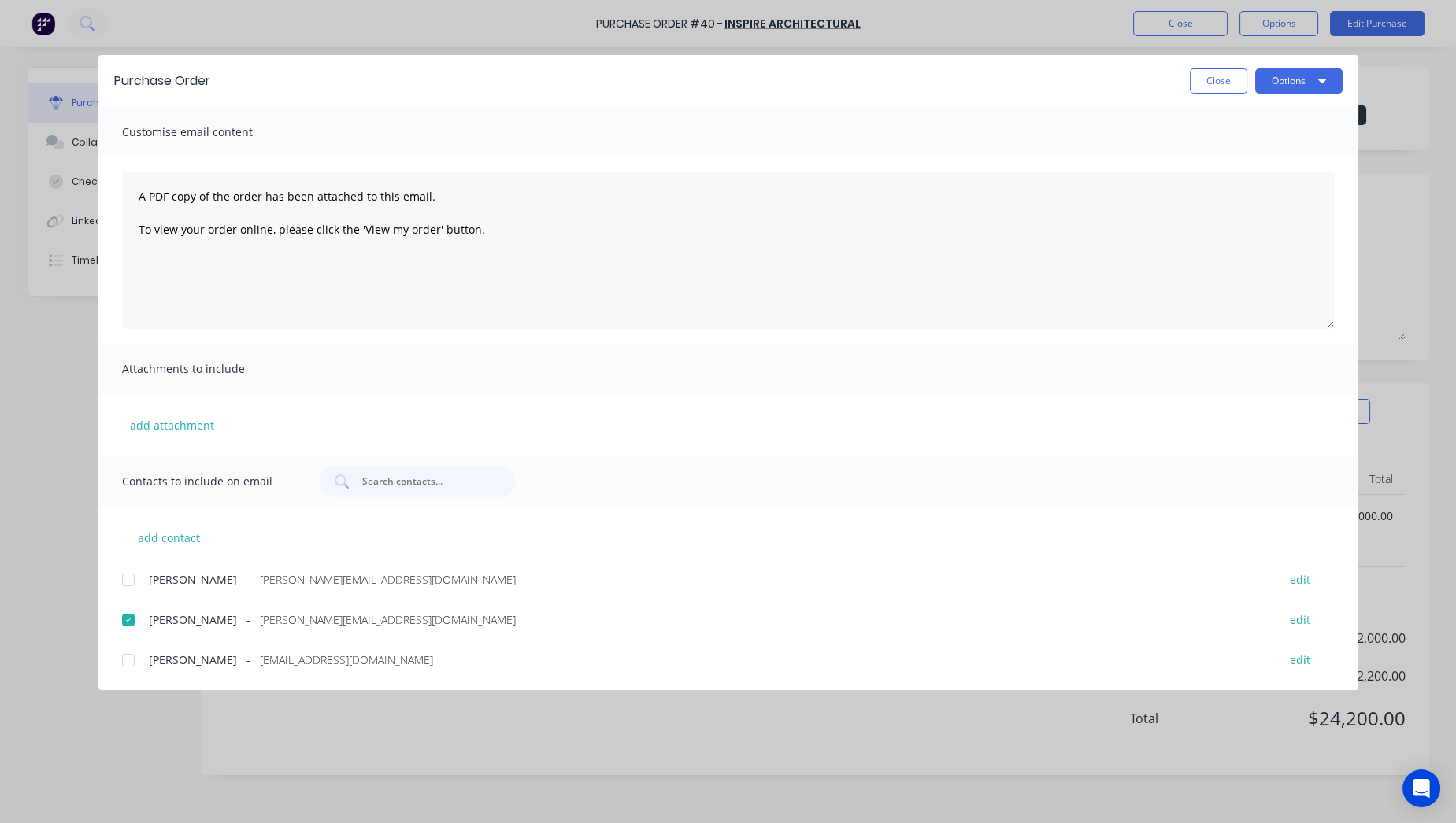
click at [132, 583] on div at bounding box center [128, 580] width 32 height 32
click at [1304, 74] on button "Options" at bounding box center [1299, 81] width 87 height 25
click at [1251, 174] on div "Email" at bounding box center [1268, 184] width 121 height 23
click at [1295, 78] on button "Options" at bounding box center [1299, 81] width 87 height 25
click at [1240, 125] on div "Preview" at bounding box center [1268, 120] width 121 height 23
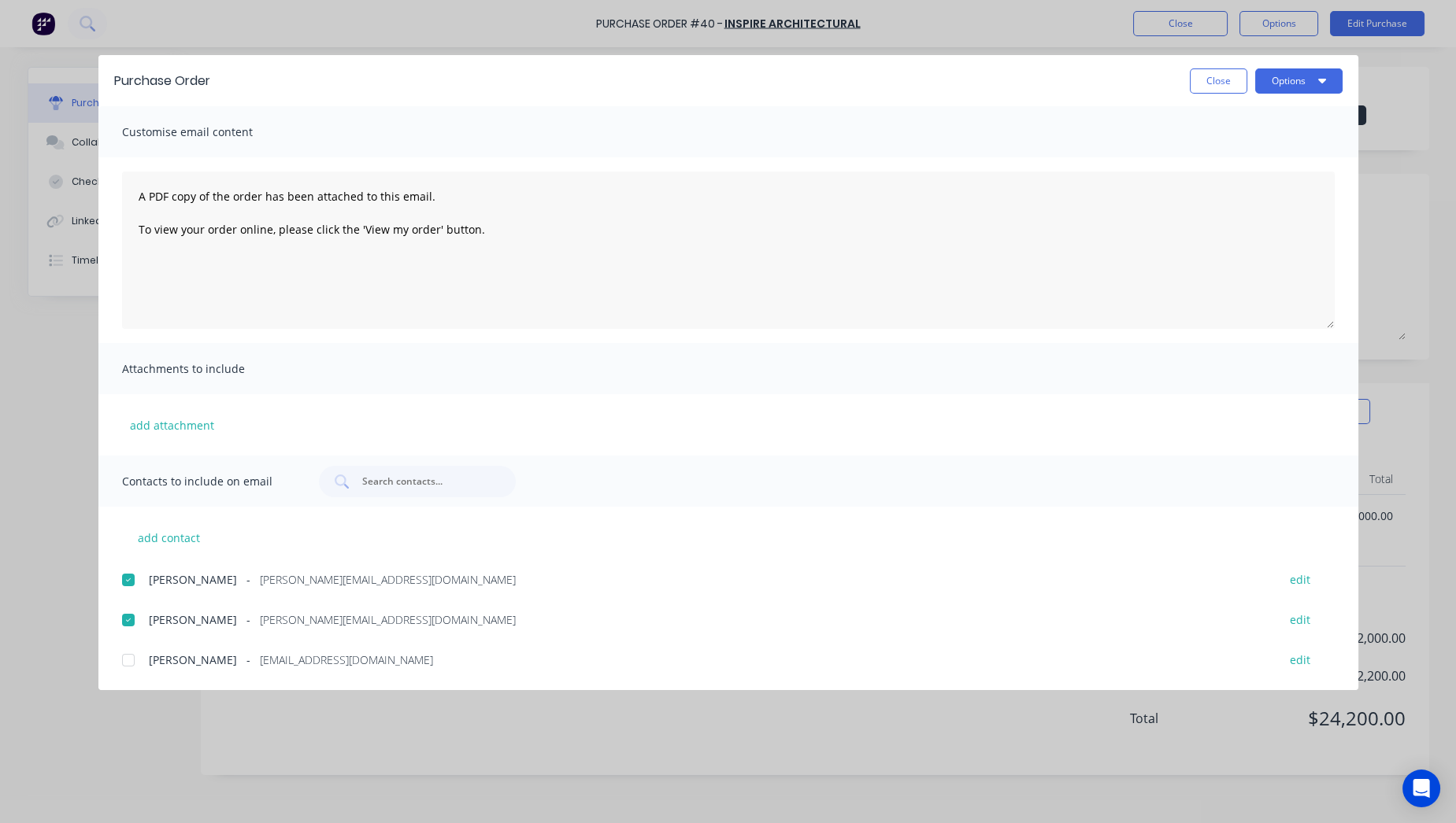
type textarea "x"
